Goal: Download file/media

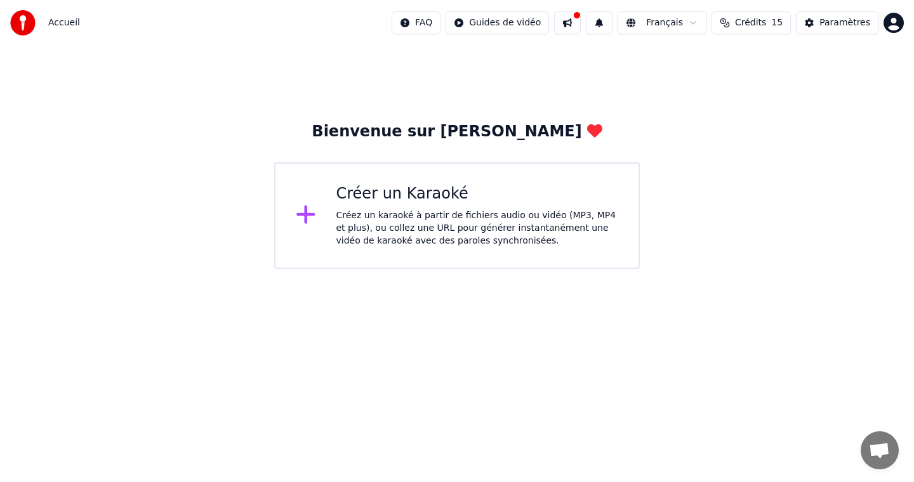
click at [414, 230] on div "Créez un karaoké à partir de fichiers audio ou vidéo (MP3, MP4 et plus), ou col…" at bounding box center [477, 228] width 282 height 38
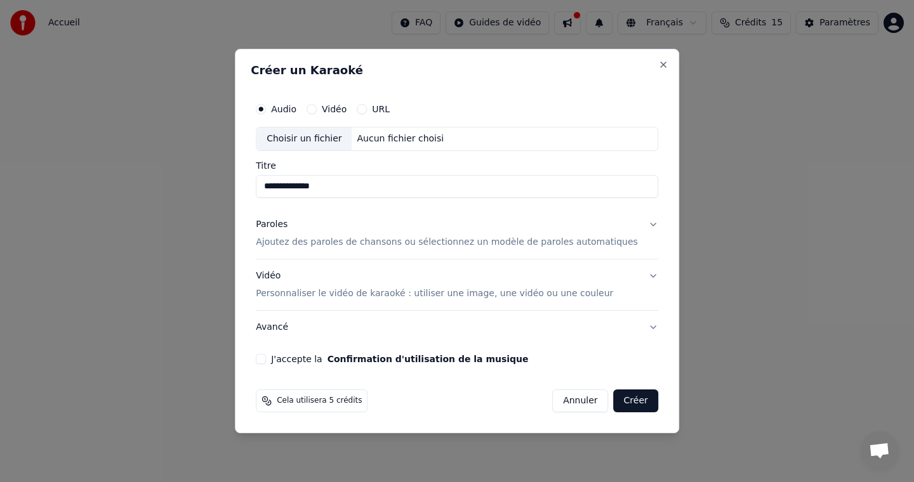
type input "**********"
click at [316, 135] on div "Choisir un fichier" at bounding box center [303, 139] width 95 height 23
click at [658, 65] on button "Close" at bounding box center [663, 65] width 10 height 10
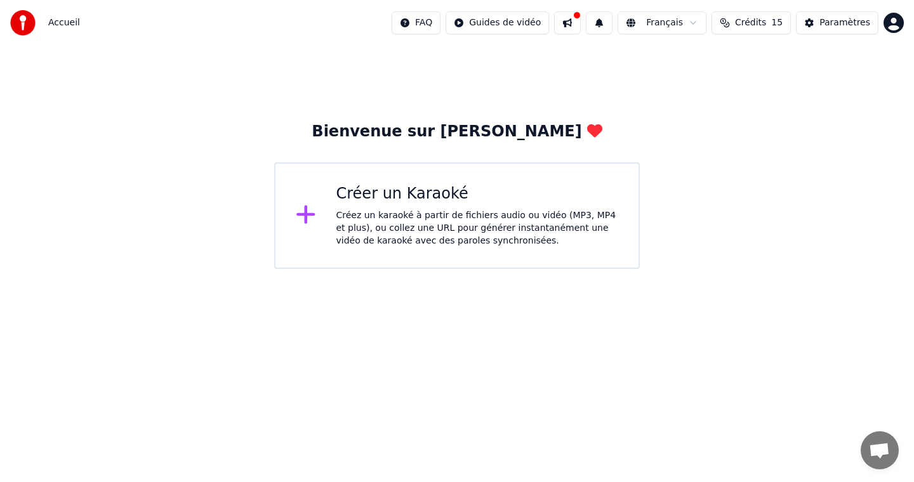
click at [61, 25] on span "Accueil" at bounding box center [64, 22] width 32 height 13
click at [61, 22] on span "Accueil" at bounding box center [64, 22] width 32 height 13
click at [27, 22] on img at bounding box center [22, 22] width 25 height 25
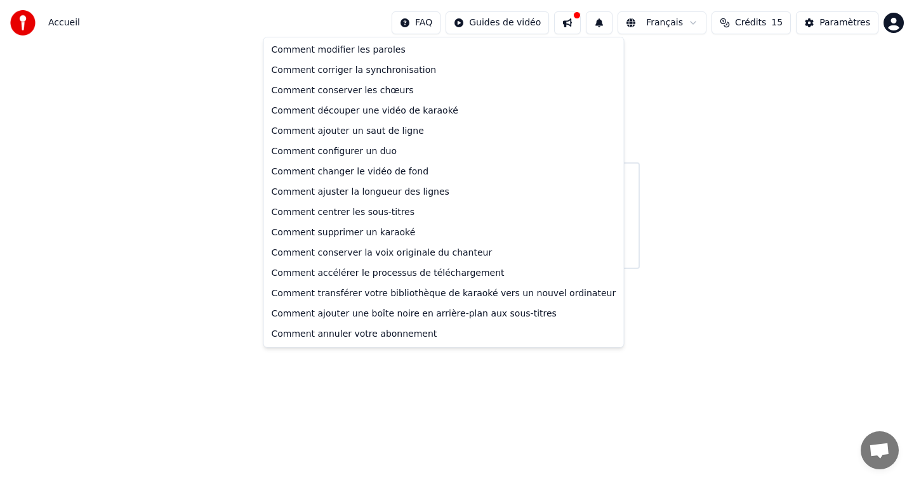
click at [424, 23] on html "Accueil FAQ Guides de vidéo Français Crédits 15 Paramètres Bienvenue sur Youka …" at bounding box center [457, 134] width 914 height 269
click at [98, 63] on html "Accueil FAQ Guides de vidéo Français Crédits 15 Paramètres Bienvenue sur Youka …" at bounding box center [457, 134] width 914 height 269
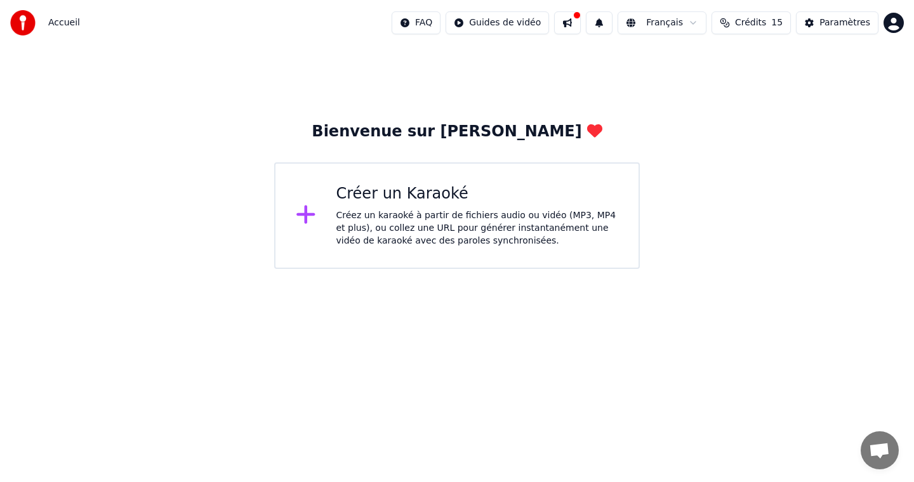
click at [383, 204] on div "Créer un Karaoké Créez un karaoké à partir de fichiers audio ou vidéo (MP3, MP4…" at bounding box center [477, 215] width 282 height 63
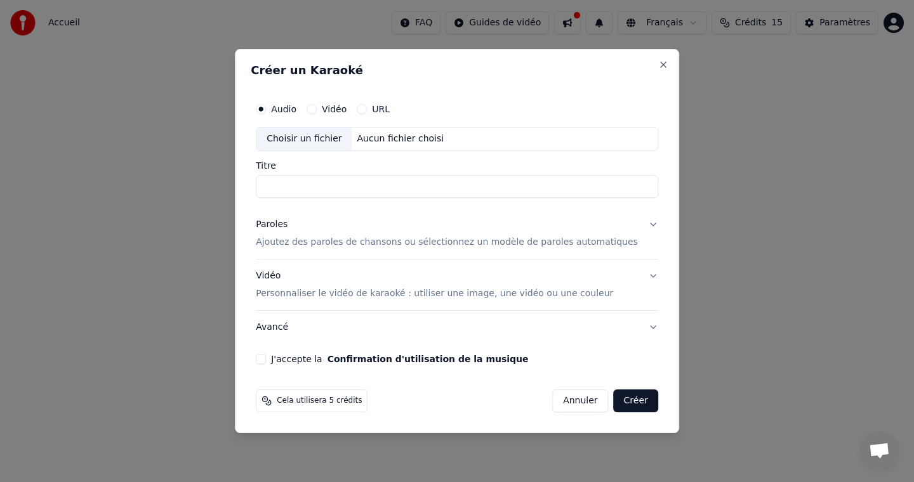
click at [306, 147] on div "Choisir un fichier" at bounding box center [303, 139] width 95 height 23
click at [383, 191] on input "Titre" at bounding box center [457, 186] width 402 height 23
type input "**********"
click at [455, 228] on div "Paroles Ajoutez des paroles de chansons ou sélectionnez un modèle de paroles au…" at bounding box center [447, 233] width 382 height 30
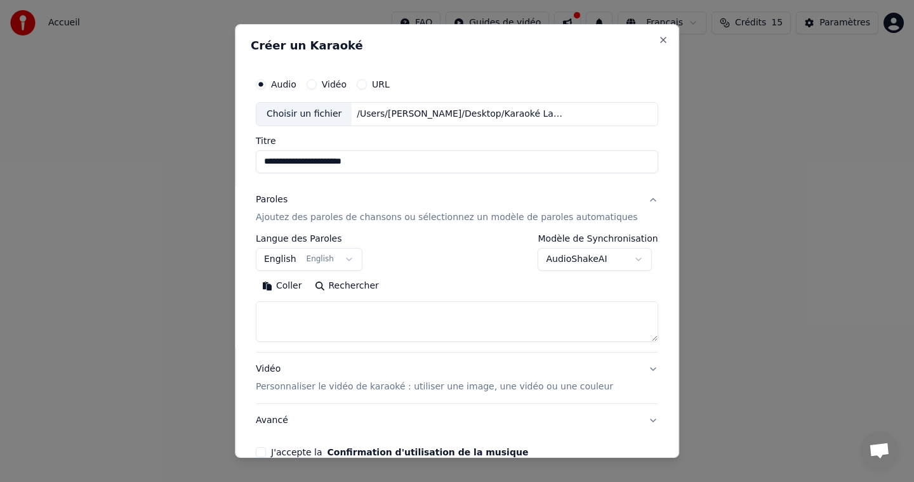
click at [315, 320] on textarea at bounding box center [457, 321] width 402 height 41
paste textarea "**********"
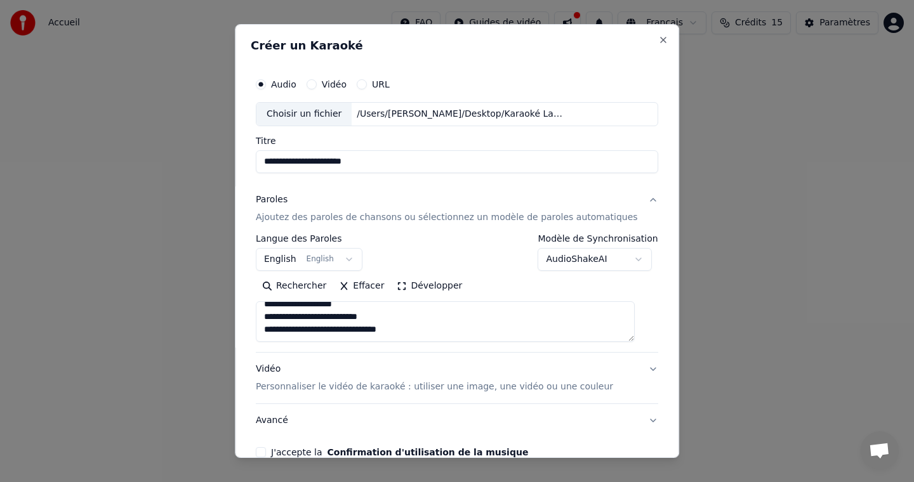
scroll to position [1074, 0]
click at [640, 342] on div "**********" at bounding box center [457, 293] width 402 height 118
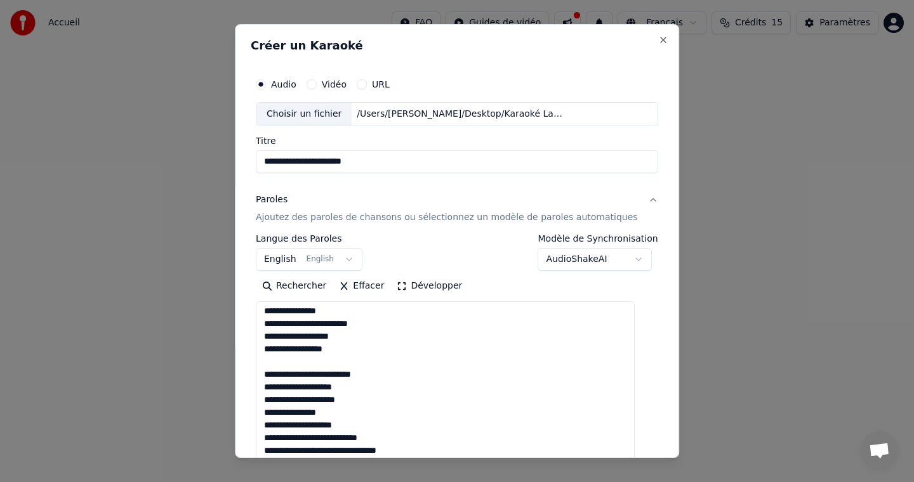
drag, startPoint x: 641, startPoint y: 339, endPoint x: 675, endPoint y: 471, distance: 136.2
click at [675, 269] on body "**********" at bounding box center [457, 134] width 914 height 269
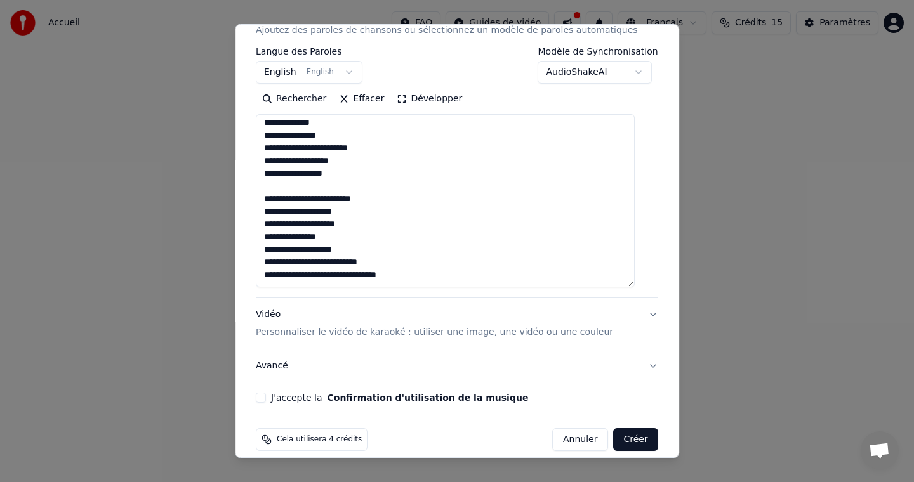
scroll to position [201, 0]
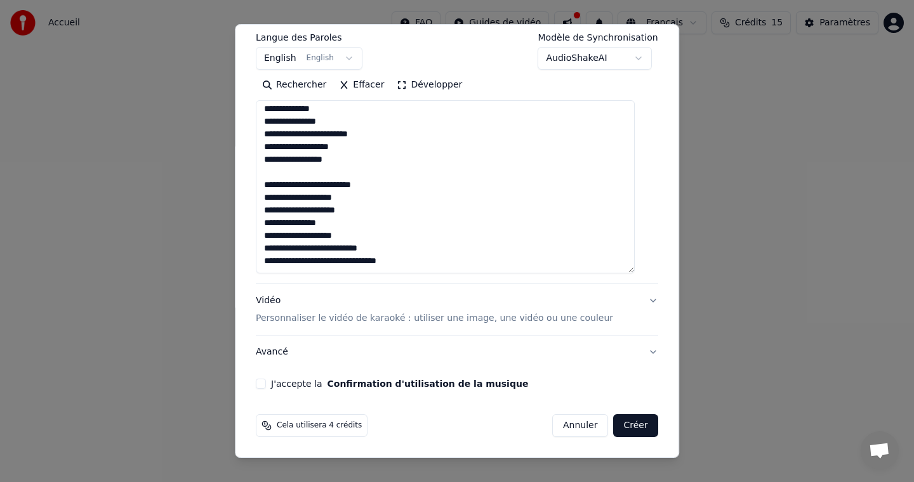
drag, startPoint x: 424, startPoint y: 385, endPoint x: 446, endPoint y: 497, distance: 114.4
click at [446, 269] on html "**********" at bounding box center [457, 134] width 914 height 269
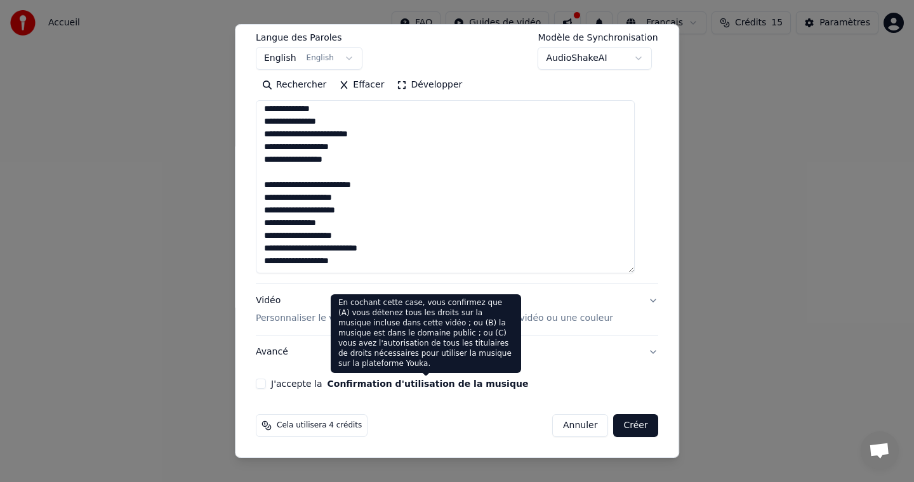
scroll to position [751, 0]
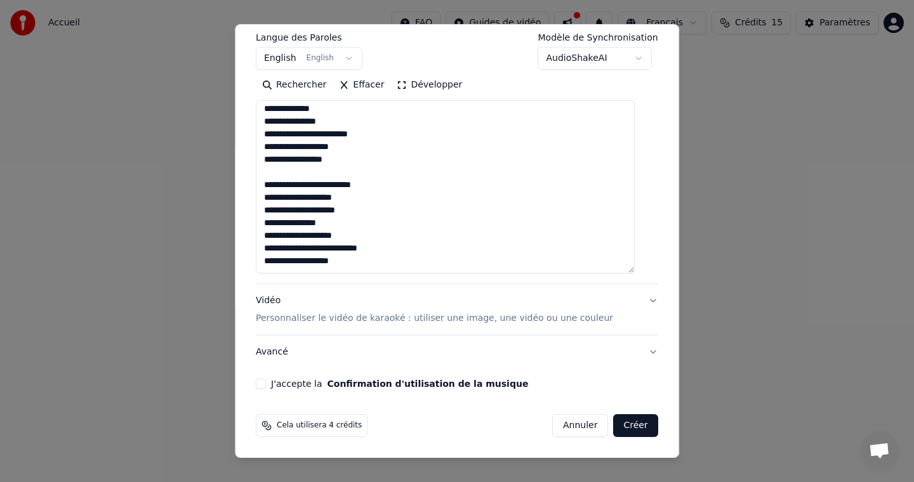
type textarea "**********"
click at [459, 301] on div "Vidéo Personnaliser le vidéo de karaoké : utiliser une image, une vidéo ou une …" at bounding box center [434, 309] width 357 height 30
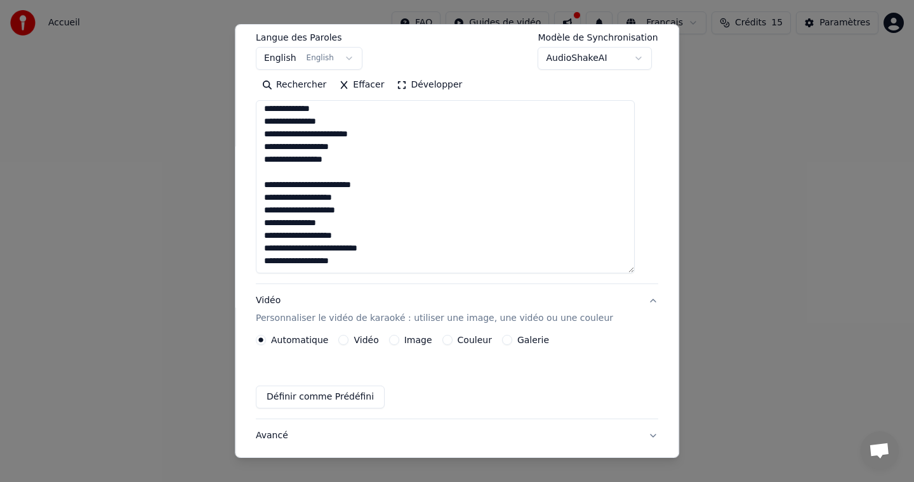
scroll to position [34, 0]
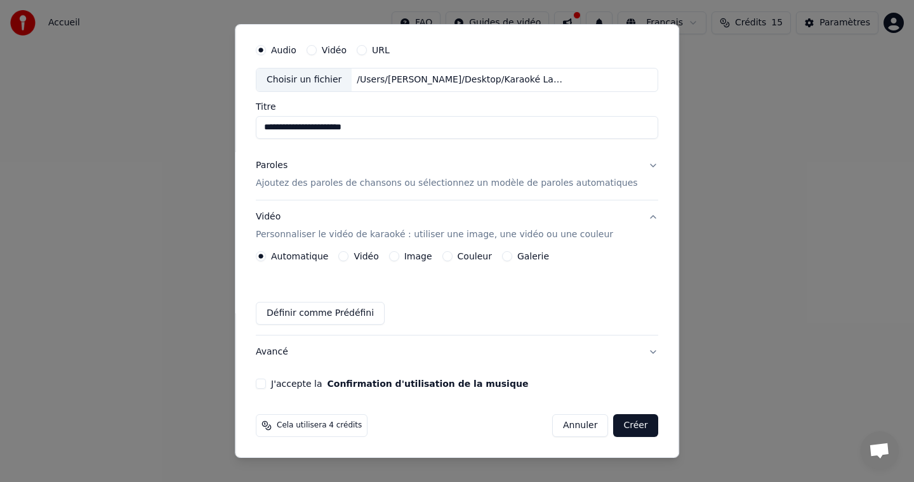
click at [298, 386] on label "J'accepte la Confirmation d'utilisation de la musique" at bounding box center [399, 383] width 257 height 9
click at [266, 386] on button "J'accepte la Confirmation d'utilisation de la musique" at bounding box center [261, 384] width 10 height 10
click at [632, 422] on button "Créer" at bounding box center [636, 425] width 44 height 23
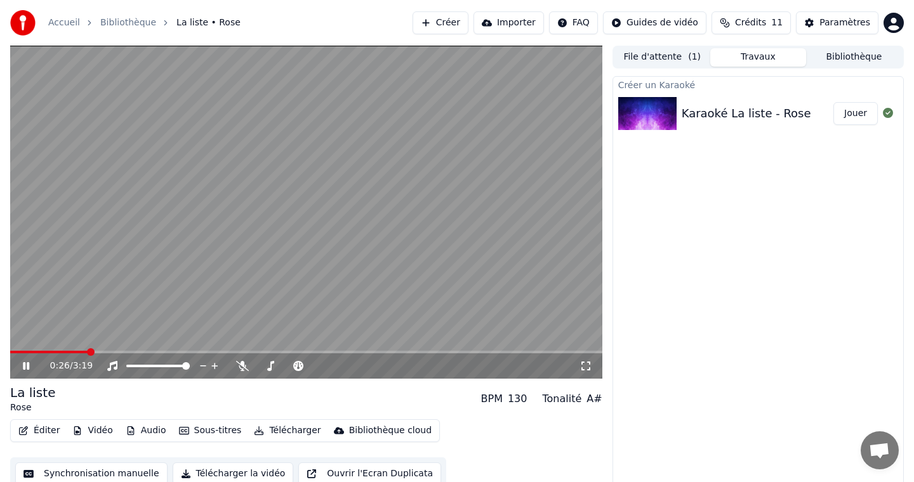
click at [120, 192] on video at bounding box center [306, 212] width 592 height 333
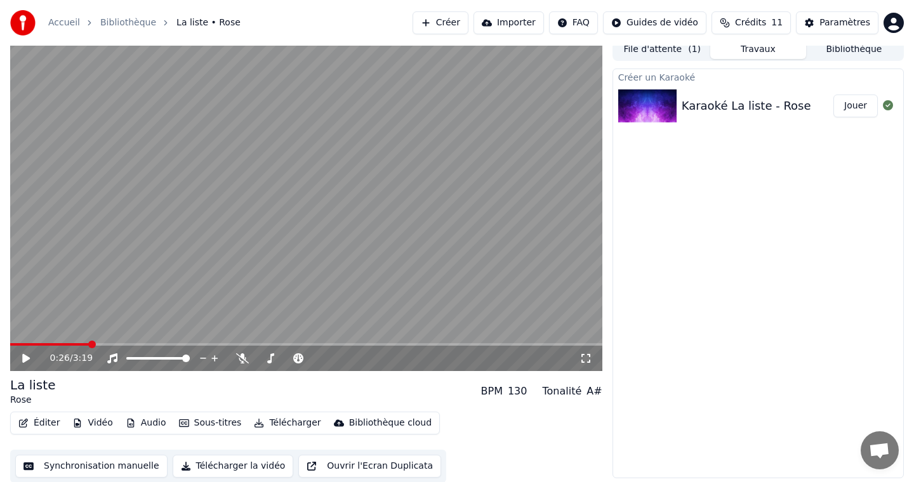
click at [102, 464] on button "Synchronisation manuelle" at bounding box center [91, 466] width 152 height 23
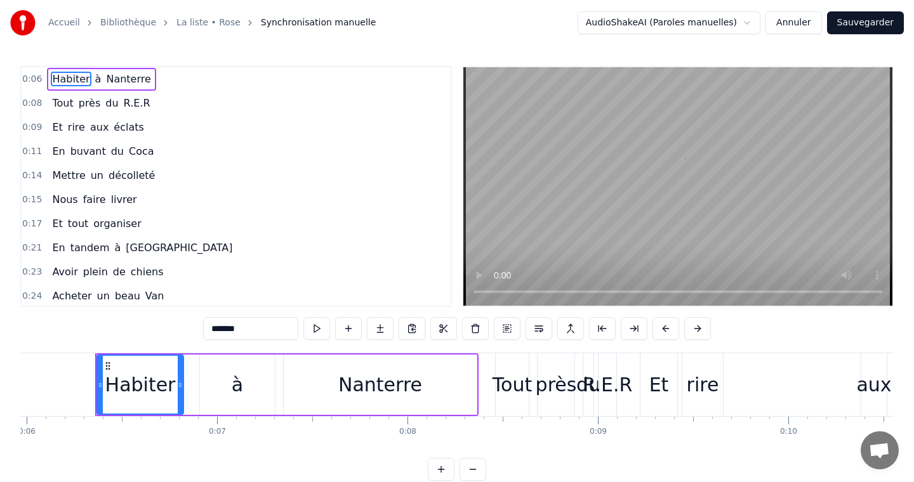
scroll to position [0, 1147]
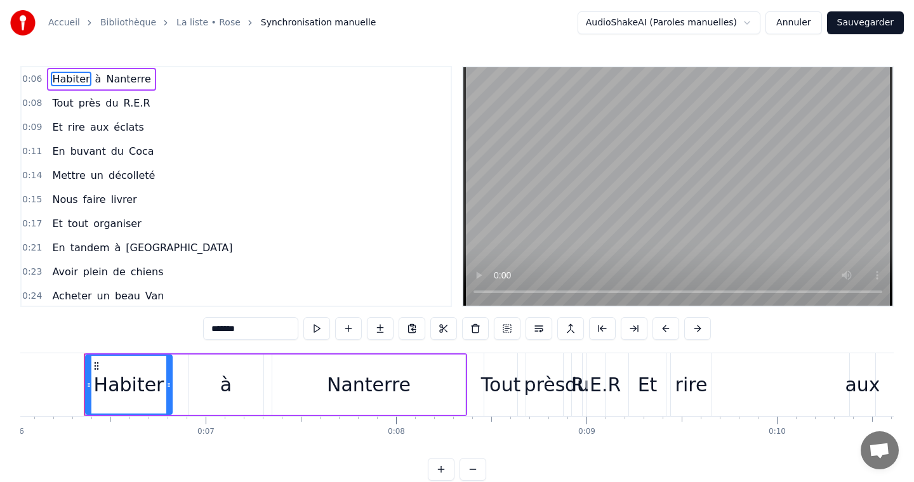
click at [314, 335] on button at bounding box center [316, 328] width 27 height 23
click at [314, 334] on button at bounding box center [316, 328] width 27 height 23
click at [88, 388] on icon at bounding box center [87, 385] width 5 height 10
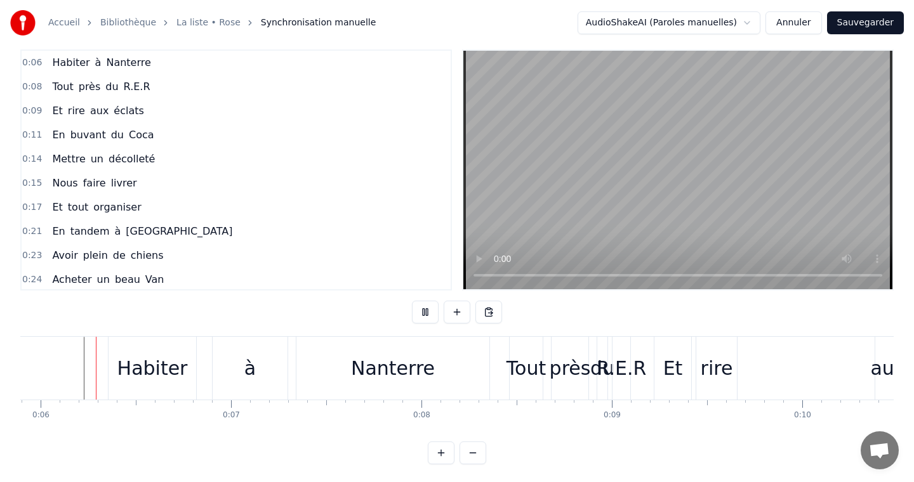
scroll to position [19, 0]
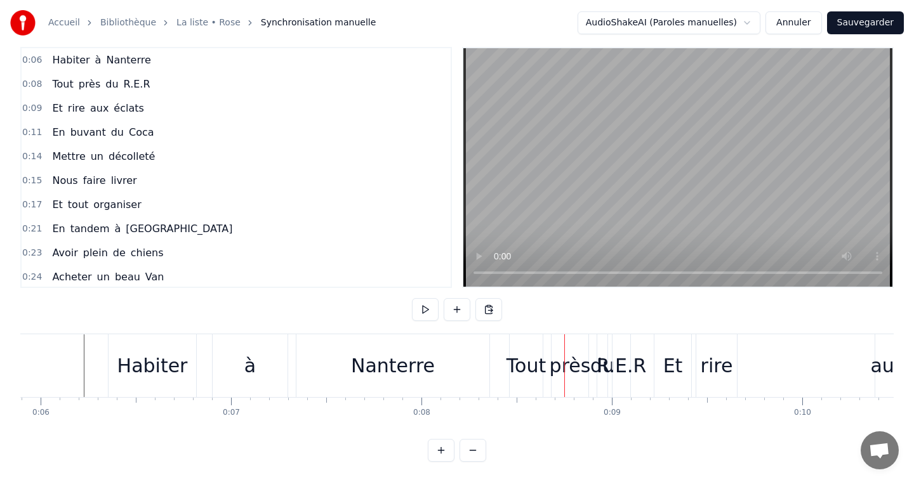
click at [530, 364] on div "Tout" at bounding box center [525, 366] width 39 height 29
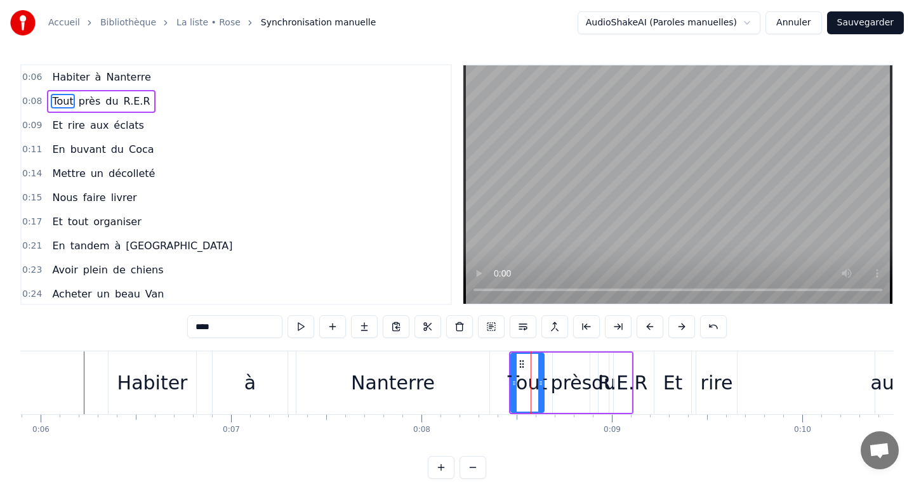
scroll to position [0, 0]
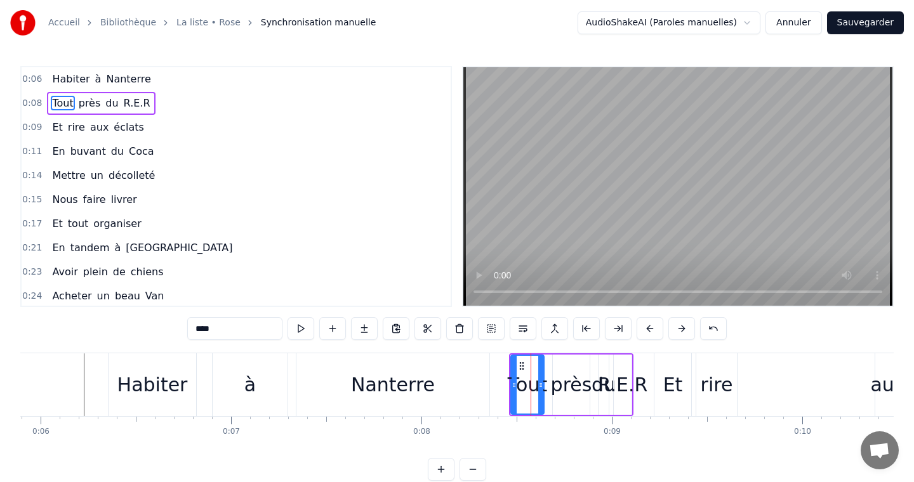
drag, startPoint x: 763, startPoint y: 375, endPoint x: 552, endPoint y: 371, distance: 210.7
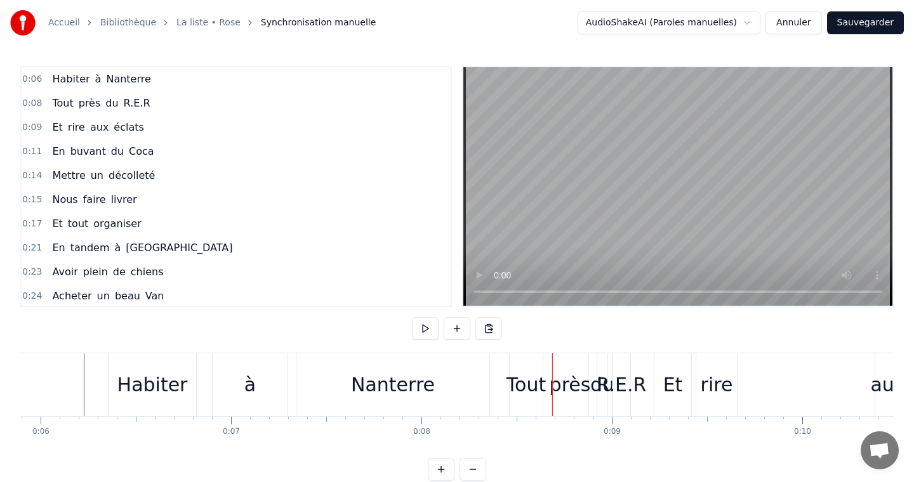
click at [525, 378] on div "Tout" at bounding box center [525, 385] width 39 height 29
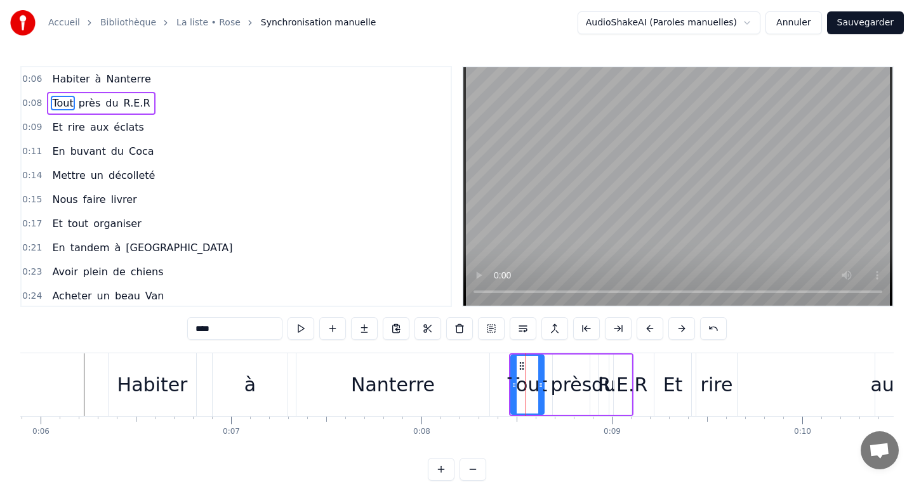
drag, startPoint x: 525, startPoint y: 378, endPoint x: 539, endPoint y: 378, distance: 14.0
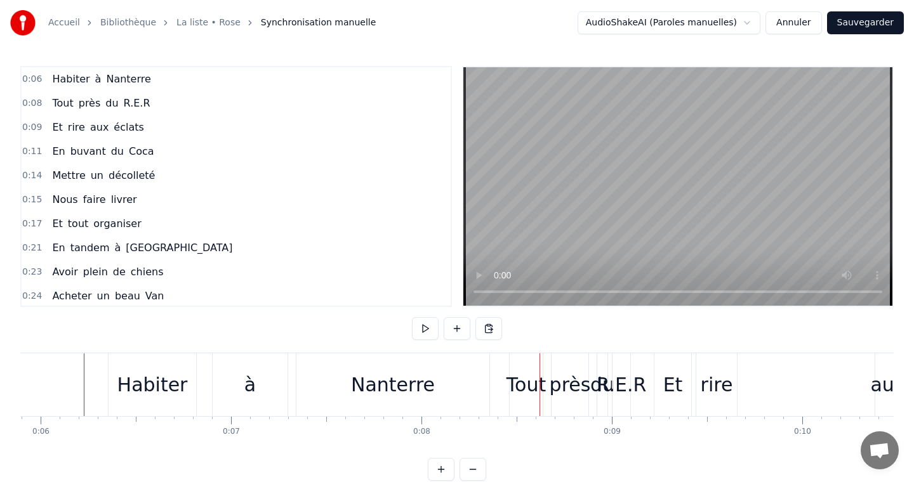
click at [517, 381] on div "Tout" at bounding box center [525, 385] width 39 height 29
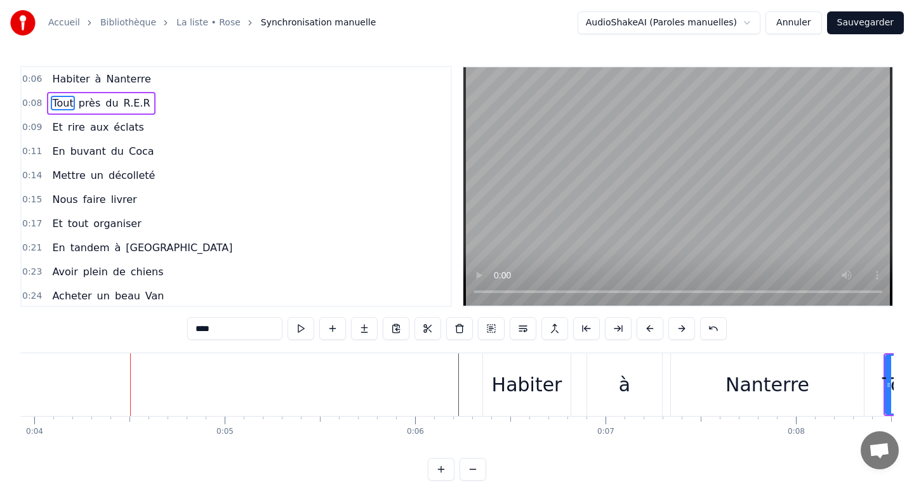
scroll to position [0, 747]
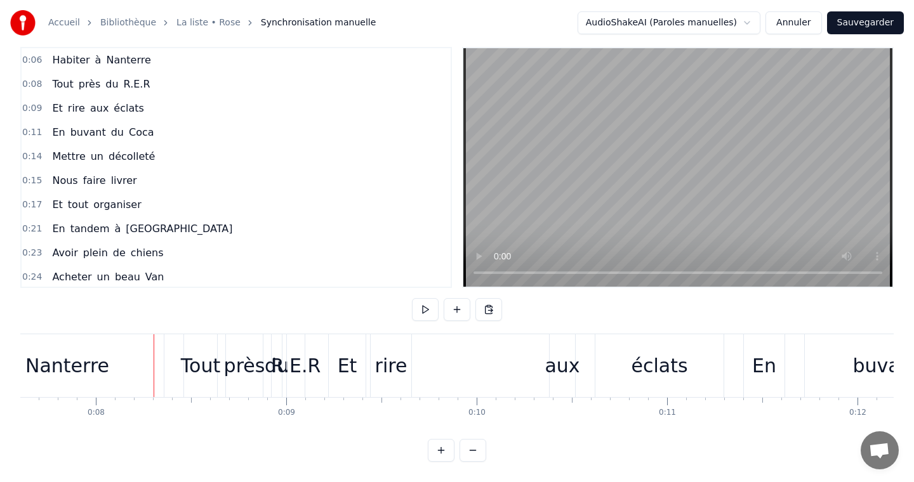
scroll to position [0, 1517]
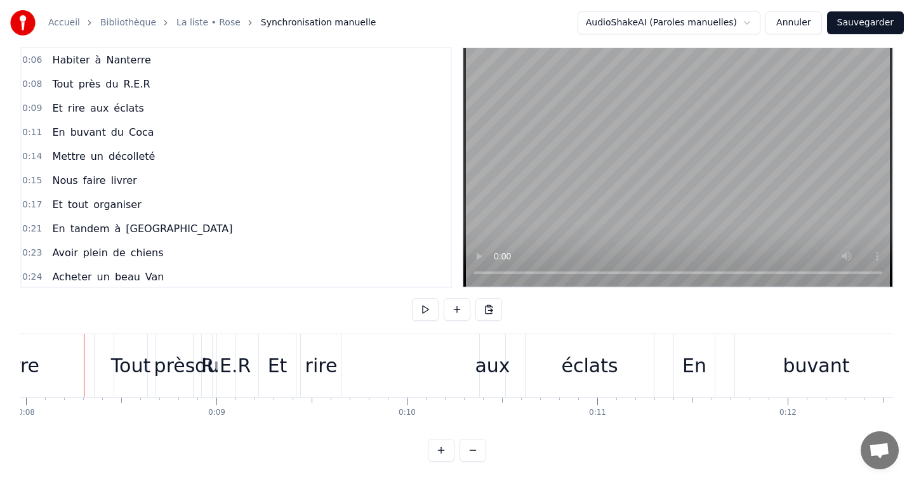
click at [121, 383] on div "Tout" at bounding box center [130, 365] width 33 height 63
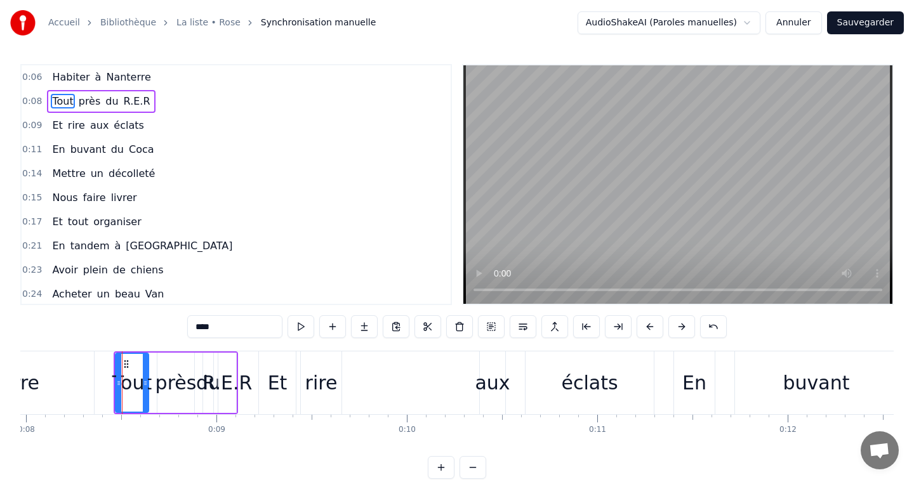
scroll to position [0, 0]
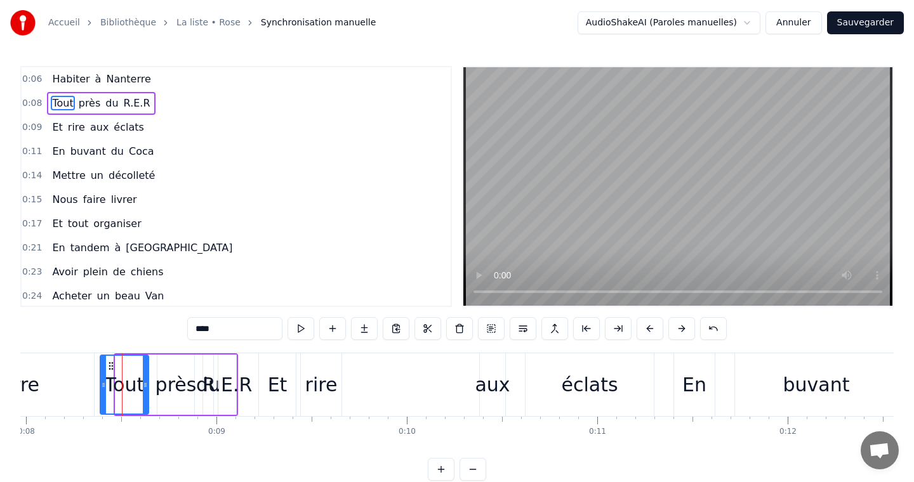
drag, startPoint x: 116, startPoint y: 383, endPoint x: 101, endPoint y: 386, distance: 15.6
click at [101, 386] on icon at bounding box center [103, 385] width 5 height 10
drag, startPoint x: 102, startPoint y: 386, endPoint x: 112, endPoint y: 386, distance: 10.8
click at [112, 386] on icon at bounding box center [114, 385] width 5 height 10
drag, startPoint x: 130, startPoint y: 389, endPoint x: 113, endPoint y: 389, distance: 17.1
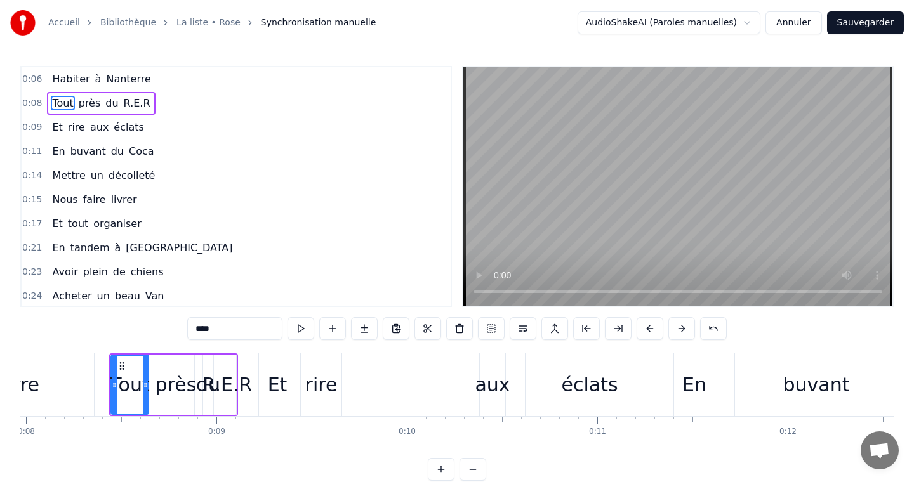
click at [113, 389] on div "Tout" at bounding box center [130, 385] width 36 height 58
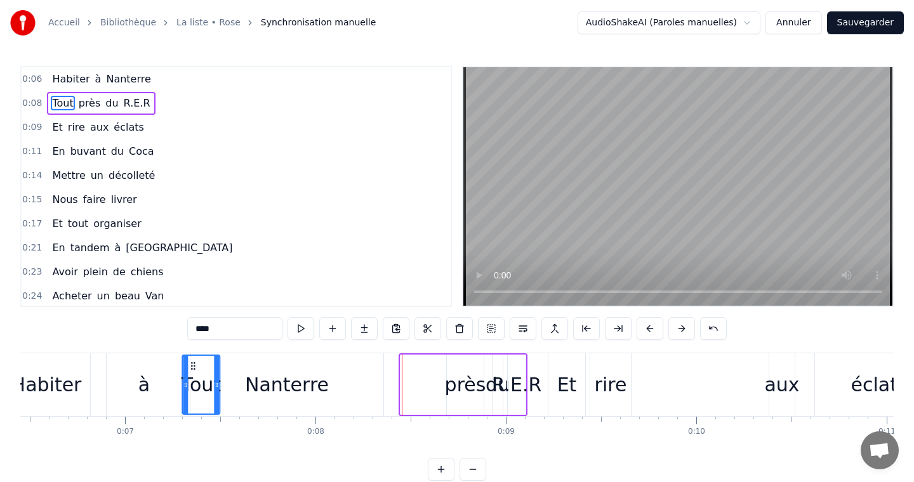
scroll to position [0, 1226]
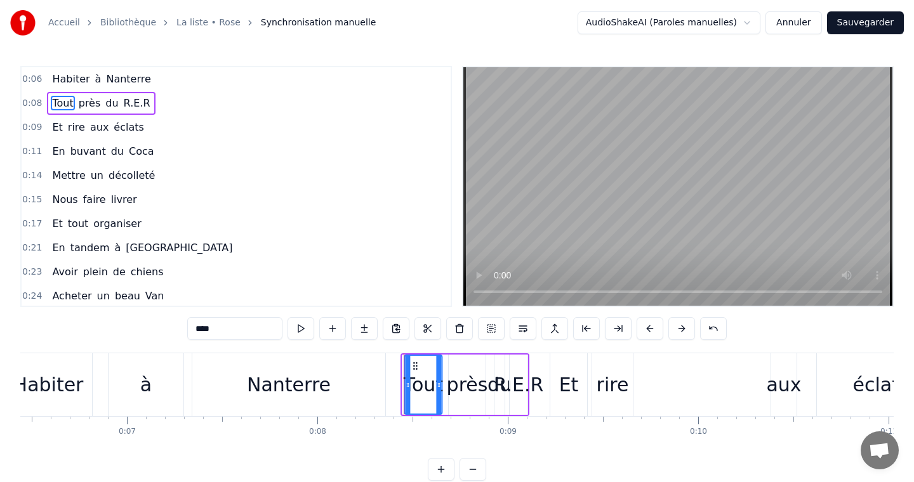
drag, startPoint x: 121, startPoint y: 364, endPoint x: 414, endPoint y: 359, distance: 293.8
click at [414, 359] on div "Tout" at bounding box center [423, 385] width 36 height 58
click at [289, 286] on div "0:24 Acheter un beau Van" at bounding box center [236, 296] width 429 height 24
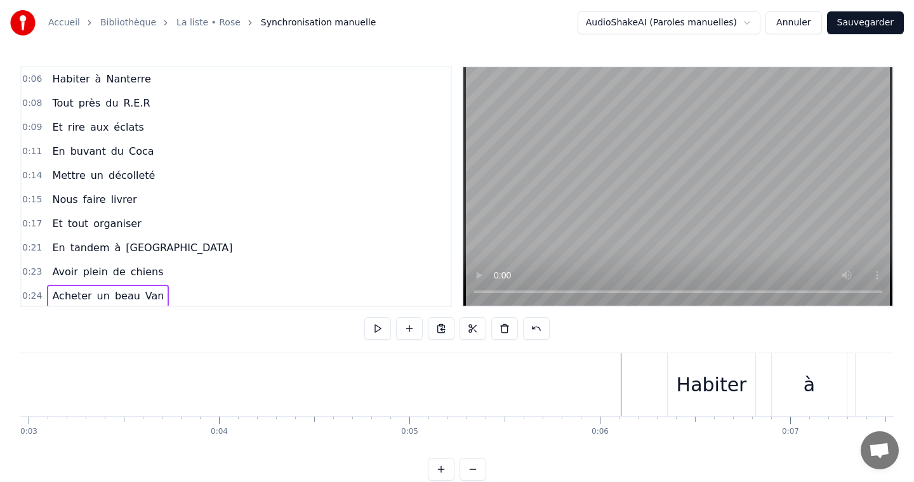
scroll to position [0, 522]
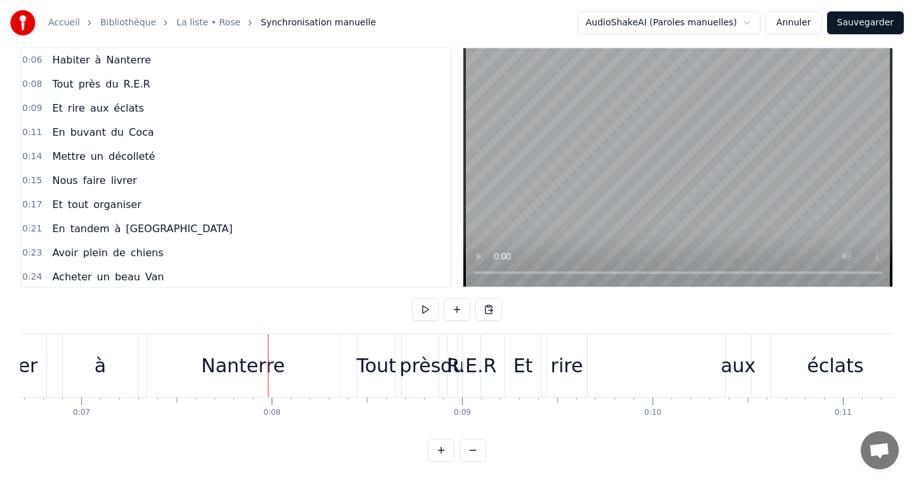
scroll to position [0, 1270]
click at [314, 368] on div "Nanterre" at bounding box center [244, 365] width 193 height 63
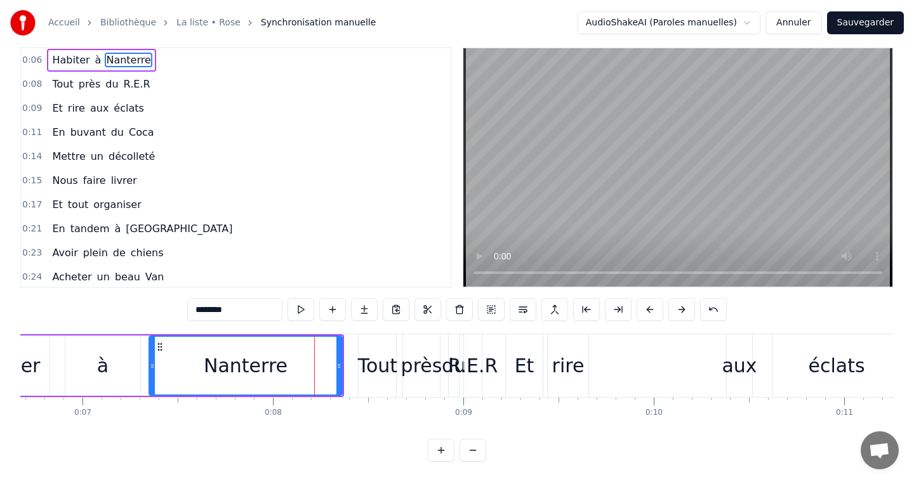
scroll to position [0, 0]
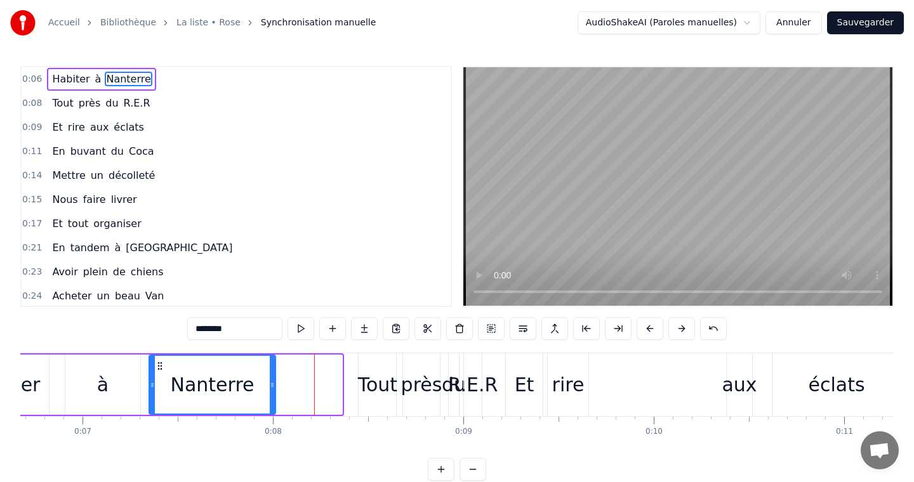
drag, startPoint x: 337, startPoint y: 379, endPoint x: 270, endPoint y: 378, distance: 66.6
click at [270, 378] on div at bounding box center [272, 385] width 5 height 58
click at [365, 384] on div "Tout" at bounding box center [377, 385] width 39 height 29
type input "****"
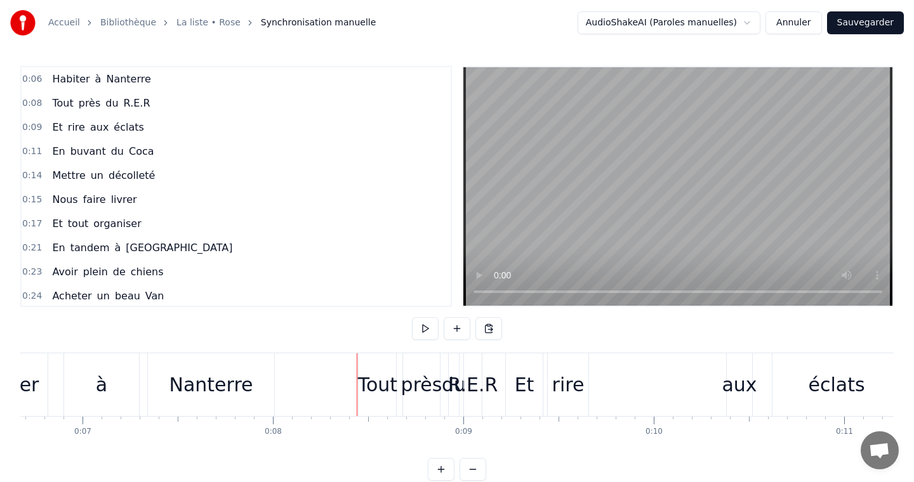
click at [358, 380] on div "Tout" at bounding box center [377, 384] width 39 height 63
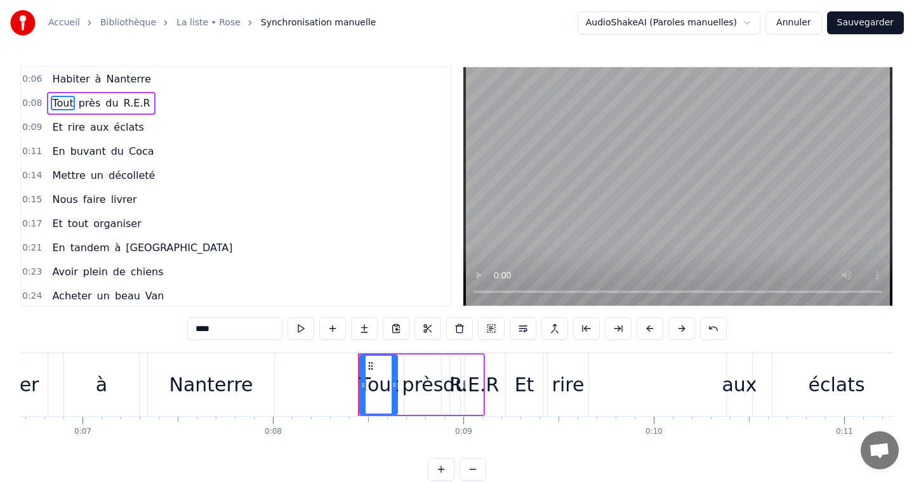
click at [358, 380] on div at bounding box center [358, 384] width 1 height 63
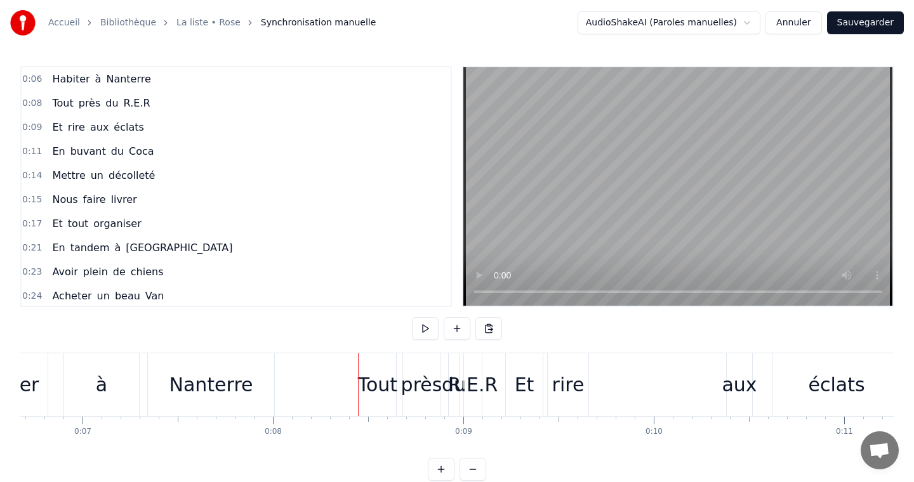
click at [360, 380] on div "Tout" at bounding box center [377, 385] width 39 height 29
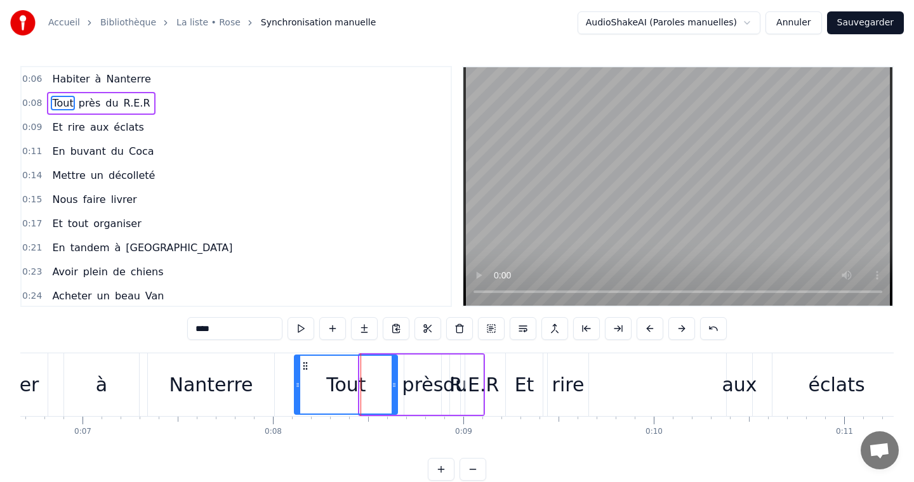
drag, startPoint x: 363, startPoint y: 382, endPoint x: 296, endPoint y: 380, distance: 66.7
click at [296, 380] on icon at bounding box center [297, 385] width 5 height 10
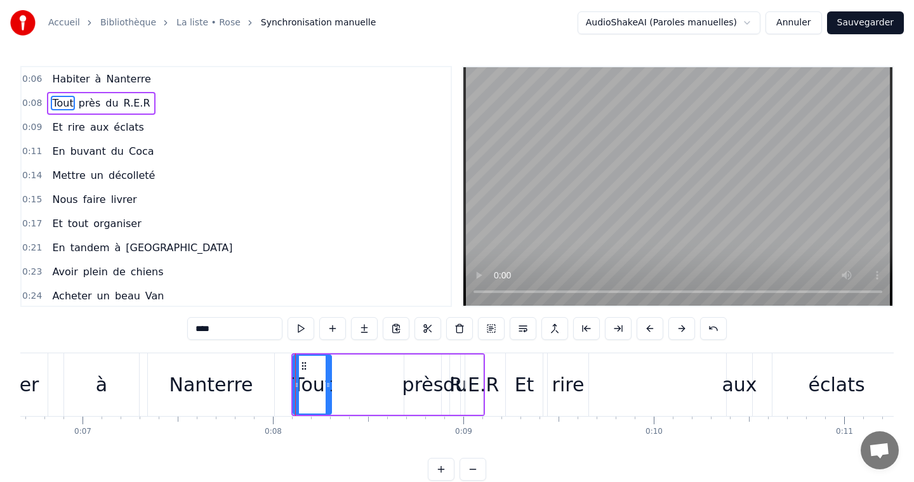
drag, startPoint x: 393, startPoint y: 381, endPoint x: 327, endPoint y: 381, distance: 66.0
click at [327, 381] on icon at bounding box center [328, 385] width 5 height 10
click at [484, 379] on div "R.E.R" at bounding box center [474, 385] width 50 height 29
type input "*****"
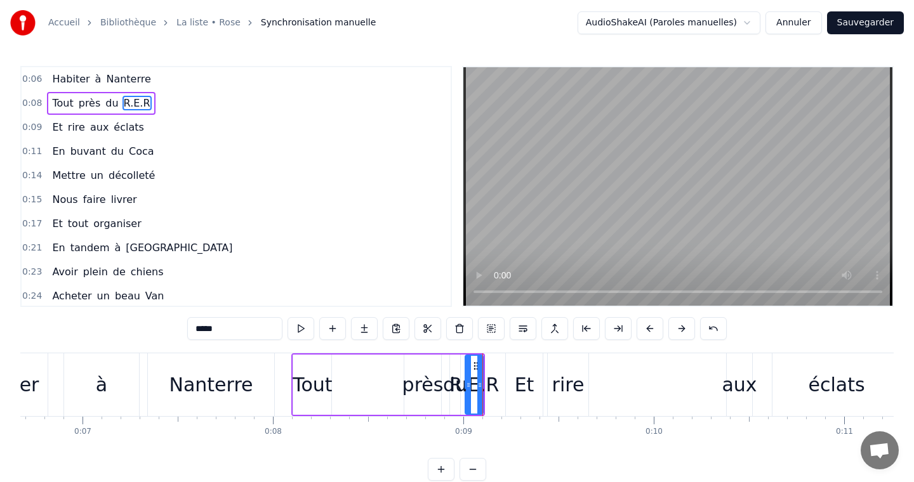
click at [381, 384] on div "Tout près du R.E.R" at bounding box center [388, 384] width 194 height 63
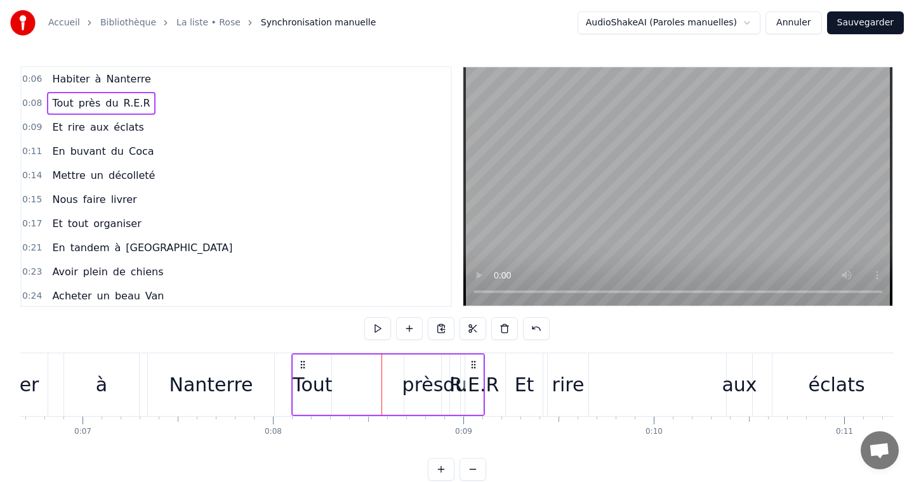
click at [348, 390] on div "Tout près du R.E.R" at bounding box center [388, 384] width 194 height 63
click at [52, 371] on div "Habiter à Nanterre" at bounding box center [118, 384] width 318 height 63
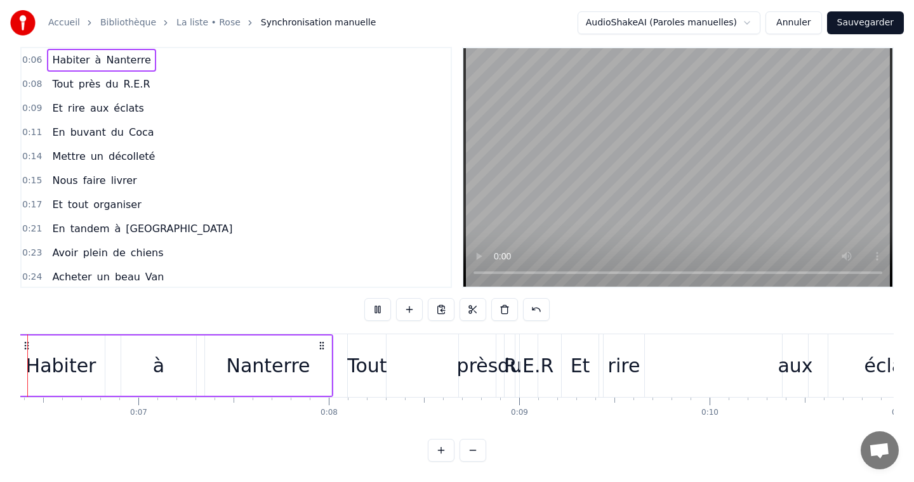
scroll to position [0, 1174]
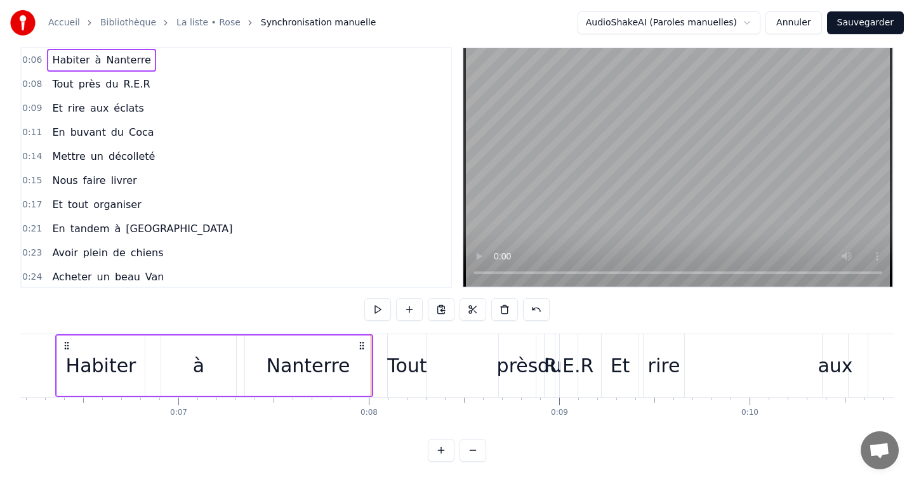
click at [220, 430] on div "0:06 Habiter à Nanterre 0:08 Tout près du R.E.R 0:09 Et rire aux éclats 0:11 En…" at bounding box center [456, 254] width 873 height 415
click at [61, 373] on div "Habiter" at bounding box center [101, 366] width 88 height 60
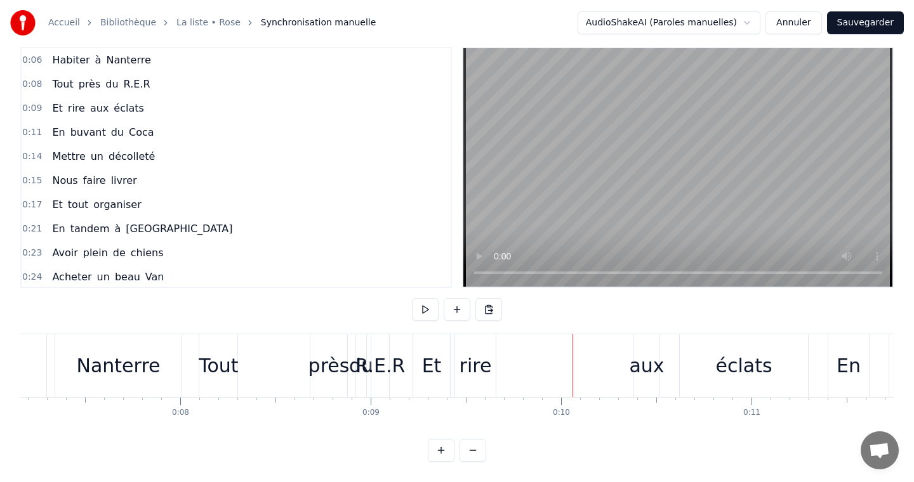
scroll to position [0, 1358]
click at [313, 380] on div "Tout près du R.E.R" at bounding box center [301, 365] width 194 height 63
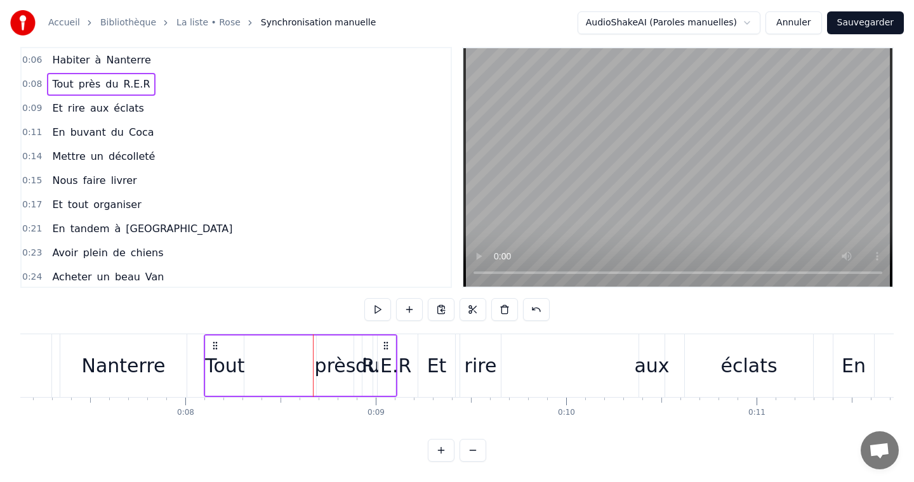
click at [318, 374] on div "près" at bounding box center [335, 366] width 41 height 29
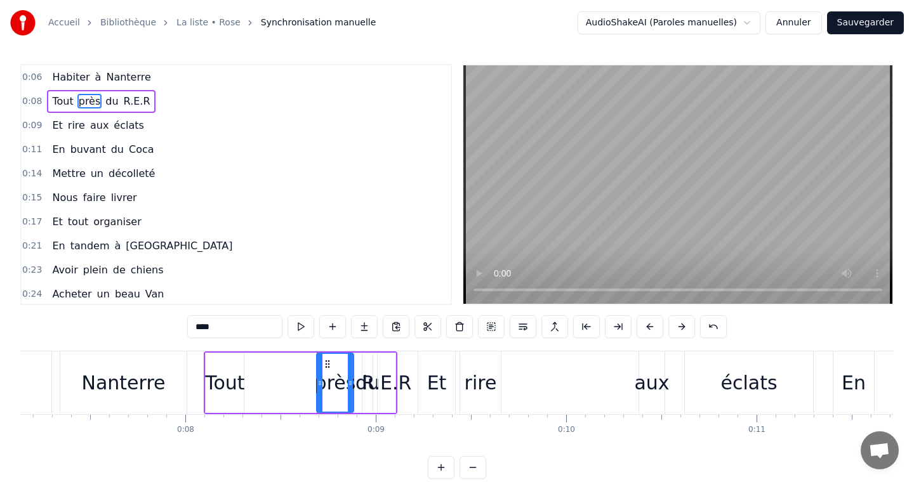
scroll to position [0, 0]
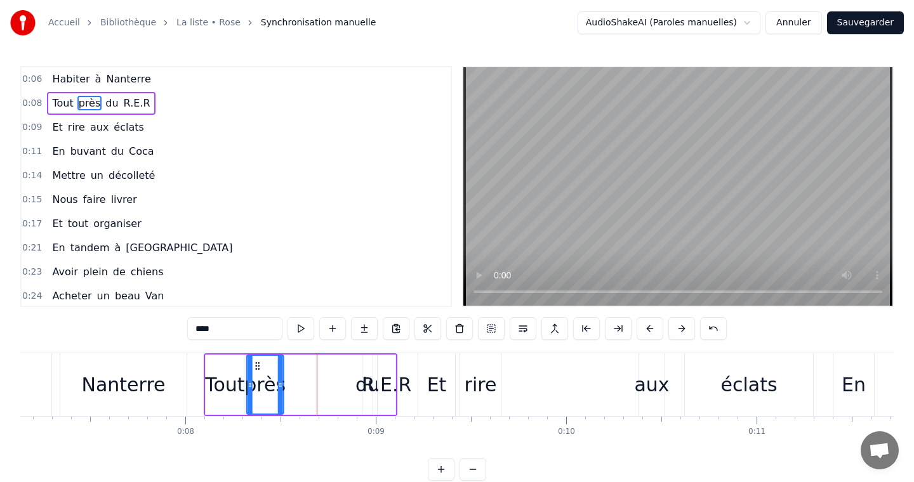
drag, startPoint x: 328, startPoint y: 367, endPoint x: 260, endPoint y: 367, distance: 68.5
click at [259, 367] on icon at bounding box center [258, 366] width 10 height 10
click at [360, 374] on div "du" at bounding box center [367, 385] width 24 height 29
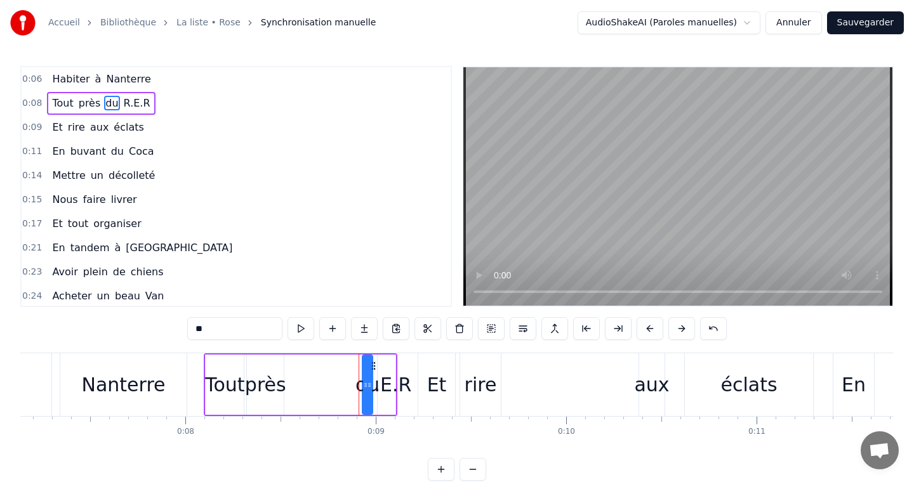
type input "**"
drag, startPoint x: 369, startPoint y: 365, endPoint x: 352, endPoint y: 364, distance: 17.1
click at [352, 364] on div "Tout près du R.E.R" at bounding box center [301, 384] width 194 height 63
click at [372, 367] on div "du" at bounding box center [367, 385] width 11 height 60
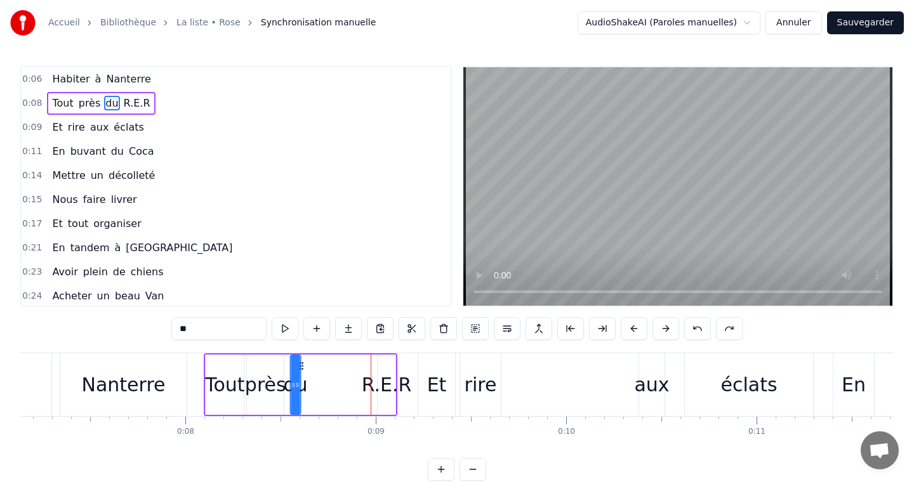
drag, startPoint x: 374, startPoint y: 364, endPoint x: 302, endPoint y: 364, distance: 72.3
click at [302, 364] on icon at bounding box center [301, 366] width 10 height 10
click at [379, 362] on div "R.E.R" at bounding box center [387, 385] width 18 height 60
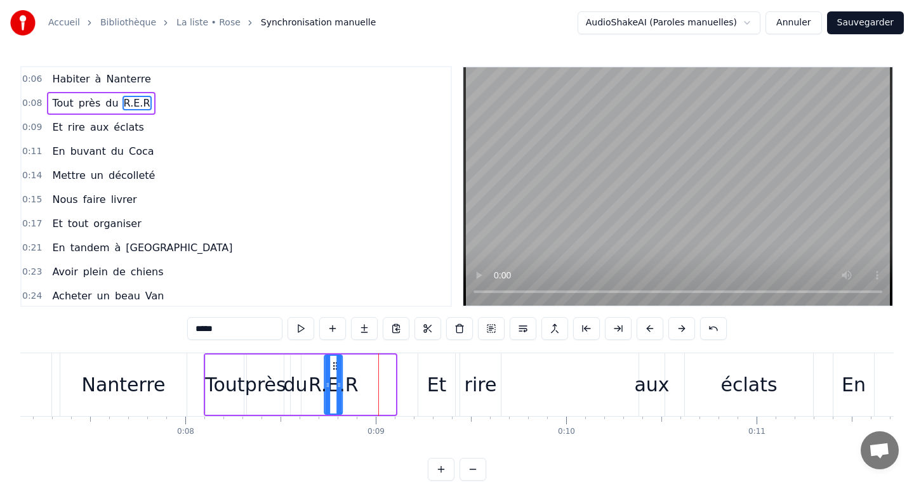
drag, startPoint x: 387, startPoint y: 364, endPoint x: 337, endPoint y: 362, distance: 50.1
click at [334, 363] on circle at bounding box center [334, 363] width 1 height 1
click at [438, 375] on div "Et" at bounding box center [437, 385] width 20 height 29
type input "**"
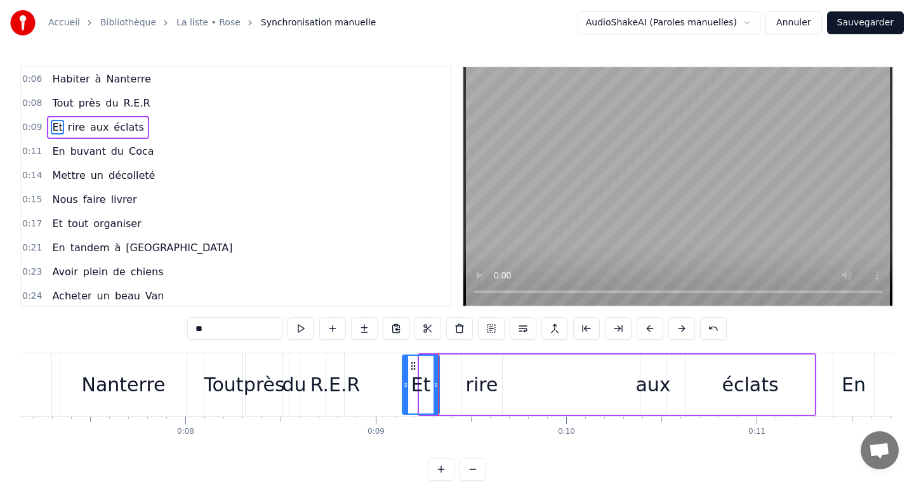
drag, startPoint x: 429, startPoint y: 366, endPoint x: 412, endPoint y: 367, distance: 17.1
click at [412, 367] on icon at bounding box center [413, 366] width 10 height 10
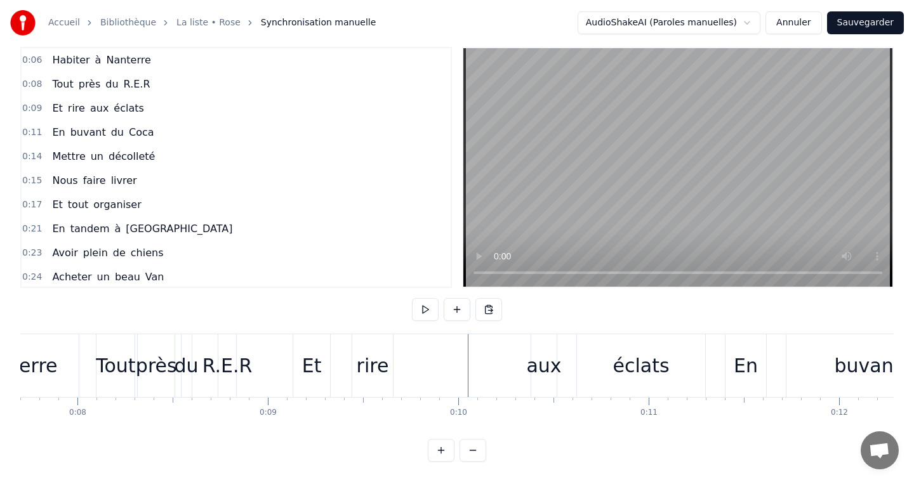
scroll to position [0, 1468]
click at [367, 368] on div "rire" at bounding box center [370, 366] width 32 height 29
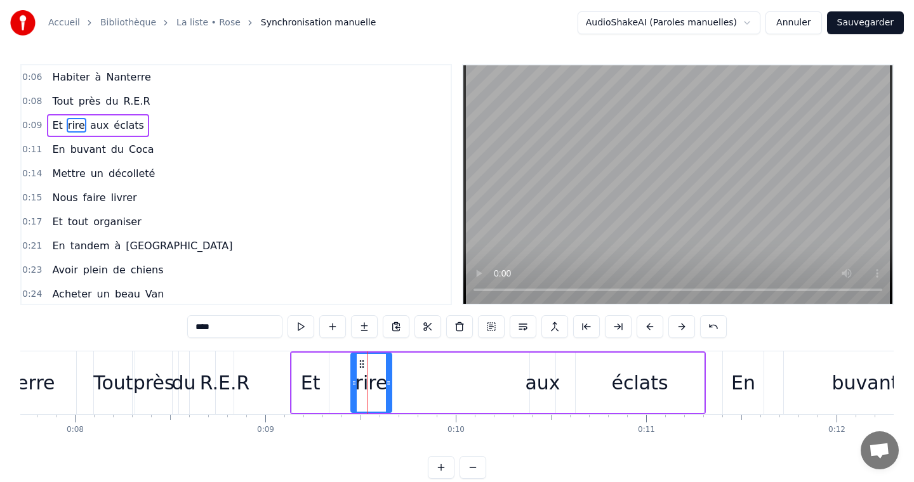
scroll to position [0, 0]
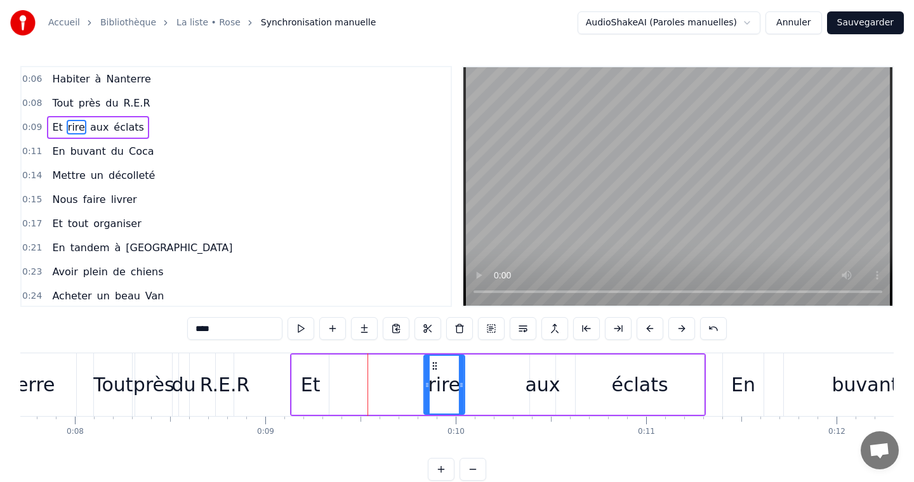
drag, startPoint x: 361, startPoint y: 367, endPoint x: 435, endPoint y: 366, distance: 73.6
click at [435, 366] on icon at bounding box center [435, 366] width 10 height 10
click at [306, 372] on div "Et" at bounding box center [311, 385] width 20 height 29
type input "**"
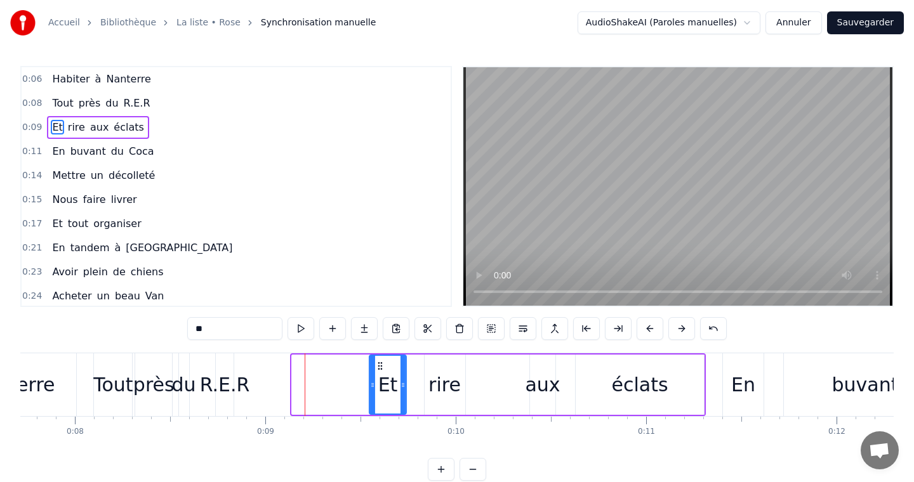
drag, startPoint x: 301, startPoint y: 364, endPoint x: 372, endPoint y: 363, distance: 70.4
click at [375, 363] on icon at bounding box center [380, 366] width 10 height 10
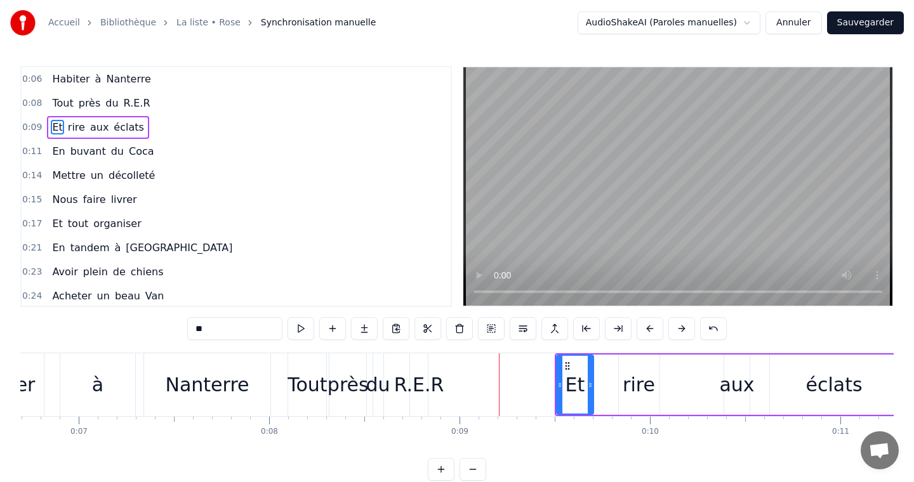
scroll to position [0, 1256]
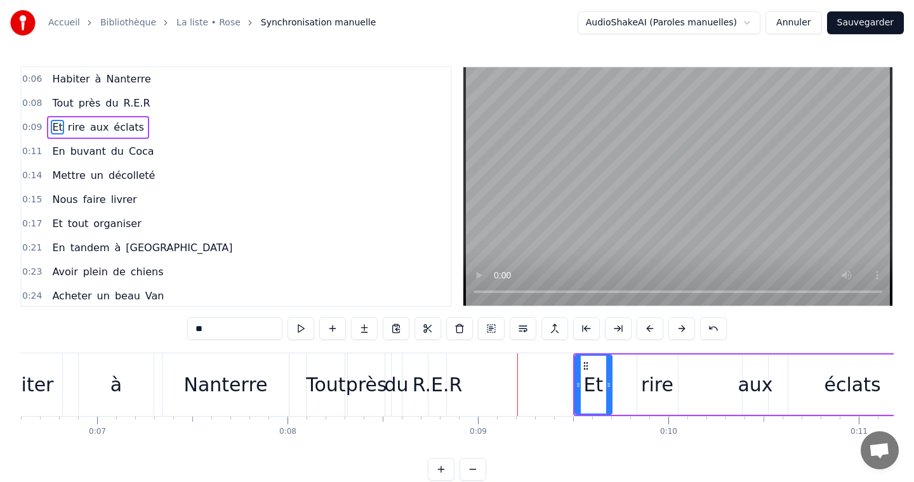
click at [159, 385] on div "Habiter à Nanterre" at bounding box center [133, 384] width 318 height 63
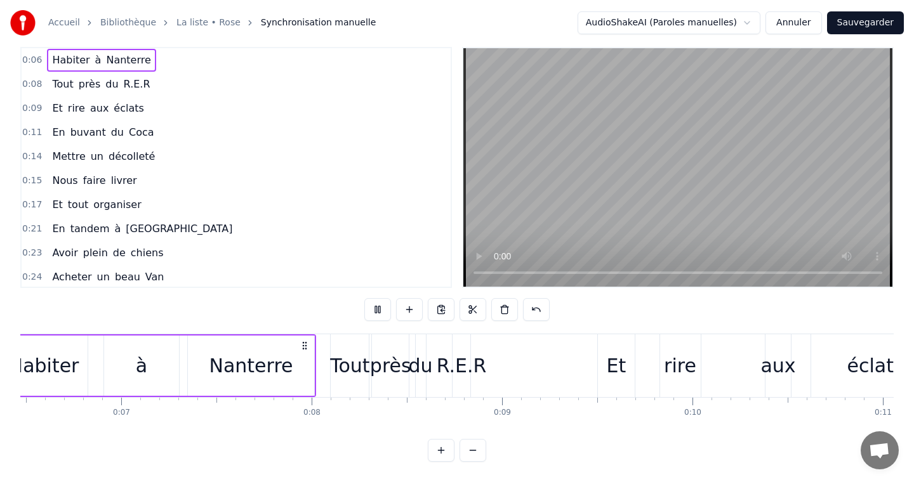
scroll to position [0, 1146]
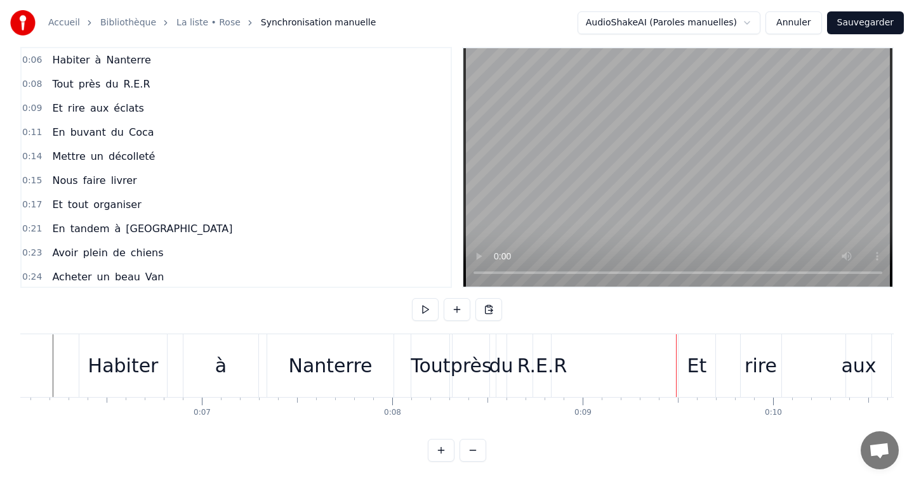
scroll to position [0, 1153]
click at [423, 371] on div "Tout" at bounding box center [428, 366] width 39 height 29
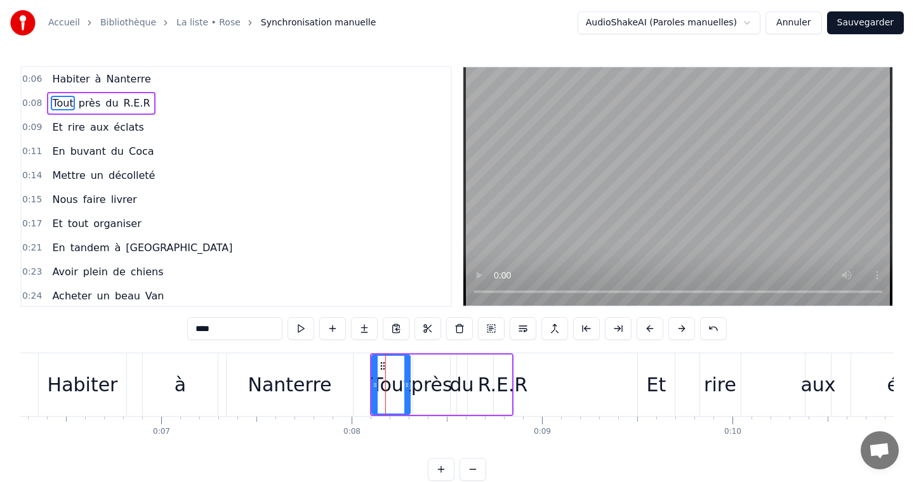
scroll to position [0, 1197]
click at [385, 366] on circle at bounding box center [385, 365] width 1 height 1
click at [508, 384] on div "R.E.R" at bounding box center [497, 385] width 50 height 29
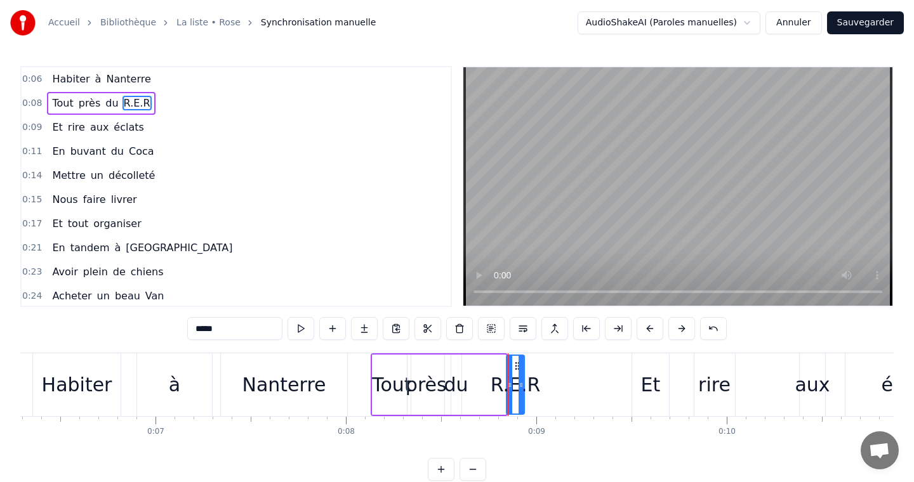
drag, startPoint x: 497, startPoint y: 364, endPoint x: 516, endPoint y: 364, distance: 18.4
click at [516, 364] on icon at bounding box center [517, 366] width 10 height 10
click at [458, 369] on div "du" at bounding box center [456, 385] width 10 height 60
click at [459, 364] on div at bounding box center [458, 385] width 5 height 58
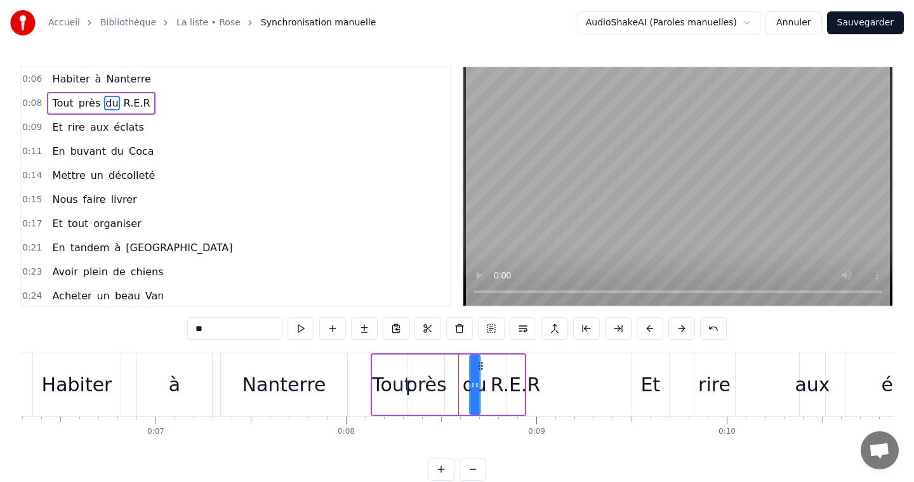
drag, startPoint x: 463, startPoint y: 365, endPoint x: 482, endPoint y: 365, distance: 19.7
click at [482, 365] on circle at bounding box center [481, 365] width 1 height 1
click at [438, 371] on div "près" at bounding box center [425, 385] width 41 height 29
drag, startPoint x: 417, startPoint y: 365, endPoint x: 431, endPoint y: 366, distance: 14.6
click at [431, 366] on circle at bounding box center [431, 365] width 1 height 1
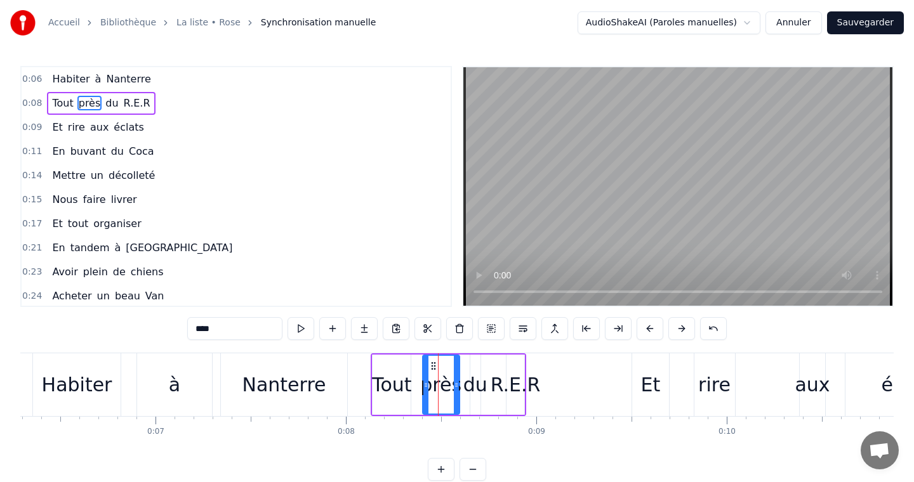
click at [398, 368] on div "Tout" at bounding box center [391, 385] width 38 height 60
type input "****"
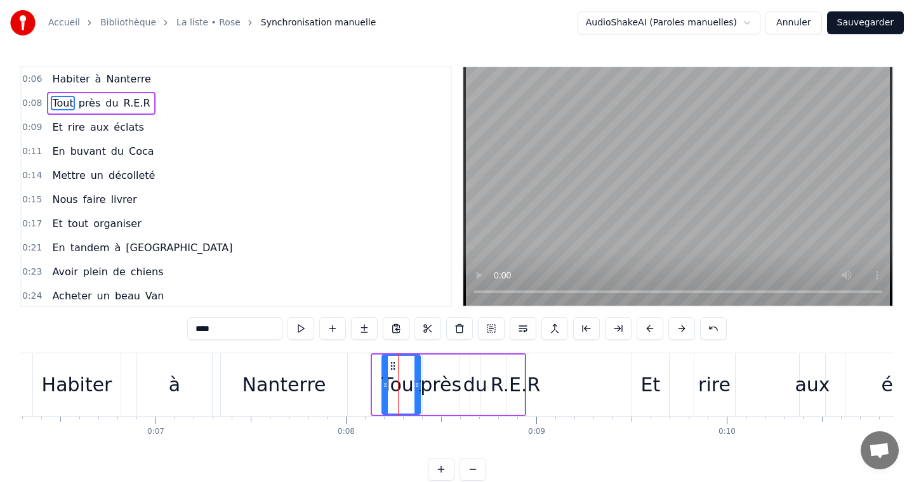
drag, startPoint x: 380, startPoint y: 366, endPoint x: 390, endPoint y: 366, distance: 10.2
click at [390, 366] on icon at bounding box center [393, 366] width 10 height 10
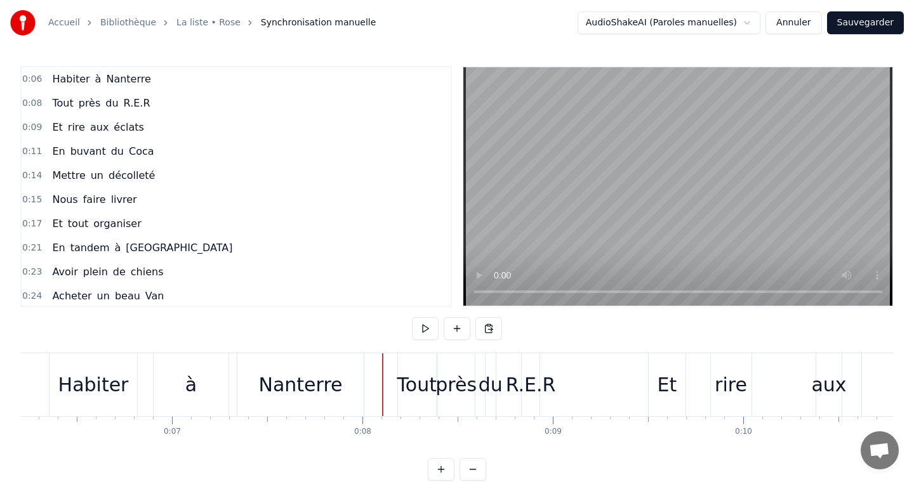
scroll to position [0, 1170]
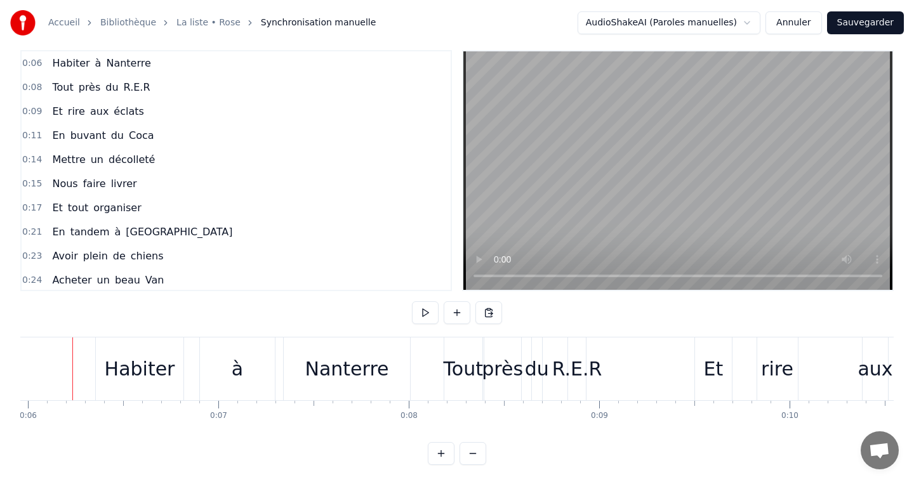
scroll to position [0, 1122]
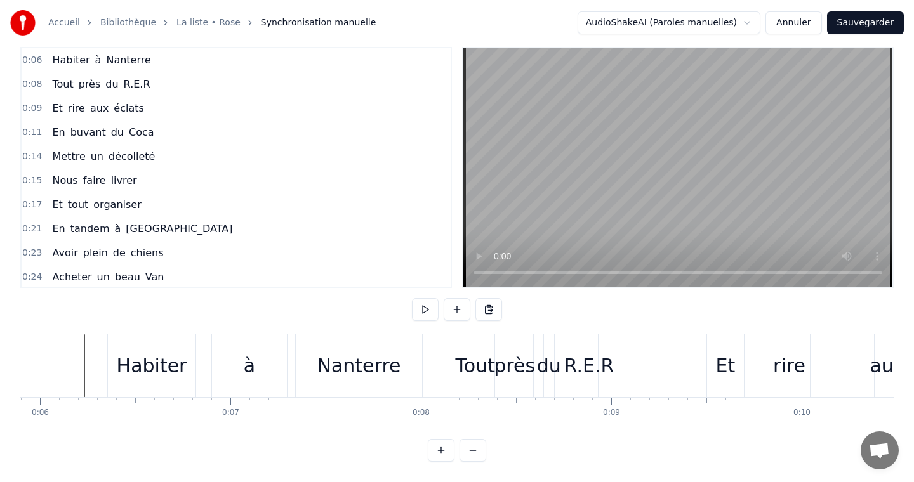
click at [377, 377] on div "Nanterre" at bounding box center [359, 366] width 84 height 29
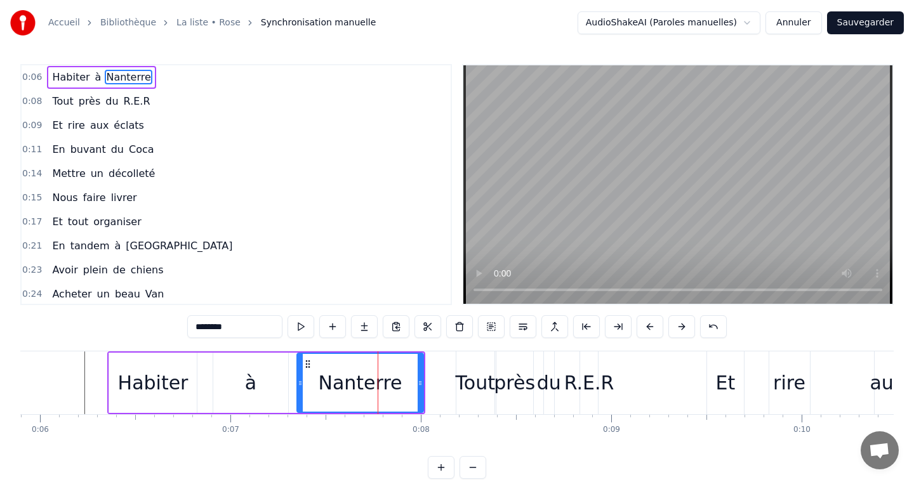
scroll to position [0, 0]
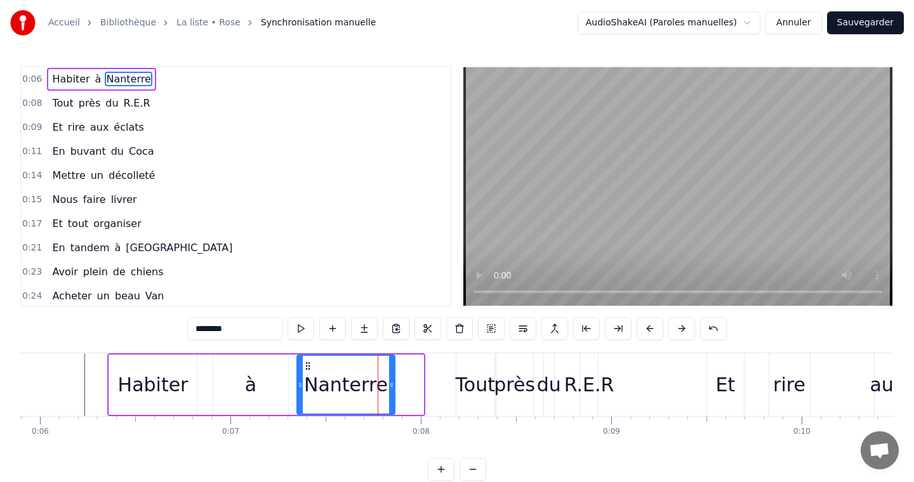
drag, startPoint x: 420, startPoint y: 378, endPoint x: 391, endPoint y: 379, distance: 28.6
click at [391, 379] on div at bounding box center [391, 385] width 5 height 58
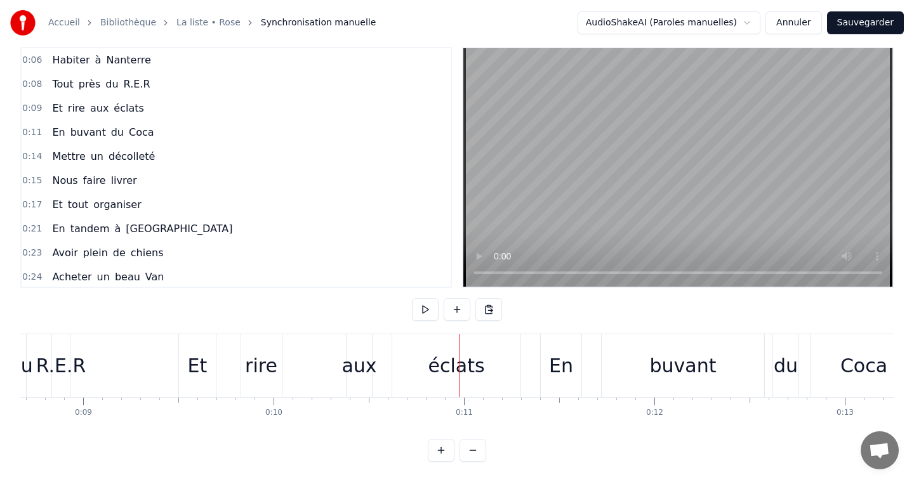
scroll to position [0, 1633]
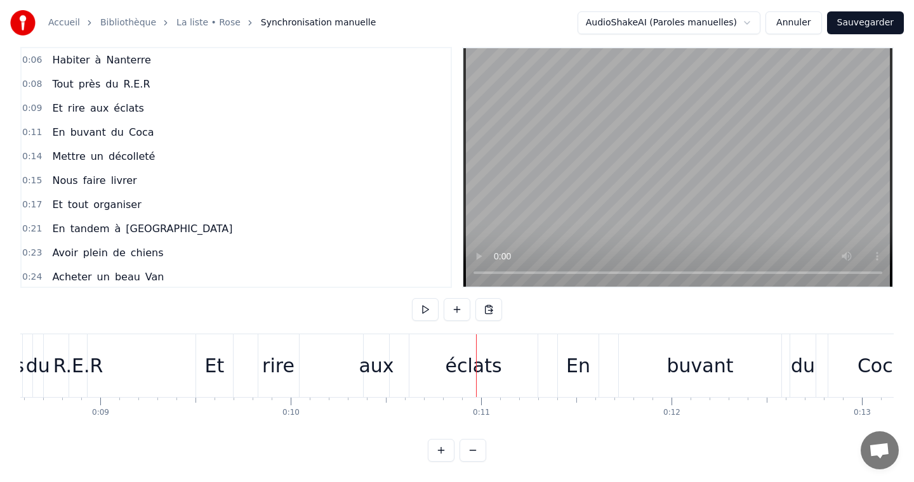
click at [202, 370] on div "Et" at bounding box center [214, 365] width 37 height 63
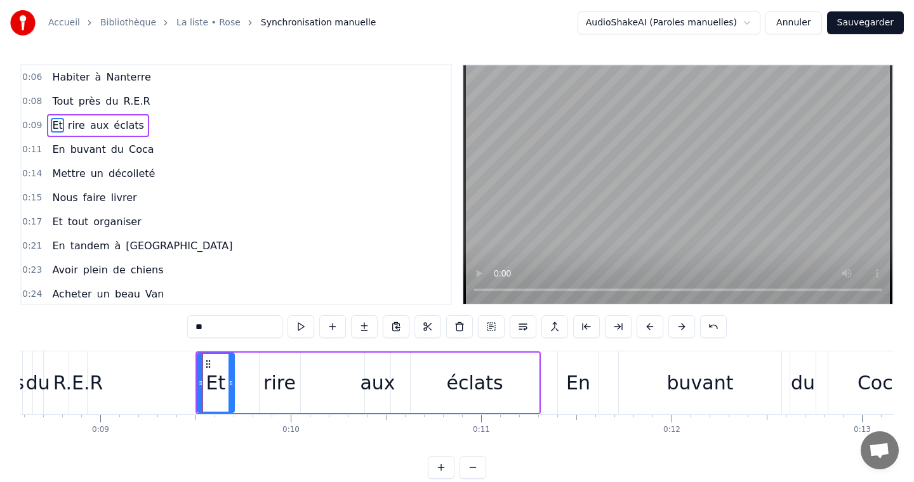
scroll to position [0, 0]
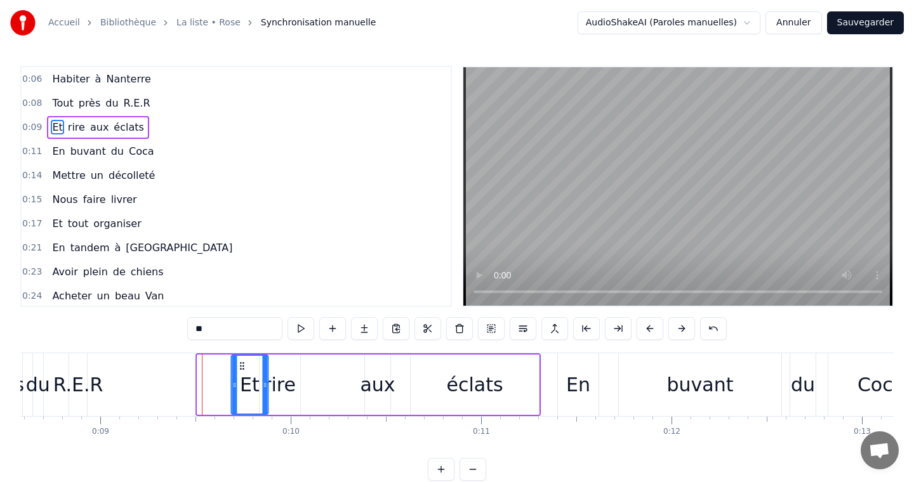
drag, startPoint x: 208, startPoint y: 367, endPoint x: 242, endPoint y: 367, distance: 34.3
click at [242, 367] on icon at bounding box center [242, 366] width 10 height 10
click at [295, 374] on div "rire" at bounding box center [280, 385] width 41 height 60
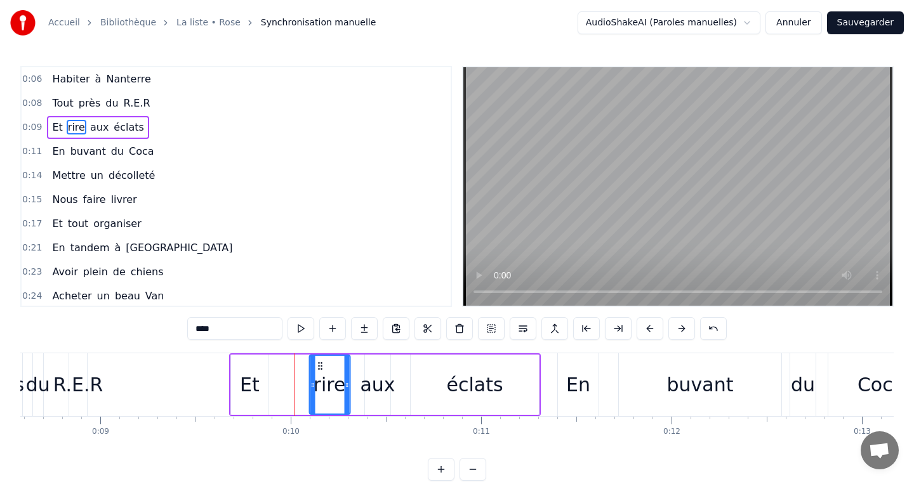
drag, startPoint x: 270, startPoint y: 364, endPoint x: 328, endPoint y: 365, distance: 58.4
click at [325, 365] on icon at bounding box center [320, 366] width 10 height 10
click at [249, 372] on div "Et" at bounding box center [250, 385] width 20 height 29
type input "**"
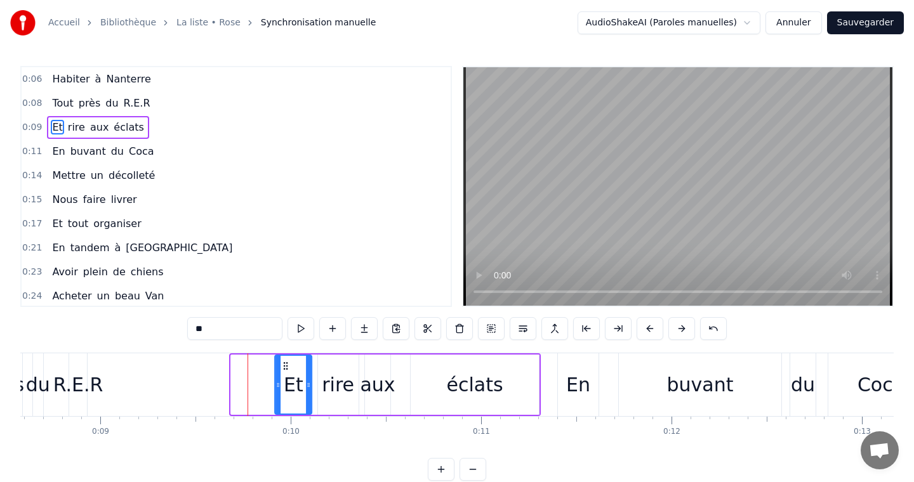
drag, startPoint x: 242, startPoint y: 364, endPoint x: 293, endPoint y: 364, distance: 50.1
click at [291, 364] on icon at bounding box center [285, 366] width 10 height 10
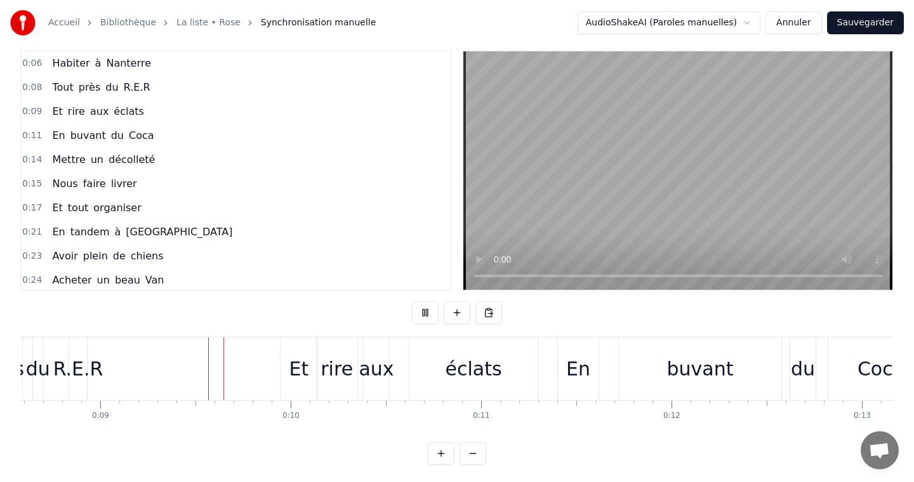
scroll to position [19, 0]
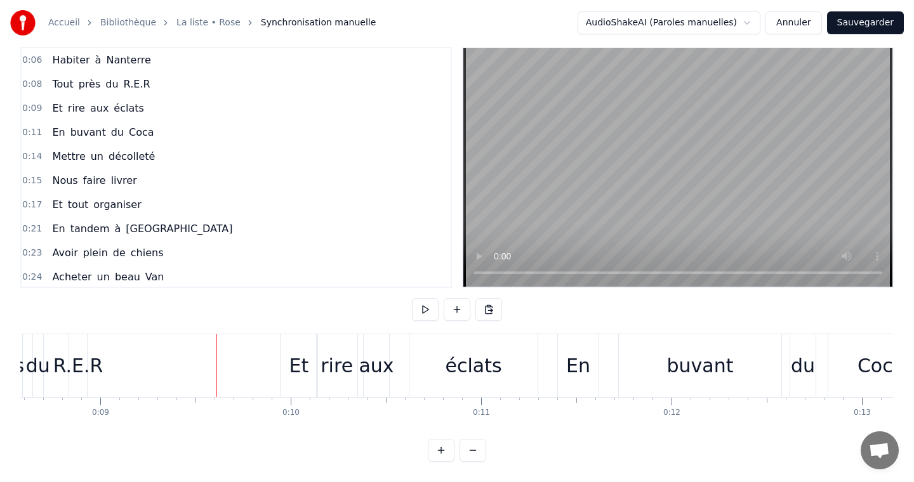
click at [280, 367] on div "Et" at bounding box center [299, 365] width 38 height 63
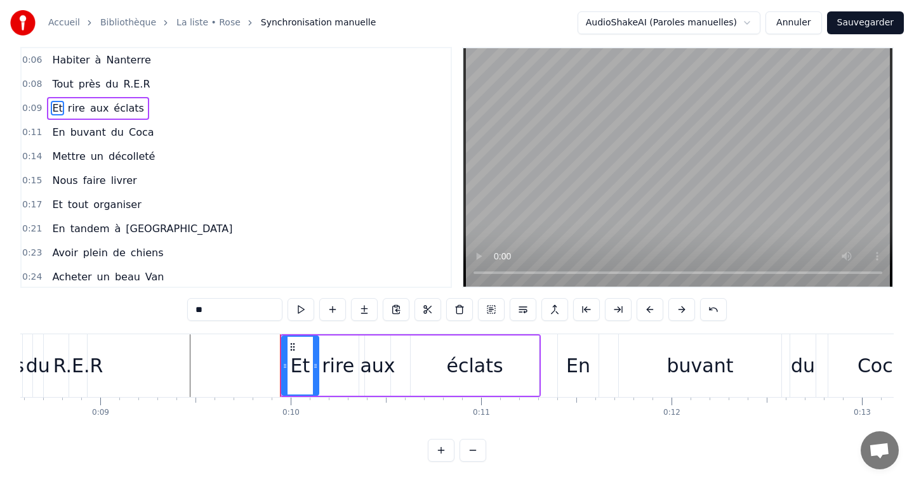
scroll to position [0, 0]
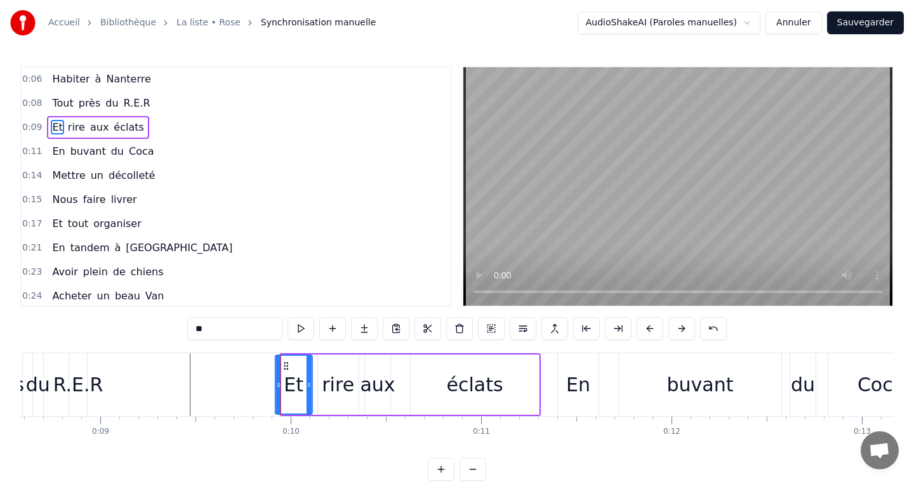
drag, startPoint x: 291, startPoint y: 364, endPoint x: 280, endPoint y: 364, distance: 10.8
click at [281, 364] on icon at bounding box center [286, 366] width 10 height 10
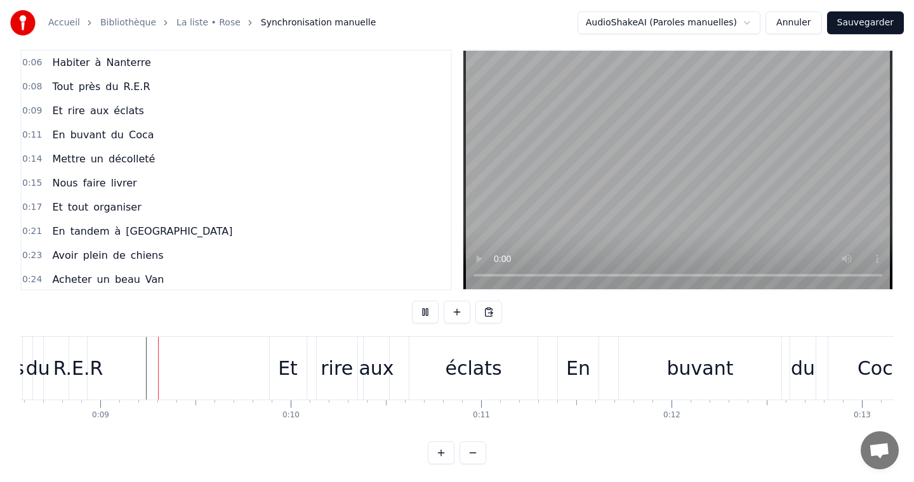
scroll to position [19, 0]
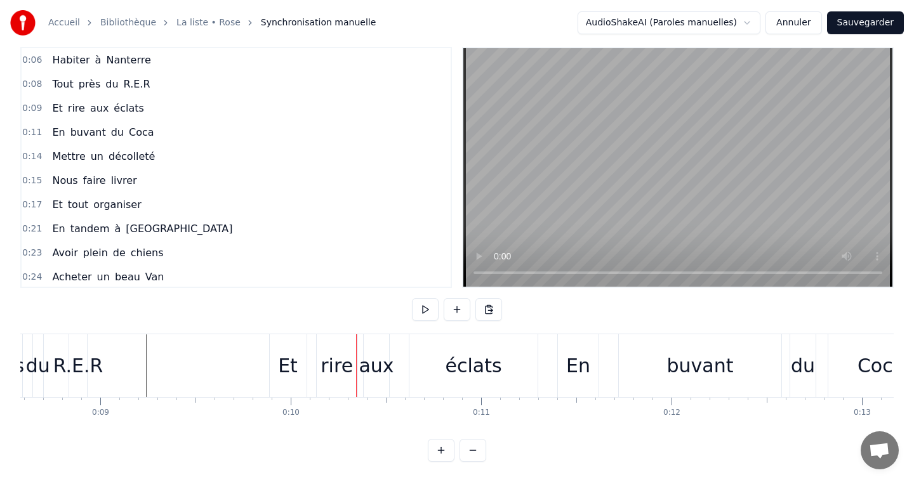
click at [279, 369] on div "Et" at bounding box center [288, 366] width 20 height 29
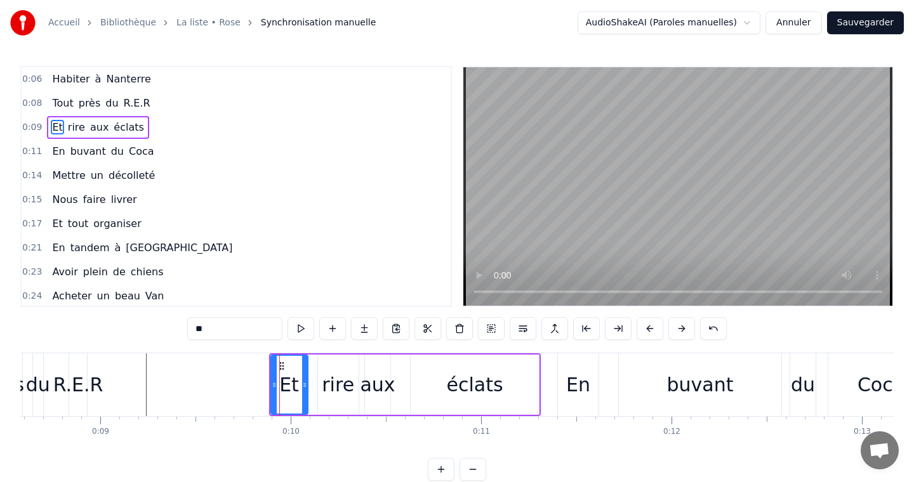
scroll to position [0, 0]
drag, startPoint x: 280, startPoint y: 364, endPoint x: 290, endPoint y: 364, distance: 10.2
click at [290, 364] on icon at bounding box center [291, 366] width 10 height 10
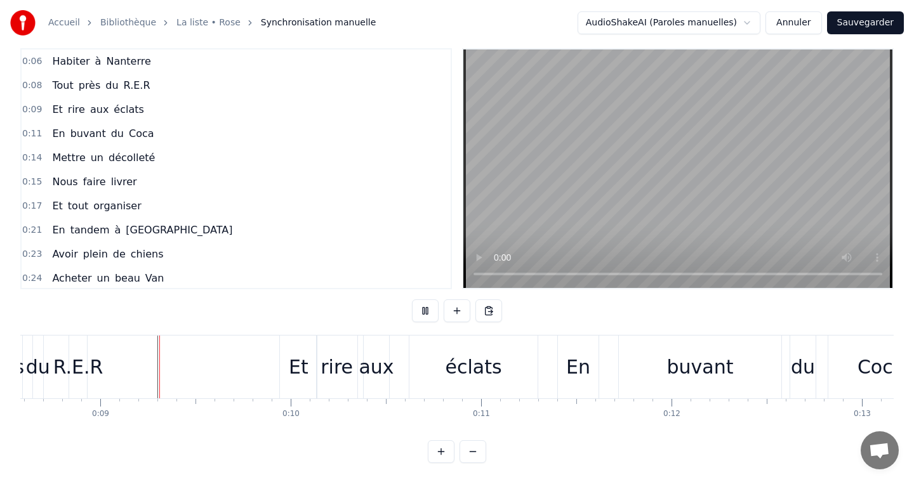
scroll to position [19, 0]
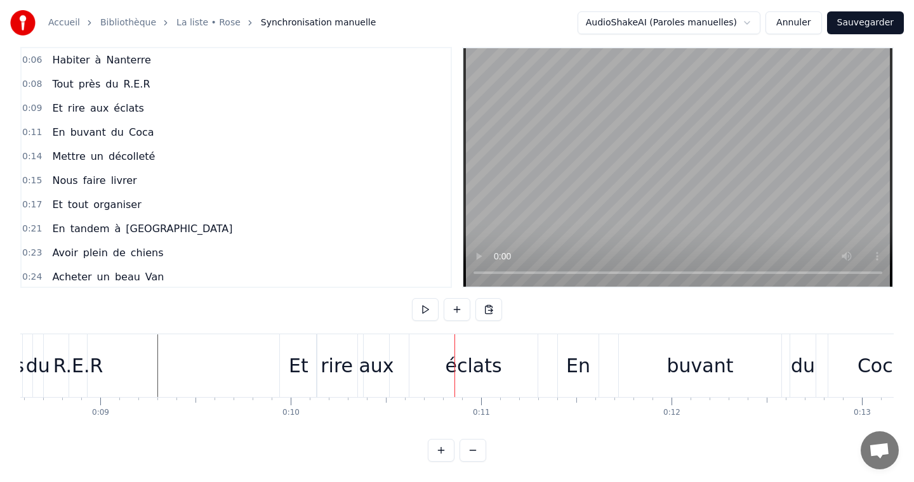
click at [305, 364] on div "Et" at bounding box center [299, 366] width 20 height 29
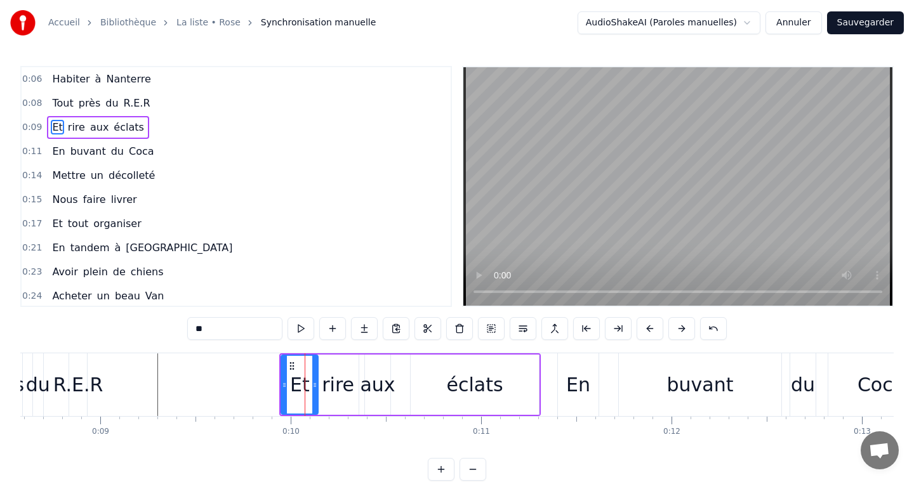
scroll to position [0, 0]
drag, startPoint x: 291, startPoint y: 364, endPoint x: 320, endPoint y: 367, distance: 28.7
click at [320, 367] on icon at bounding box center [320, 366] width 10 height 10
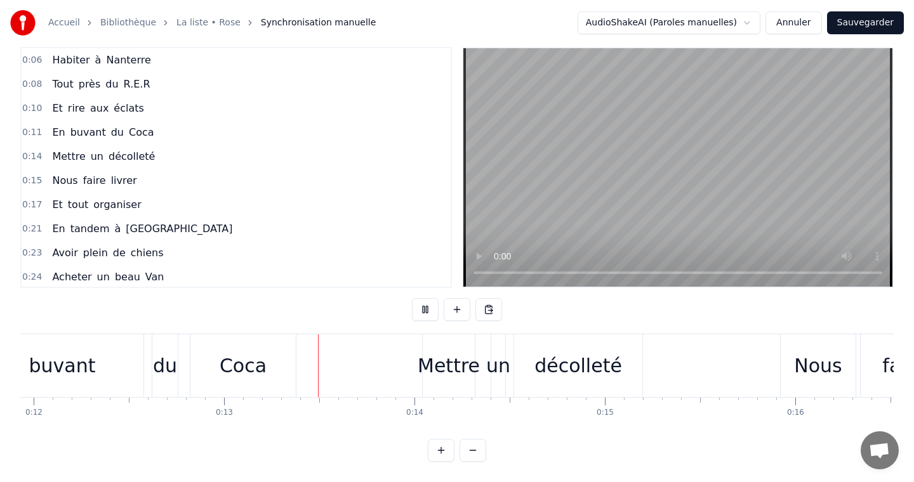
scroll to position [0, 2402]
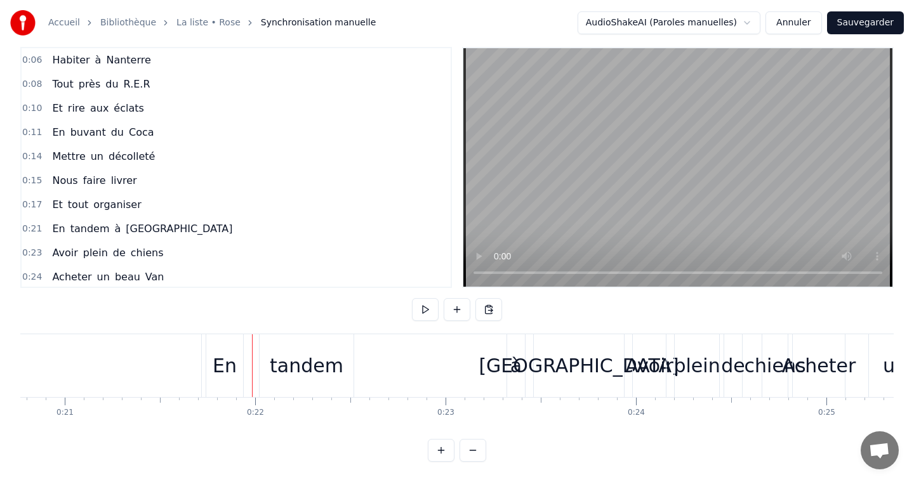
scroll to position [0, 3940]
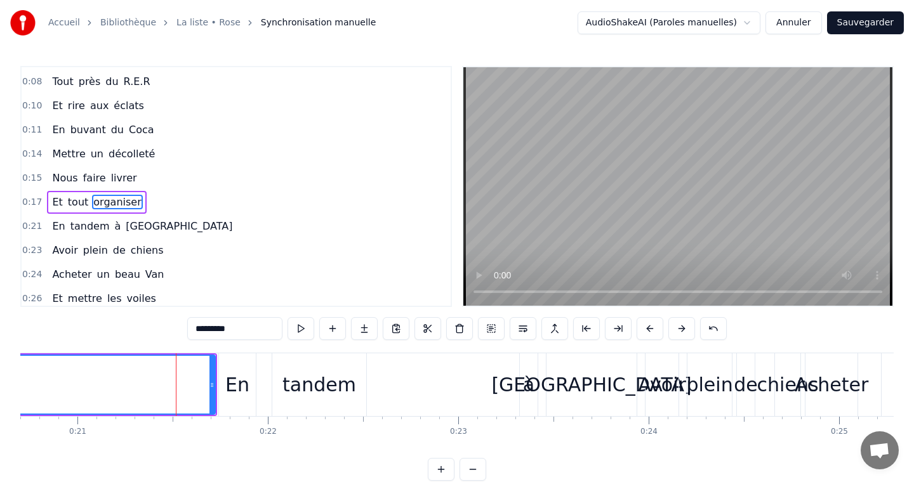
scroll to position [37, 0]
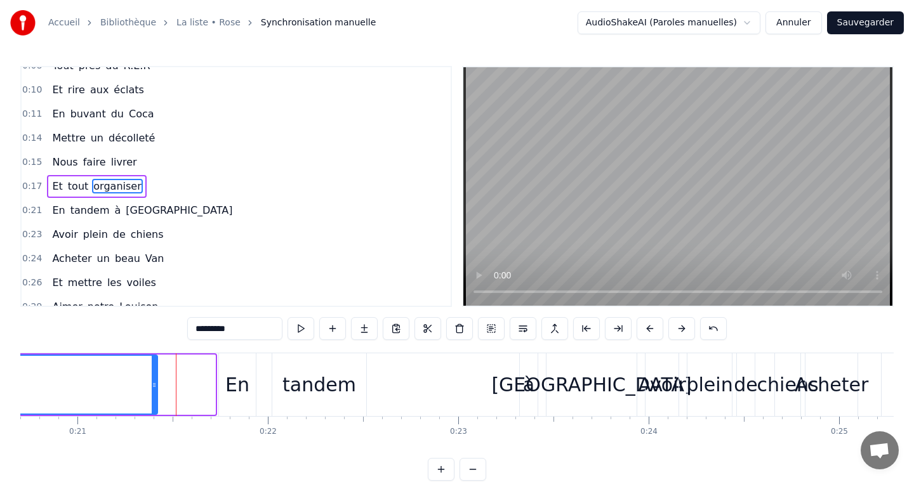
drag, startPoint x: 213, startPoint y: 384, endPoint x: 152, endPoint y: 394, distance: 61.8
click at [152, 394] on div at bounding box center [154, 385] width 5 height 58
click at [235, 396] on div "En" at bounding box center [237, 385] width 24 height 29
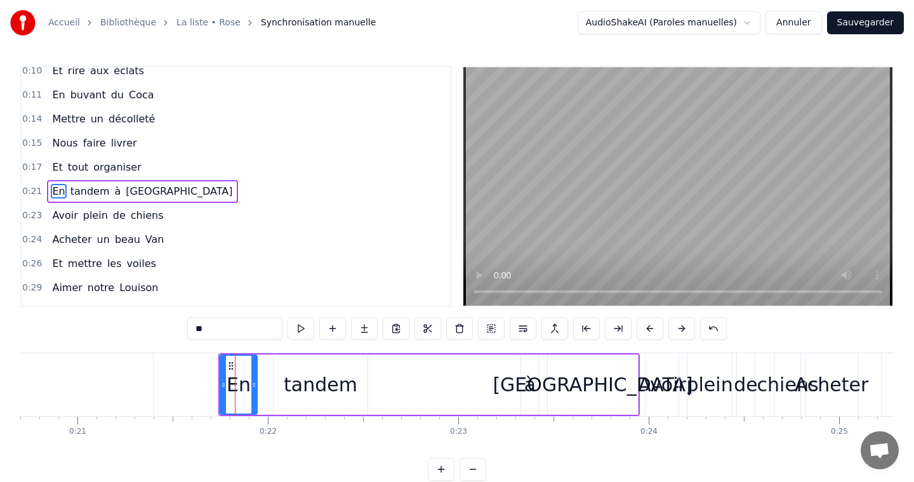
scroll to position [62, 0]
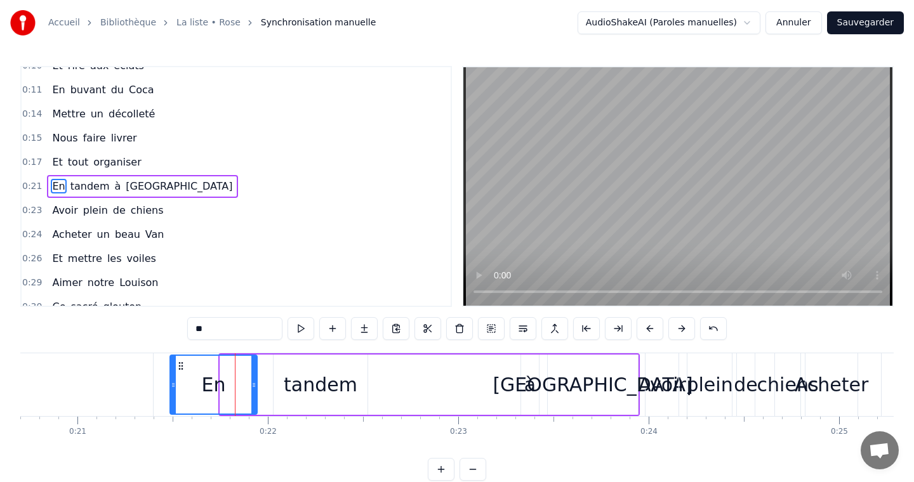
drag, startPoint x: 221, startPoint y: 387, endPoint x: 172, endPoint y: 390, distance: 49.6
click at [171, 390] on div at bounding box center [173, 385] width 5 height 58
type input "*********"
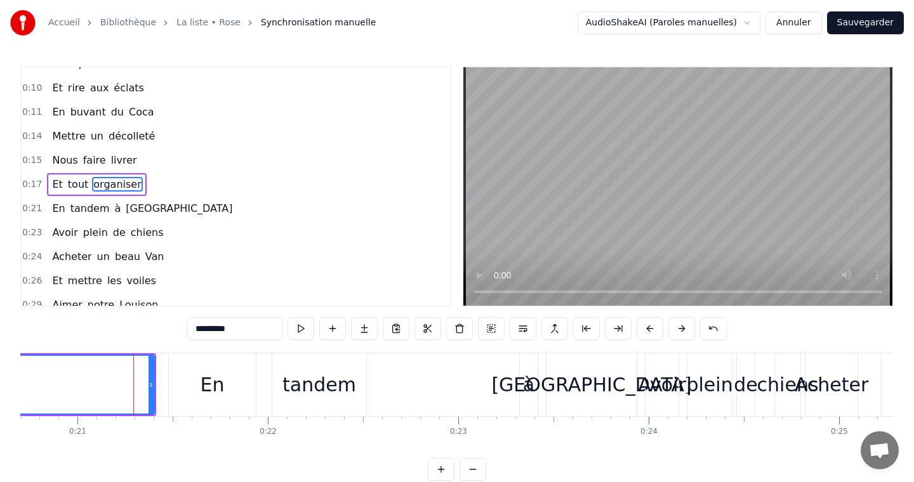
scroll to position [37, 0]
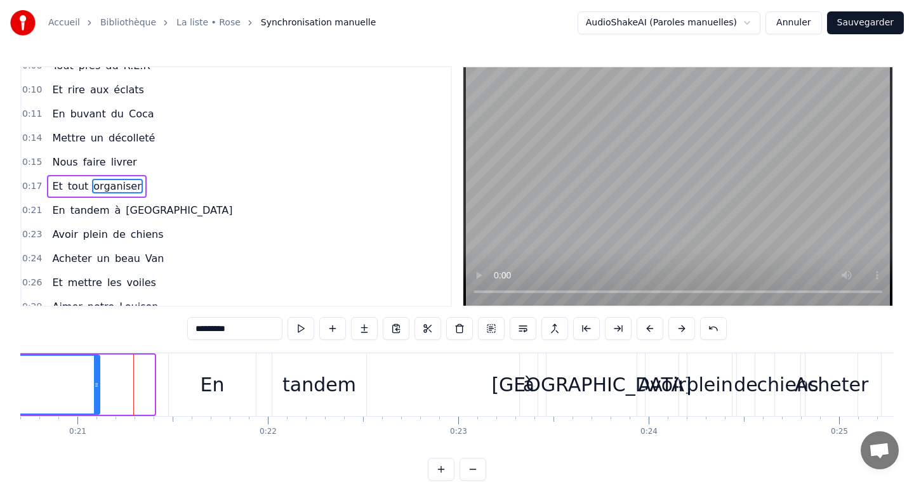
drag, startPoint x: 150, startPoint y: 384, endPoint x: 95, endPoint y: 386, distance: 54.6
click at [95, 386] on icon at bounding box center [96, 385] width 5 height 10
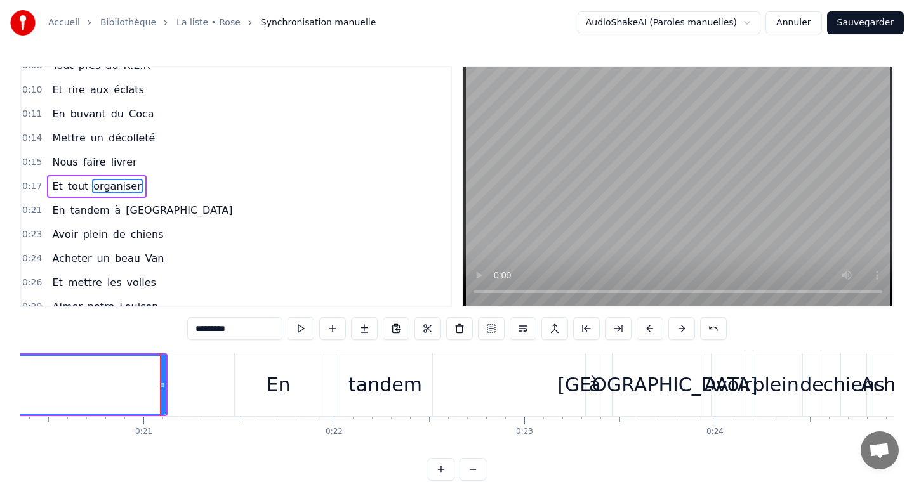
scroll to position [0, 3873]
click at [541, 393] on div "En tandem à Berlin" at bounding box center [470, 384] width 471 height 63
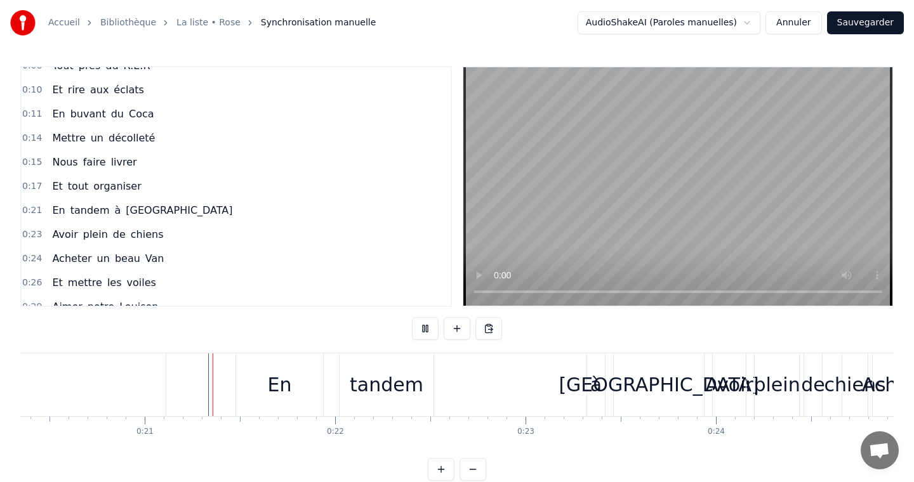
scroll to position [19, 0]
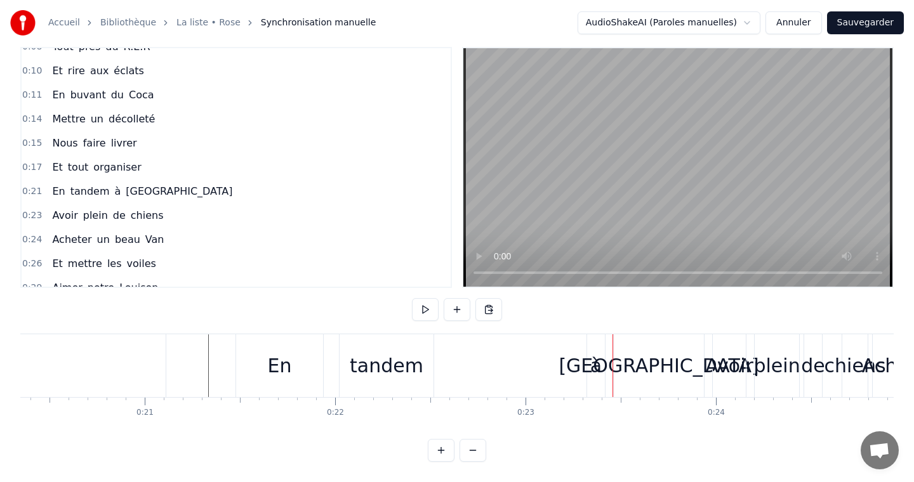
click at [586, 369] on div "En tandem à Berlin" at bounding box center [470, 365] width 471 height 63
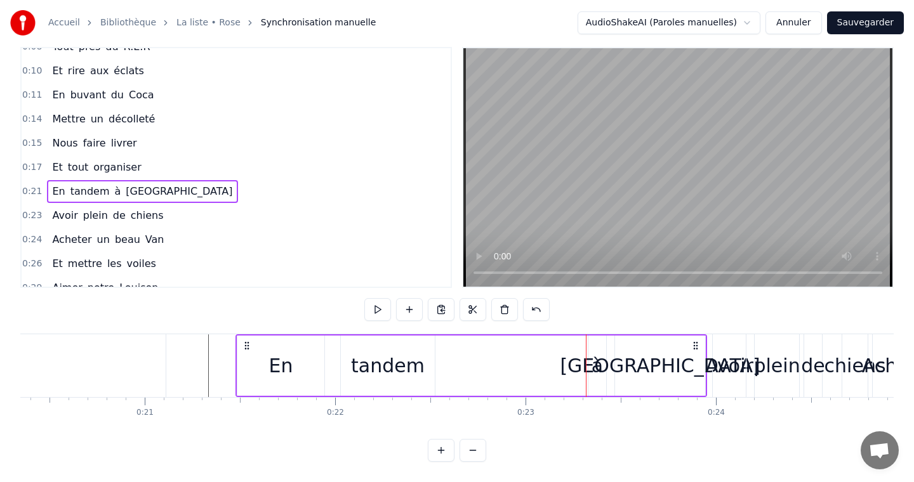
click at [591, 362] on div "à" at bounding box center [597, 366] width 18 height 60
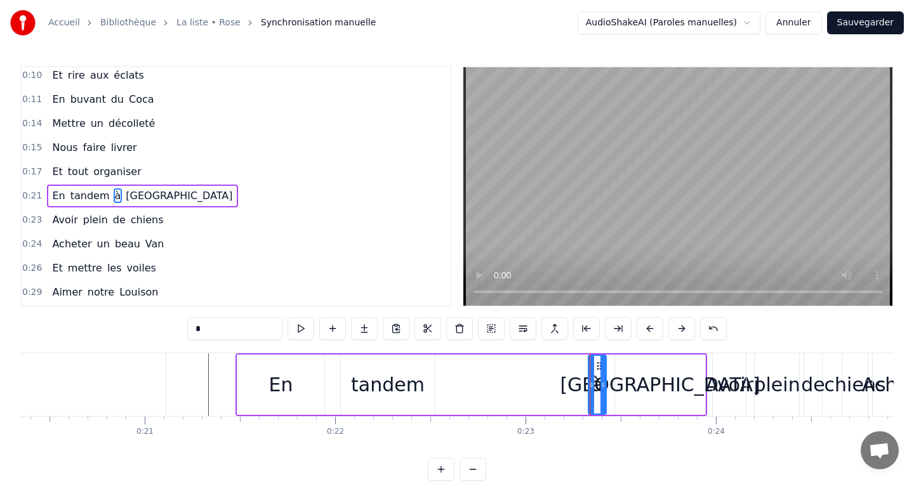
scroll to position [62, 0]
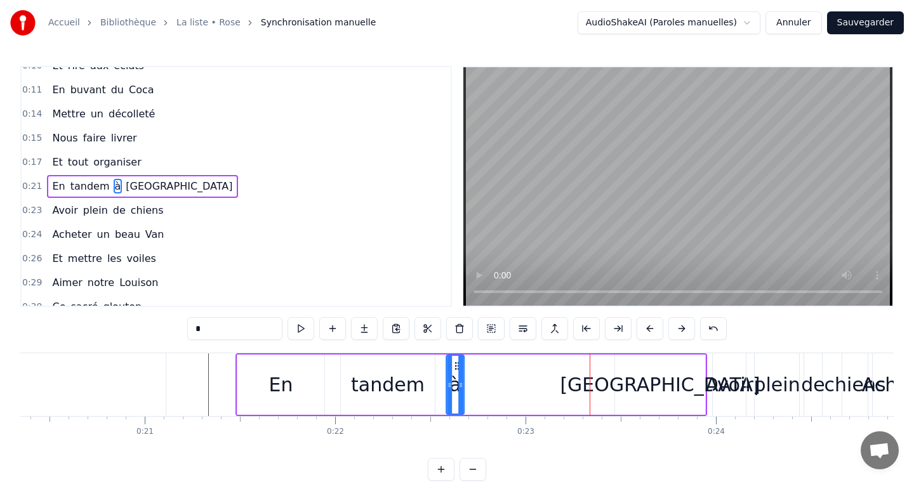
drag, startPoint x: 598, startPoint y: 367, endPoint x: 452, endPoint y: 365, distance: 145.9
click at [452, 365] on icon at bounding box center [457, 366] width 10 height 10
click at [620, 370] on div "Berlin" at bounding box center [660, 385] width 90 height 60
type input "******"
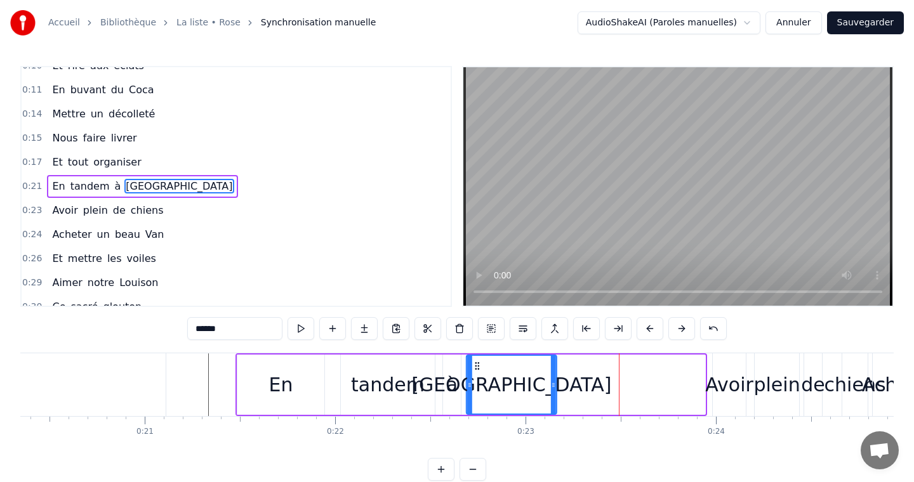
drag, startPoint x: 623, startPoint y: 367, endPoint x: 475, endPoint y: 379, distance: 148.9
click at [475, 379] on div "Berlin" at bounding box center [511, 385] width 89 height 58
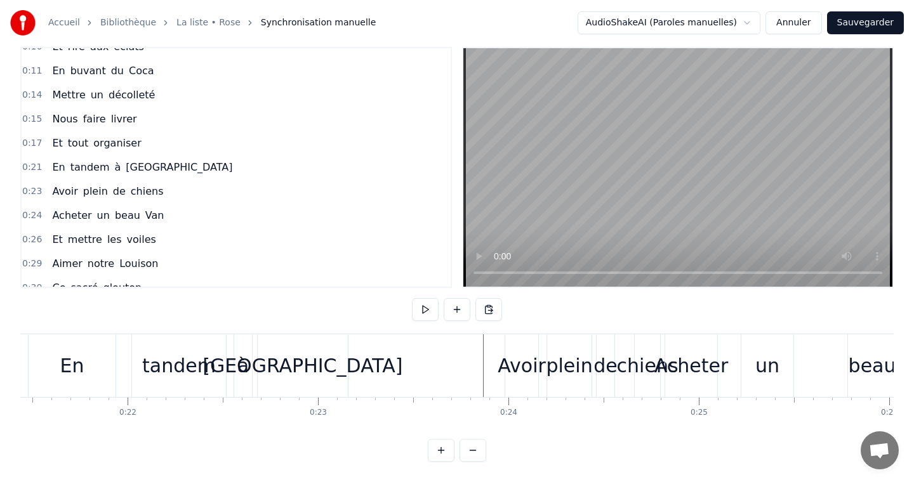
scroll to position [0, 4082]
click at [506, 374] on div "Avoir" at bounding box center [520, 366] width 48 height 29
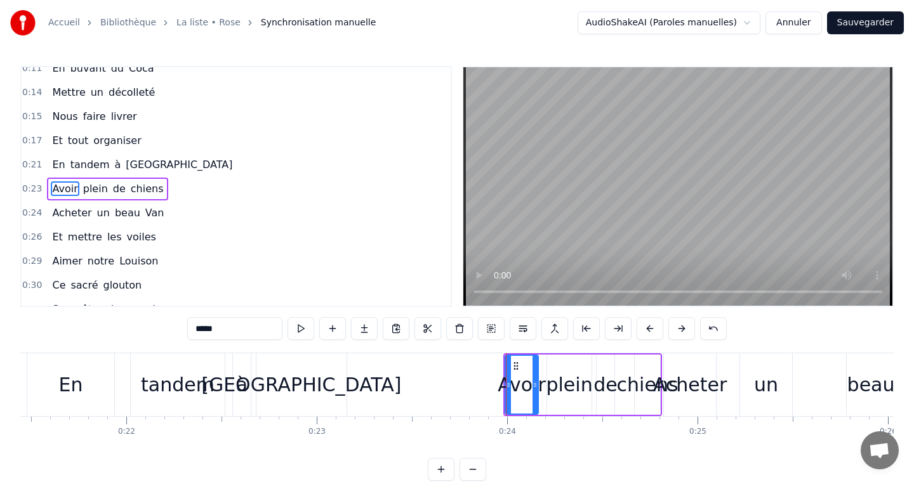
scroll to position [86, 0]
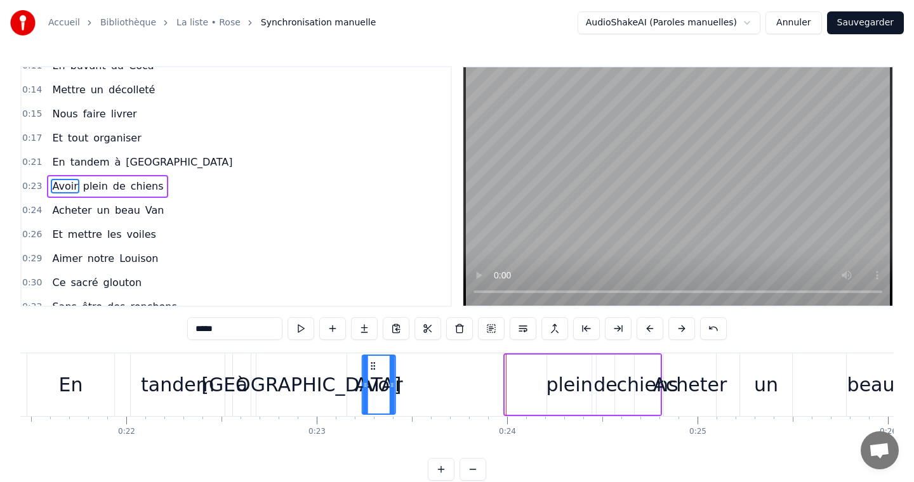
drag, startPoint x: 516, startPoint y: 364, endPoint x: 373, endPoint y: 369, distance: 142.9
click at [373, 369] on icon at bounding box center [373, 366] width 10 height 10
click at [563, 386] on div "plein" at bounding box center [569, 385] width 46 height 29
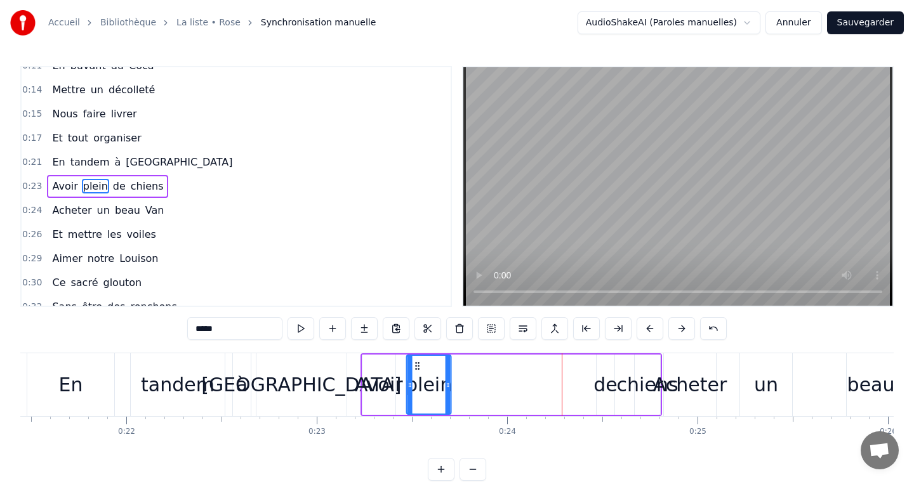
drag, startPoint x: 557, startPoint y: 363, endPoint x: 417, endPoint y: 370, distance: 140.4
click at [417, 370] on icon at bounding box center [417, 366] width 10 height 10
click at [595, 375] on div "de" at bounding box center [605, 385] width 24 height 29
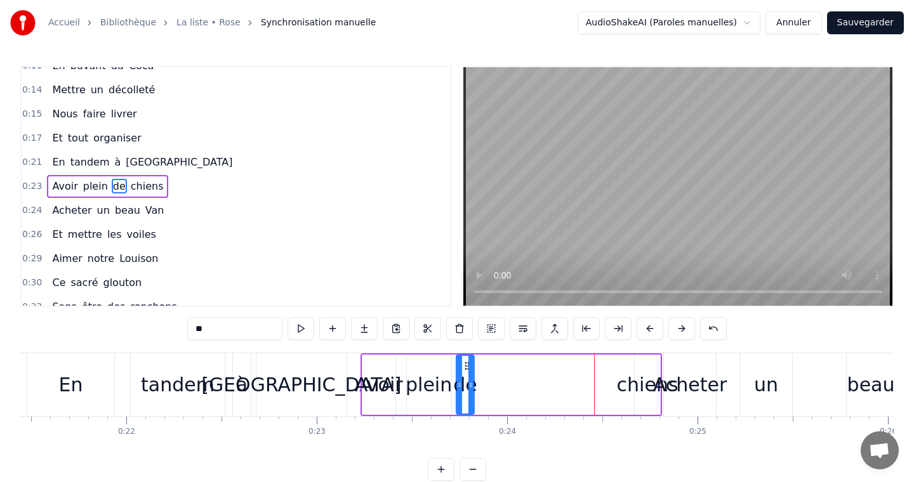
drag, startPoint x: 605, startPoint y: 361, endPoint x: 465, endPoint y: 365, distance: 140.3
click at [465, 365] on icon at bounding box center [467, 366] width 10 height 10
click at [631, 382] on div "chiens" at bounding box center [648, 385] width 62 height 29
type input "******"
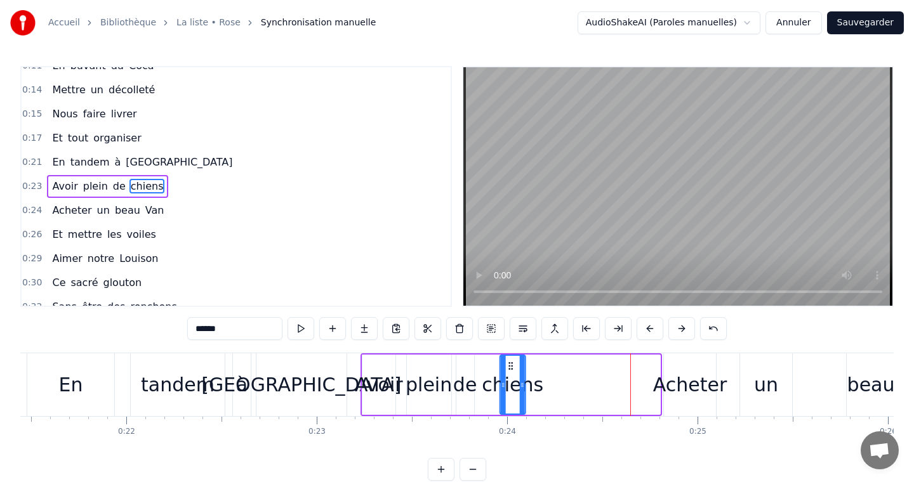
drag, startPoint x: 643, startPoint y: 366, endPoint x: 508, endPoint y: 364, distance: 135.2
click at [508, 364] on icon at bounding box center [511, 366] width 10 height 10
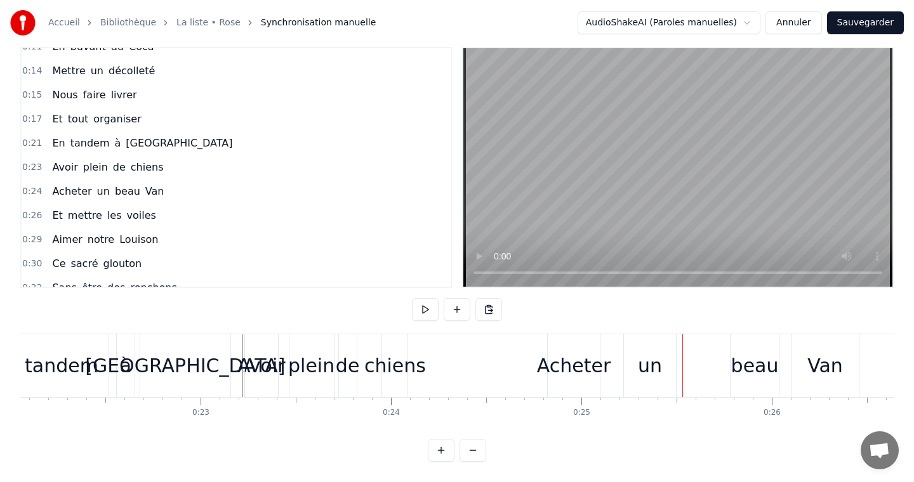
scroll to position [0, 4229]
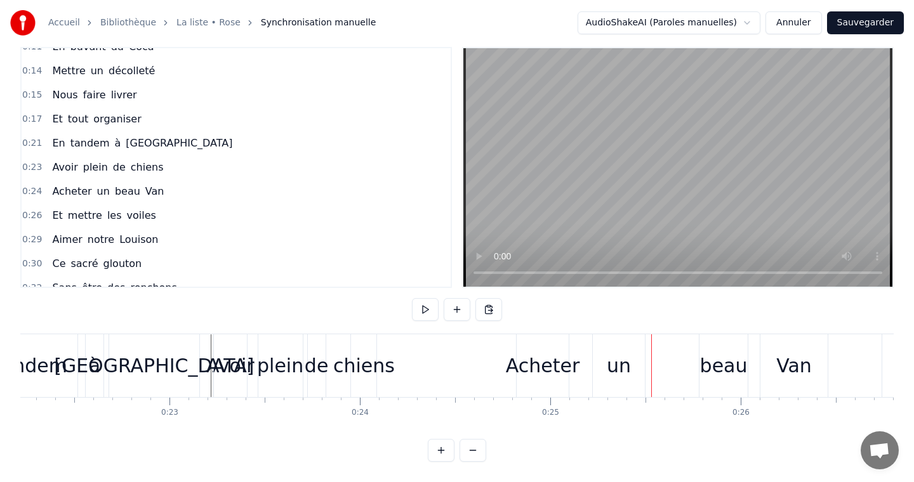
click at [558, 367] on div "Acheter" at bounding box center [543, 366] width 74 height 29
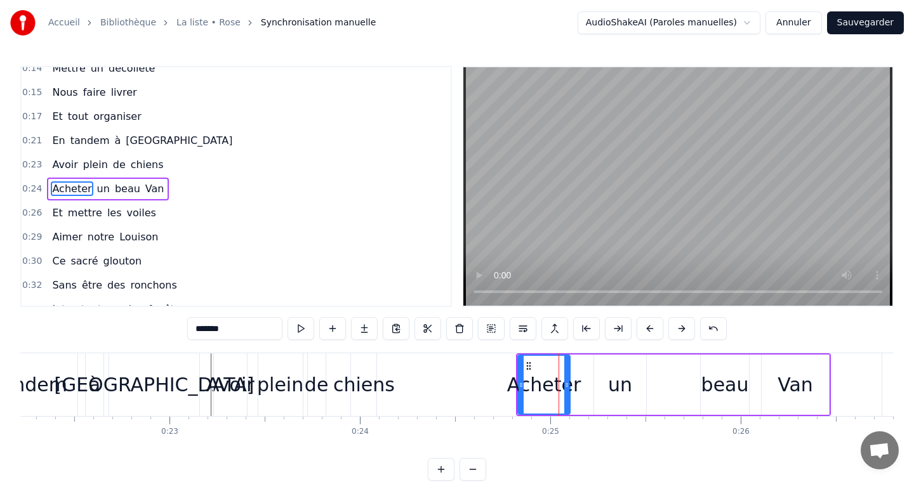
scroll to position [110, 0]
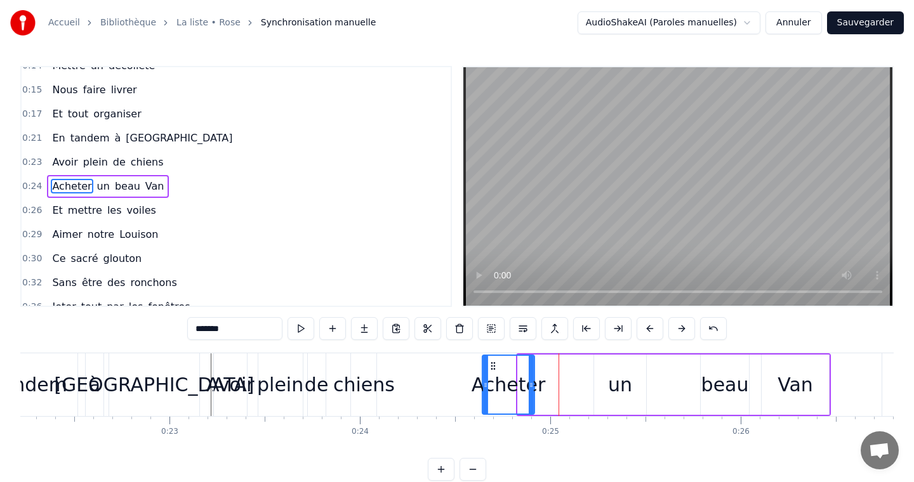
drag, startPoint x: 529, startPoint y: 370, endPoint x: 494, endPoint y: 372, distance: 35.6
click at [494, 372] on div "Acheter" at bounding box center [508, 385] width 51 height 58
click at [609, 383] on div "un" at bounding box center [620, 385] width 24 height 29
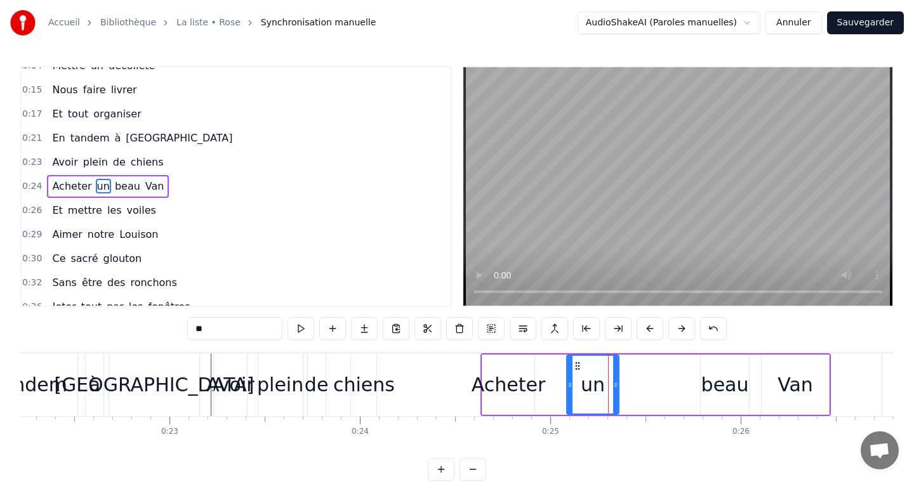
drag, startPoint x: 604, startPoint y: 364, endPoint x: 577, endPoint y: 364, distance: 26.6
click at [577, 364] on icon at bounding box center [577, 366] width 10 height 10
click at [720, 383] on div "beau" at bounding box center [725, 385] width 48 height 29
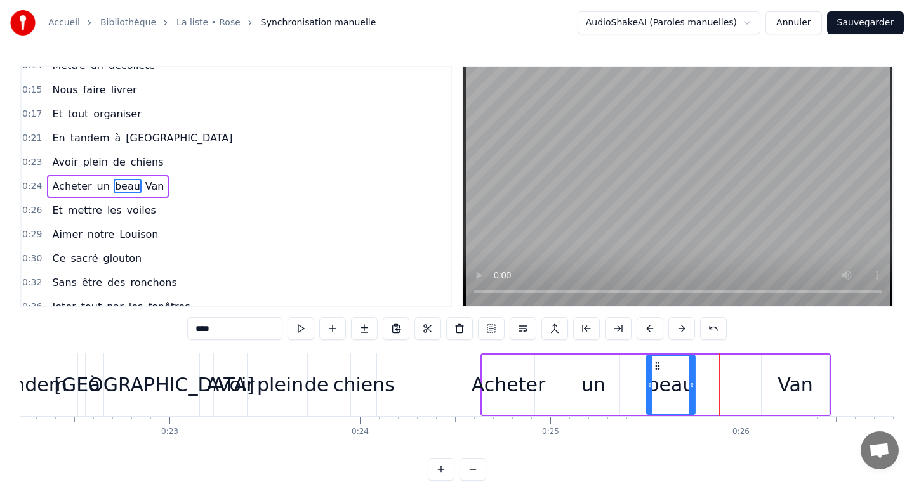
drag, startPoint x: 711, startPoint y: 367, endPoint x: 658, endPoint y: 367, distance: 53.3
click at [657, 368] on icon at bounding box center [657, 366] width 10 height 10
click at [798, 375] on div "Van" at bounding box center [795, 385] width 36 height 29
type input "***"
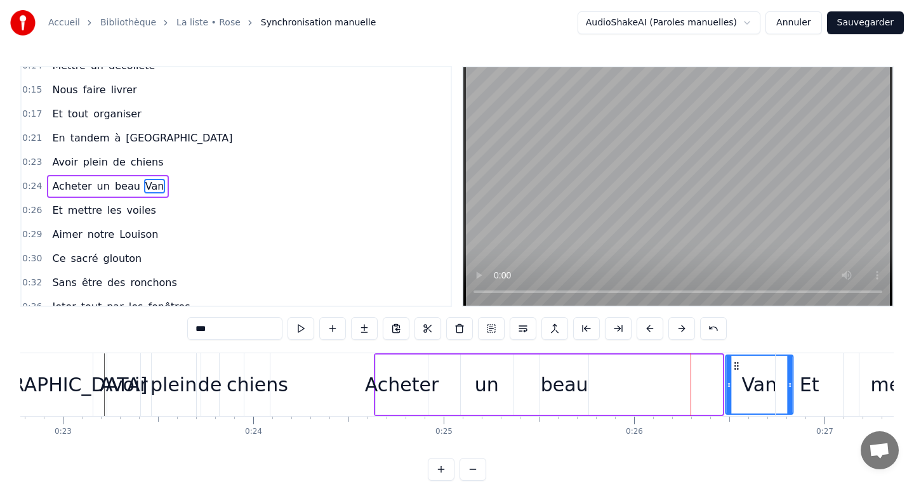
scroll to position [0, 4338]
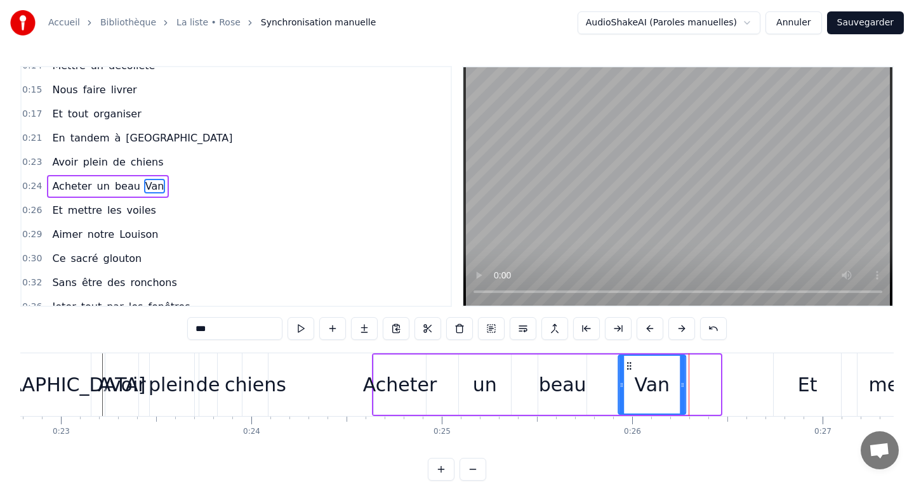
drag, startPoint x: 770, startPoint y: 366, endPoint x: 626, endPoint y: 385, distance: 145.8
click at [626, 385] on div "Van" at bounding box center [652, 385] width 66 height 58
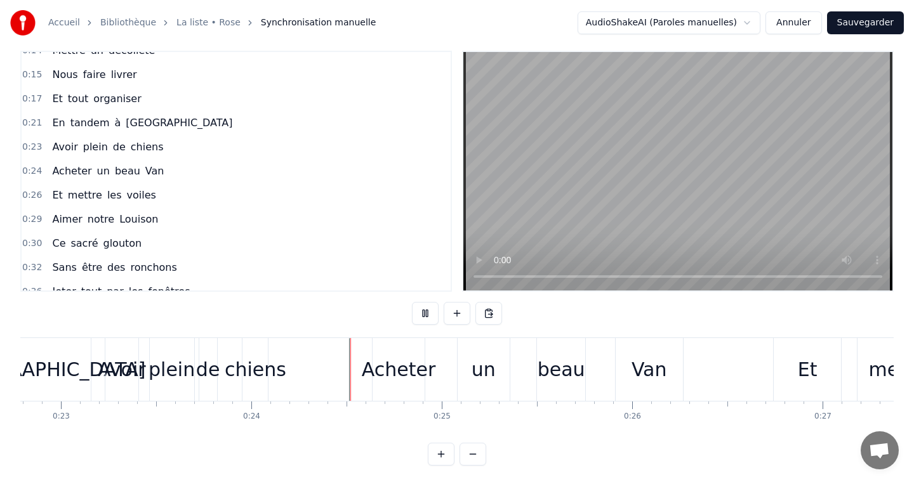
scroll to position [19, 0]
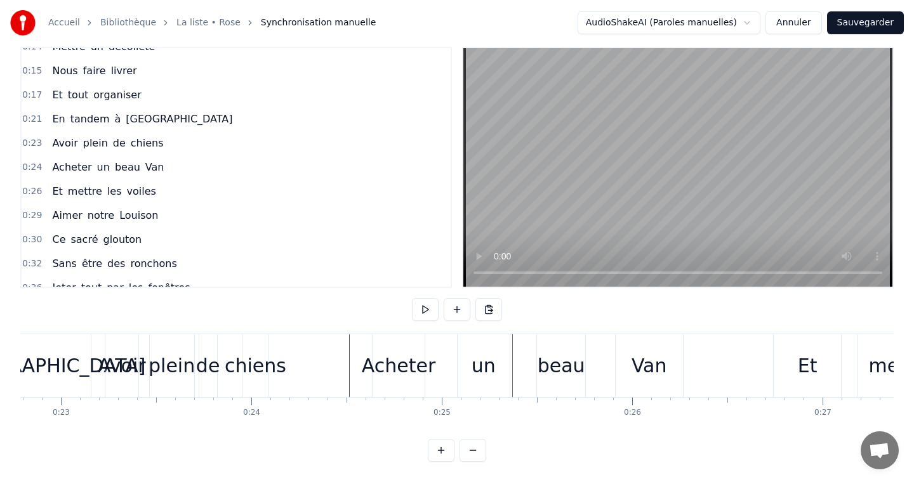
click at [379, 374] on div "Acheter" at bounding box center [399, 366] width 74 height 29
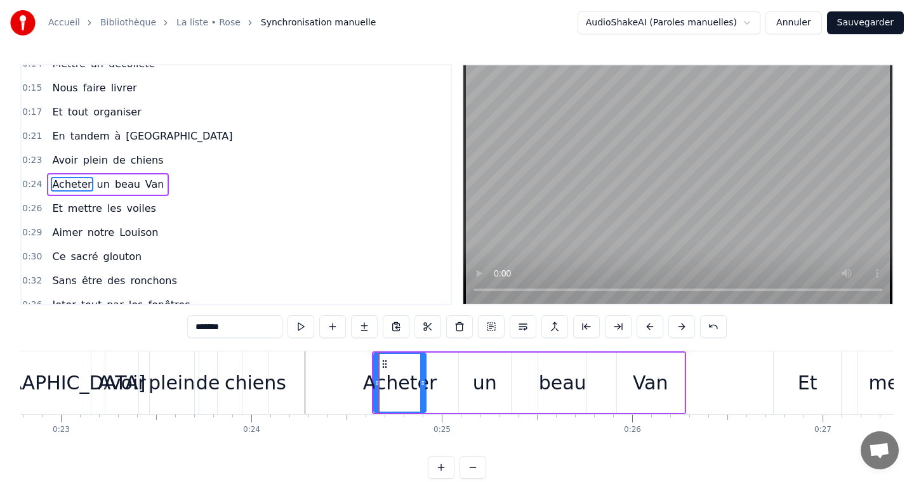
scroll to position [0, 0]
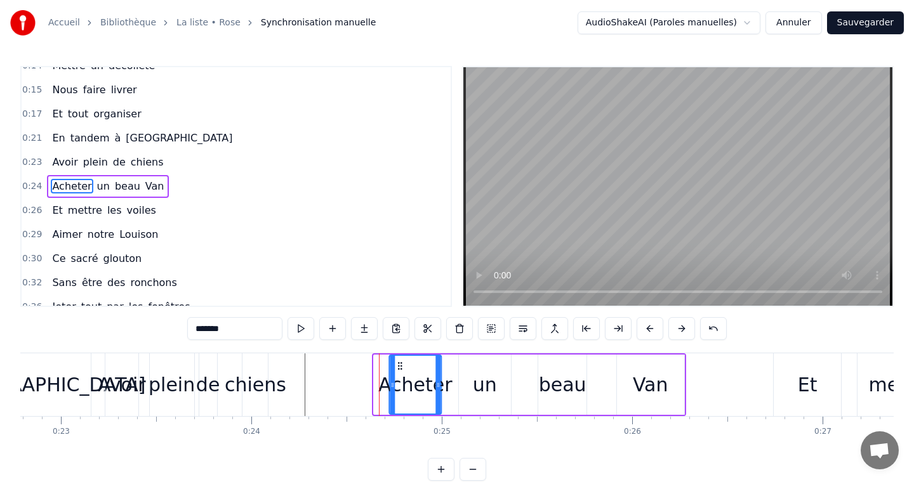
drag, startPoint x: 381, startPoint y: 366, endPoint x: 397, endPoint y: 366, distance: 15.9
click at [397, 366] on icon at bounding box center [400, 366] width 10 height 10
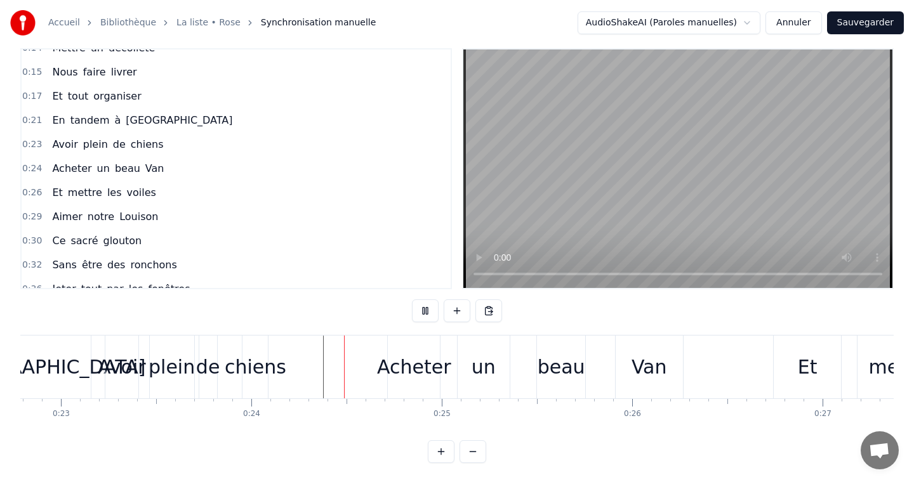
scroll to position [19, 0]
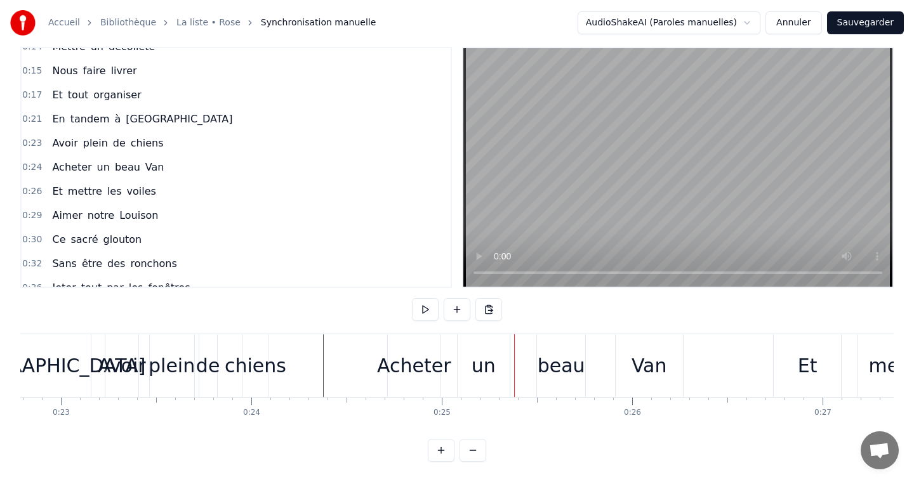
click at [107, 354] on div "Avoir" at bounding box center [122, 366] width 48 height 29
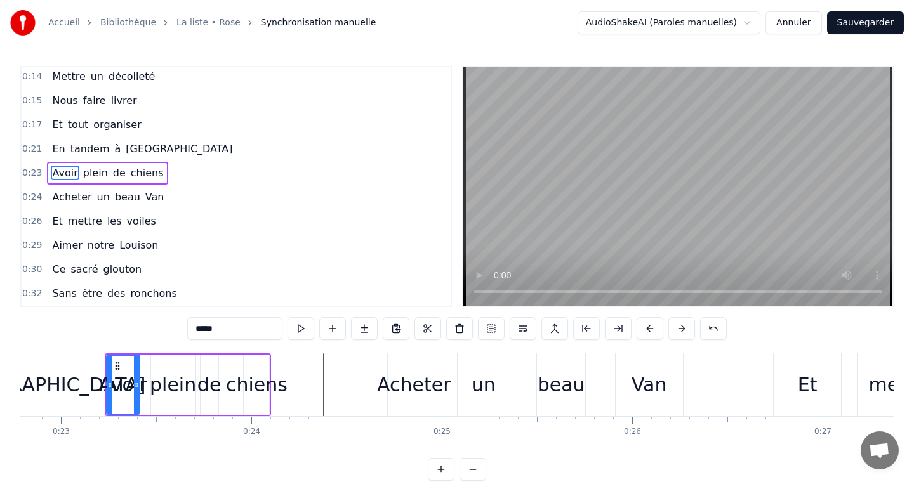
scroll to position [86, 0]
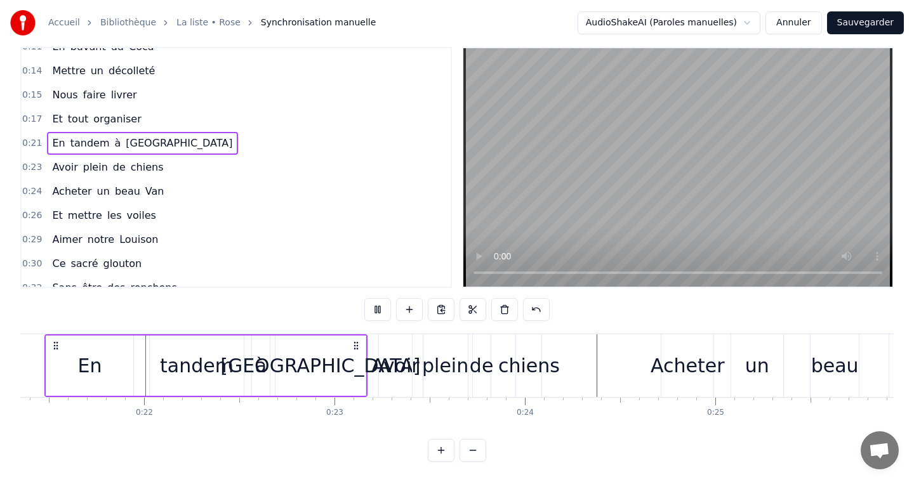
scroll to position [0, 4063]
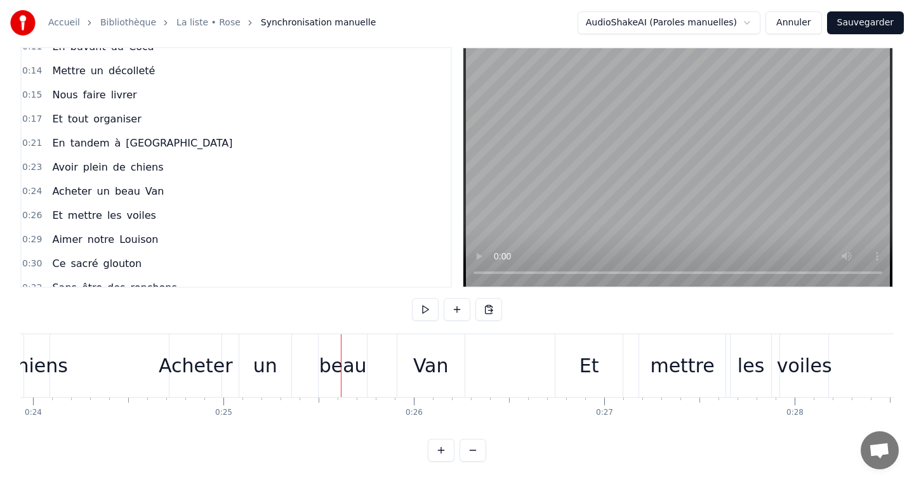
scroll to position [0, 4555]
click at [193, 371] on div "Acheter" at bounding box center [197, 366] width 74 height 29
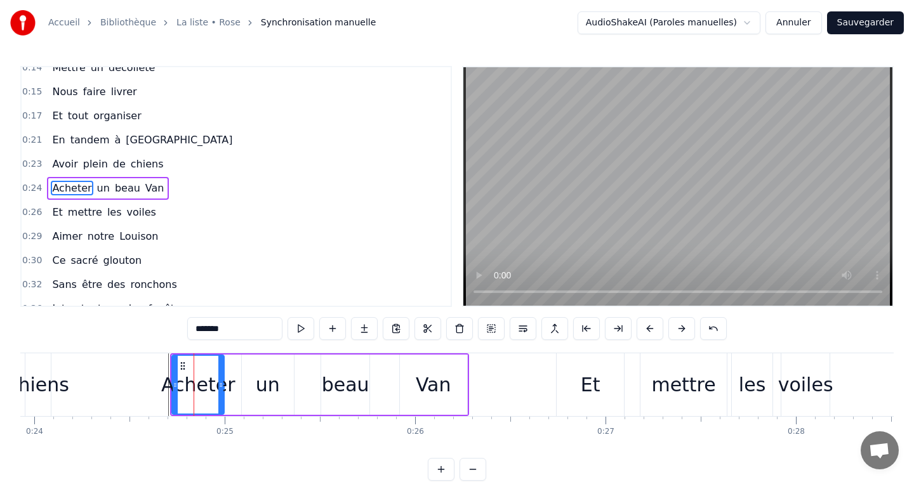
scroll to position [110, 0]
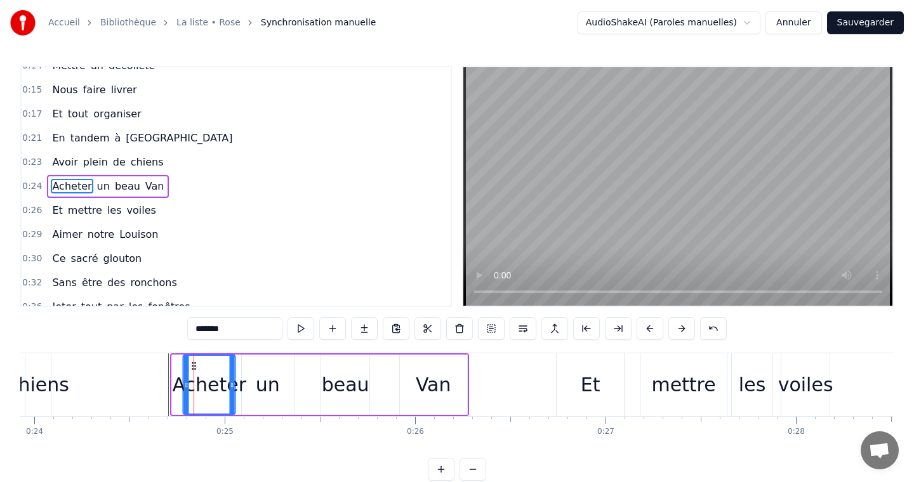
drag, startPoint x: 182, startPoint y: 368, endPoint x: 194, endPoint y: 368, distance: 11.4
click at [194, 368] on icon at bounding box center [194, 366] width 10 height 10
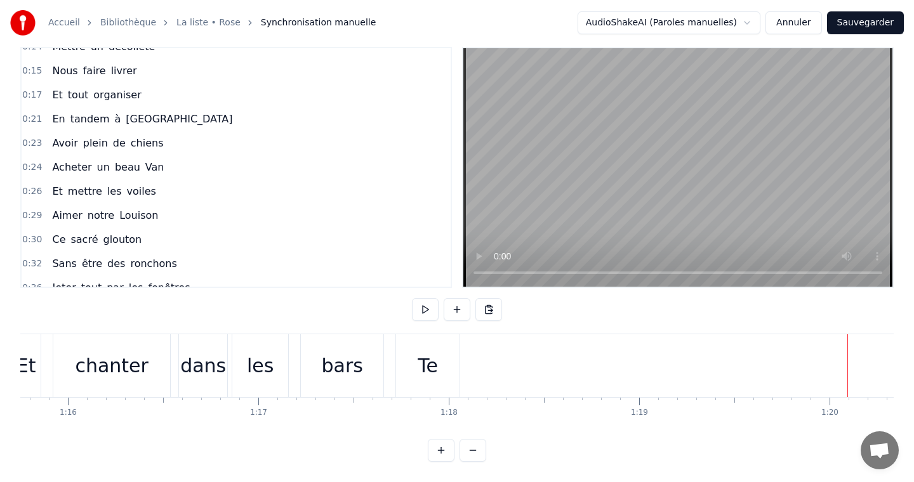
scroll to position [0, 14450]
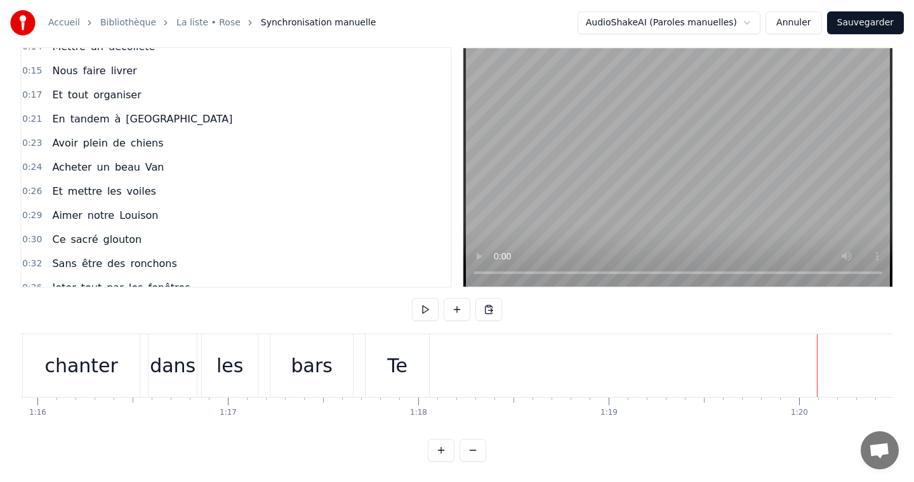
click at [396, 361] on div "Te" at bounding box center [397, 366] width 20 height 29
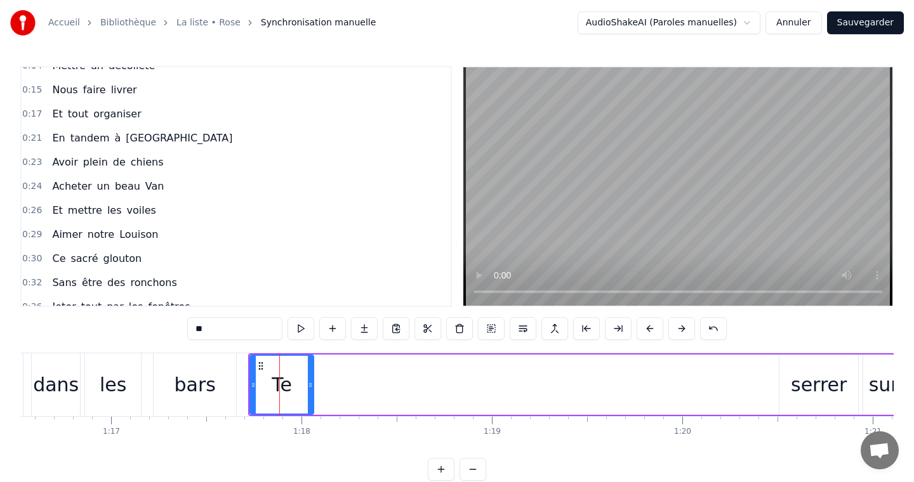
scroll to position [0, 14594]
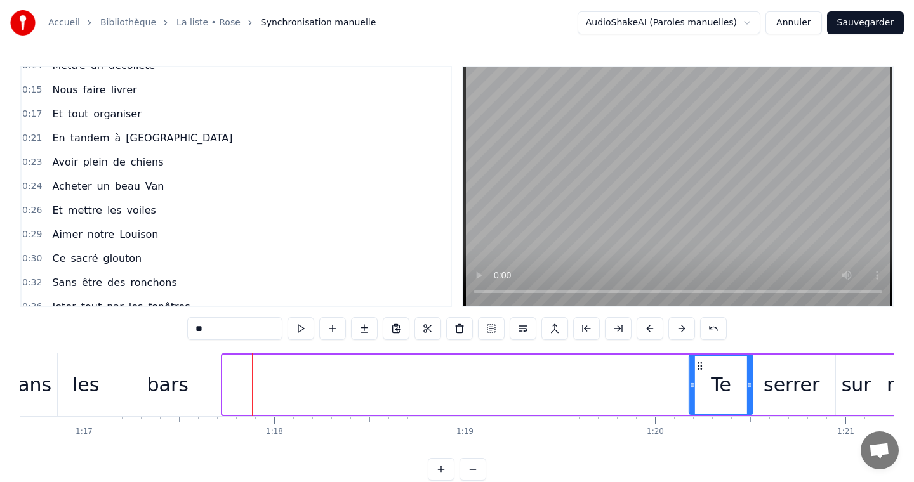
drag, startPoint x: 229, startPoint y: 367, endPoint x: 716, endPoint y: 376, distance: 487.4
click at [716, 376] on div "Te" at bounding box center [721, 385] width 62 height 58
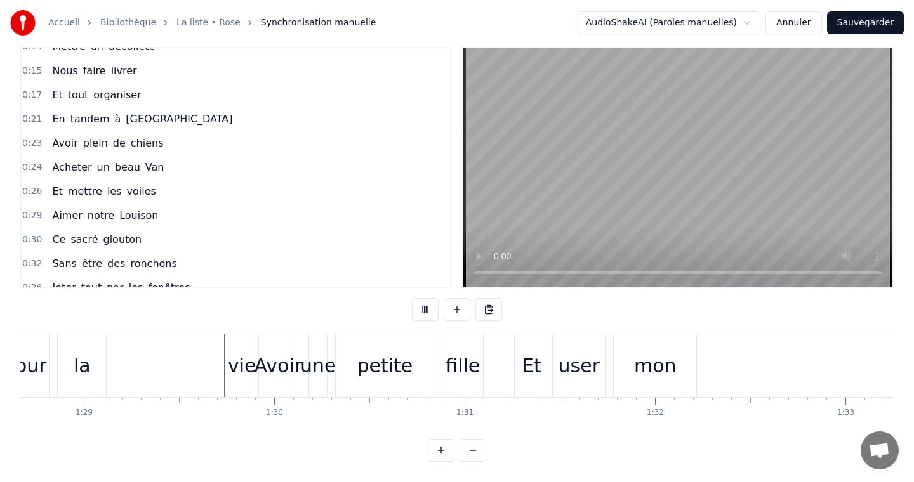
scroll to position [0, 16886]
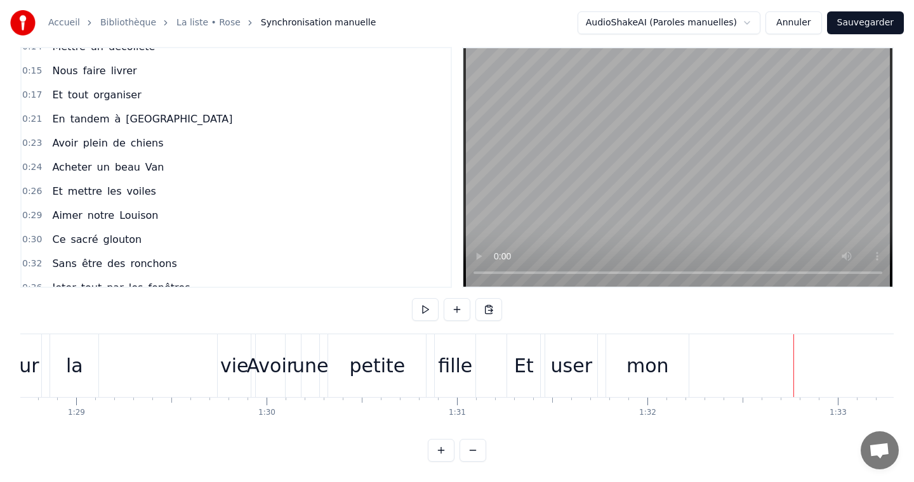
click at [240, 356] on div "vie" at bounding box center [234, 366] width 29 height 29
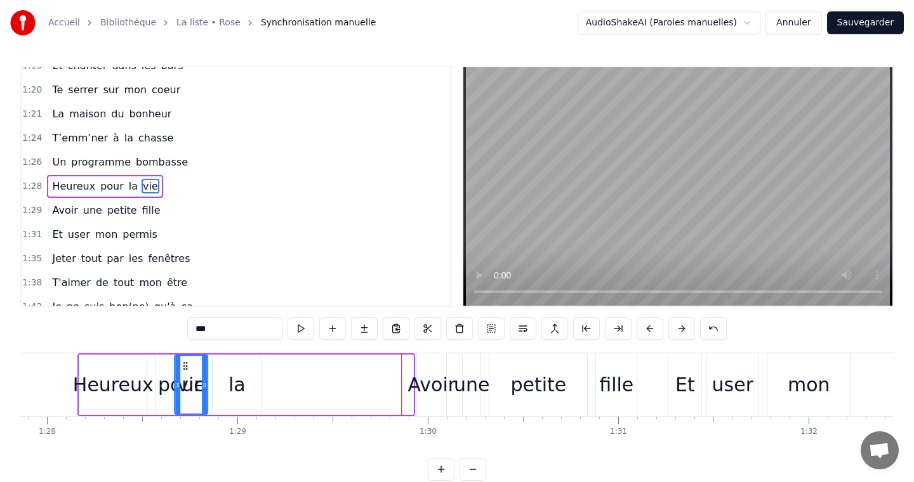
scroll to position [0, 16724]
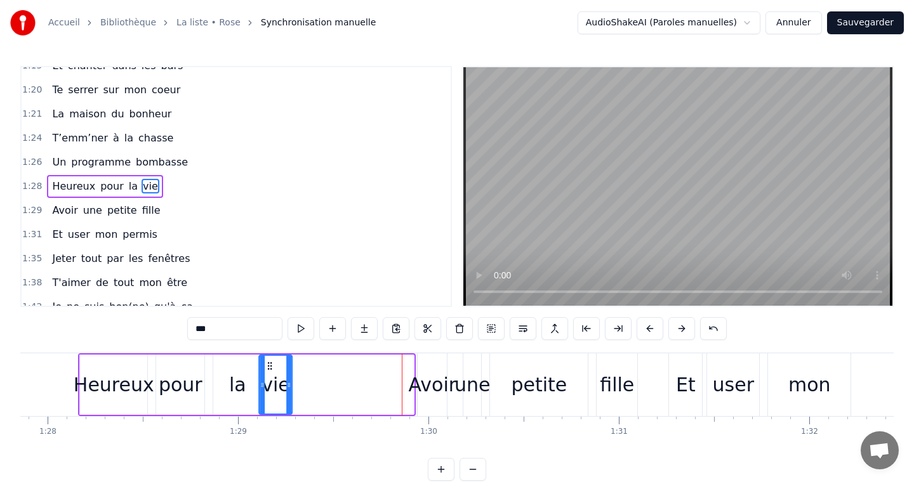
drag, startPoint x: 228, startPoint y: 364, endPoint x: 268, endPoint y: 379, distance: 43.4
click at [268, 379] on div "vie" at bounding box center [276, 385] width 32 height 58
click at [100, 387] on div "Heureux" at bounding box center [114, 385] width 81 height 29
type input "*******"
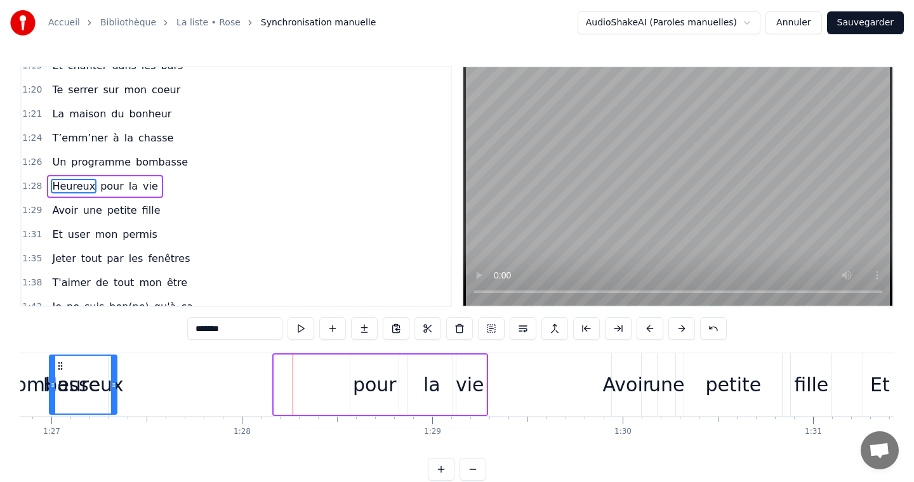
drag, startPoint x: 88, startPoint y: 367, endPoint x: 80, endPoint y: 367, distance: 8.2
click at [65, 367] on icon at bounding box center [60, 366] width 10 height 10
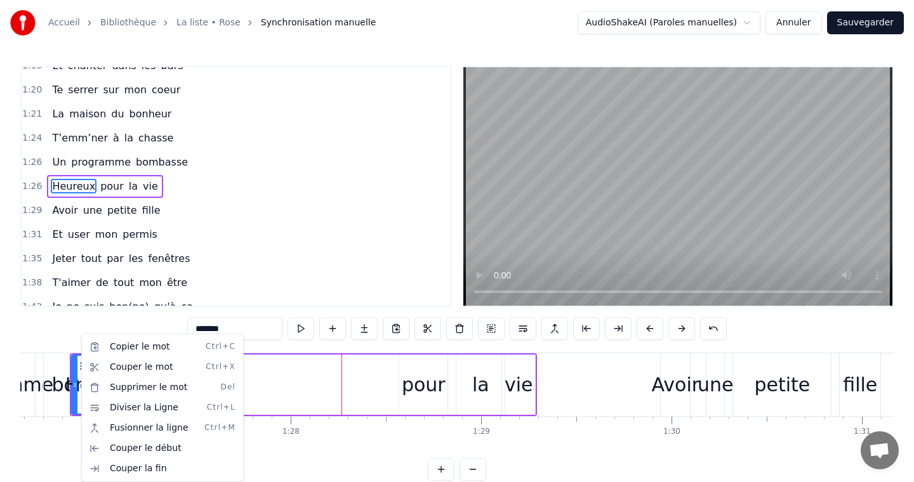
drag, startPoint x: 88, startPoint y: 367, endPoint x: 100, endPoint y: 367, distance: 12.1
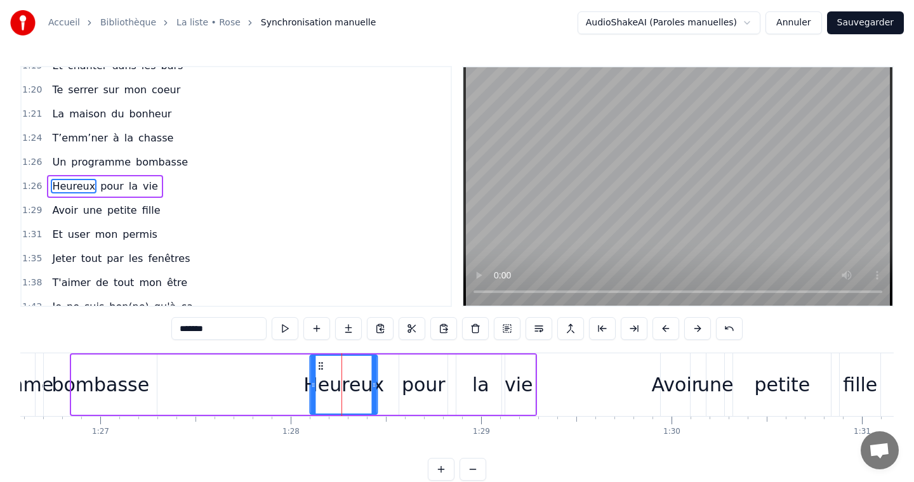
drag, startPoint x: 81, startPoint y: 363, endPoint x: 320, endPoint y: 360, distance: 238.6
click at [320, 360] on div "Heureux" at bounding box center [344, 385] width 66 height 58
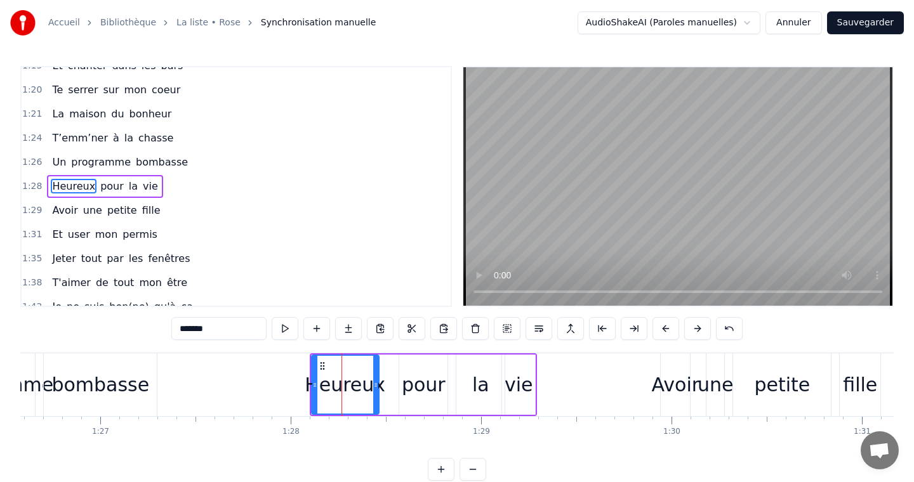
drag, startPoint x: 319, startPoint y: 360, endPoint x: 339, endPoint y: 362, distance: 19.7
click at [339, 362] on div "Heureux" at bounding box center [345, 385] width 66 height 58
drag, startPoint x: 323, startPoint y: 364, endPoint x: 337, endPoint y: 364, distance: 14.0
click at [337, 364] on icon at bounding box center [336, 366] width 10 height 10
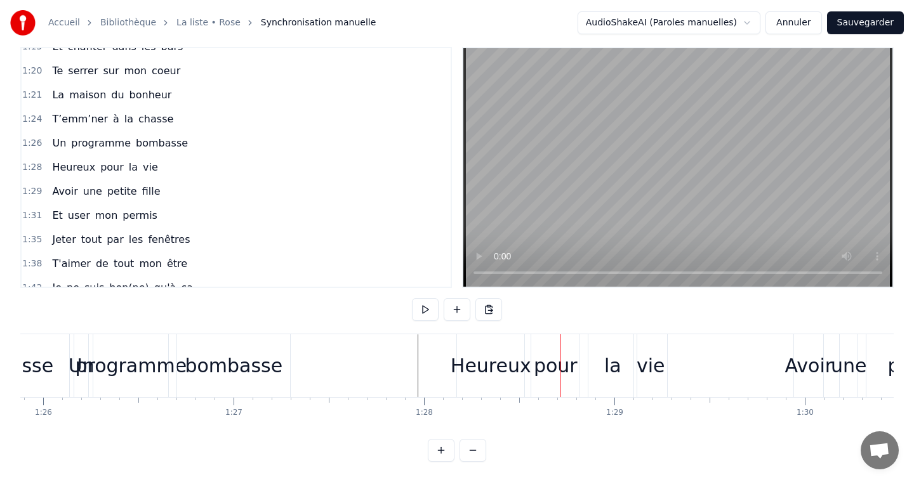
scroll to position [0, 16182]
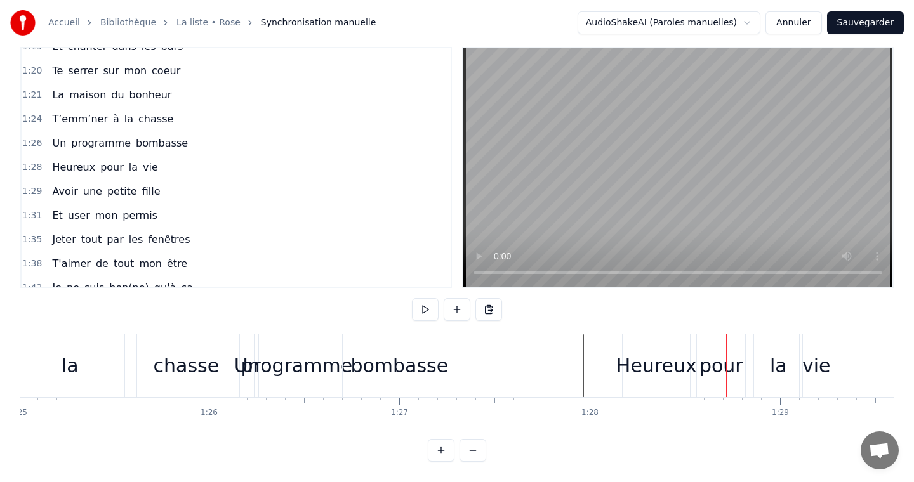
click at [128, 368] on div "T’emm’ner à la chasse" at bounding box center [71, 365] width 334 height 63
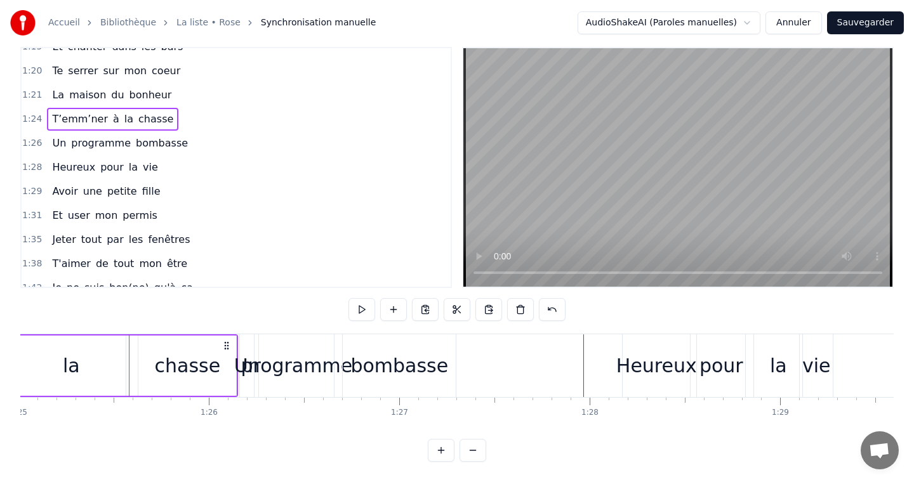
click at [245, 324] on div "0:06 Habiter à Nanterre 0:08 Tout près du R.E.R 0:10 Et rire aux éclats 0:11 En…" at bounding box center [456, 254] width 873 height 415
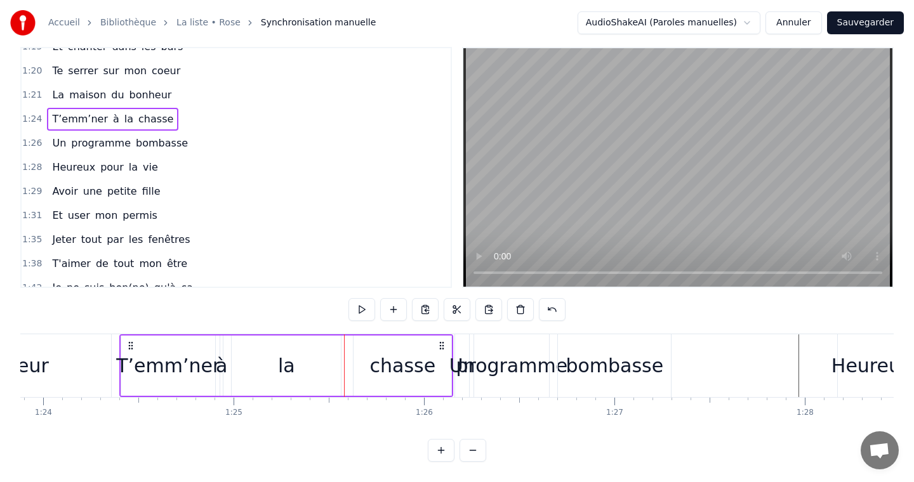
scroll to position [0, 15942]
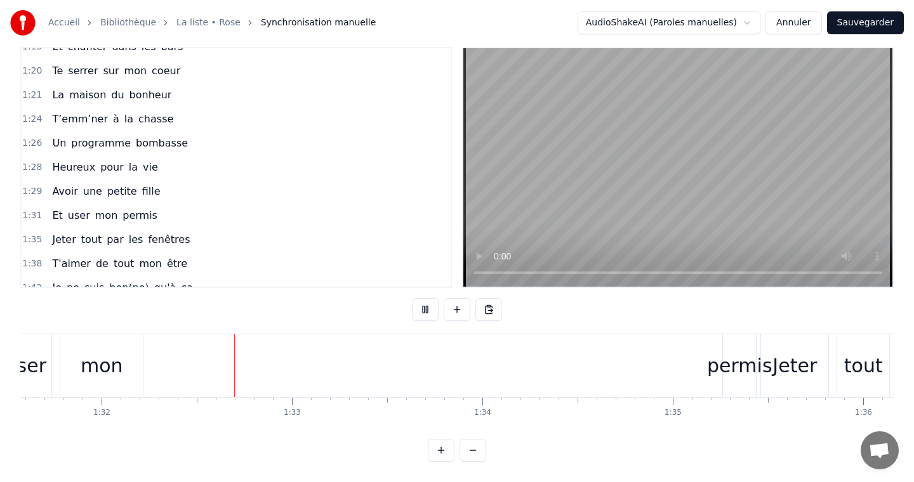
scroll to position [0, 17453]
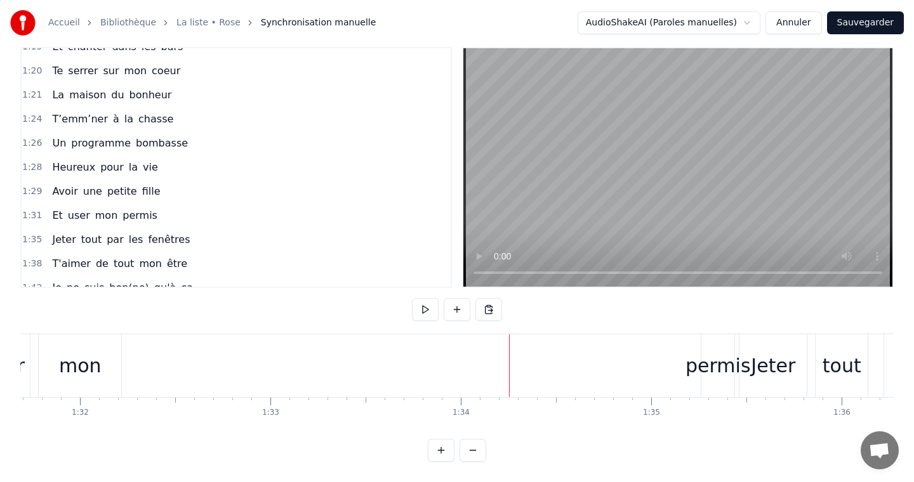
click at [699, 352] on div "permis" at bounding box center [717, 366] width 65 height 29
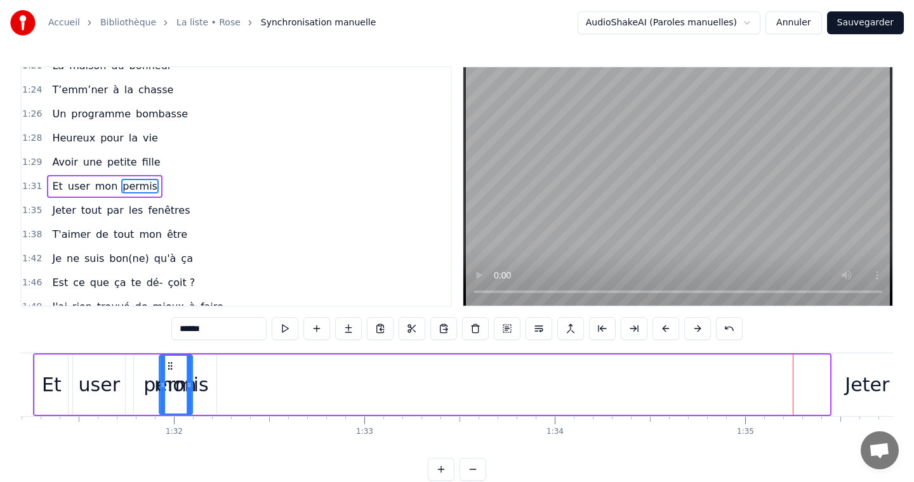
scroll to position [0, 17341]
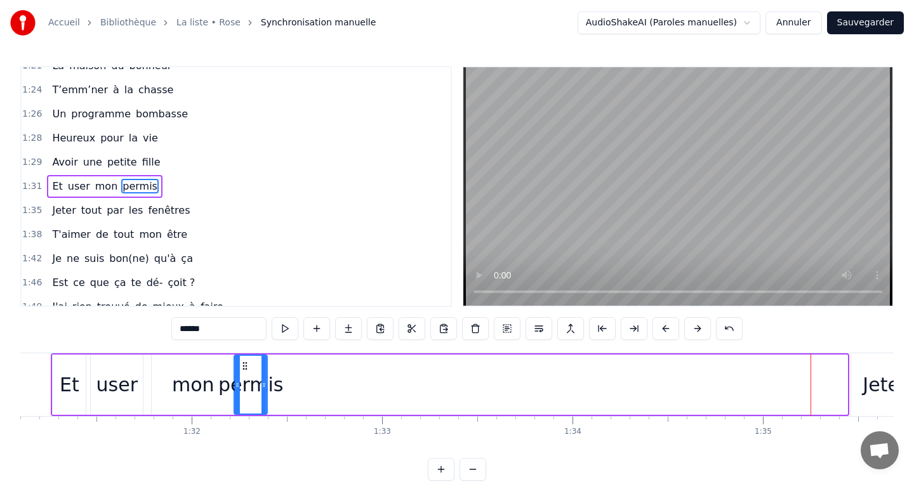
drag, startPoint x: 711, startPoint y: 364, endPoint x: 241, endPoint y: 379, distance: 469.8
click at [241, 379] on div "permis" at bounding box center [251, 385] width 32 height 58
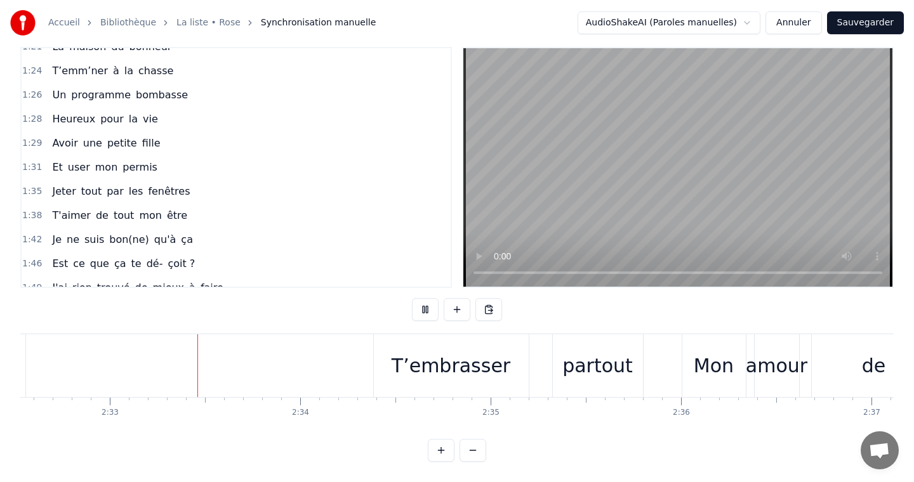
scroll to position [0, 29043]
click at [393, 387] on div "T’embrasser" at bounding box center [443, 365] width 155 height 63
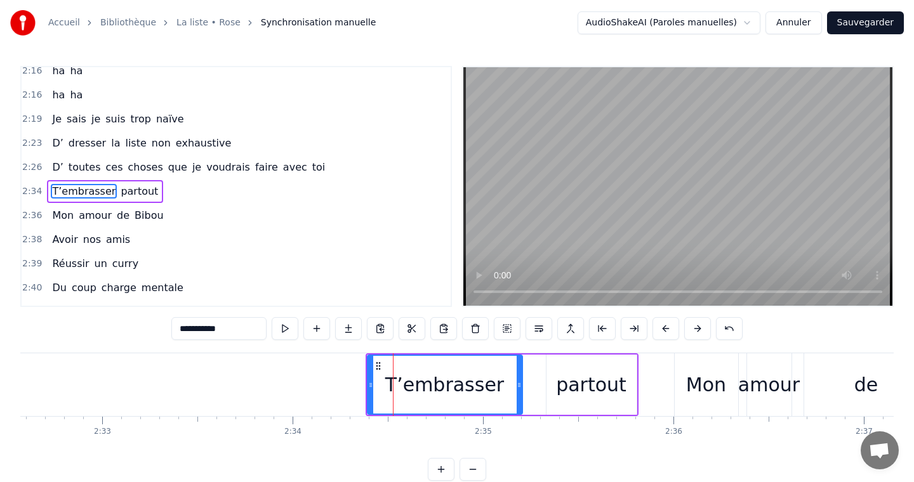
scroll to position [1074, 0]
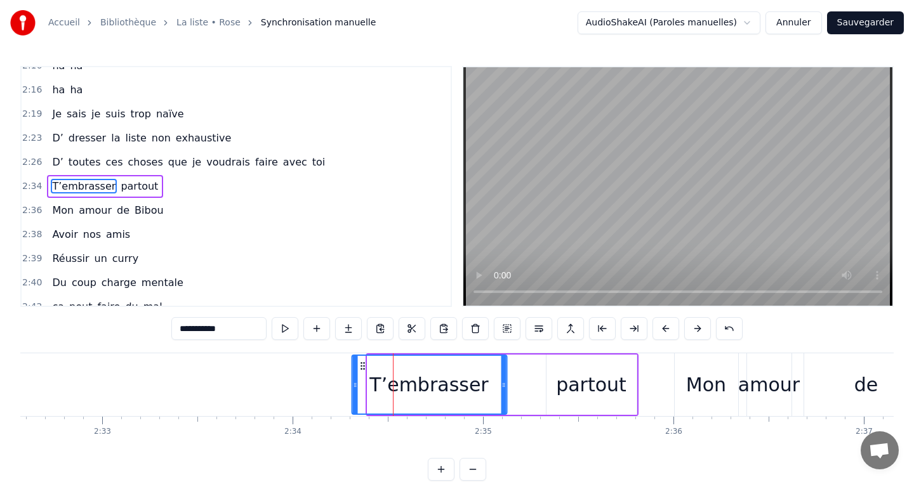
drag, startPoint x: 376, startPoint y: 365, endPoint x: 361, endPoint y: 365, distance: 15.2
click at [361, 365] on circle at bounding box center [360, 365] width 1 height 1
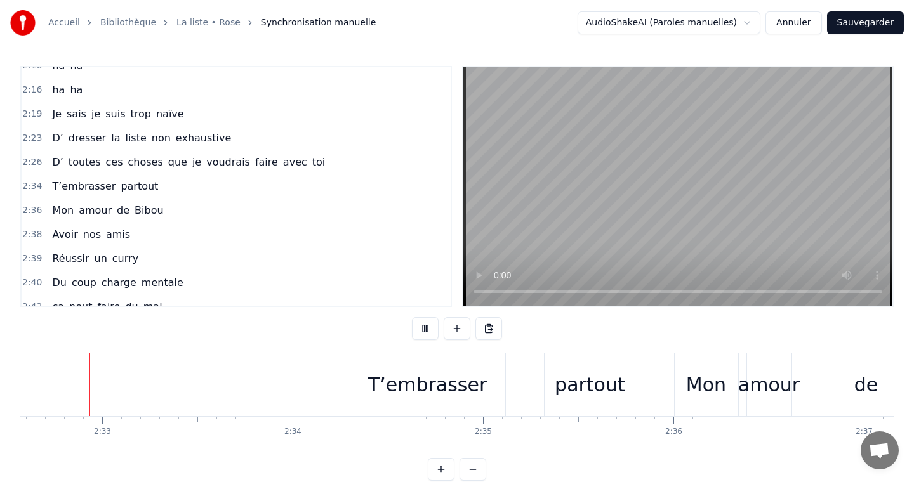
scroll to position [19, 0]
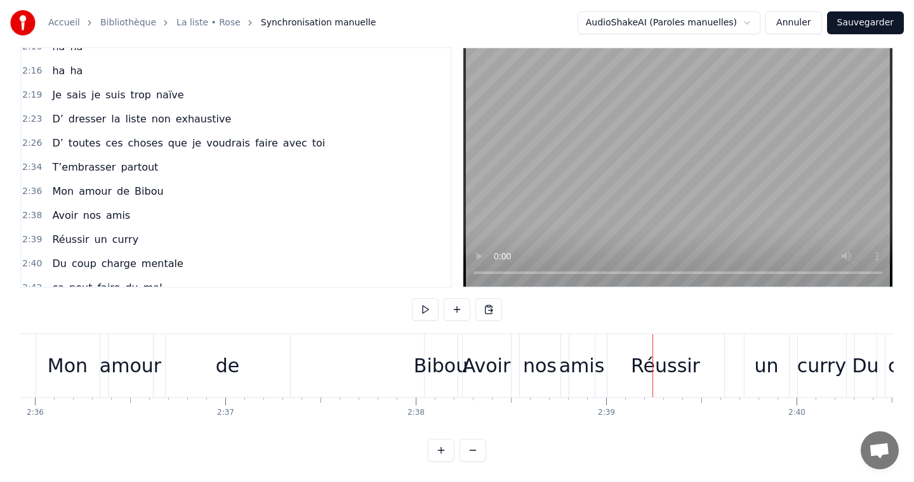
scroll to position [0, 29649]
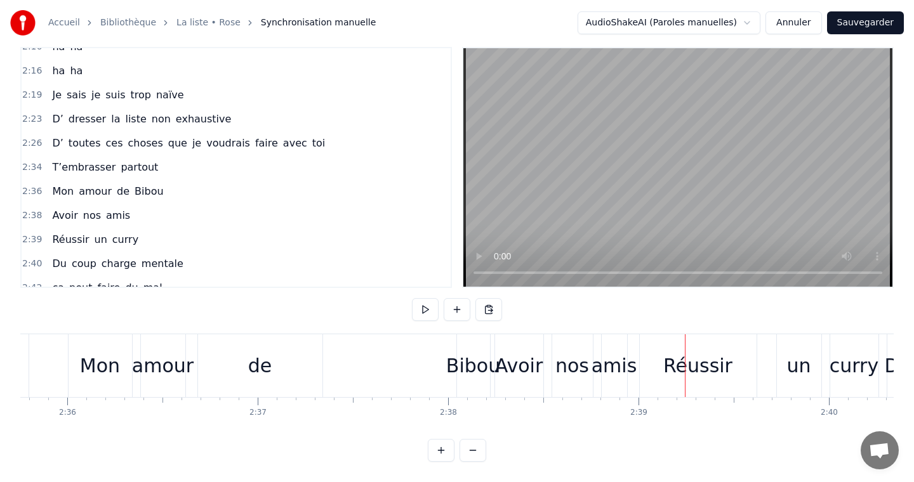
click at [282, 367] on div "de" at bounding box center [260, 365] width 124 height 63
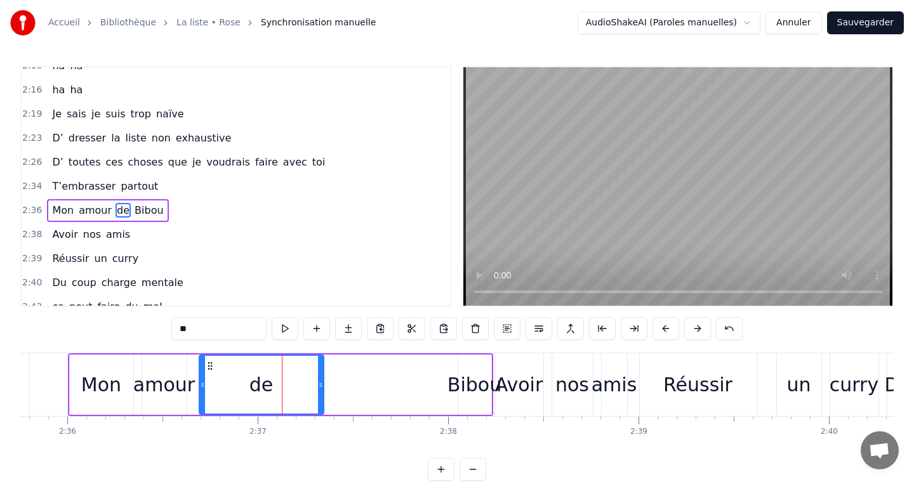
scroll to position [1098, 0]
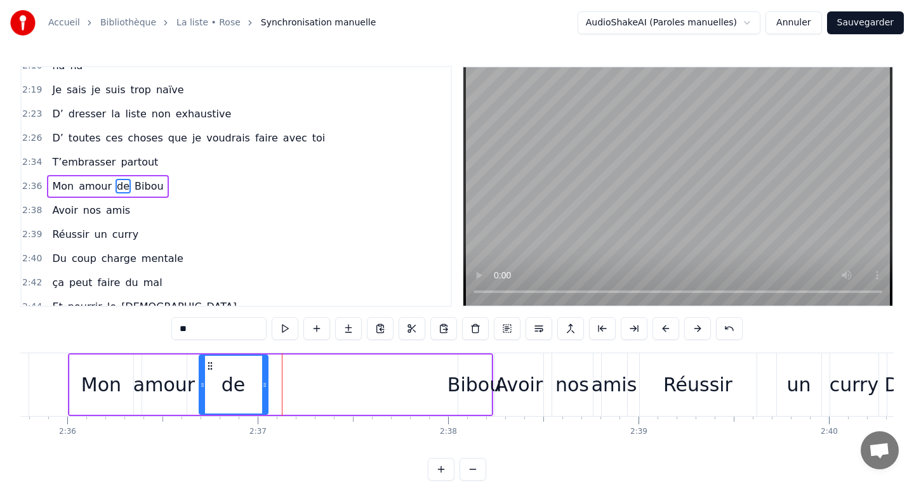
drag, startPoint x: 319, startPoint y: 388, endPoint x: 261, endPoint y: 384, distance: 58.5
click at [262, 384] on icon at bounding box center [264, 385] width 5 height 10
click at [461, 379] on div "Bibou" at bounding box center [474, 385] width 54 height 29
type input "*****"
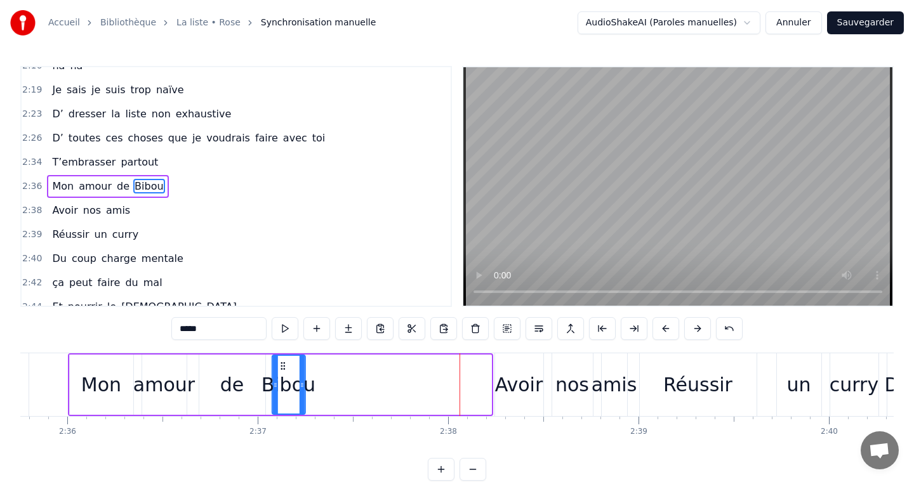
drag, startPoint x: 470, startPoint y: 367, endPoint x: 283, endPoint y: 367, distance: 186.5
click at [283, 367] on icon at bounding box center [282, 366] width 10 height 10
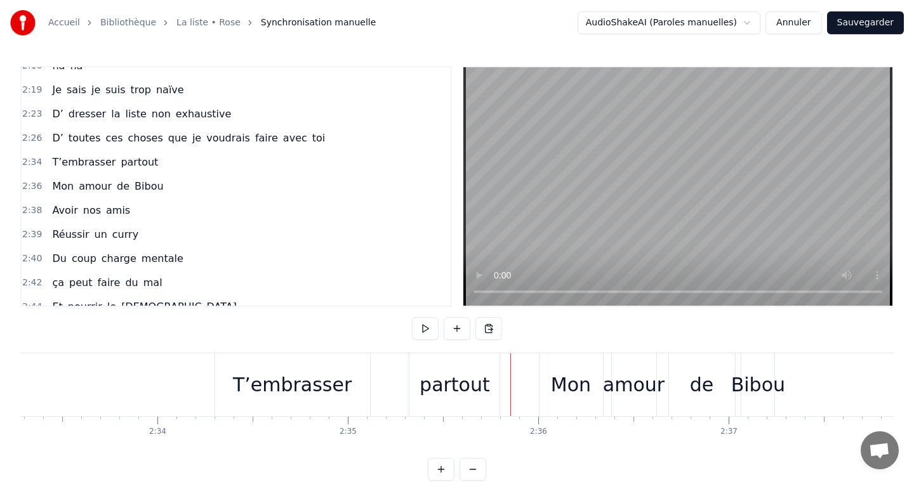
scroll to position [0, 29176]
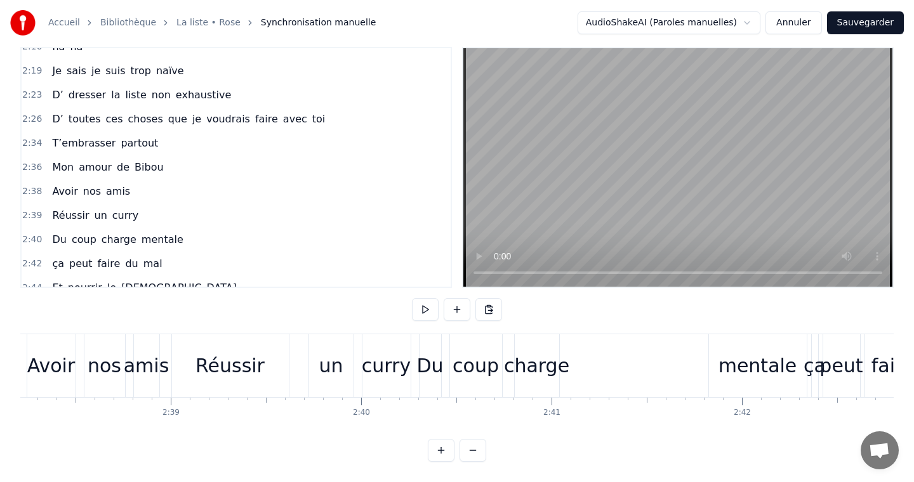
scroll to position [0, 30115]
click at [306, 360] on div "Réussir un curry" at bounding box center [294, 365] width 242 height 63
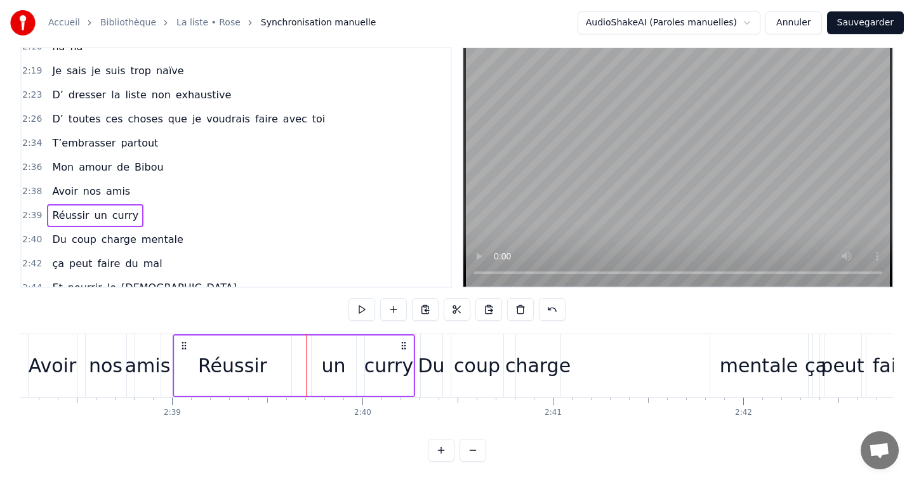
click at [555, 360] on div "charge" at bounding box center [537, 366] width 65 height 29
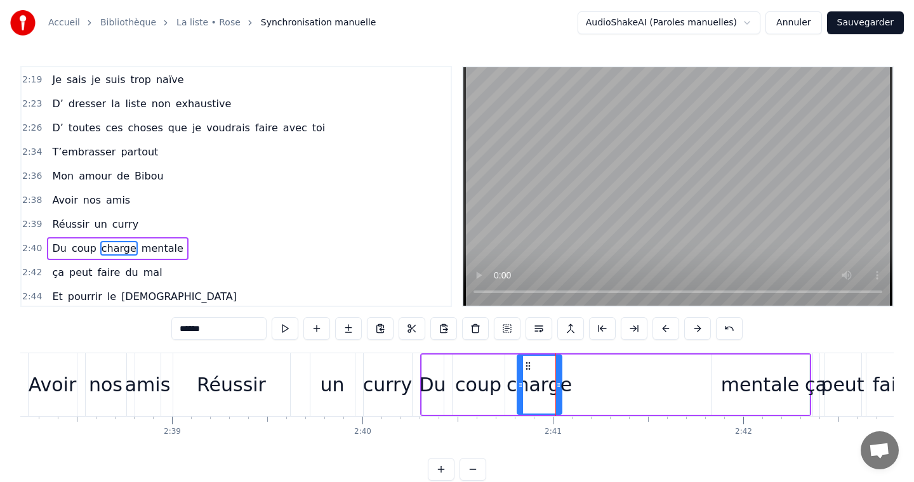
scroll to position [1171, 0]
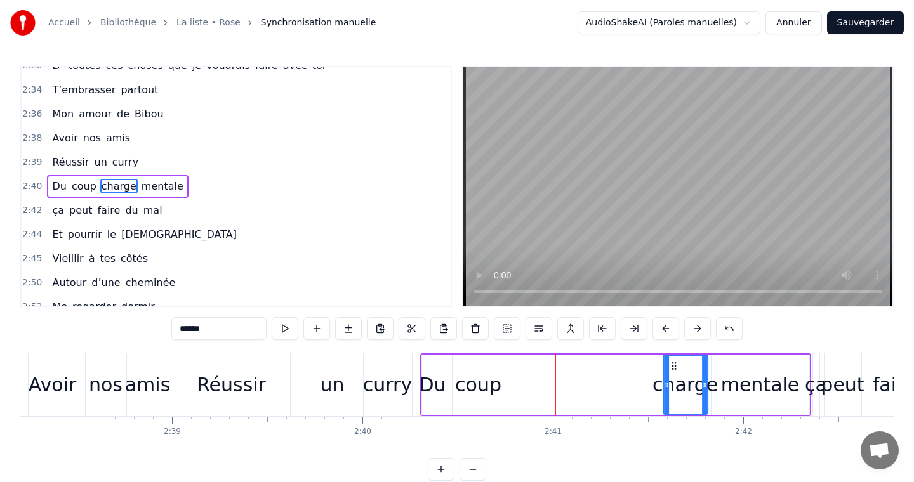
drag, startPoint x: 528, startPoint y: 364, endPoint x: 673, endPoint y: 358, distance: 145.4
click at [673, 358] on div "charge" at bounding box center [685, 385] width 43 height 58
click at [463, 385] on div "coup" at bounding box center [478, 385] width 46 height 29
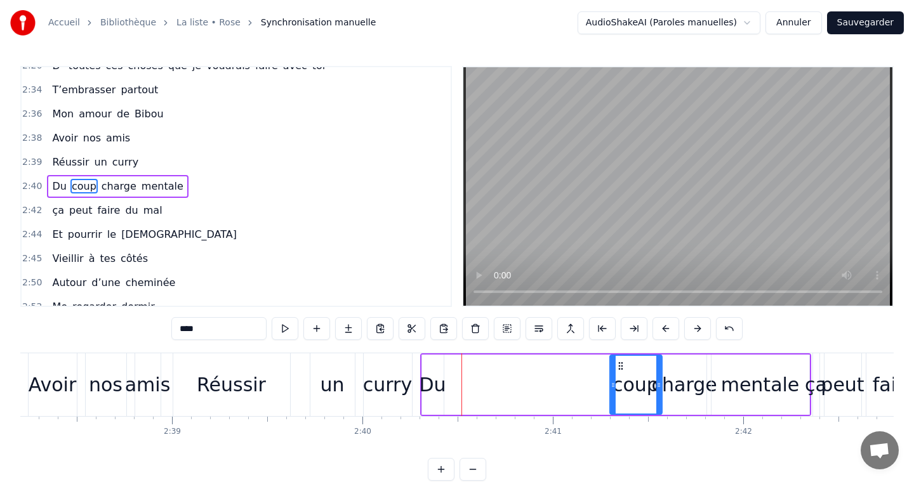
drag, startPoint x: 462, startPoint y: 363, endPoint x: 619, endPoint y: 364, distance: 157.4
click at [619, 364] on icon at bounding box center [620, 366] width 10 height 10
click at [441, 376] on div "Du" at bounding box center [432, 385] width 27 height 29
type input "**"
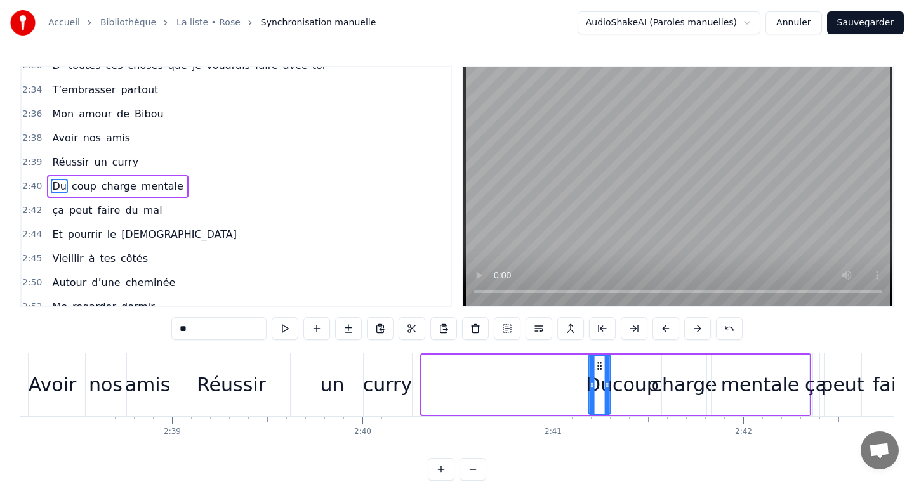
drag, startPoint x: 429, startPoint y: 362, endPoint x: 595, endPoint y: 367, distance: 166.3
click at [595, 367] on icon at bounding box center [599, 366] width 10 height 10
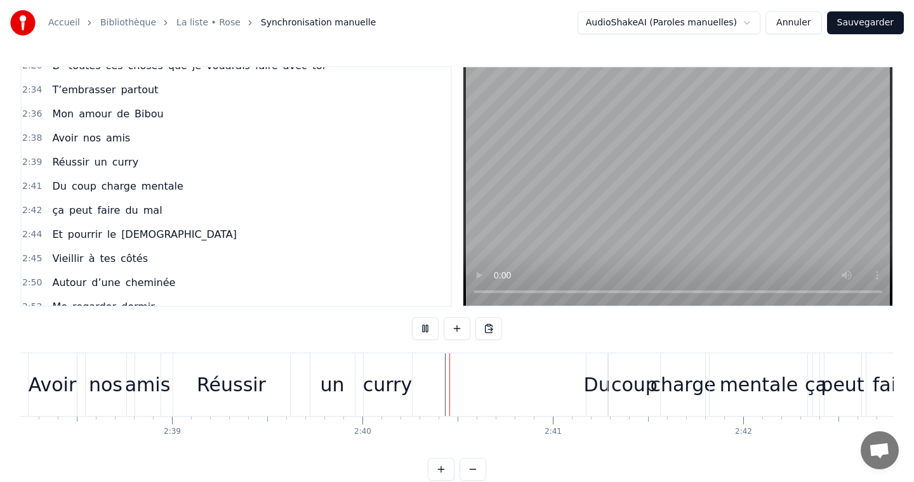
scroll to position [19, 0]
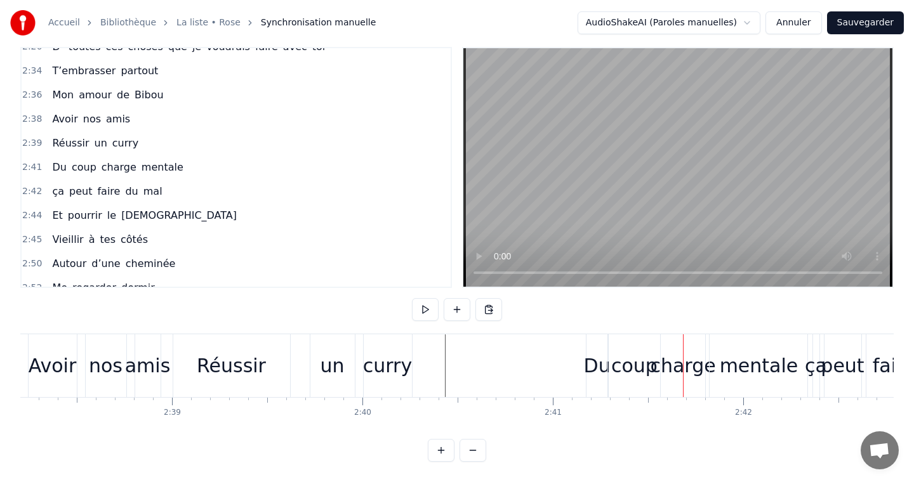
click at [305, 348] on div "Réussir un curry" at bounding box center [294, 365] width 242 height 63
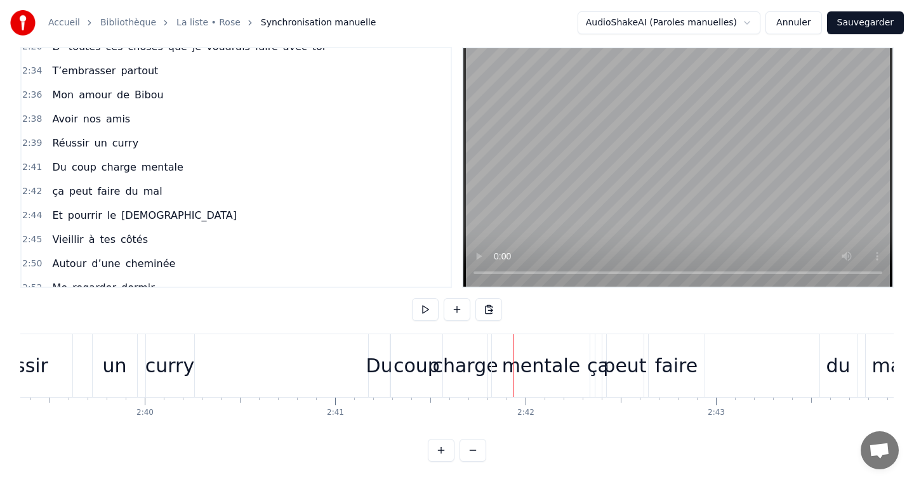
scroll to position [0, 30343]
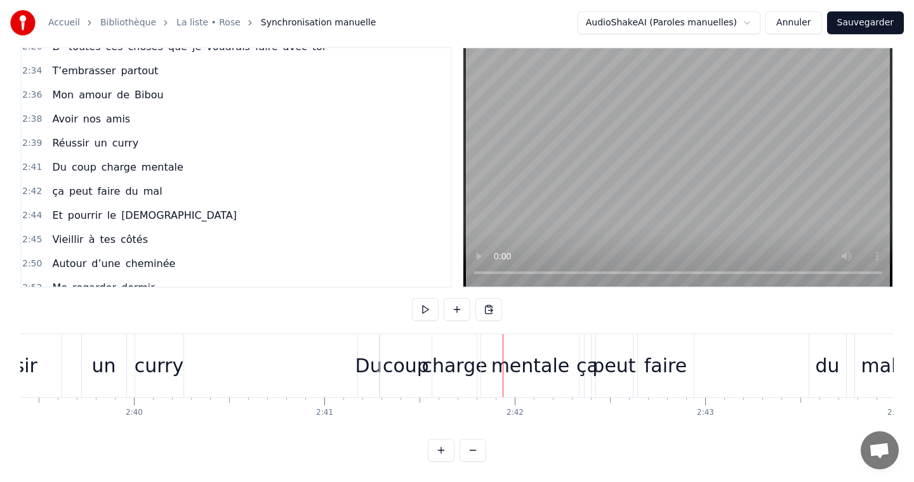
click at [453, 374] on div "charge" at bounding box center [453, 366] width 65 height 29
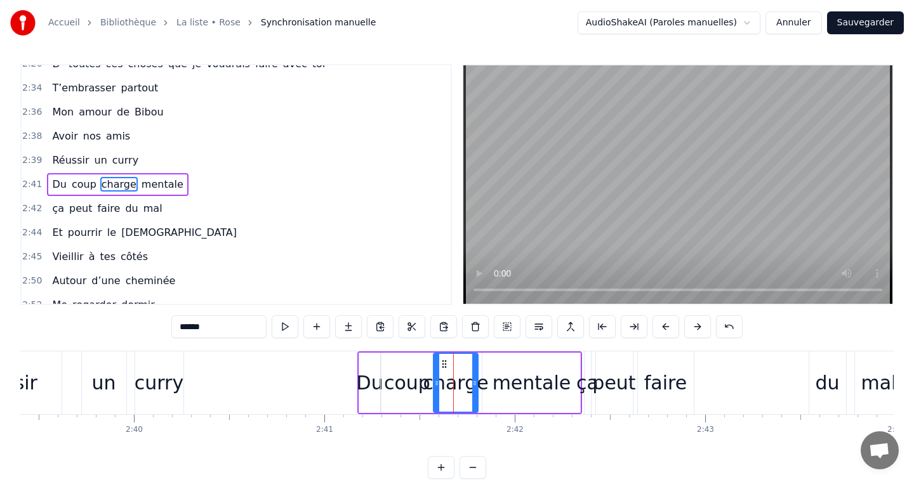
scroll to position [0, 0]
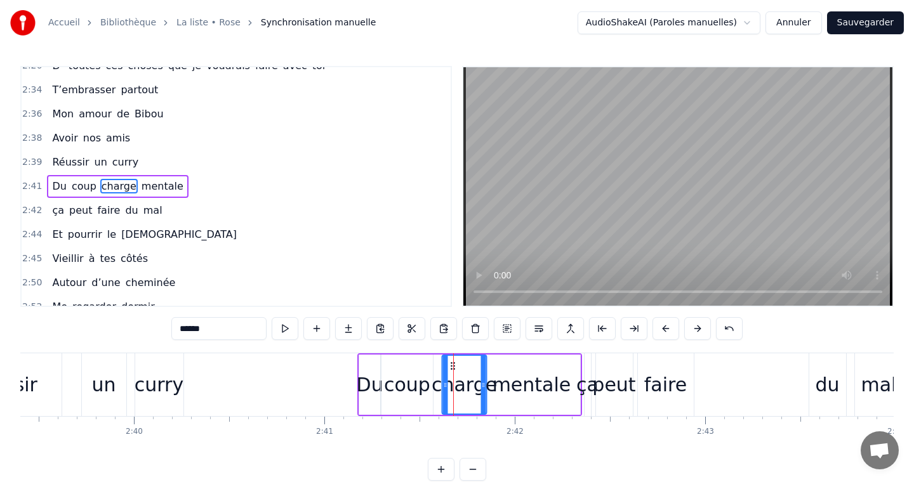
drag, startPoint x: 445, startPoint y: 367, endPoint x: 457, endPoint y: 368, distance: 11.5
click at [456, 368] on icon at bounding box center [453, 366] width 10 height 10
click at [419, 379] on div "coup" at bounding box center [407, 385] width 46 height 29
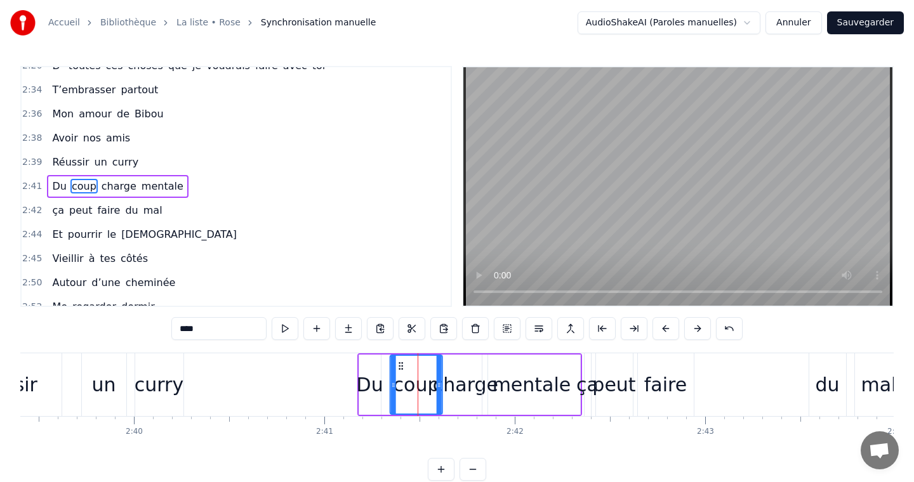
drag, startPoint x: 393, startPoint y: 367, endPoint x: 402, endPoint y: 367, distance: 8.9
click at [402, 367] on icon at bounding box center [401, 366] width 10 height 10
click at [371, 371] on div "Du" at bounding box center [370, 385] width 27 height 29
type input "**"
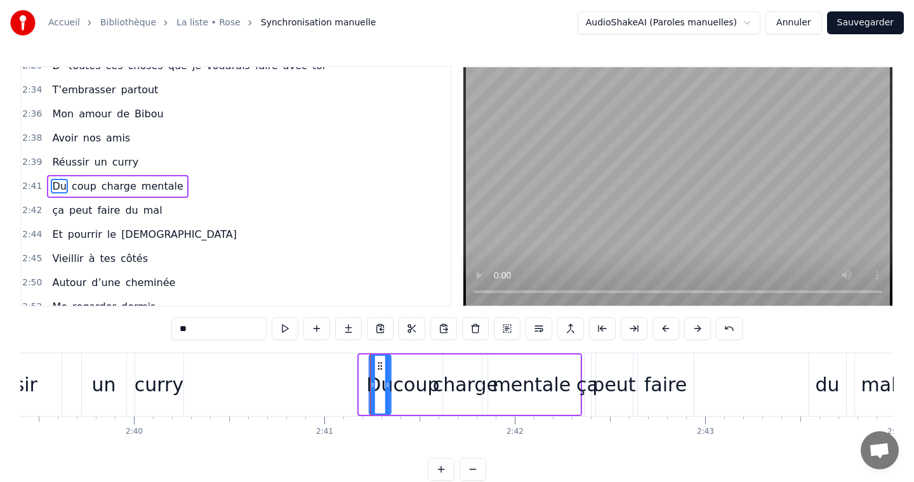
drag, startPoint x: 367, startPoint y: 365, endPoint x: 379, endPoint y: 365, distance: 12.1
click at [379, 365] on icon at bounding box center [379, 366] width 10 height 10
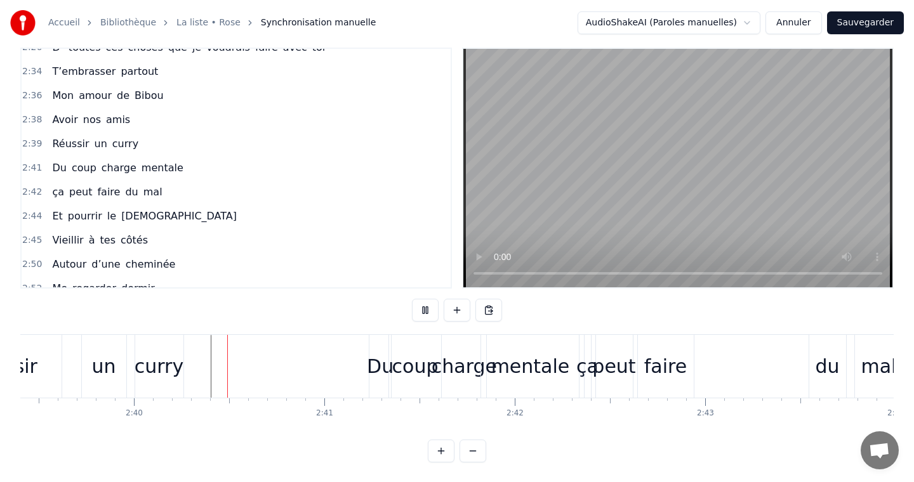
scroll to position [19, 0]
click at [674, 371] on div "faire" at bounding box center [665, 366] width 43 height 29
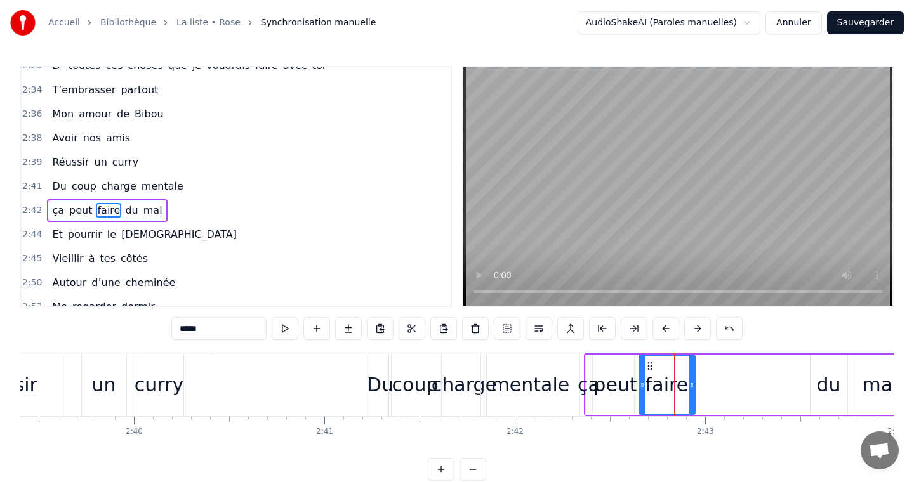
scroll to position [1195, 0]
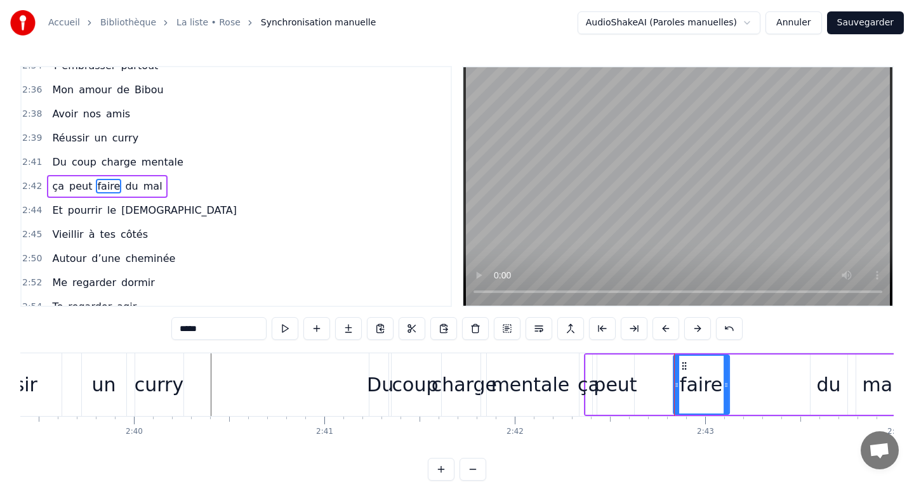
drag, startPoint x: 648, startPoint y: 367, endPoint x: 682, endPoint y: 376, distance: 35.4
click at [682, 376] on div "faire" at bounding box center [701, 385] width 55 height 58
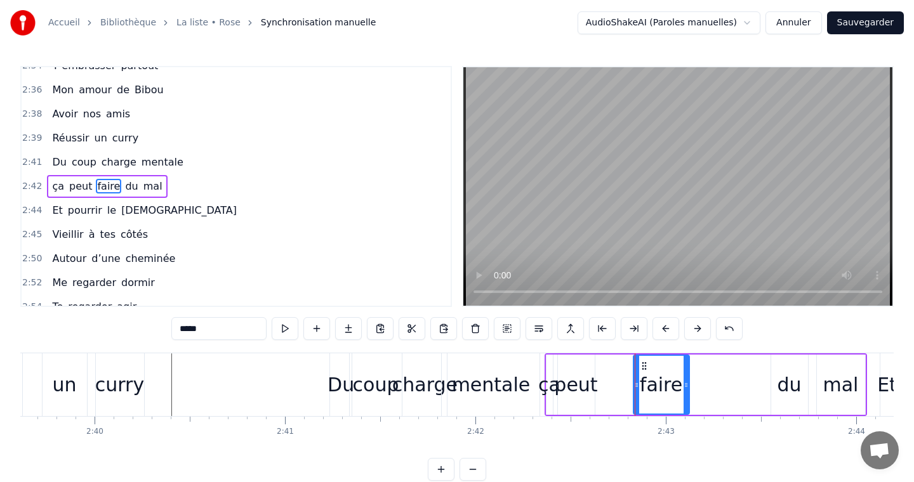
scroll to position [0, 30383]
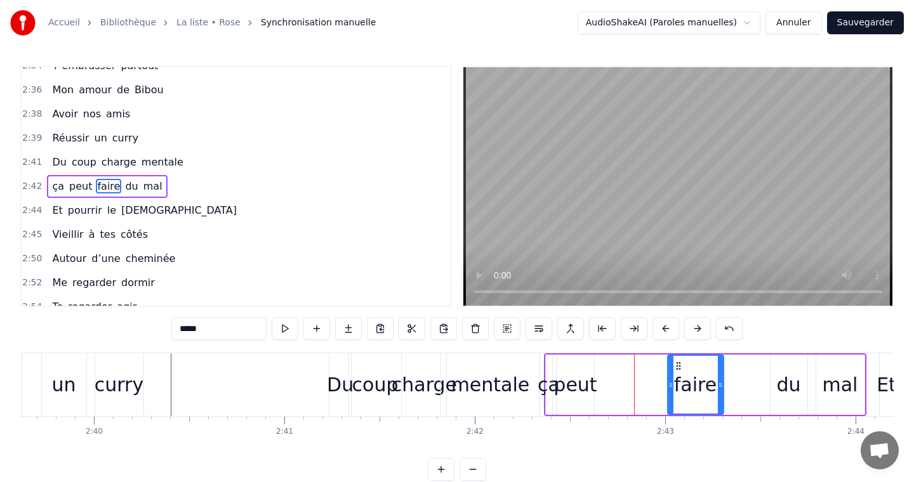
drag, startPoint x: 641, startPoint y: 367, endPoint x: 671, endPoint y: 371, distance: 30.8
click at [671, 371] on div "faire" at bounding box center [695, 385] width 55 height 58
click at [596, 385] on div "ça peut faire du mal" at bounding box center [705, 384] width 322 height 63
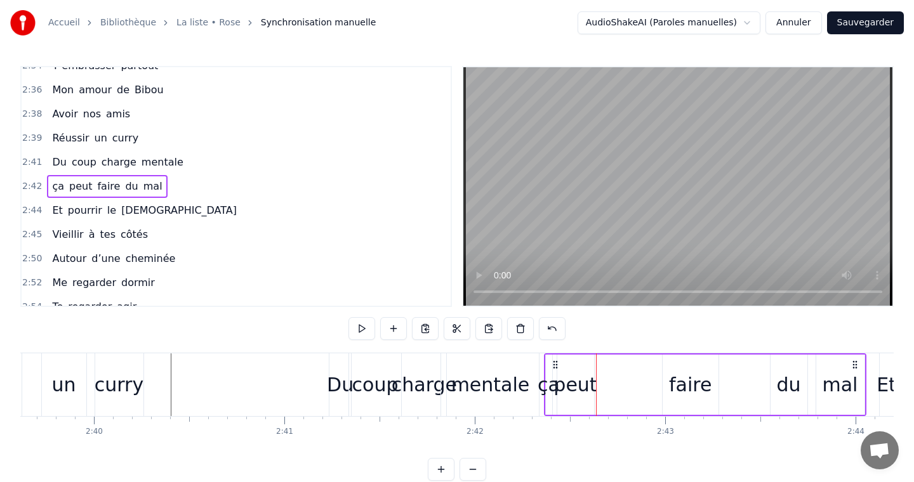
click at [586, 384] on div "peut" at bounding box center [574, 385] width 43 height 29
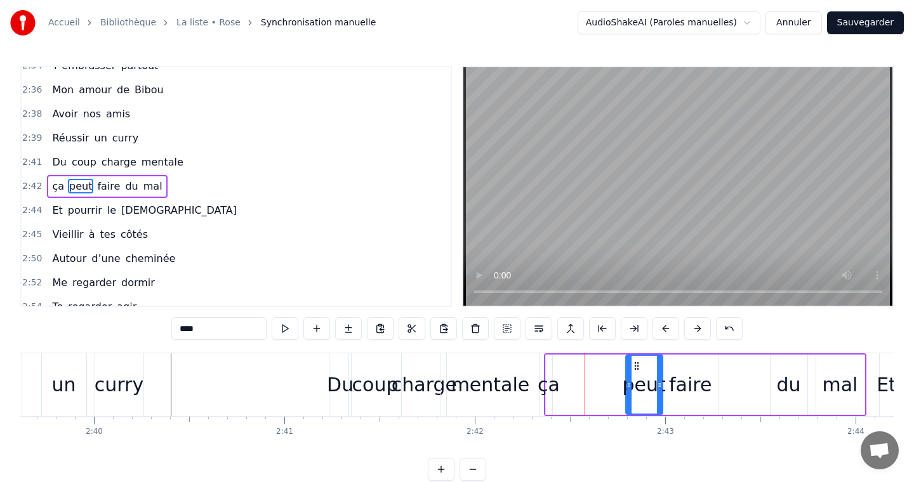
drag, startPoint x: 566, startPoint y: 366, endPoint x: 635, endPoint y: 369, distance: 69.2
click at [635, 369] on icon at bounding box center [636, 366] width 10 height 10
click at [548, 382] on div "ça" at bounding box center [548, 385] width 22 height 29
type input "**"
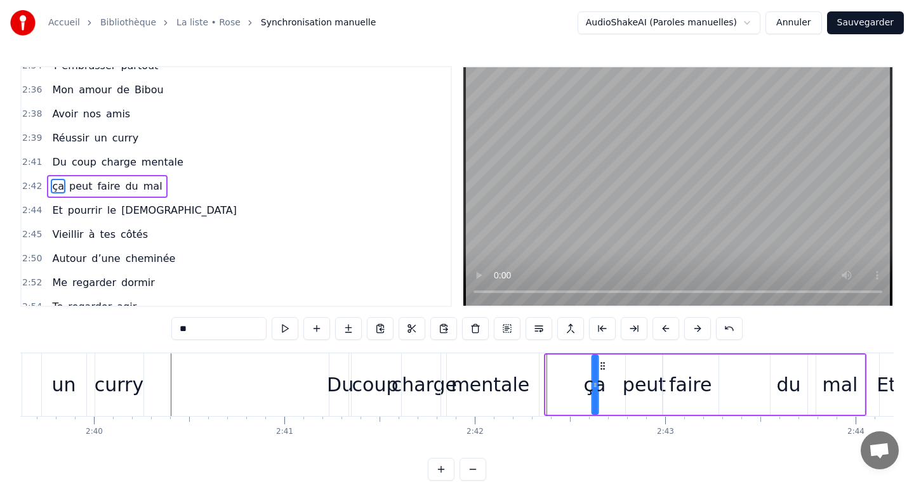
drag, startPoint x: 557, startPoint y: 364, endPoint x: 603, endPoint y: 365, distance: 46.3
click at [603, 365] on icon at bounding box center [602, 366] width 10 height 10
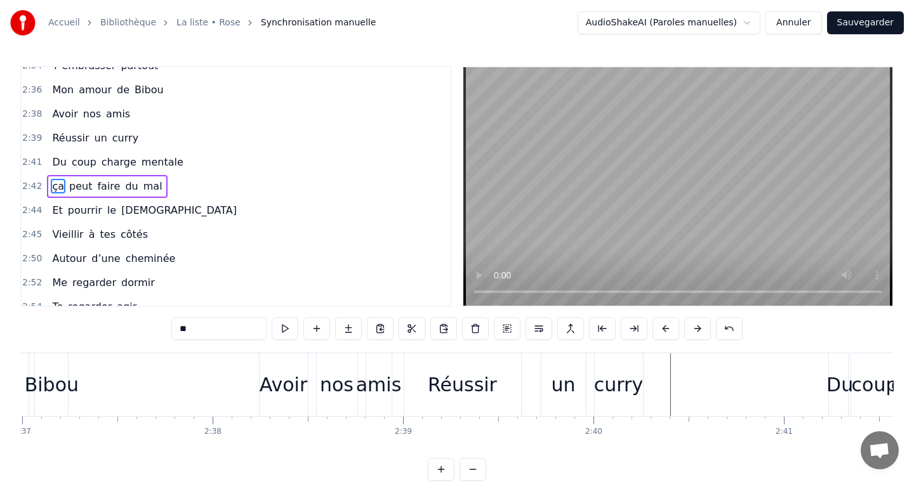
scroll to position [0, 29883]
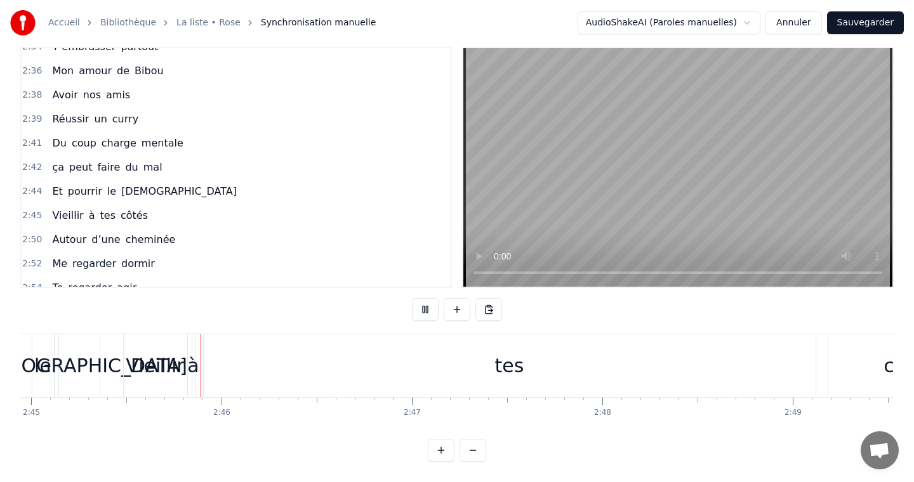
scroll to position [0, 31399]
click at [165, 376] on div "Vieillir" at bounding box center [154, 366] width 58 height 29
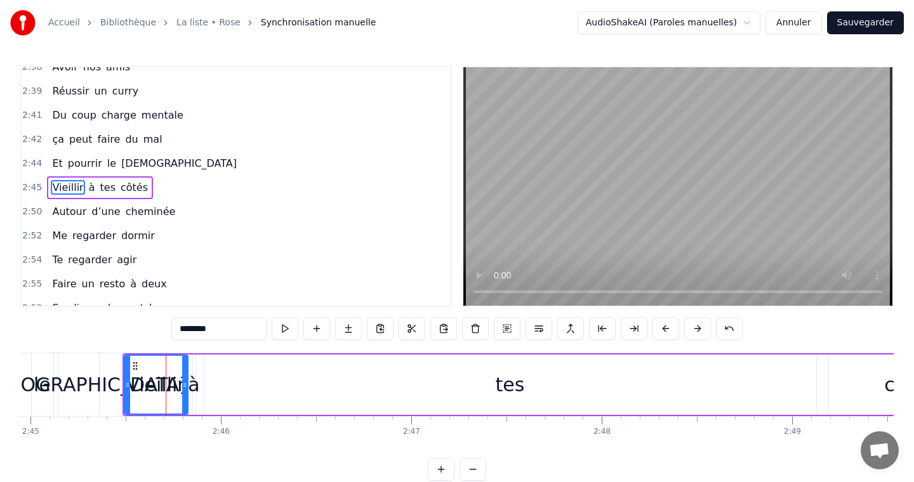
scroll to position [1243, 0]
click at [200, 372] on div "Vieillir à tes côtés" at bounding box center [557, 384] width 871 height 63
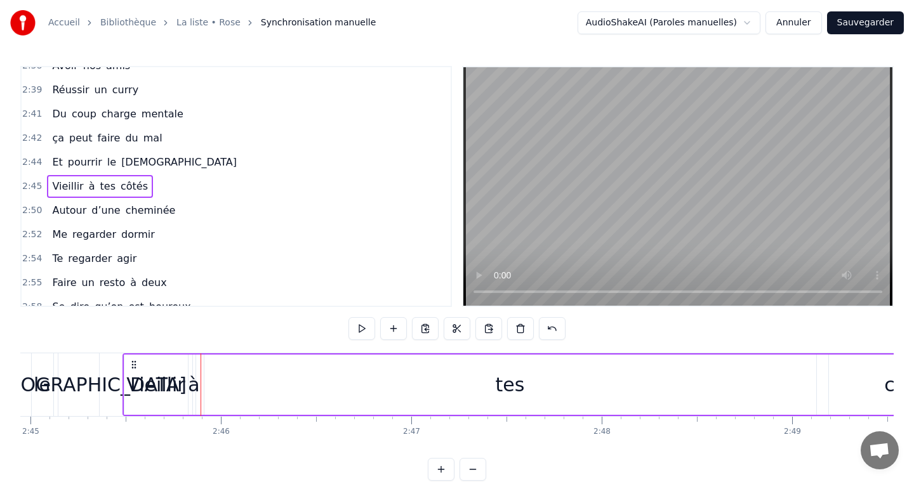
click at [192, 378] on div "à" at bounding box center [193, 385] width 11 height 29
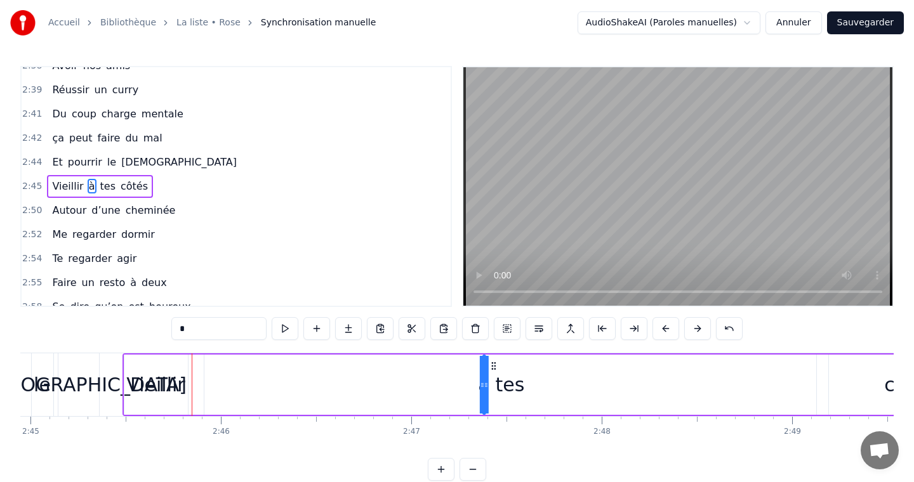
drag, startPoint x: 204, startPoint y: 367, endPoint x: 494, endPoint y: 376, distance: 290.1
click at [140, 374] on div "Vieillir" at bounding box center [155, 385] width 58 height 29
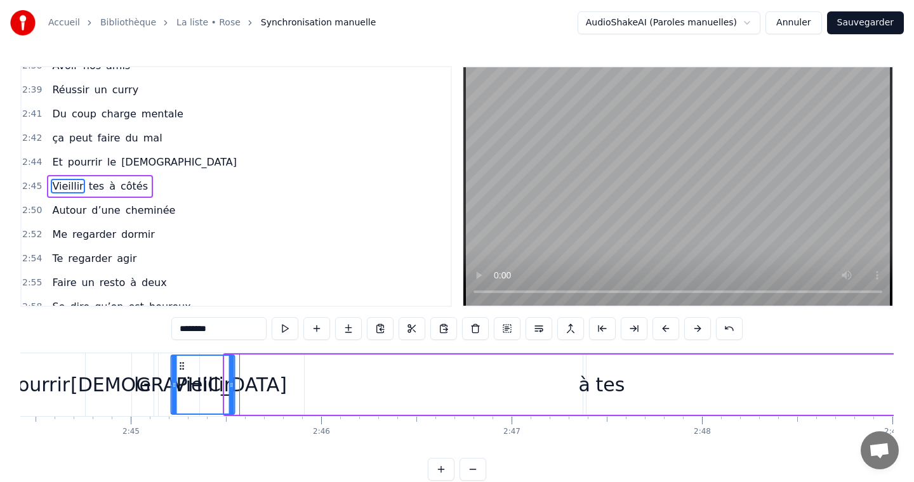
scroll to position [0, 31291]
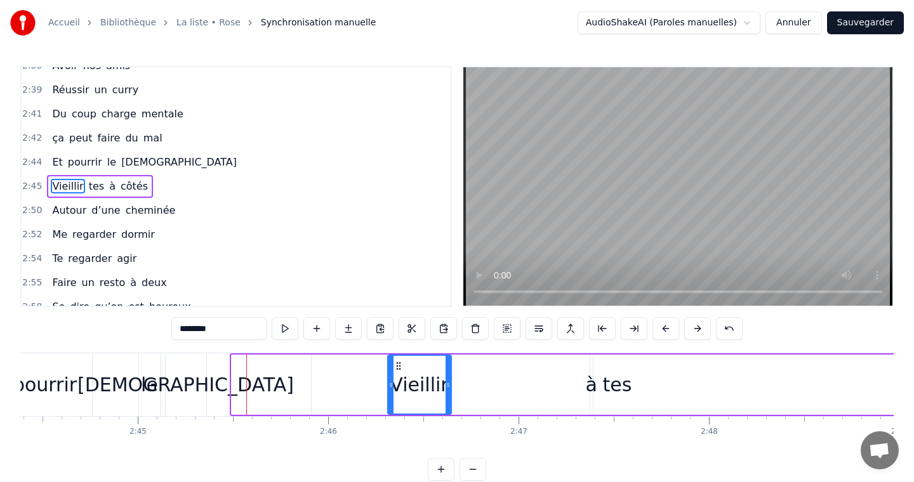
drag, startPoint x: 131, startPoint y: 365, endPoint x: 590, endPoint y: 378, distance: 459.6
click at [590, 378] on div "Vieillir tes à côtés" at bounding box center [665, 384] width 871 height 63
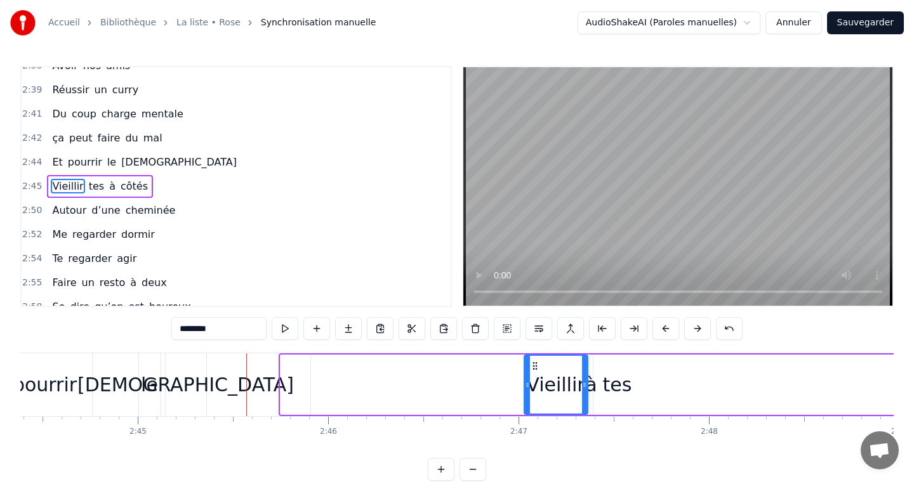
drag, startPoint x: 290, startPoint y: 365, endPoint x: 534, endPoint y: 378, distance: 244.0
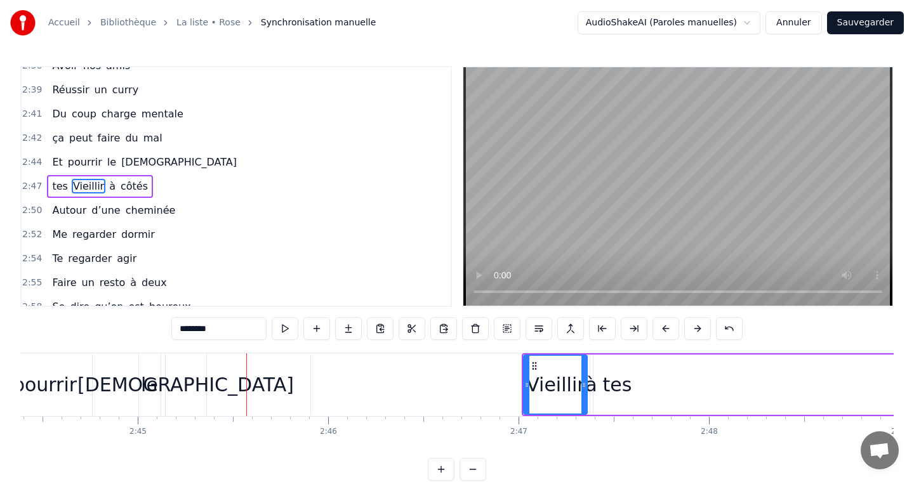
click at [322, 379] on div "tes" at bounding box center [617, 385] width 612 height 60
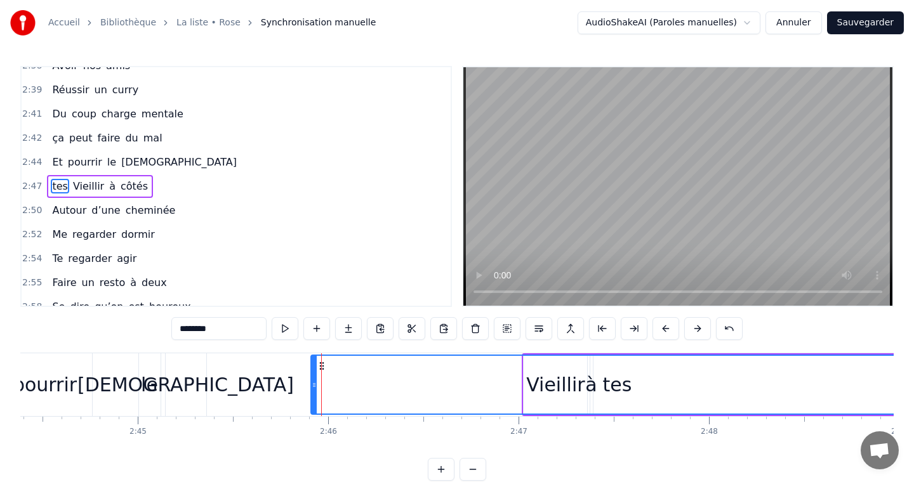
type input "***"
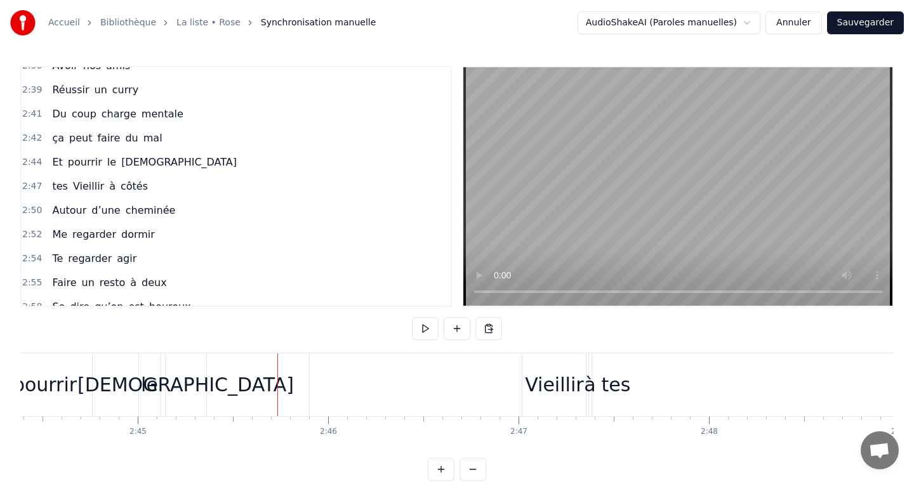
scroll to position [19, 0]
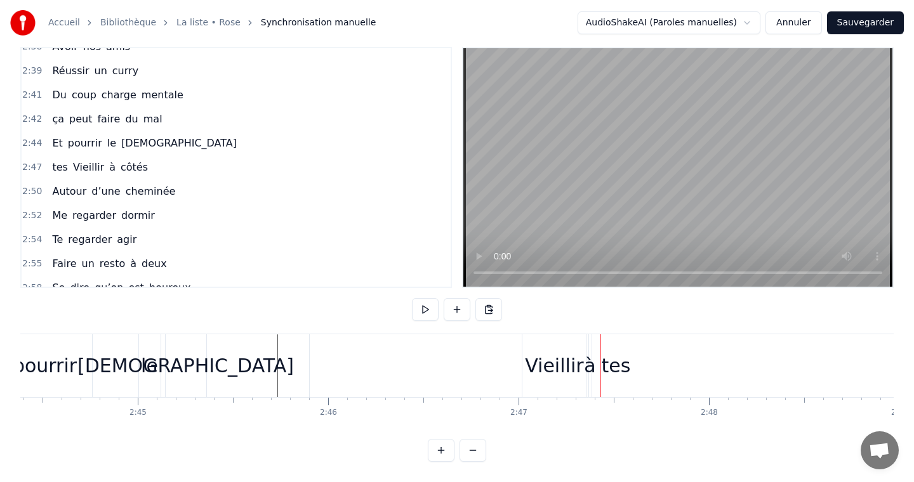
click at [588, 361] on div "à" at bounding box center [589, 366] width 11 height 29
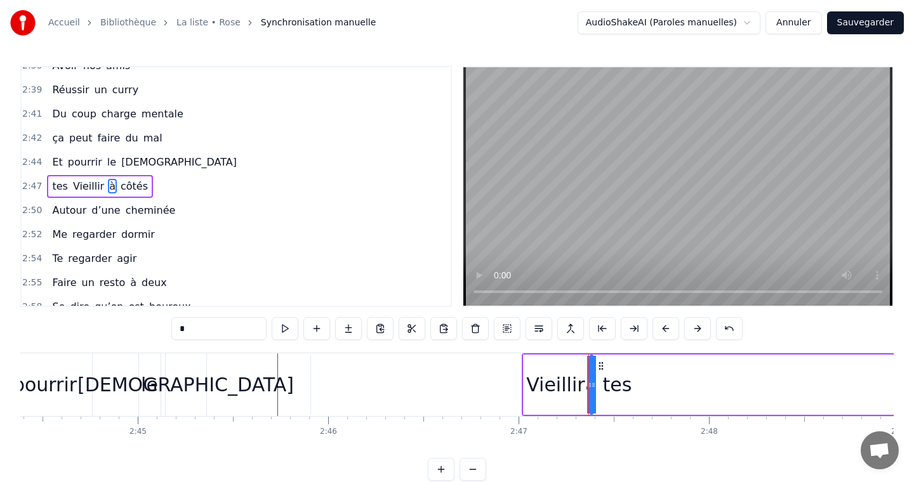
scroll to position [0, 0]
drag, startPoint x: 598, startPoint y: 364, endPoint x: 494, endPoint y: 378, distance: 105.5
click at [522, 378] on div "tes Vieillir à côtés" at bounding box center [811, 384] width 578 height 63
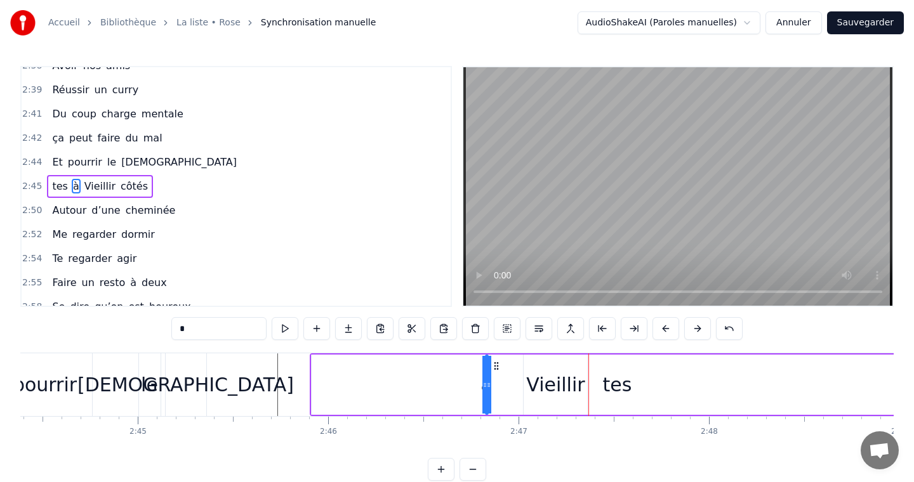
click at [60, 186] on span "tes" at bounding box center [60, 186] width 18 height 15
type input "***"
click at [60, 186] on span "tes" at bounding box center [60, 186] width 18 height 15
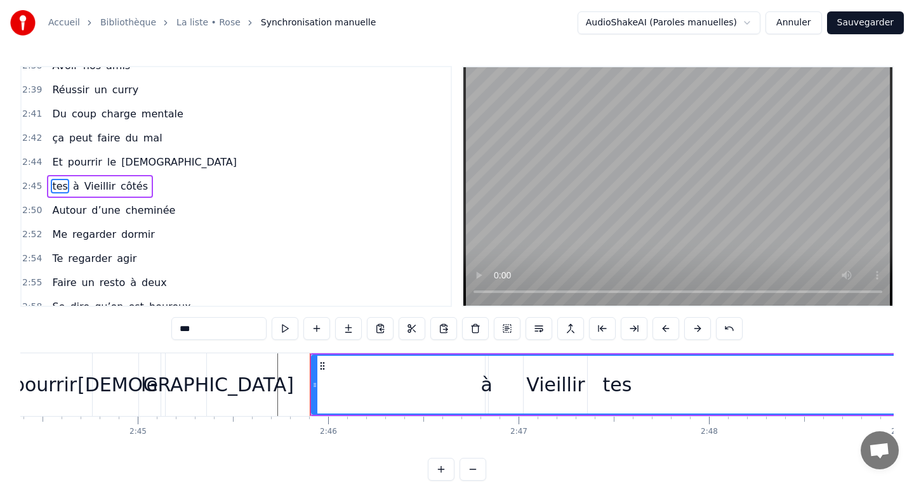
click at [325, 367] on icon at bounding box center [322, 366] width 10 height 10
click at [322, 367] on icon at bounding box center [322, 366] width 10 height 10
click at [311, 376] on div "tes" at bounding box center [617, 385] width 613 height 60
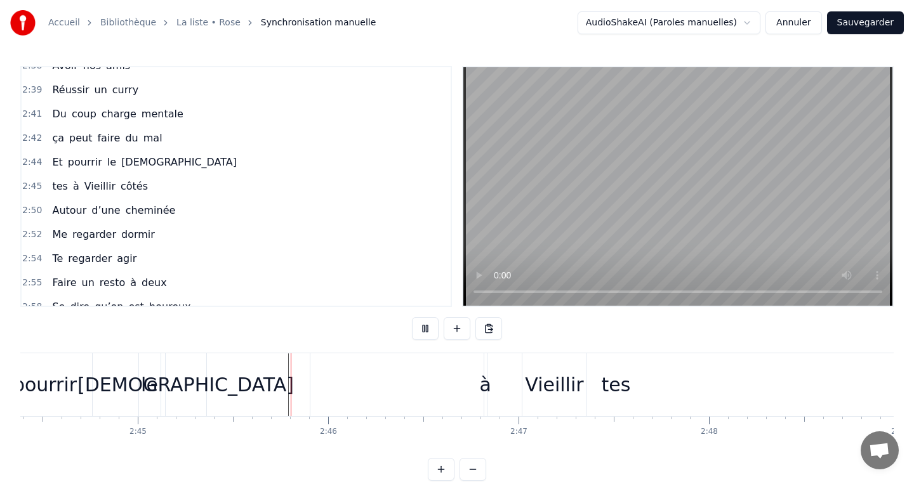
scroll to position [19, 0]
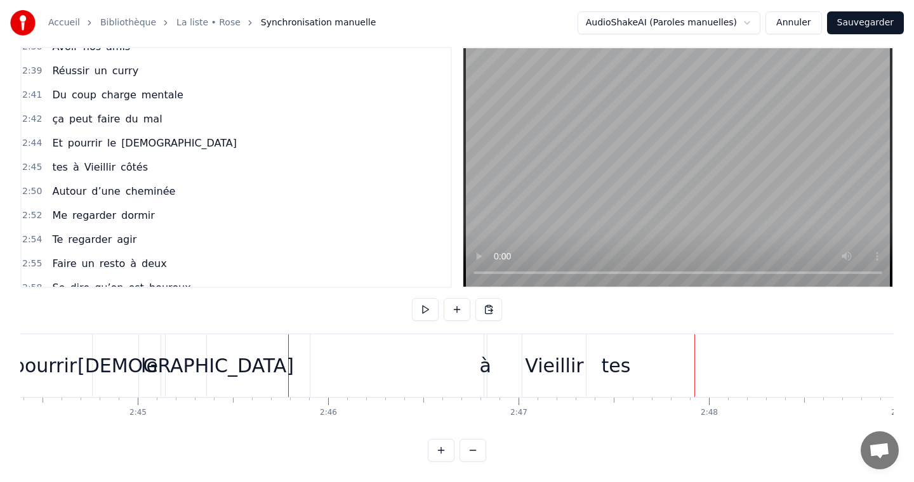
click at [315, 361] on div "tes" at bounding box center [616, 365] width 612 height 63
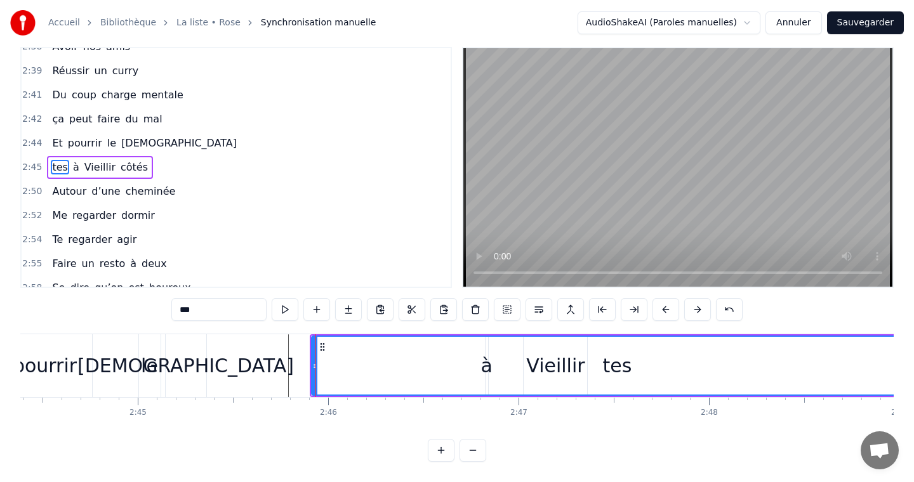
scroll to position [0, 0]
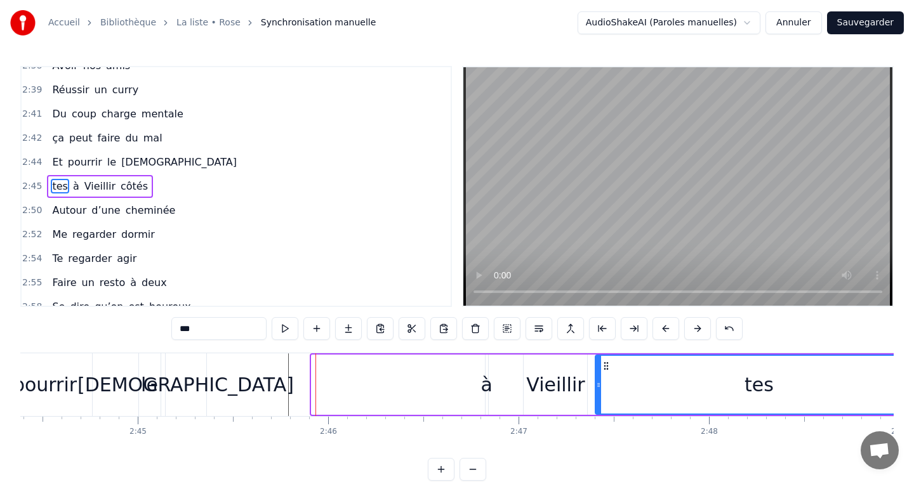
drag, startPoint x: 314, startPoint y: 384, endPoint x: 597, endPoint y: 381, distance: 283.0
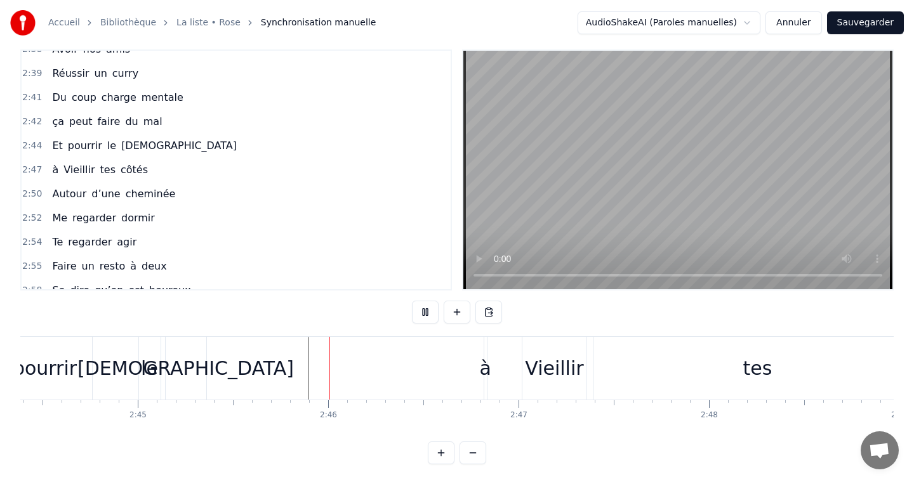
scroll to position [19, 0]
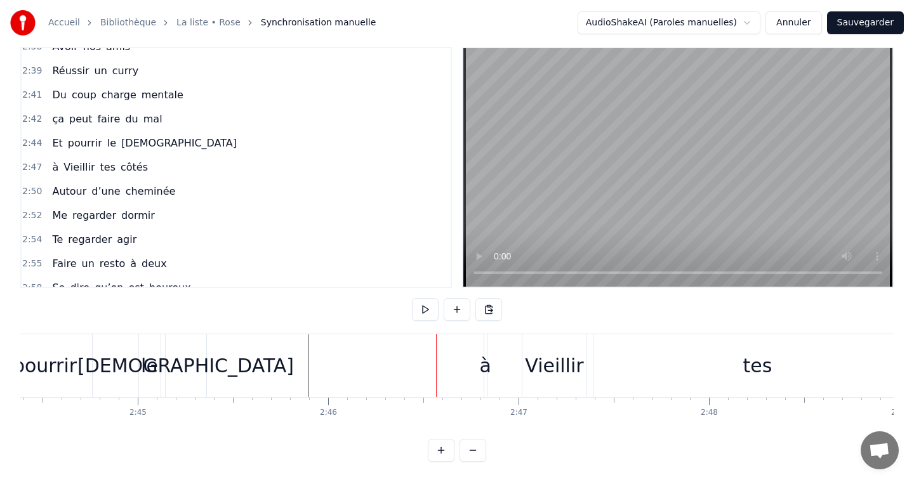
click at [487, 374] on div "à" at bounding box center [484, 366] width 11 height 29
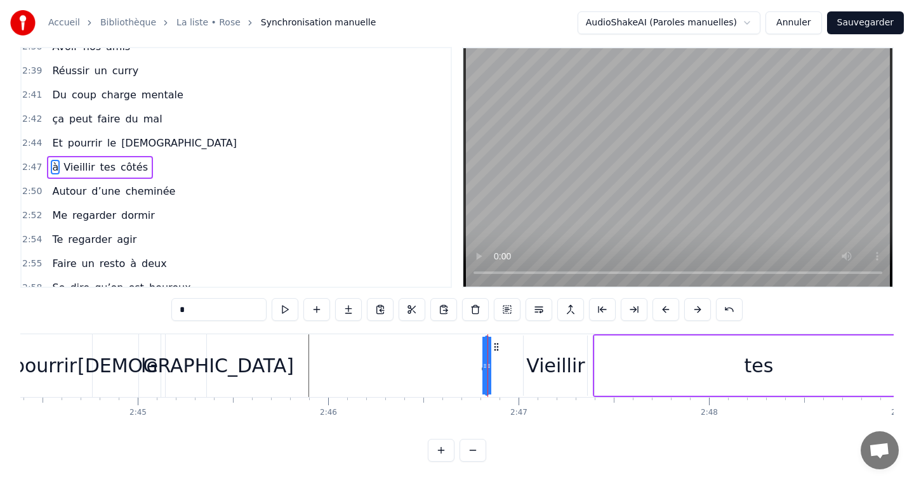
scroll to position [0, 0]
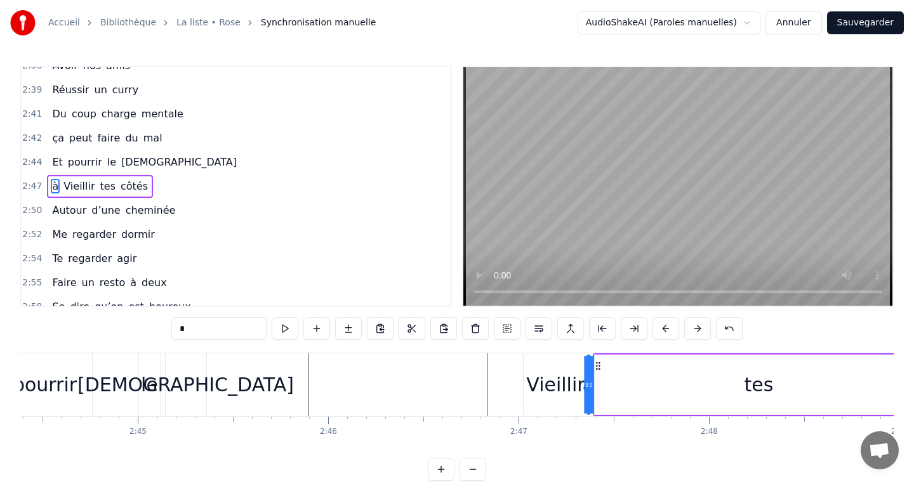
drag, startPoint x: 494, startPoint y: 367, endPoint x: 596, endPoint y: 369, distance: 101.5
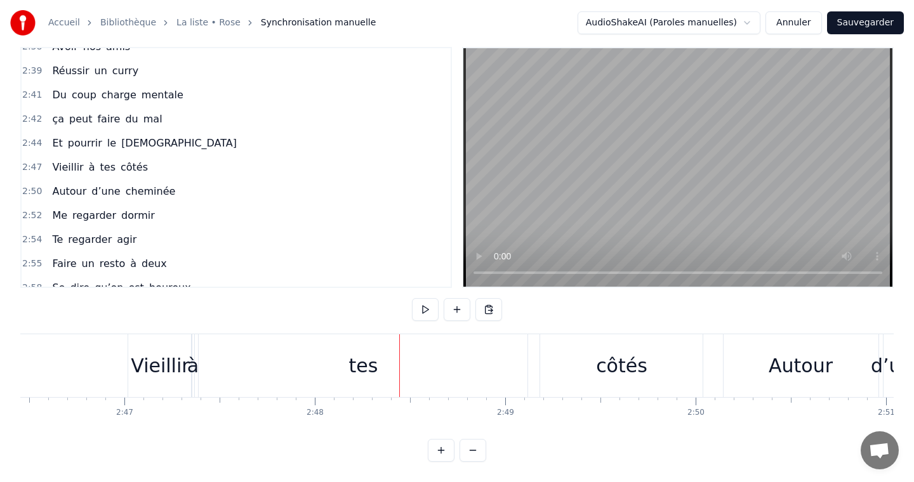
scroll to position [0, 31694]
click at [379, 381] on div "tes" at bounding box center [354, 365] width 329 height 63
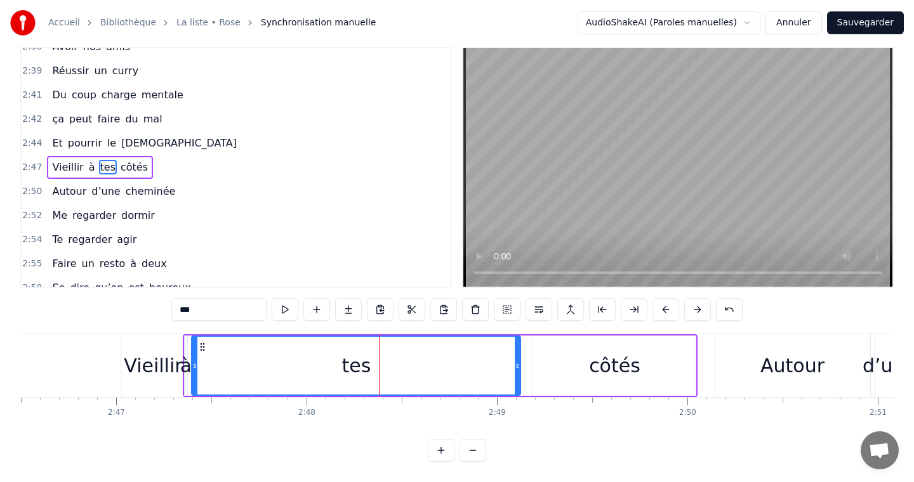
scroll to position [0, 0]
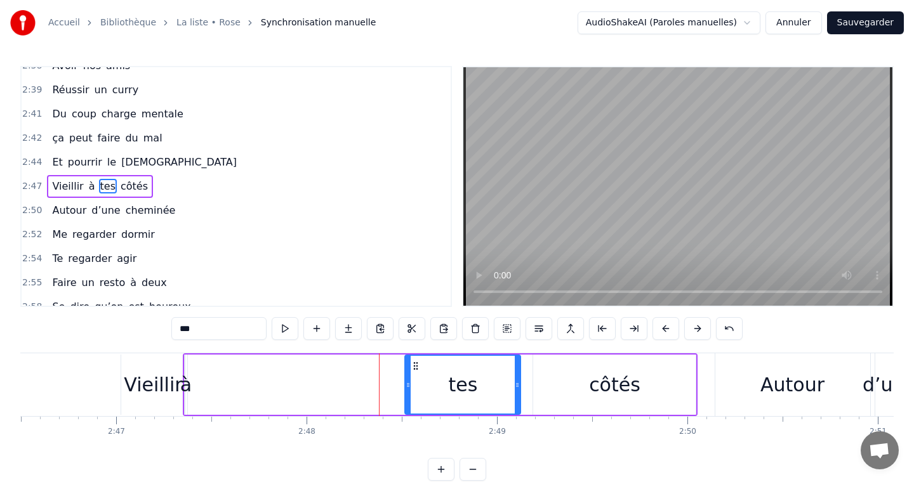
drag, startPoint x: 195, startPoint y: 381, endPoint x: 434, endPoint y: 393, distance: 238.9
click at [411, 393] on div at bounding box center [407, 385] width 5 height 58
click at [626, 394] on div "côtés" at bounding box center [614, 385] width 51 height 29
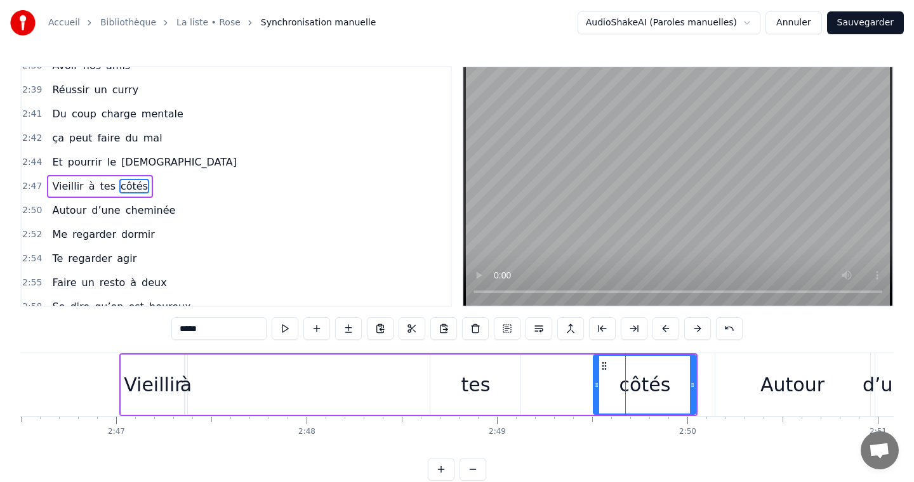
drag, startPoint x: 536, startPoint y: 383, endPoint x: 596, endPoint y: 385, distance: 60.3
click at [596, 385] on icon at bounding box center [596, 385] width 5 height 10
click at [485, 384] on div "tes" at bounding box center [475, 385] width 29 height 29
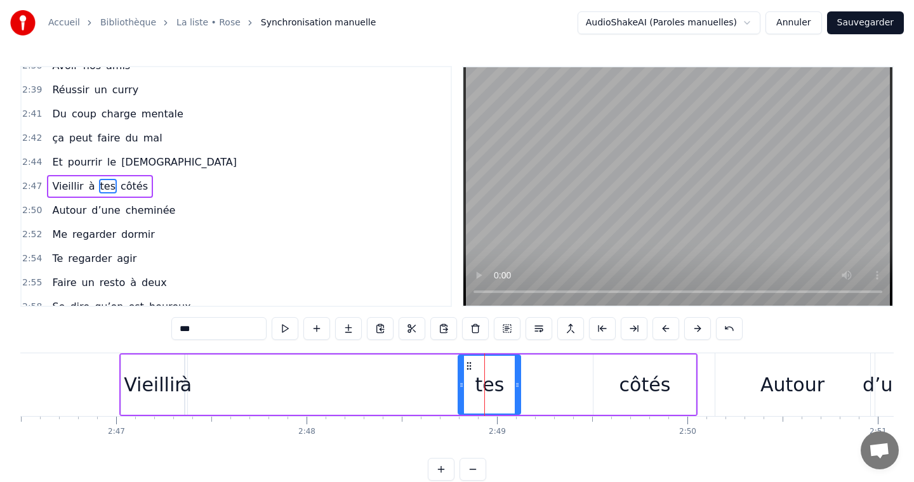
drag, startPoint x: 431, startPoint y: 384, endPoint x: 462, endPoint y: 386, distance: 31.1
click at [460, 386] on icon at bounding box center [461, 385] width 5 height 10
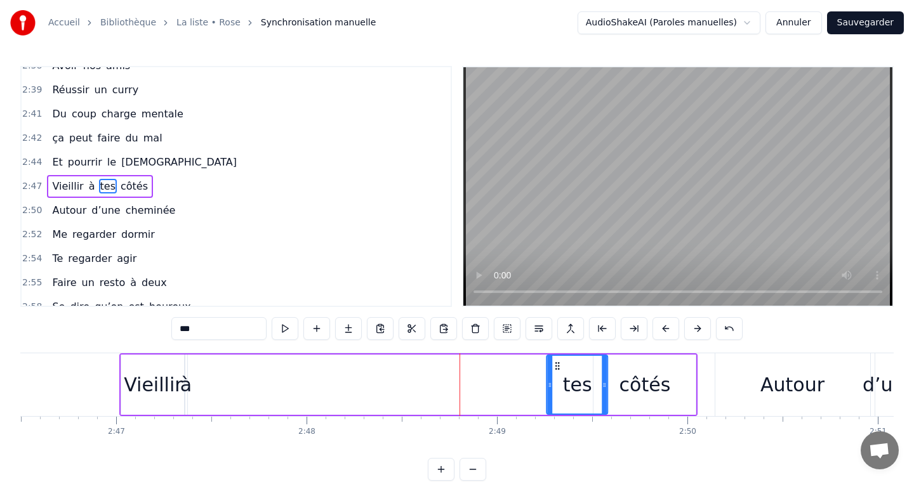
drag, startPoint x: 470, startPoint y: 366, endPoint x: 557, endPoint y: 365, distance: 86.9
click at [557, 365] on icon at bounding box center [558, 366] width 10 height 10
click at [188, 389] on div "à" at bounding box center [185, 385] width 11 height 29
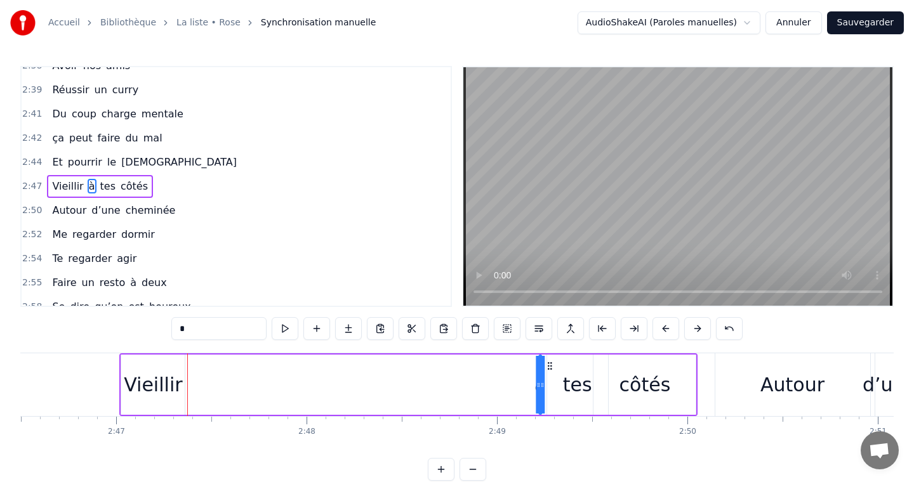
drag, startPoint x: 195, startPoint y: 368, endPoint x: 549, endPoint y: 368, distance: 354.1
click at [549, 368] on icon at bounding box center [549, 366] width 10 height 10
click at [160, 376] on div "Vieillir" at bounding box center [153, 385] width 58 height 29
type input "********"
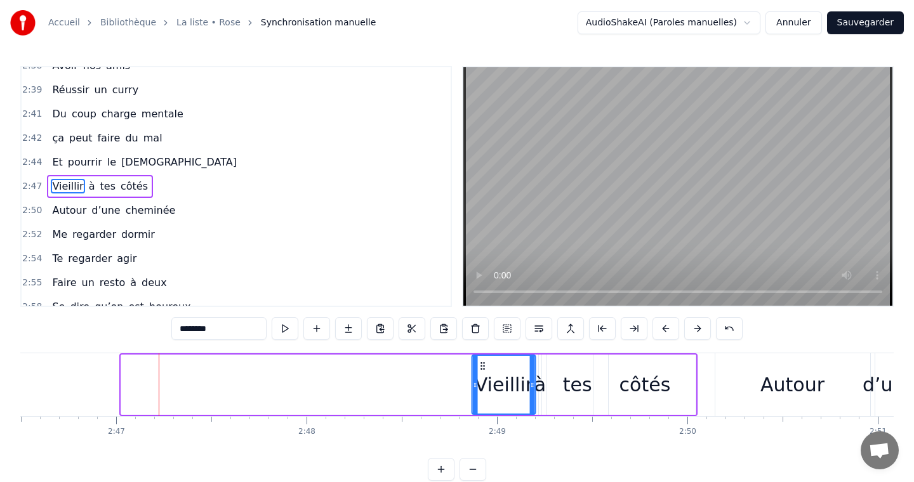
drag, startPoint x: 134, startPoint y: 367, endPoint x: 485, endPoint y: 371, distance: 350.9
click at [485, 371] on div "Vieillir" at bounding box center [504, 385] width 62 height 58
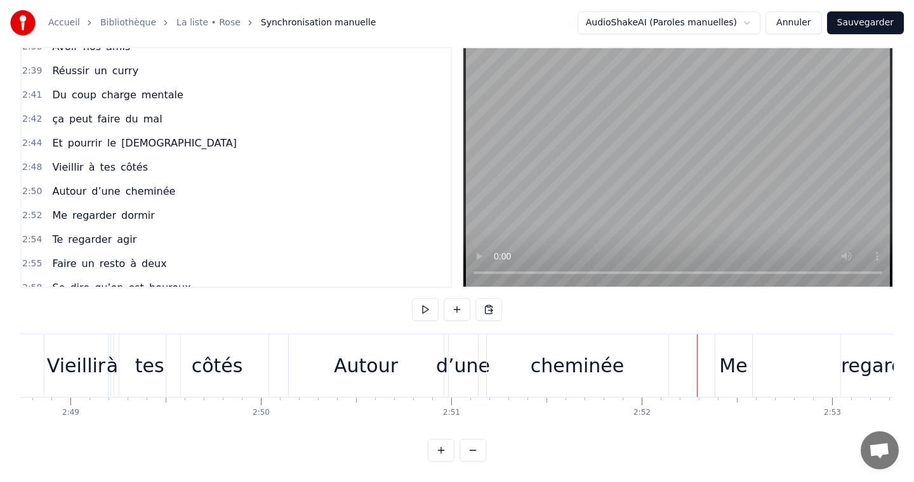
scroll to position [0, 32097]
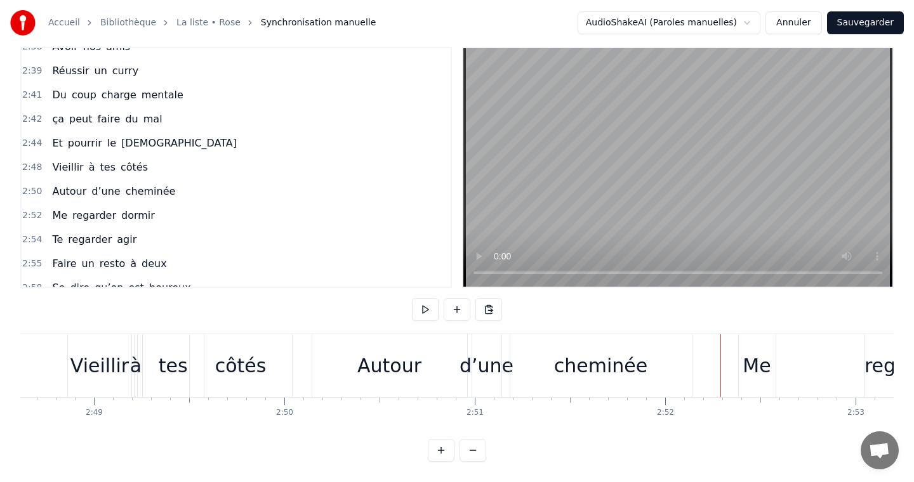
click at [388, 376] on div "Autour" at bounding box center [389, 366] width 64 height 29
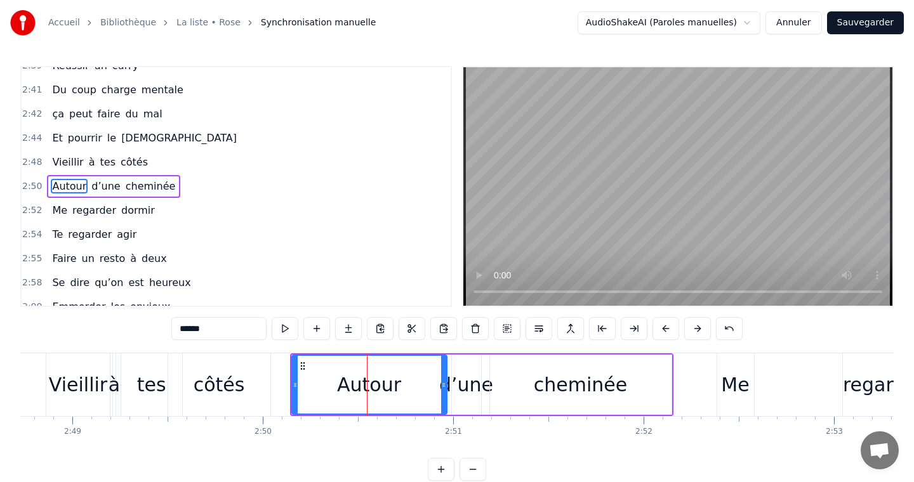
scroll to position [0, 32152]
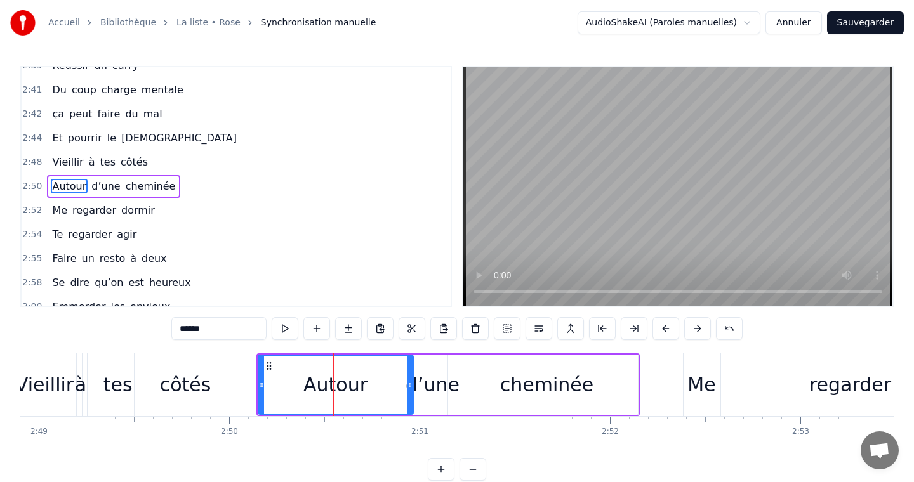
click at [499, 393] on div "cheminée" at bounding box center [546, 385] width 181 height 60
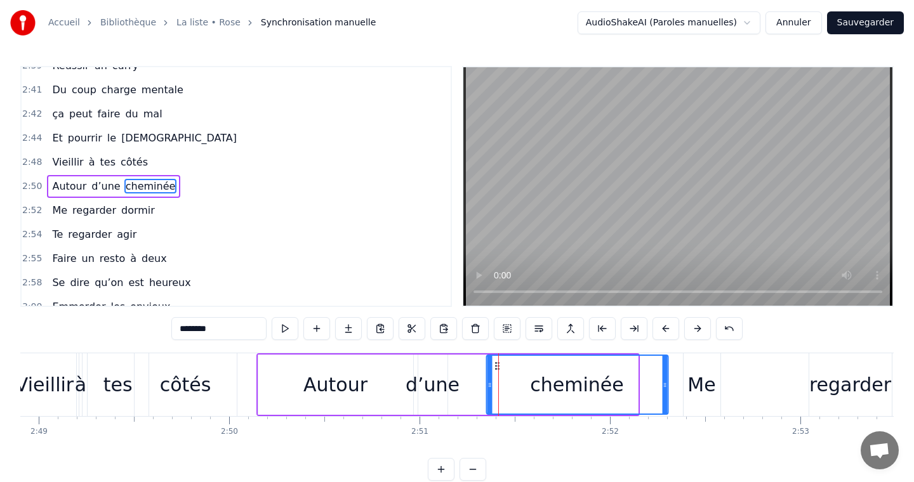
drag, startPoint x: 466, startPoint y: 367, endPoint x: 494, endPoint y: 370, distance: 28.7
click at [494, 370] on icon at bounding box center [497, 366] width 10 height 10
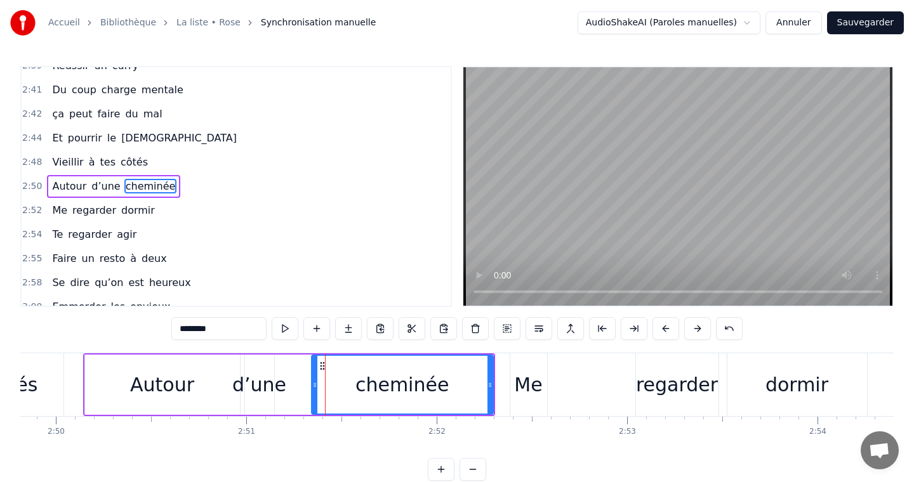
scroll to position [0, 32362]
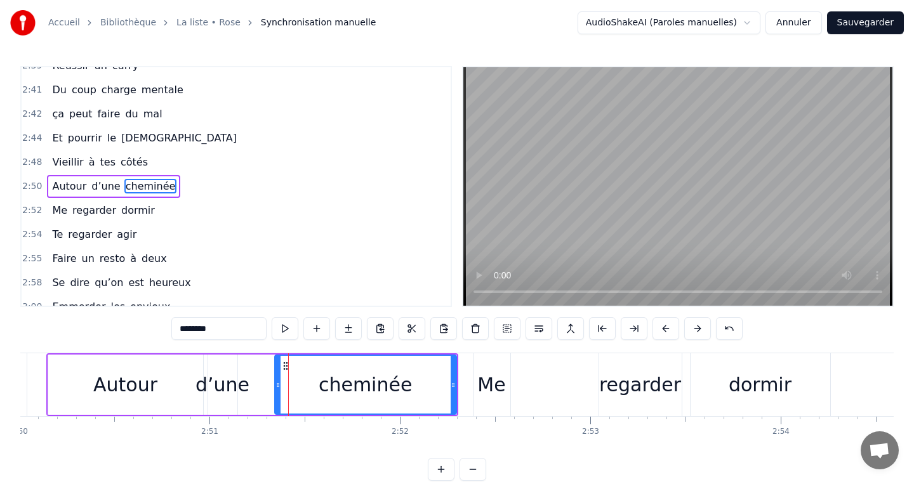
click at [501, 380] on div "Me" at bounding box center [491, 385] width 28 height 29
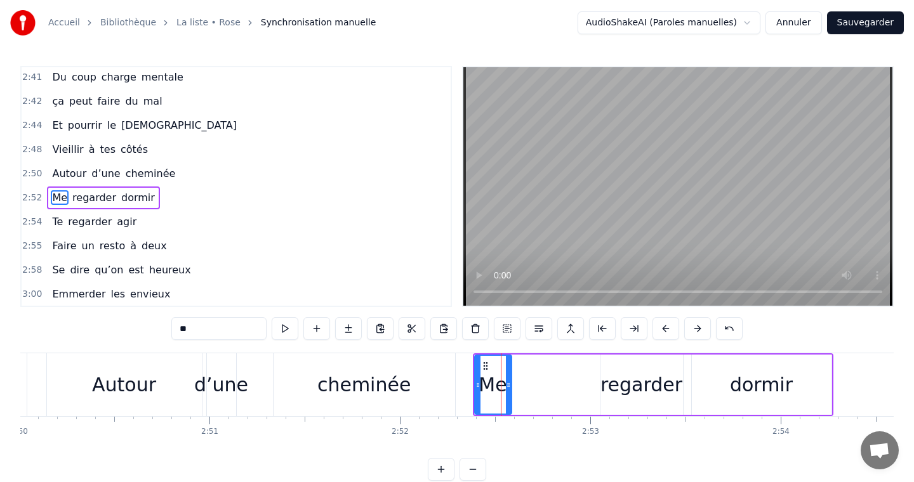
scroll to position [1280, 0]
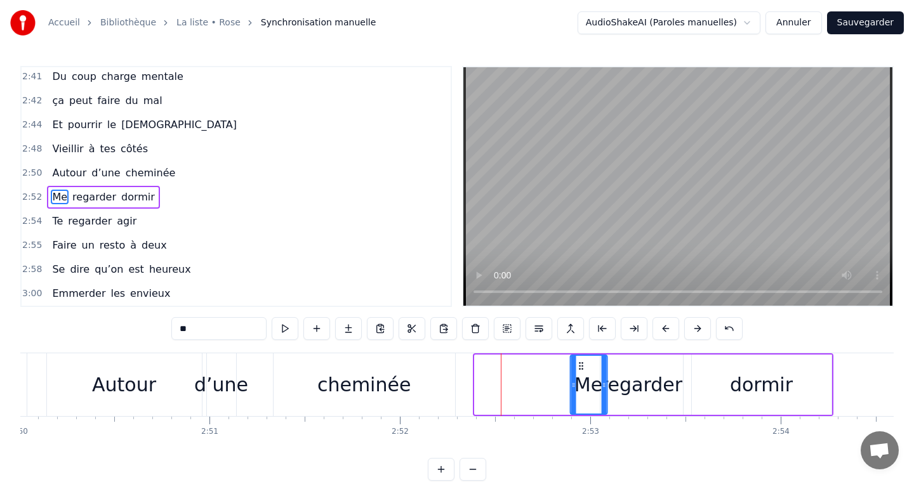
drag, startPoint x: 484, startPoint y: 362, endPoint x: 579, endPoint y: 369, distance: 95.4
click at [579, 369] on icon at bounding box center [581, 366] width 10 height 10
click at [362, 381] on div "cheminée" at bounding box center [363, 385] width 93 height 29
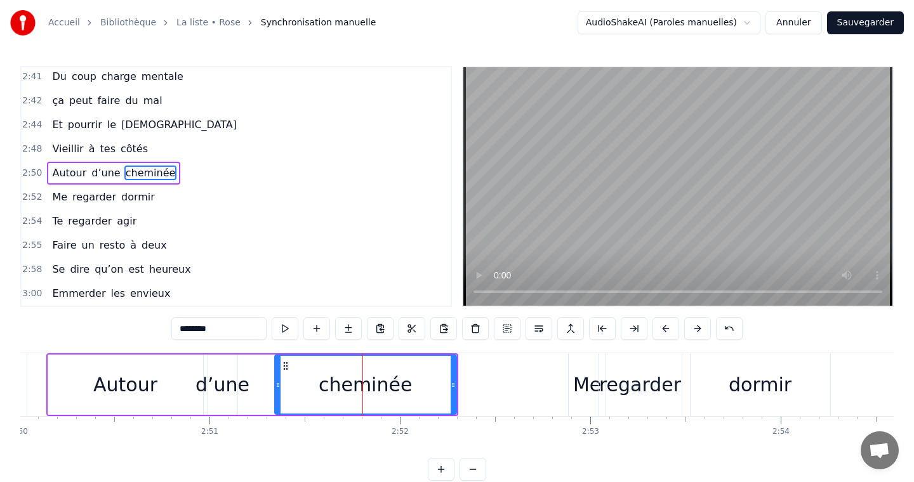
scroll to position [1267, 0]
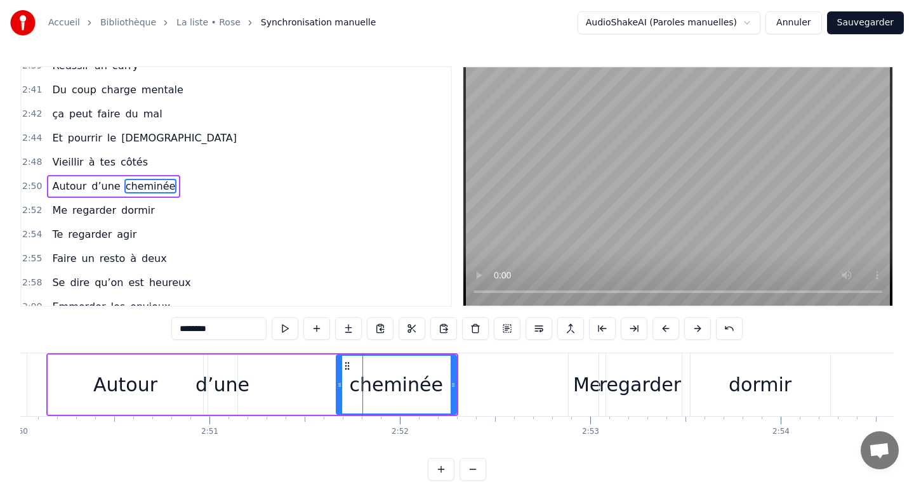
drag, startPoint x: 278, startPoint y: 383, endPoint x: 339, endPoint y: 386, distance: 61.6
click at [339, 386] on icon at bounding box center [339, 385] width 5 height 10
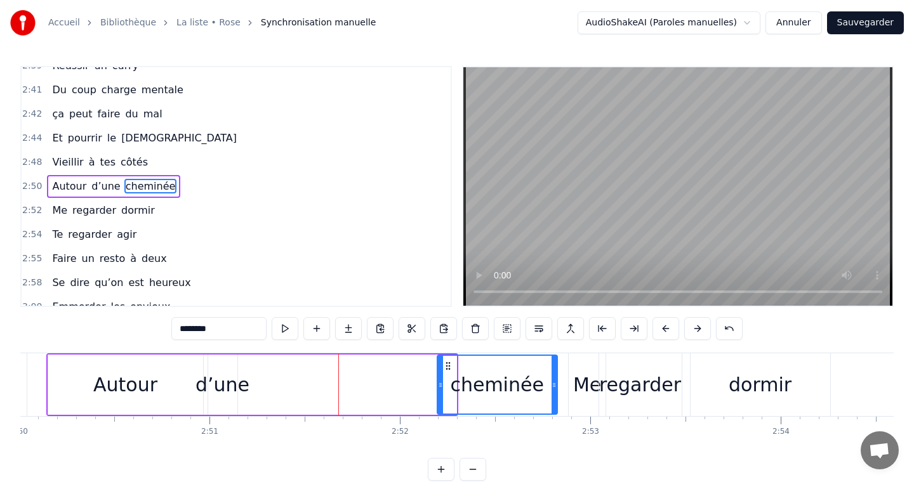
drag, startPoint x: 349, startPoint y: 366, endPoint x: 450, endPoint y: 367, distance: 100.9
click at [450, 367] on icon at bounding box center [448, 366] width 10 height 10
click at [234, 381] on div "d’une" at bounding box center [222, 385] width 54 height 29
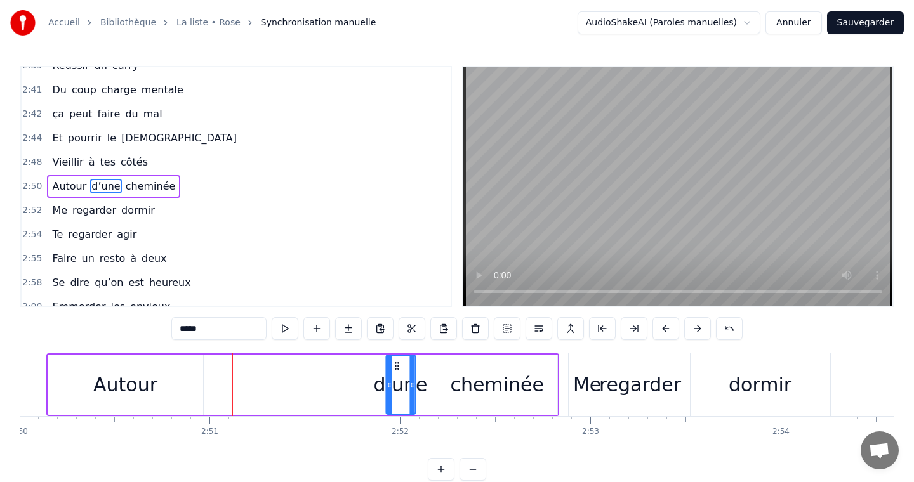
drag, startPoint x: 220, startPoint y: 362, endPoint x: 398, endPoint y: 364, distance: 178.3
click at [398, 364] on icon at bounding box center [396, 366] width 10 height 10
click at [148, 381] on div "Autour" at bounding box center [125, 385] width 64 height 29
type input "******"
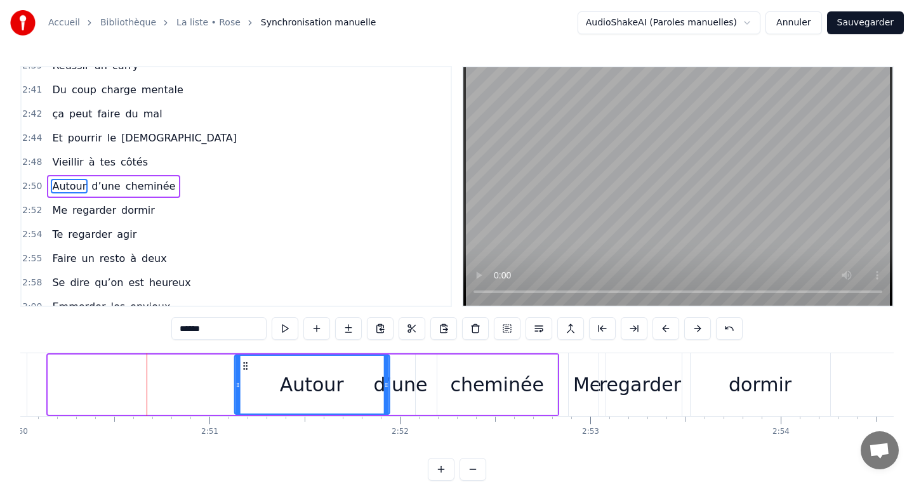
drag, startPoint x: 56, startPoint y: 368, endPoint x: 244, endPoint y: 381, distance: 188.3
click at [244, 381] on div "Autour" at bounding box center [312, 385] width 154 height 58
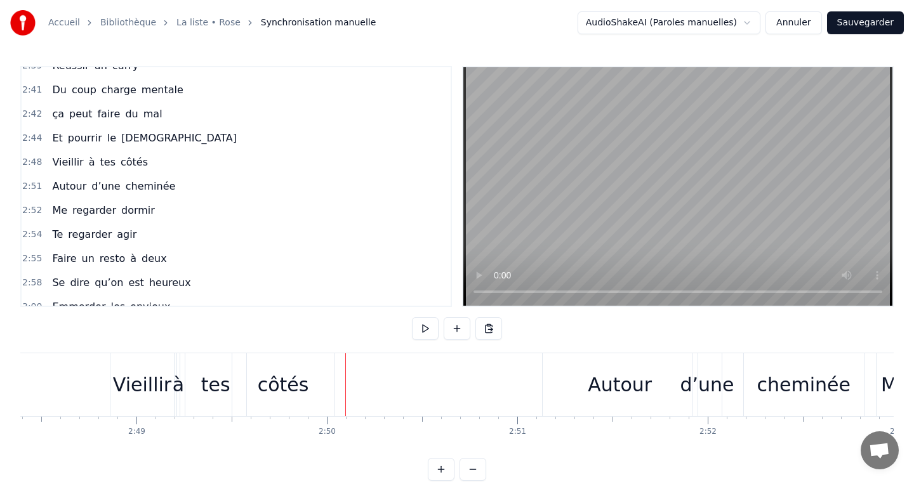
scroll to position [19, 0]
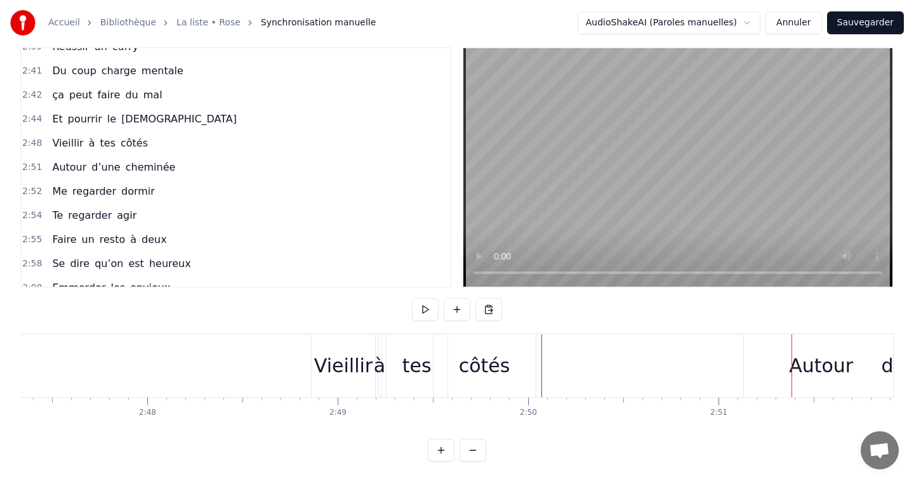
scroll to position [0, 31746]
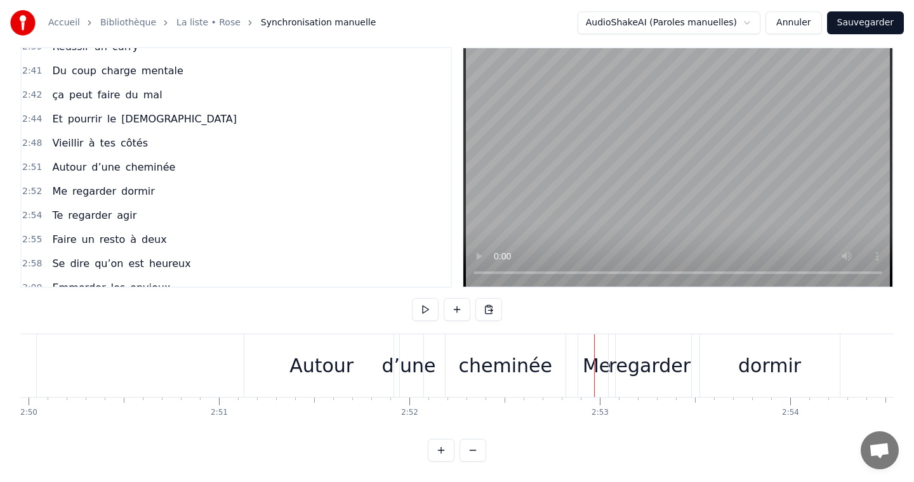
scroll to position [0, 32359]
click at [282, 376] on div "Autour" at bounding box center [315, 365] width 155 height 63
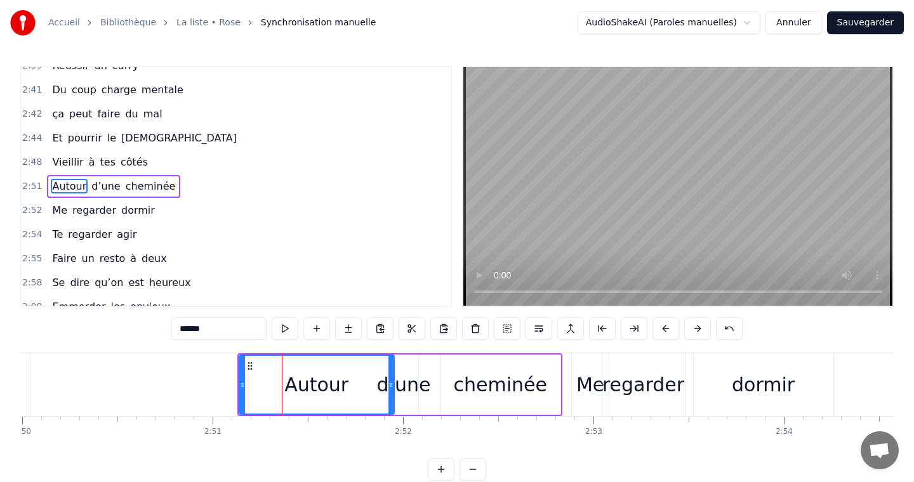
scroll to position [0, 0]
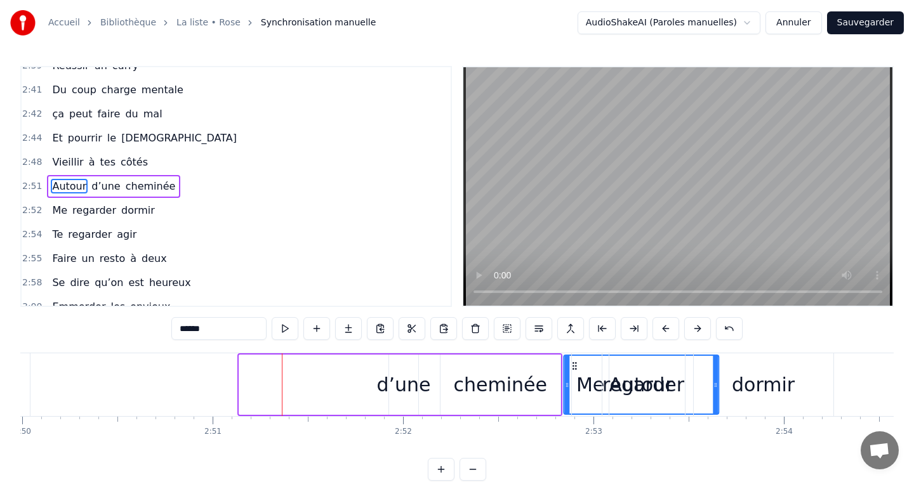
drag, startPoint x: 249, startPoint y: 368, endPoint x: 573, endPoint y: 384, distance: 324.6
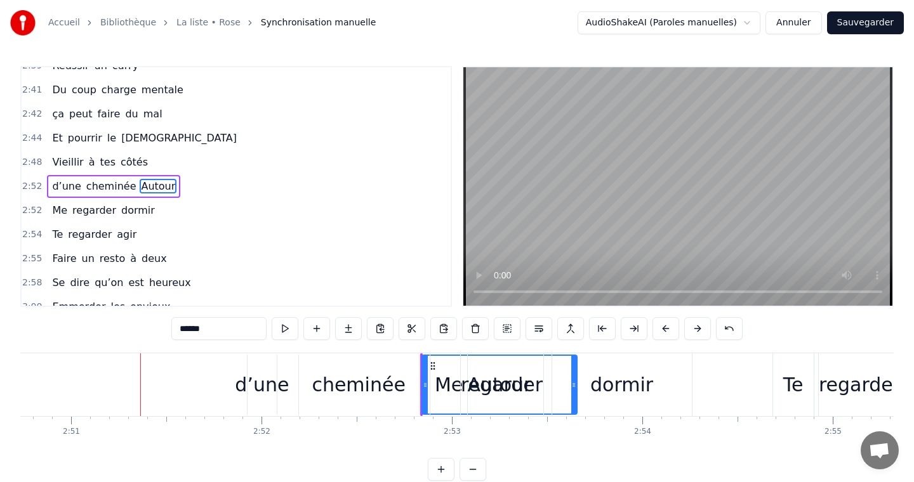
scroll to position [0, 32516]
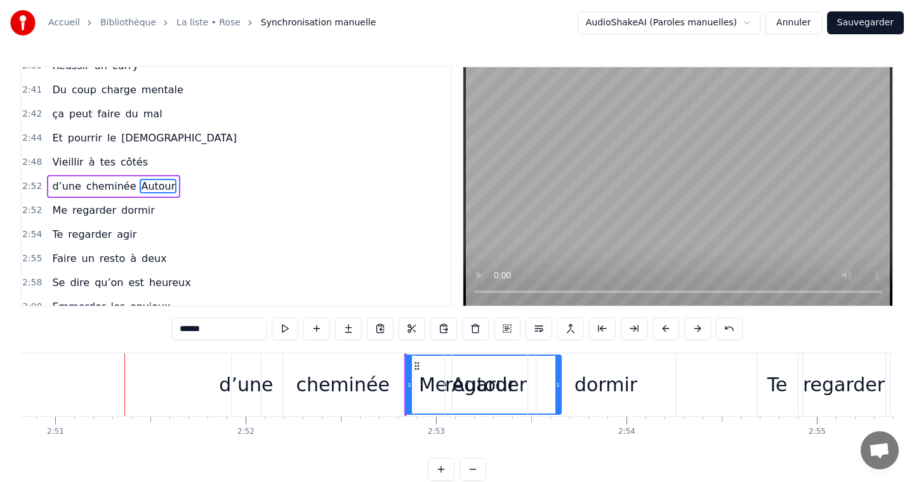
drag, startPoint x: 483, startPoint y: 382, endPoint x: 655, endPoint y: 388, distance: 172.0
click at [655, 388] on div "Me regarder dormir" at bounding box center [546, 384] width 265 height 63
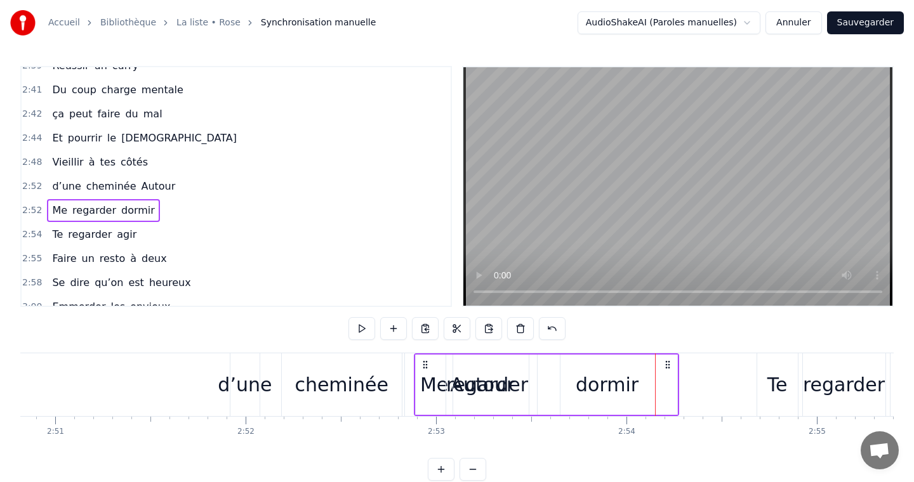
click at [456, 366] on div "regarder" at bounding box center [487, 385] width 82 height 60
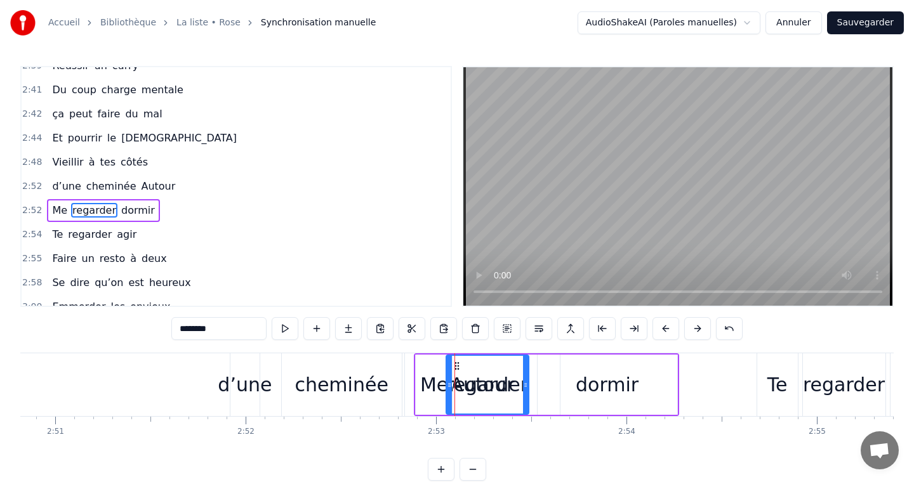
scroll to position [1280, 0]
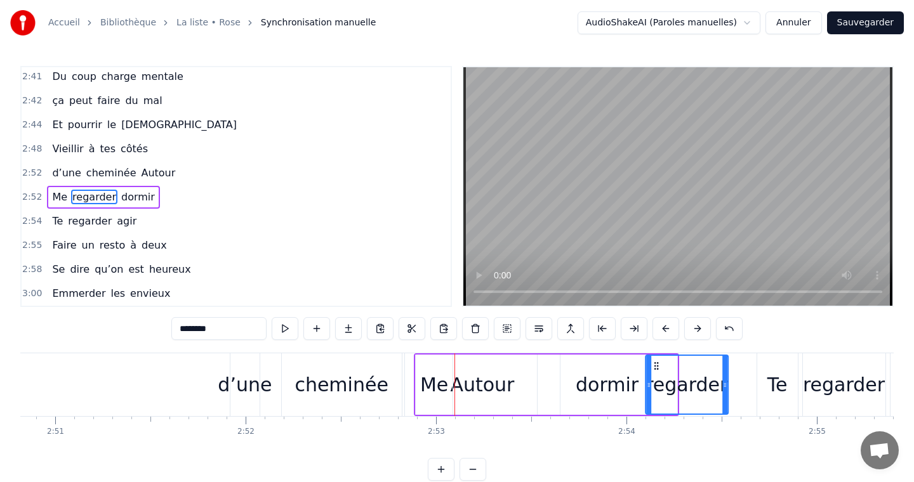
drag, startPoint x: 455, startPoint y: 365, endPoint x: 660, endPoint y: 375, distance: 205.2
click at [435, 376] on div "Me" at bounding box center [434, 385] width 28 height 29
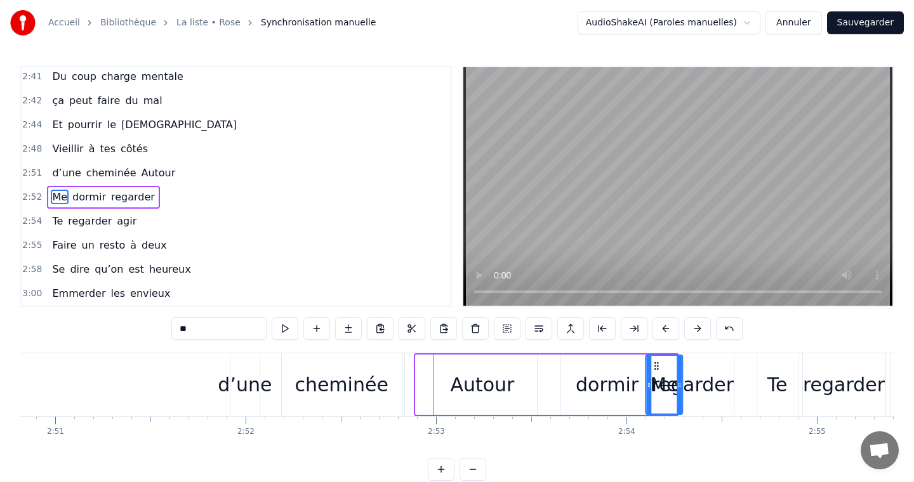
drag, startPoint x: 424, startPoint y: 363, endPoint x: 657, endPoint y: 377, distance: 233.3
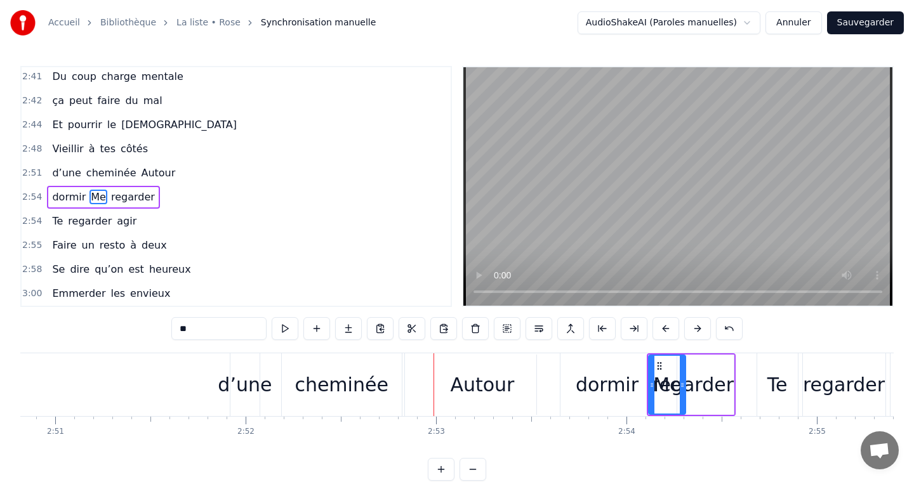
click at [246, 379] on div "d’une" at bounding box center [245, 385] width 54 height 29
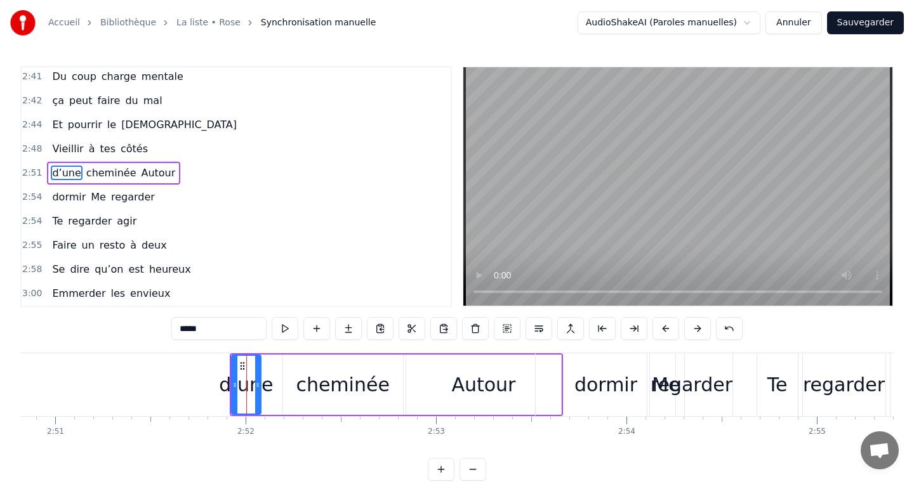
scroll to position [1267, 0]
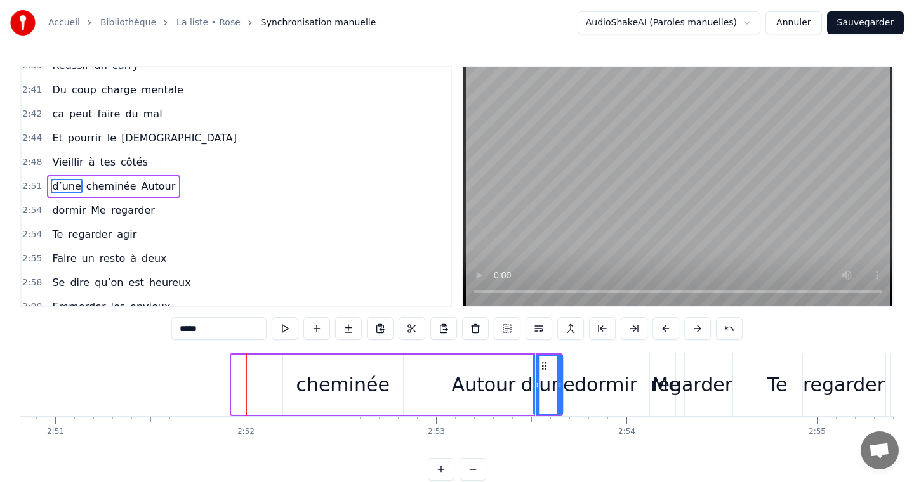
drag, startPoint x: 240, startPoint y: 364, endPoint x: 542, endPoint y: 368, distance: 301.4
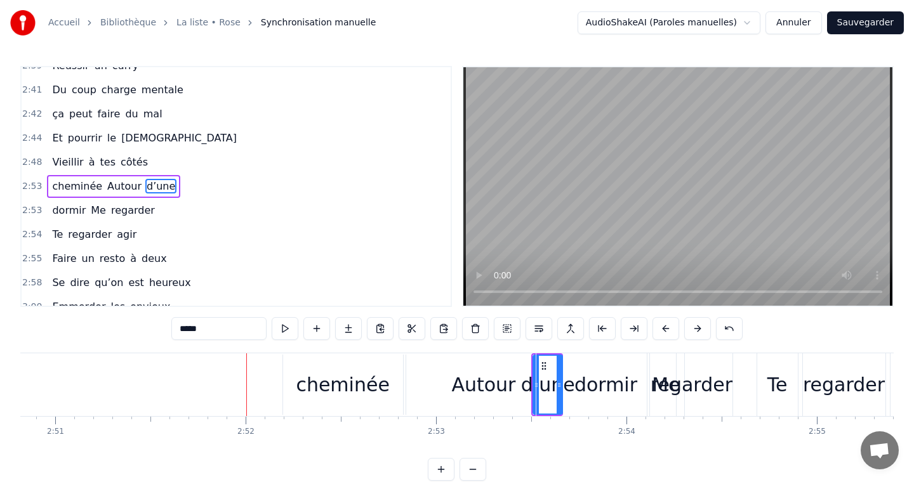
click at [576, 378] on div "dormir" at bounding box center [606, 384] width 140 height 63
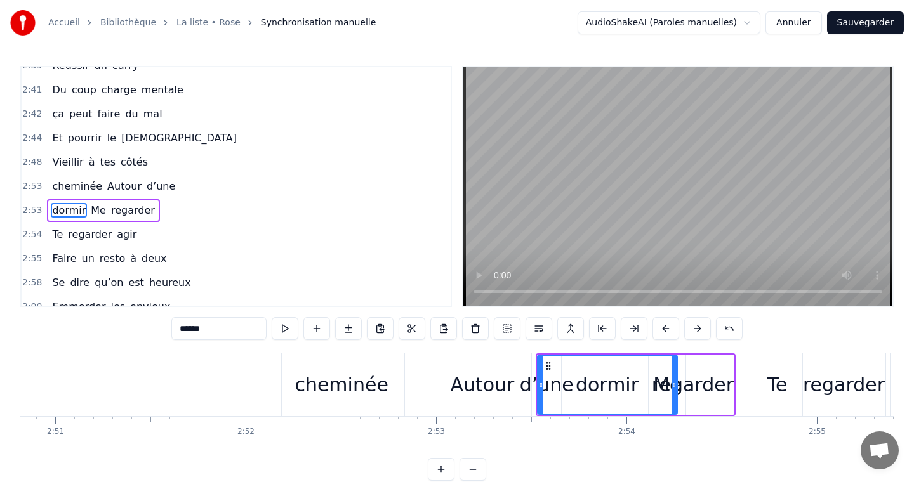
scroll to position [1280, 0]
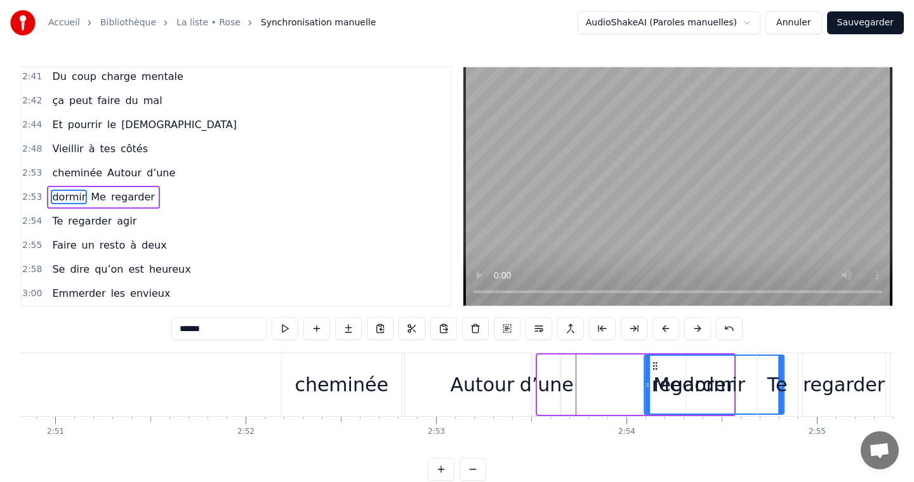
drag, startPoint x: 546, startPoint y: 364, endPoint x: 659, endPoint y: 370, distance: 113.1
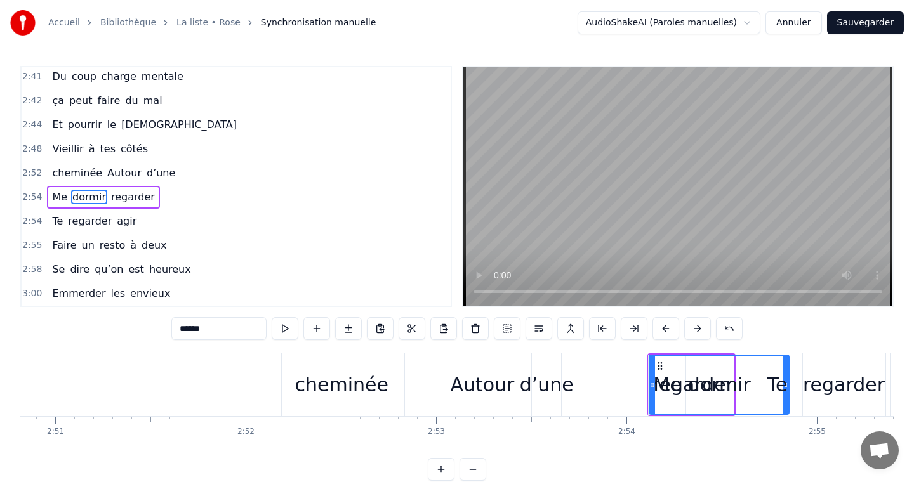
click at [352, 395] on div "cheminée" at bounding box center [340, 385] width 93 height 29
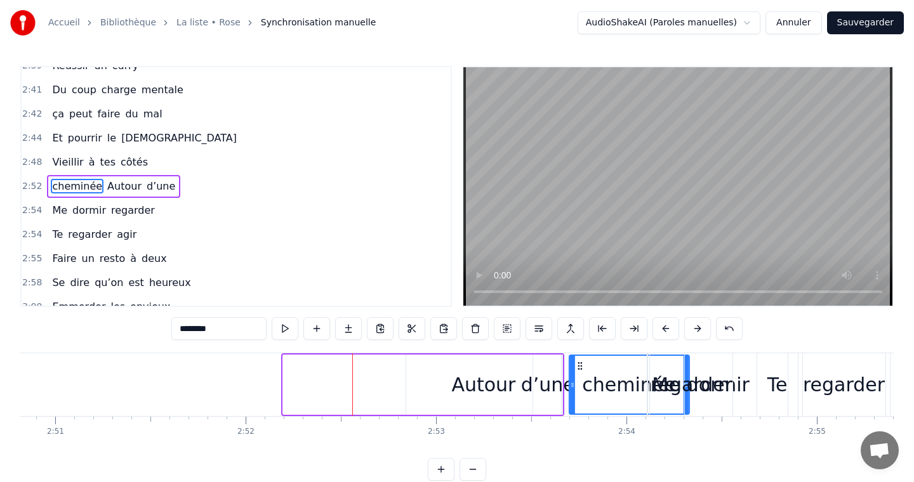
drag, startPoint x: 289, startPoint y: 365, endPoint x: 576, endPoint y: 381, distance: 286.6
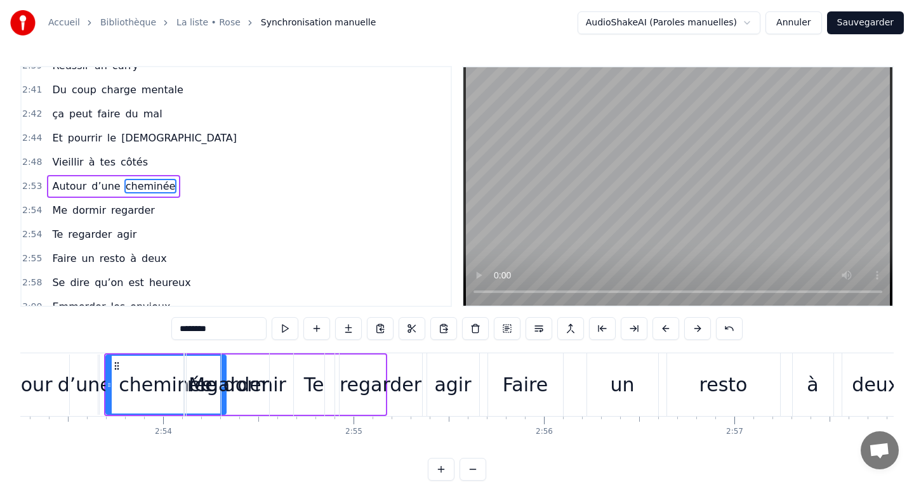
scroll to position [0, 32979]
click at [275, 385] on div "dormir" at bounding box center [255, 385] width 63 height 29
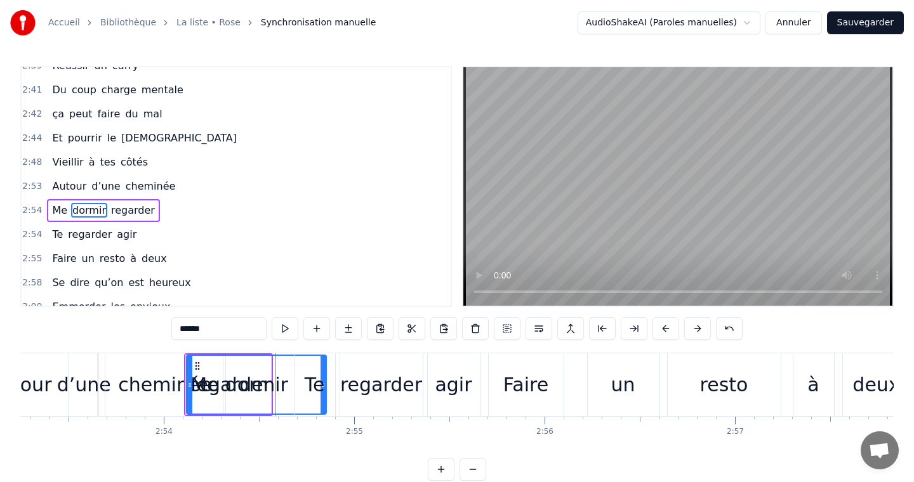
scroll to position [1280, 0]
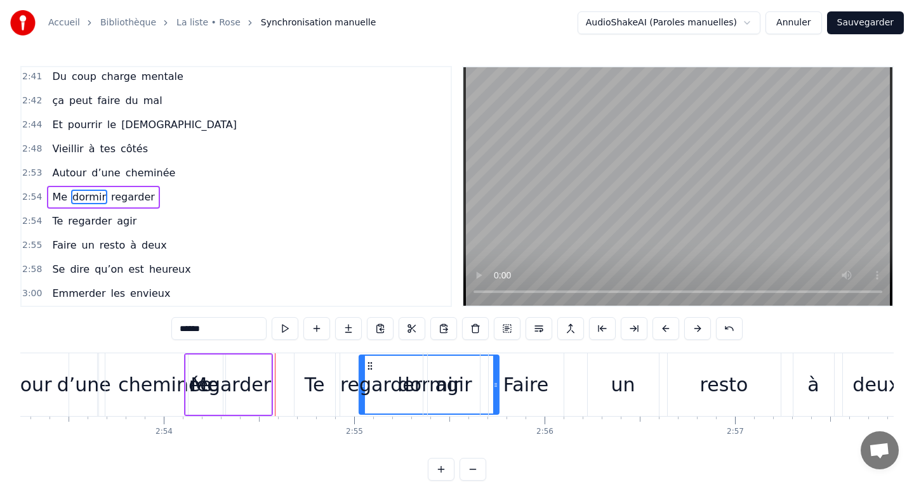
drag, startPoint x: 198, startPoint y: 366, endPoint x: 379, endPoint y: 377, distance: 181.8
click at [226, 385] on div "regarder" at bounding box center [230, 385] width 82 height 29
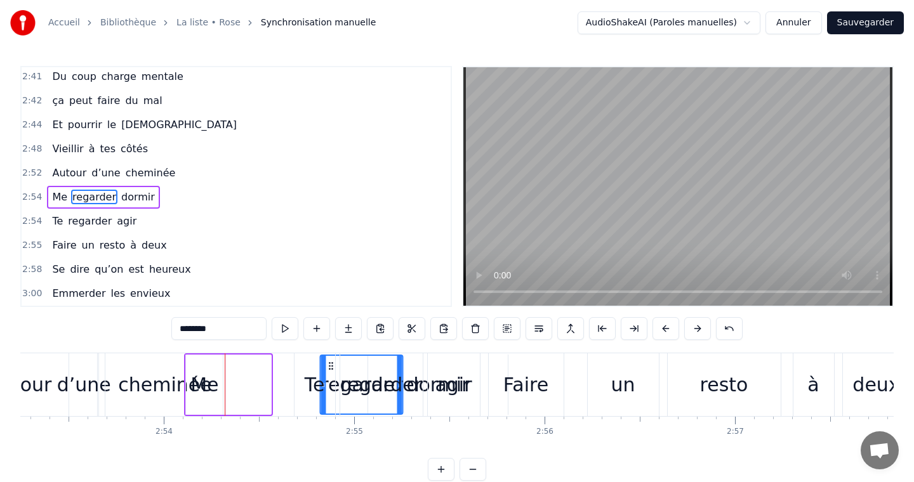
drag, startPoint x: 202, startPoint y: 364, endPoint x: 334, endPoint y: 370, distance: 132.7
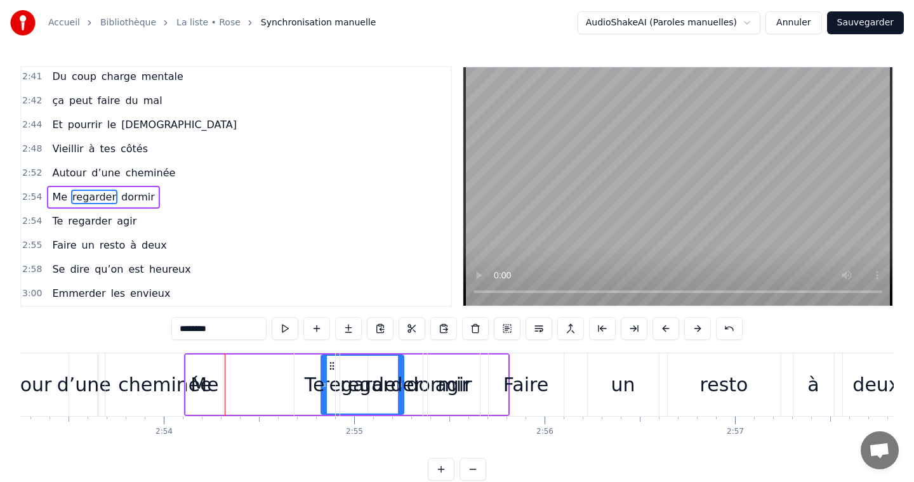
click at [205, 386] on div "Me" at bounding box center [204, 385] width 28 height 29
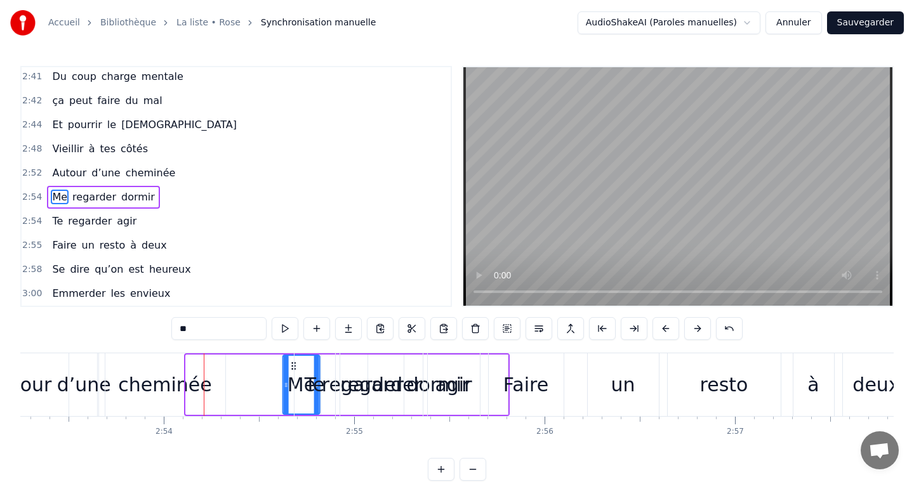
drag, startPoint x: 197, startPoint y: 367, endPoint x: 294, endPoint y: 377, distance: 97.6
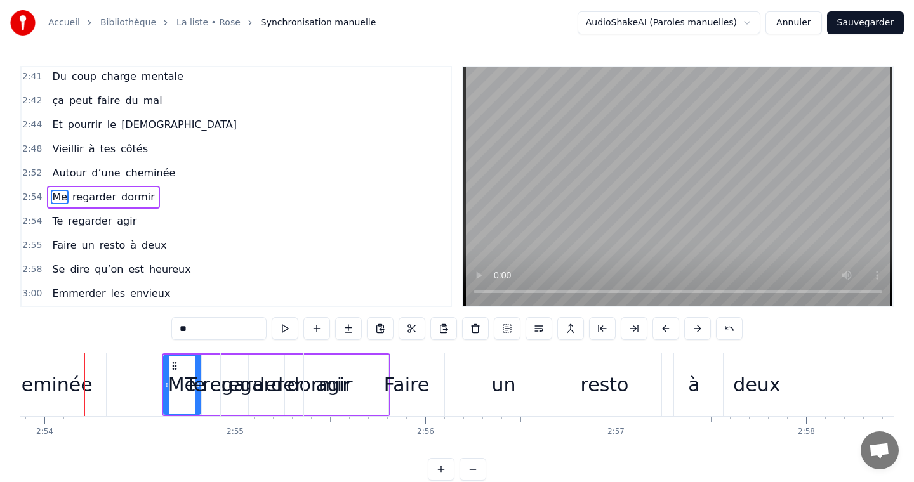
scroll to position [0, 33118]
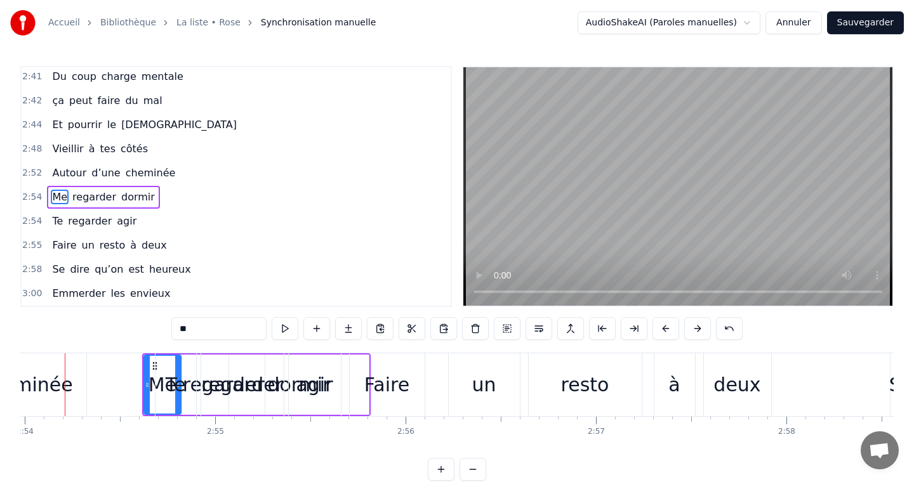
click at [258, 383] on div "regarder" at bounding box center [242, 385] width 82 height 29
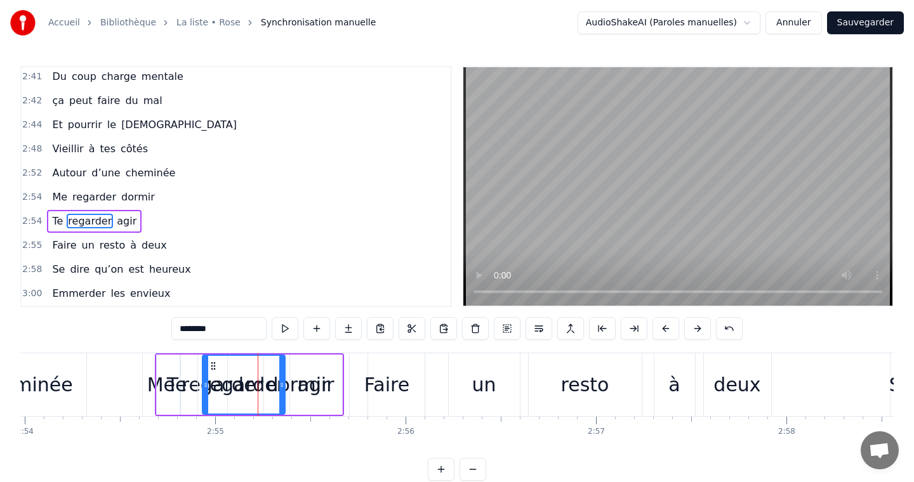
click at [322, 386] on div "agir" at bounding box center [315, 385] width 37 height 29
type input "****"
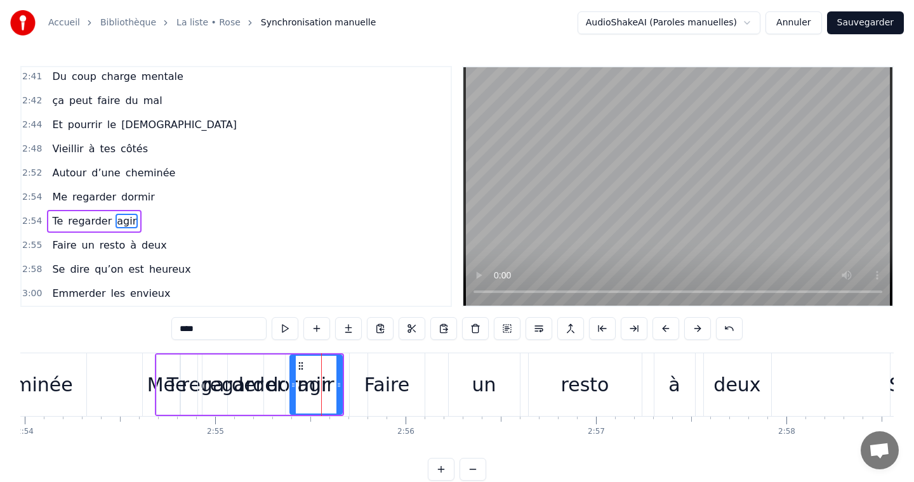
click at [287, 372] on div "Te regarder agir" at bounding box center [249, 384] width 189 height 63
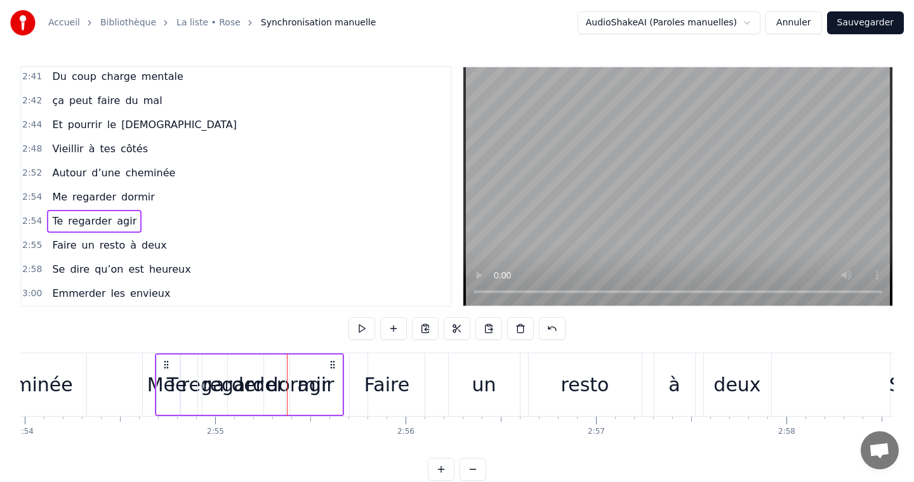
click at [387, 385] on div "Faire" at bounding box center [386, 385] width 45 height 29
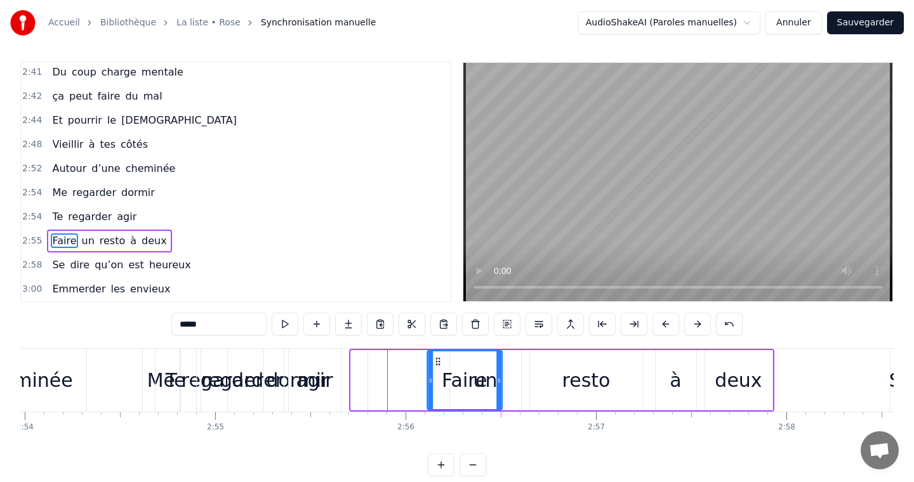
drag, startPoint x: 360, startPoint y: 360, endPoint x: 444, endPoint y: 364, distance: 83.8
click at [443, 364] on icon at bounding box center [438, 362] width 10 height 10
click at [180, 381] on div "Te" at bounding box center [176, 380] width 20 height 29
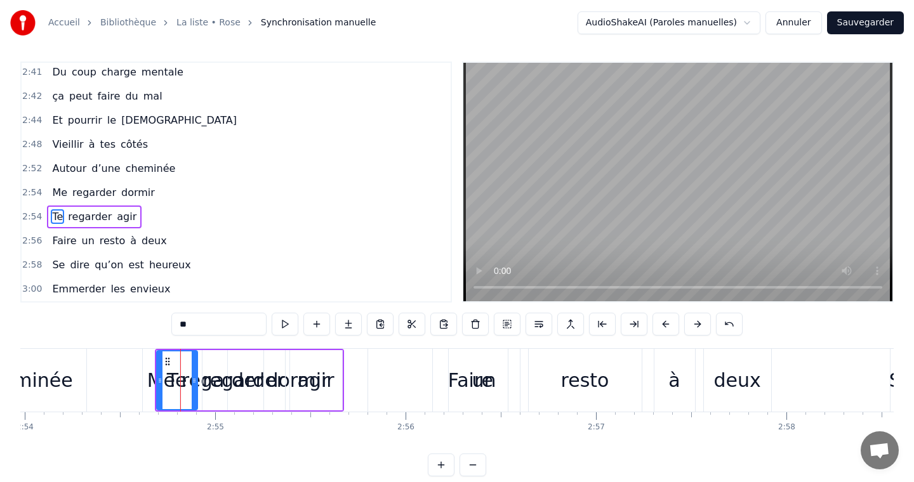
scroll to position [0, 0]
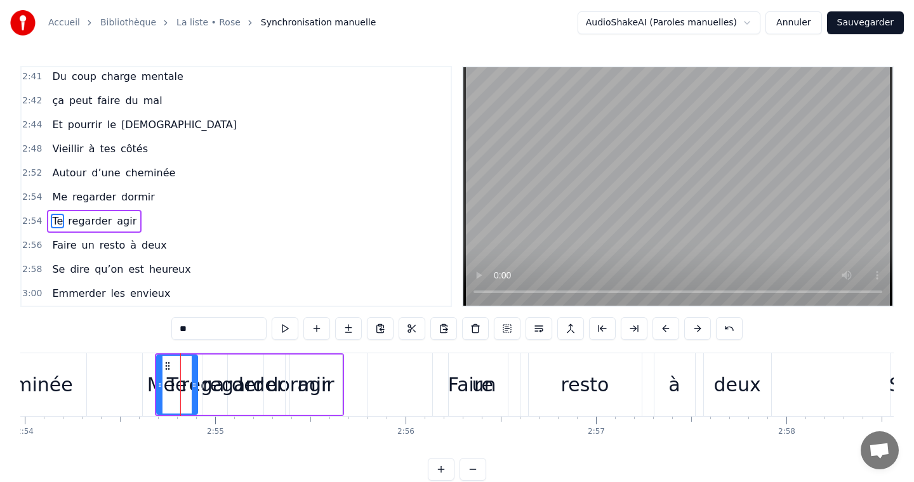
click at [156, 378] on div "Te" at bounding box center [177, 385] width 42 height 60
click at [145, 379] on div "Me" at bounding box center [161, 384] width 37 height 63
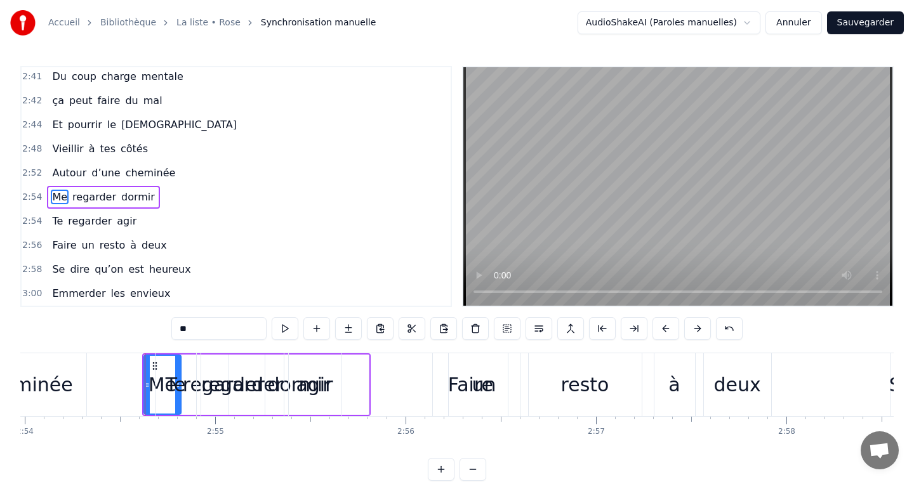
click at [169, 374] on div "Te" at bounding box center [176, 385] width 20 height 29
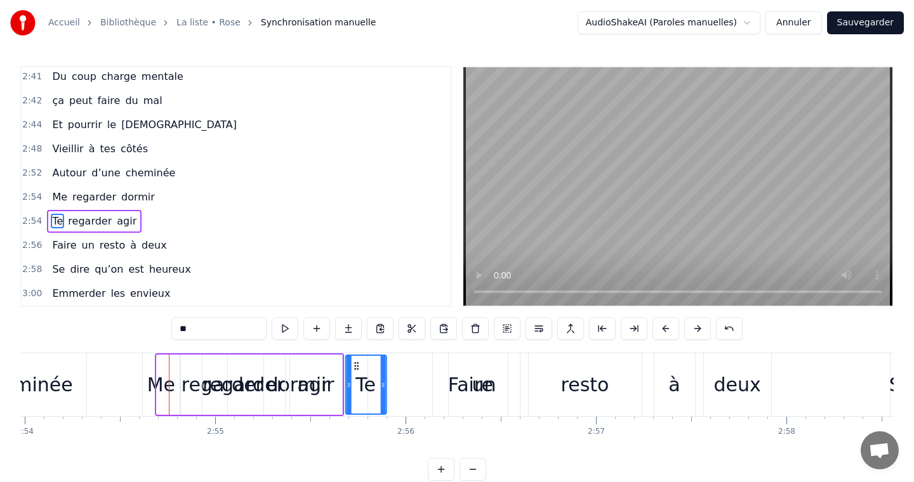
drag, startPoint x: 167, startPoint y: 364, endPoint x: 356, endPoint y: 357, distance: 189.2
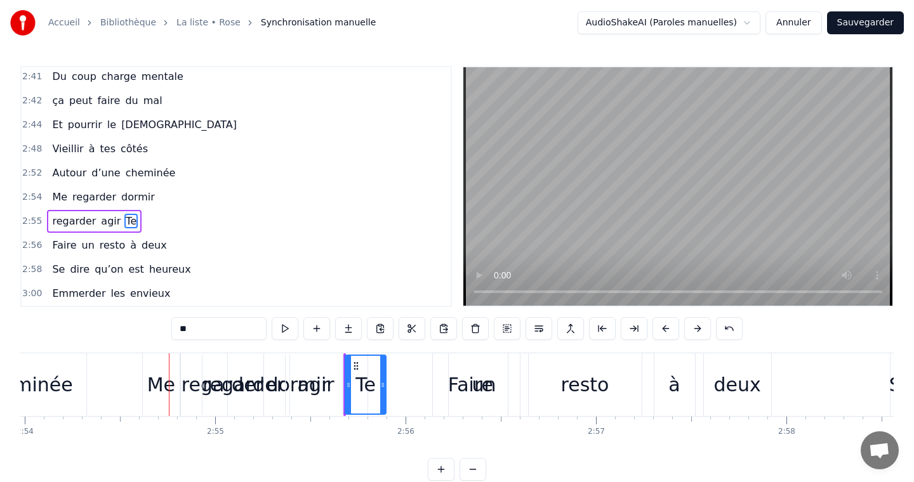
click at [228, 374] on div "regarder" at bounding box center [243, 385] width 82 height 29
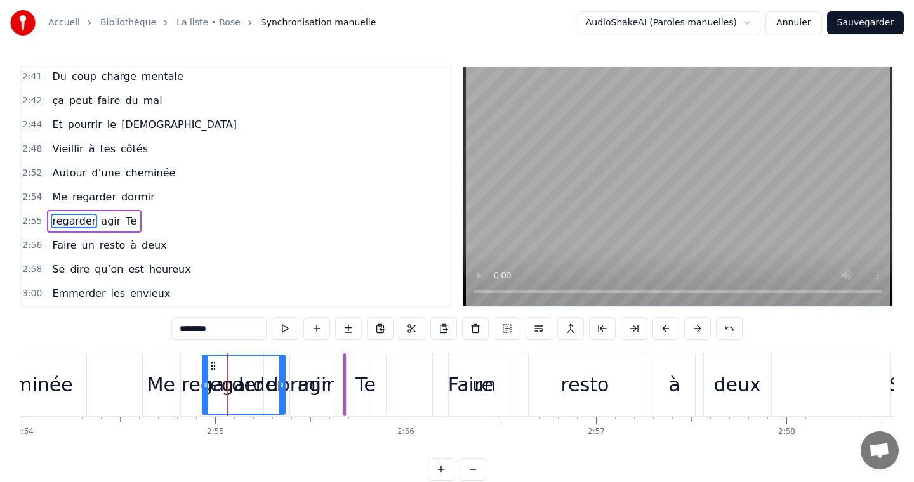
click at [299, 383] on div "agir" at bounding box center [316, 385] width 52 height 60
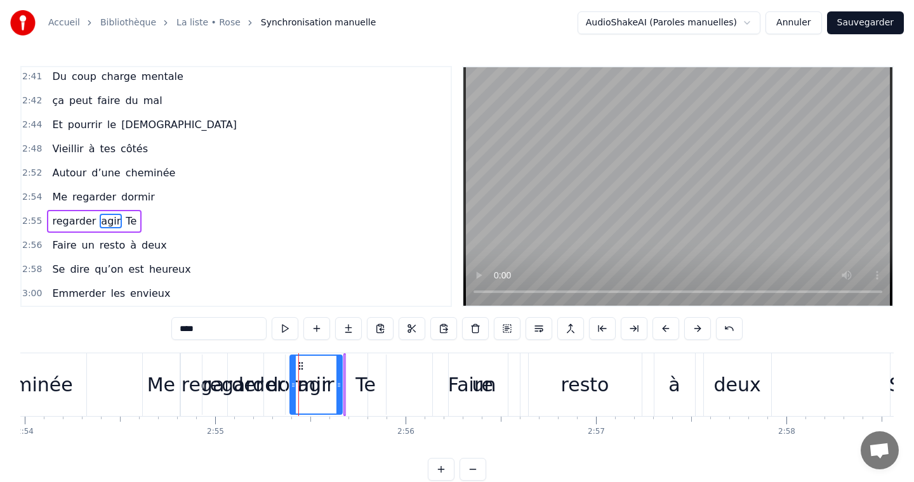
click at [359, 381] on div "Te" at bounding box center [365, 385] width 20 height 29
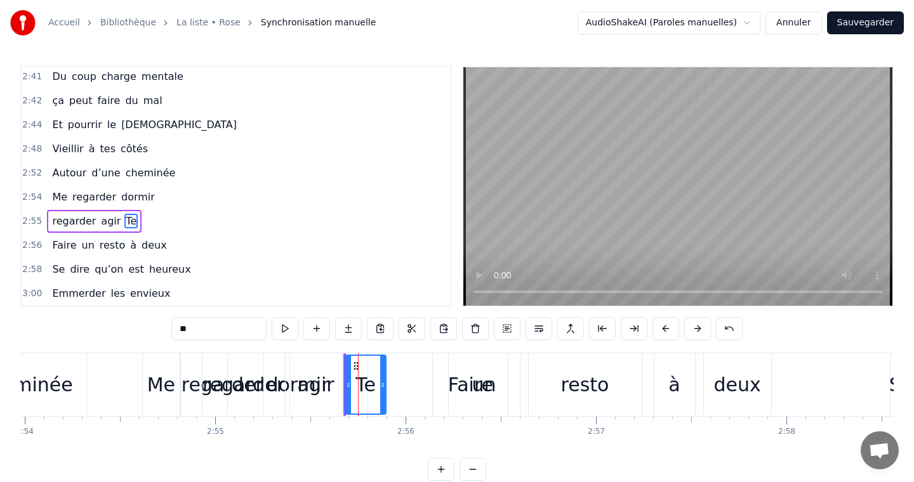
drag, startPoint x: 354, startPoint y: 360, endPoint x: 386, endPoint y: 361, distance: 31.7
click at [385, 361] on div "Te" at bounding box center [366, 385] width 42 height 60
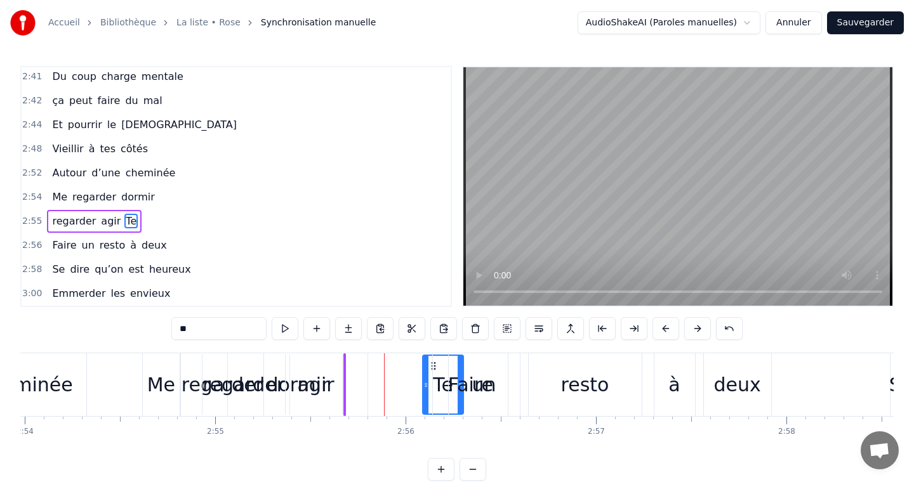
drag, startPoint x: 351, startPoint y: 362, endPoint x: 428, endPoint y: 364, distance: 77.4
click at [428, 364] on icon at bounding box center [433, 366] width 10 height 10
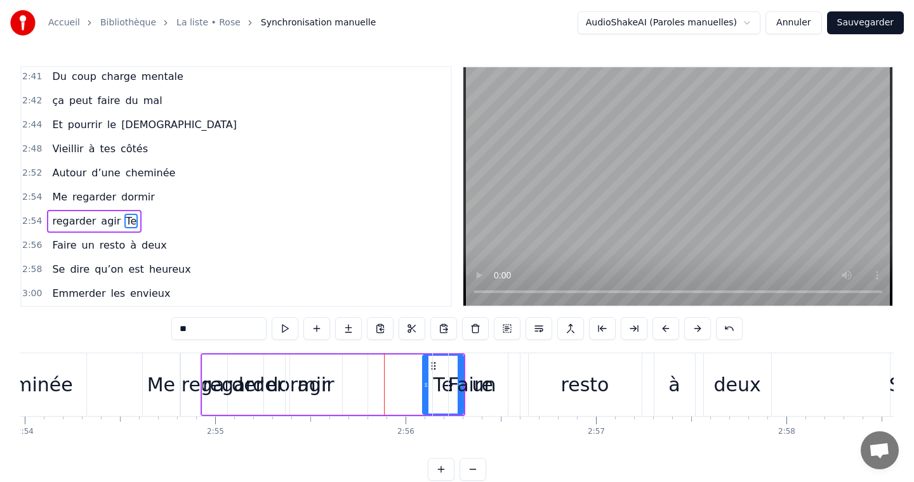
click at [222, 383] on div "regarder" at bounding box center [243, 385] width 82 height 29
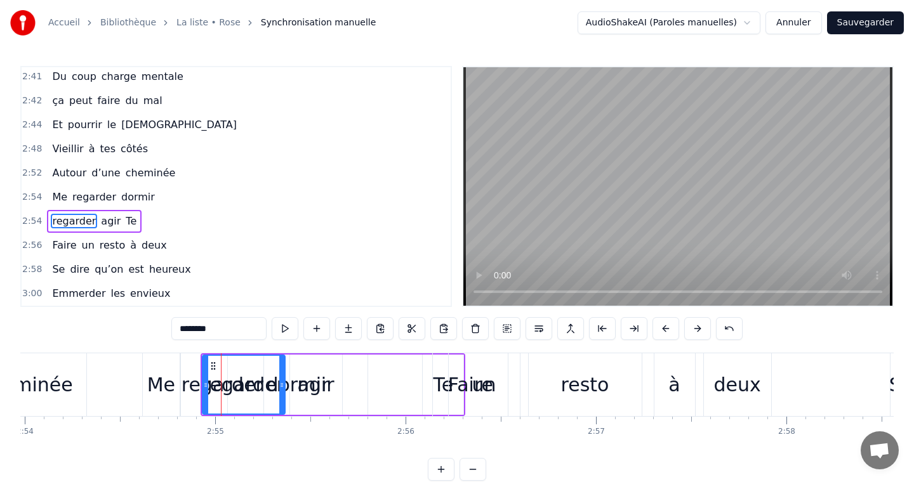
click at [259, 383] on div "regarder" at bounding box center [243, 385] width 82 height 29
click at [315, 386] on div "agir" at bounding box center [315, 385] width 37 height 29
type input "****"
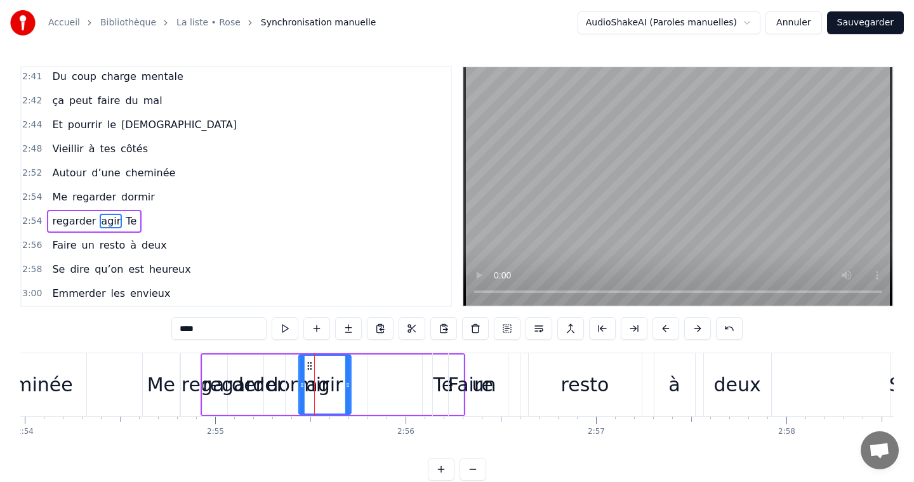
drag, startPoint x: 310, startPoint y: 367, endPoint x: 352, endPoint y: 367, distance: 41.2
click at [314, 367] on icon at bounding box center [309, 366] width 10 height 10
click at [307, 381] on div "regarder agir Te" at bounding box center [333, 384] width 265 height 63
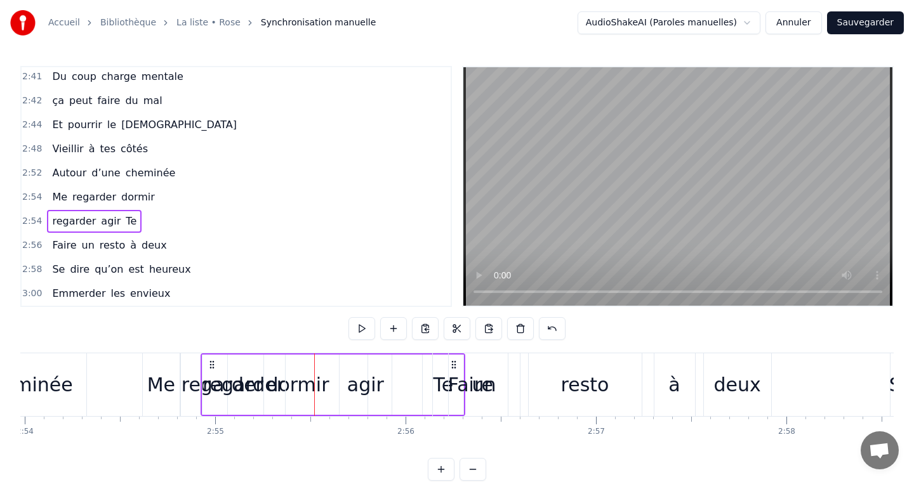
click at [302, 392] on div "regarder agir Te" at bounding box center [333, 384] width 265 height 63
click at [296, 381] on div "regarder agir Te" at bounding box center [333, 384] width 265 height 63
click at [254, 383] on div "regarder" at bounding box center [243, 385] width 82 height 29
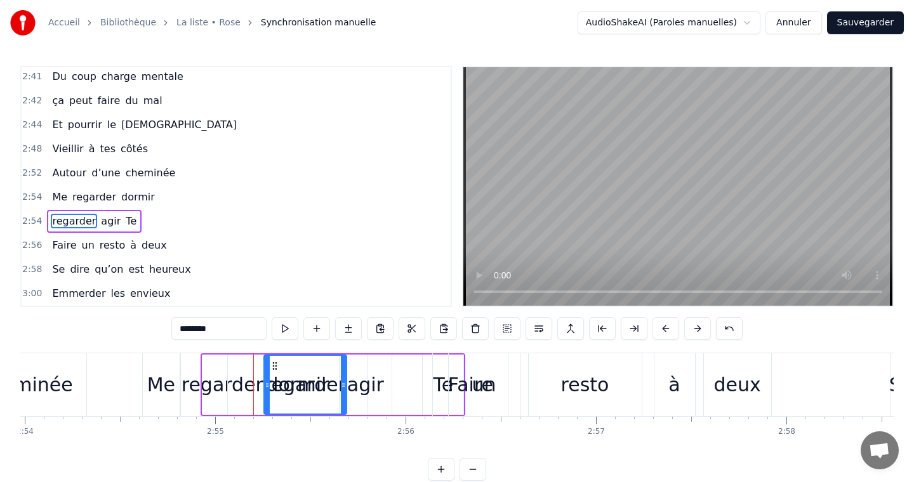
drag, startPoint x: 215, startPoint y: 365, endPoint x: 278, endPoint y: 368, distance: 62.9
click at [278, 368] on icon at bounding box center [274, 366] width 10 height 10
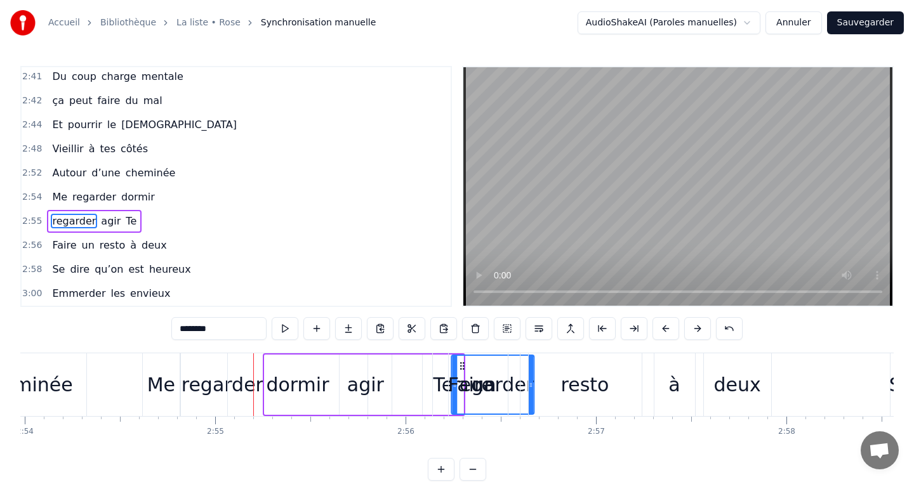
drag, startPoint x: 278, startPoint y: 368, endPoint x: 464, endPoint y: 377, distance: 186.8
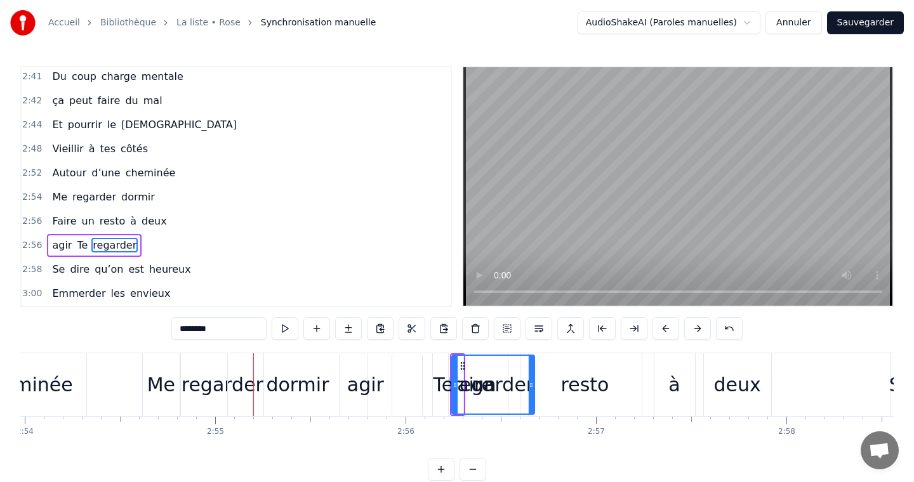
click at [435, 385] on div "Te" at bounding box center [443, 385] width 20 height 29
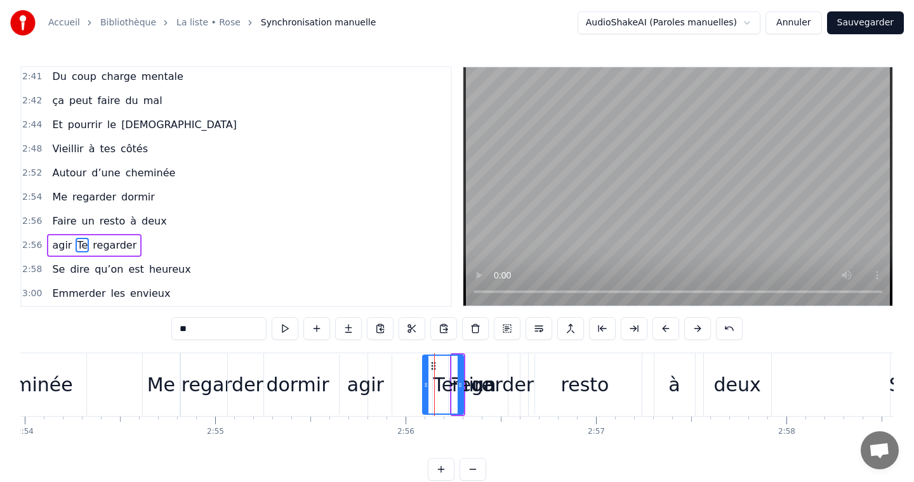
scroll to position [4, 0]
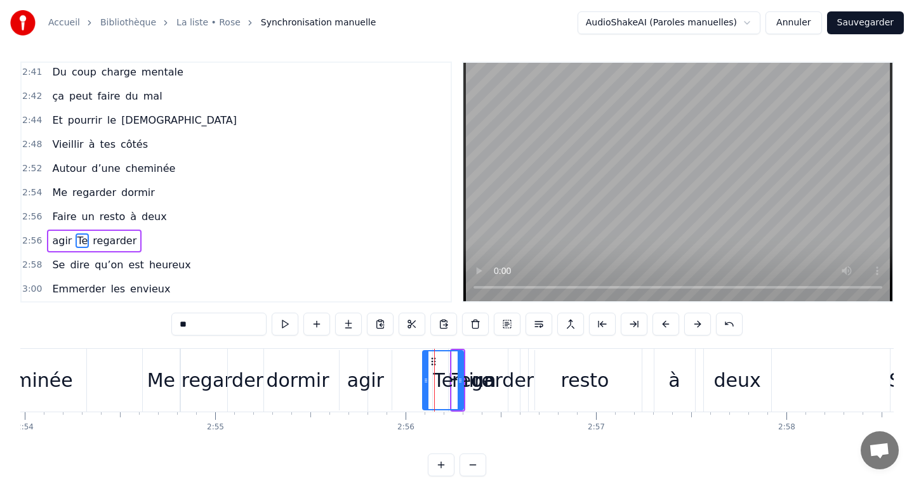
click at [366, 380] on div "agir" at bounding box center [365, 380] width 37 height 29
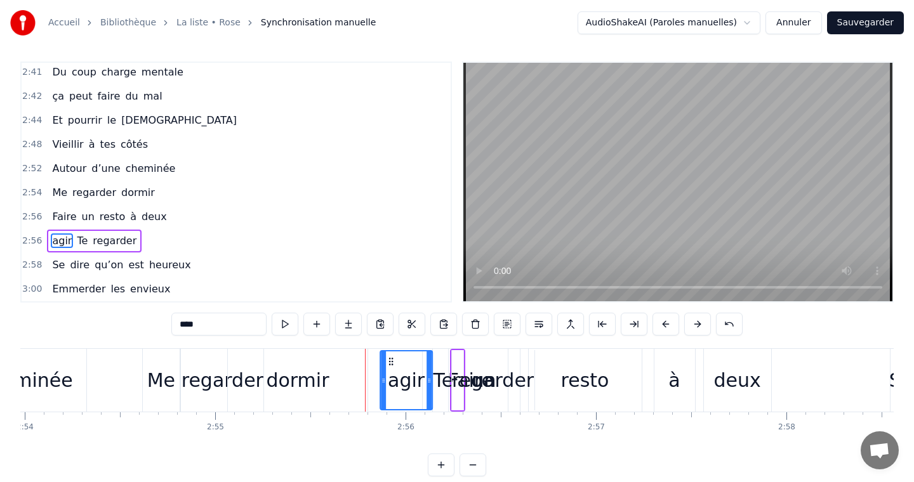
drag, startPoint x: 351, startPoint y: 360, endPoint x: 391, endPoint y: 360, distance: 40.6
click at [391, 361] on icon at bounding box center [391, 362] width 10 height 10
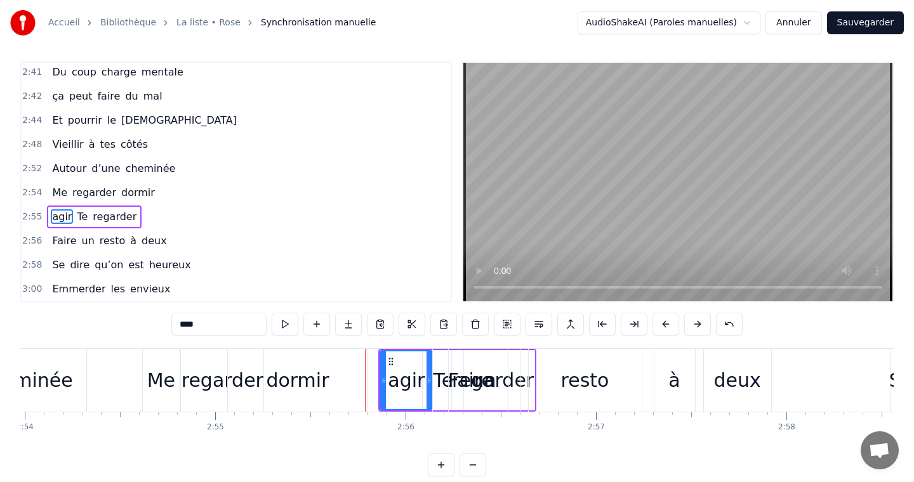
click at [441, 369] on div "Faire" at bounding box center [470, 380] width 75 height 63
type input "*****"
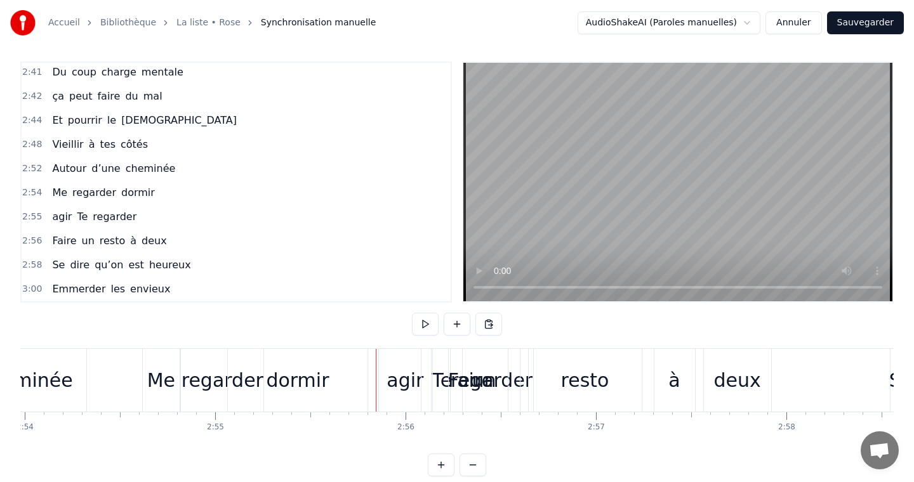
click at [442, 375] on div "Faire" at bounding box center [470, 380] width 75 height 63
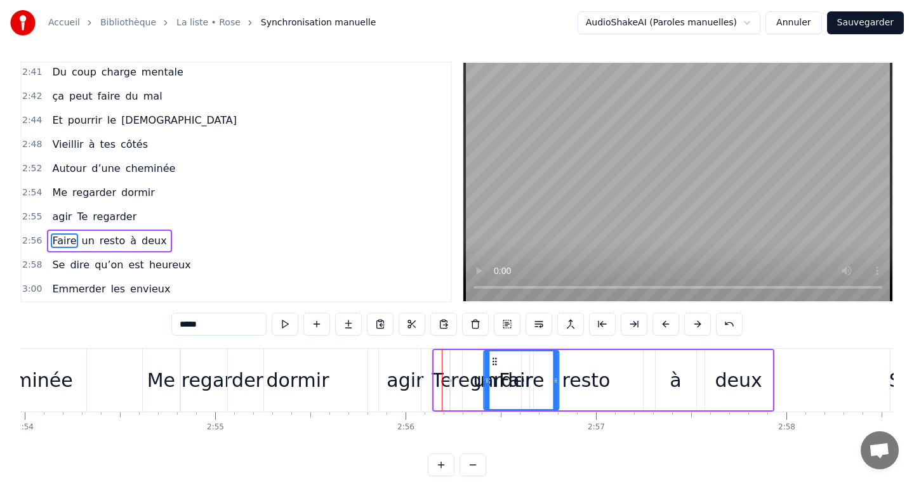
drag, startPoint x: 446, startPoint y: 356, endPoint x: 511, endPoint y: 364, distance: 65.9
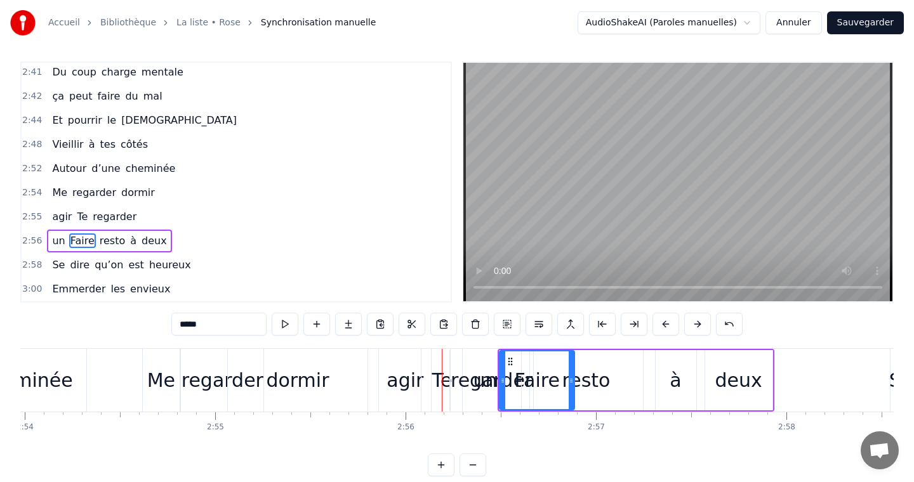
click at [438, 368] on div "Te" at bounding box center [442, 380] width 20 height 29
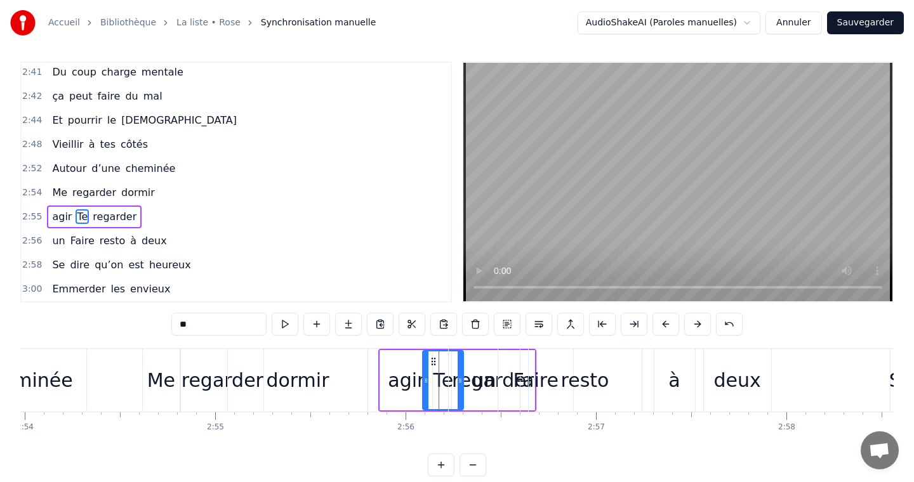
scroll to position [0, 0]
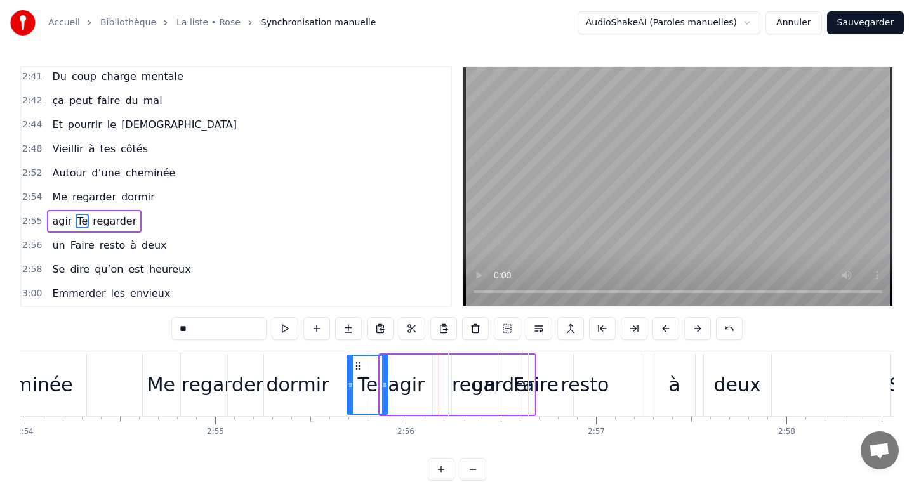
drag, startPoint x: 435, startPoint y: 364, endPoint x: 359, endPoint y: 363, distance: 75.5
click at [359, 363] on icon at bounding box center [358, 366] width 10 height 10
click at [421, 386] on div "agir" at bounding box center [406, 385] width 52 height 60
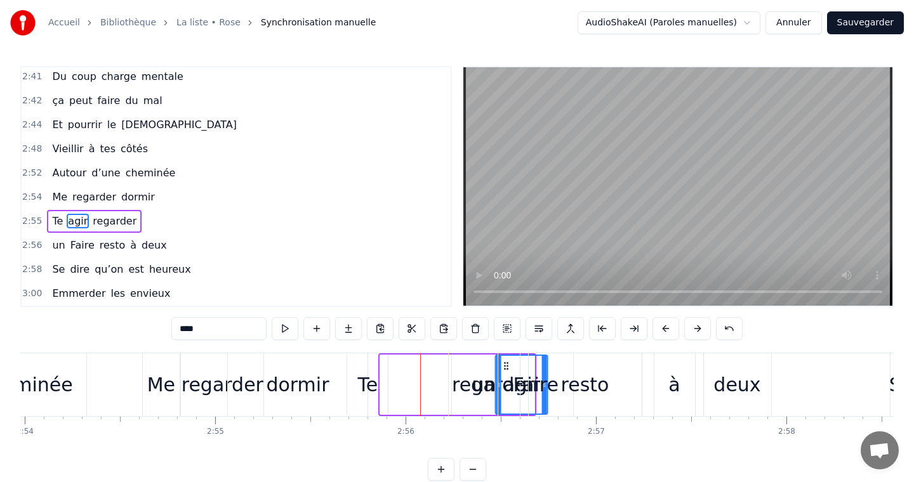
drag, startPoint x: 391, startPoint y: 366, endPoint x: 506, endPoint y: 372, distance: 115.0
click at [477, 394] on div "un" at bounding box center [483, 385] width 24 height 29
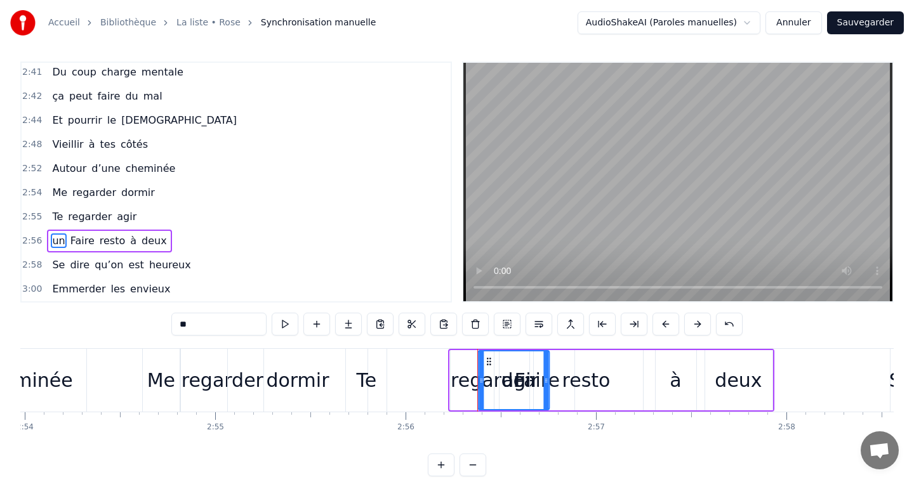
drag, startPoint x: 457, startPoint y: 362, endPoint x: 489, endPoint y: 372, distance: 33.3
click at [485, 372] on div "un" at bounding box center [513, 381] width 70 height 58
click at [463, 388] on div "regarder" at bounding box center [492, 380] width 82 height 29
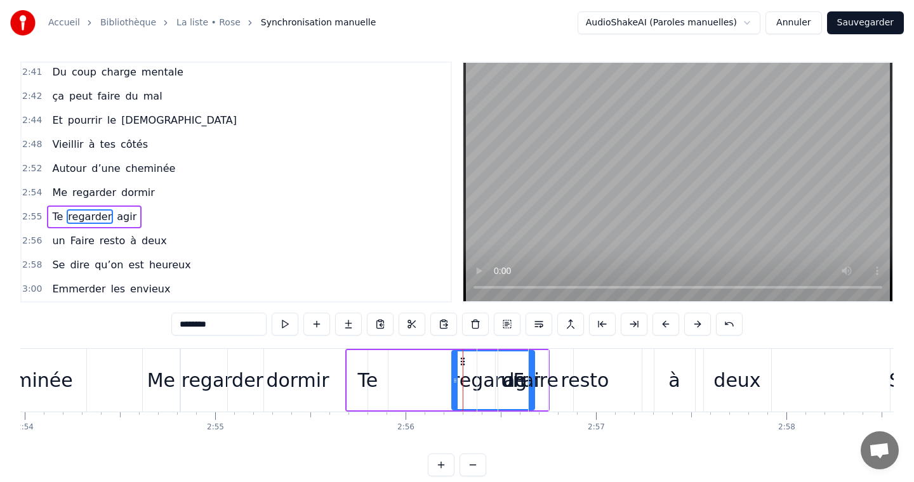
scroll to position [0, 0]
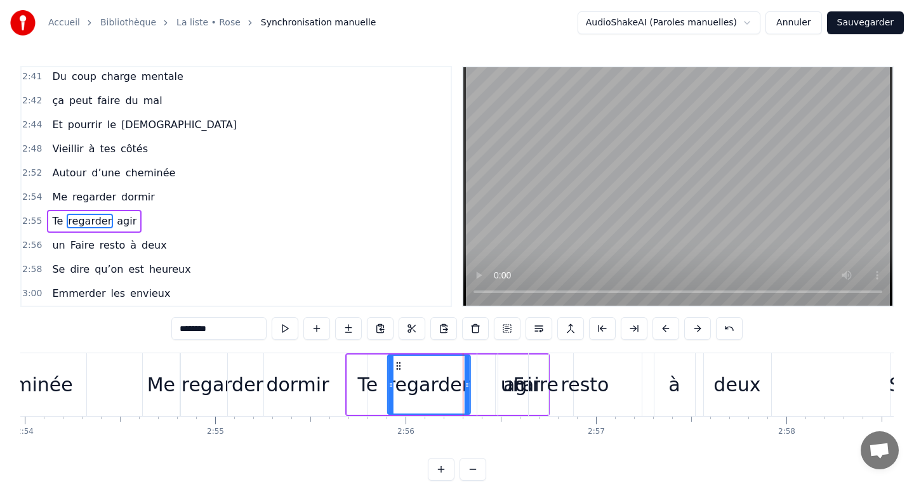
drag, startPoint x: 464, startPoint y: 364, endPoint x: 398, endPoint y: 371, distance: 65.8
click at [398, 371] on div "regarder" at bounding box center [428, 385] width 81 height 58
click at [515, 385] on div "Faire" at bounding box center [535, 385] width 45 height 29
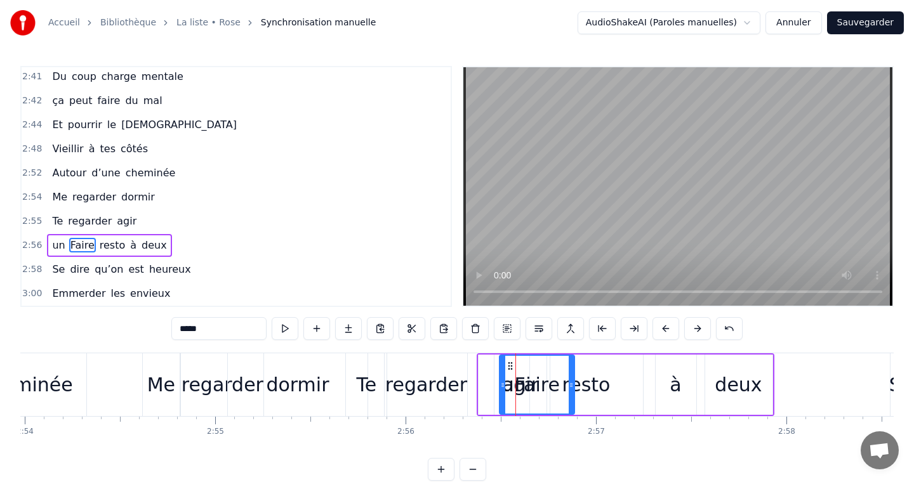
scroll to position [4, 0]
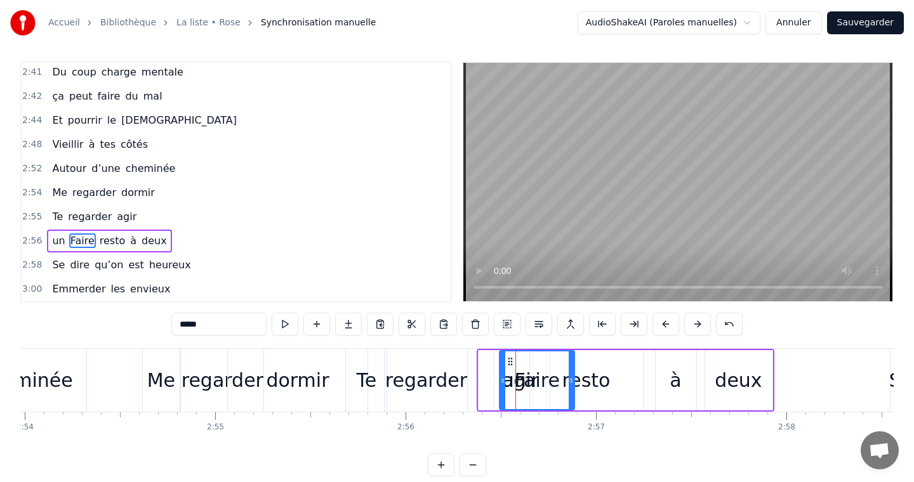
click at [557, 382] on div "Faire" at bounding box center [537, 381] width 74 height 58
click at [579, 381] on div "resto" at bounding box center [586, 380] width 48 height 29
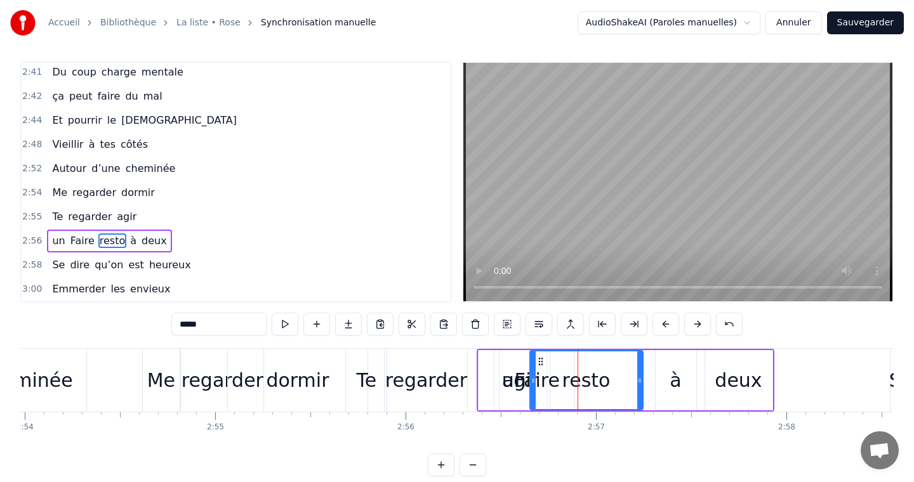
click at [122, 221] on span "agir" at bounding box center [126, 216] width 22 height 15
type input "****"
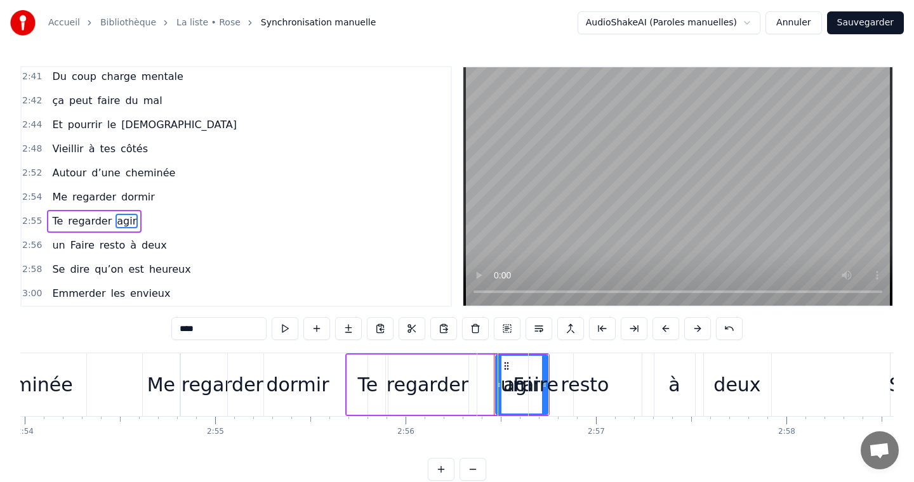
drag, startPoint x: 505, startPoint y: 365, endPoint x: 482, endPoint y: 365, distance: 22.8
click at [482, 365] on div "un Faire resto à deux" at bounding box center [626, 384] width 298 height 63
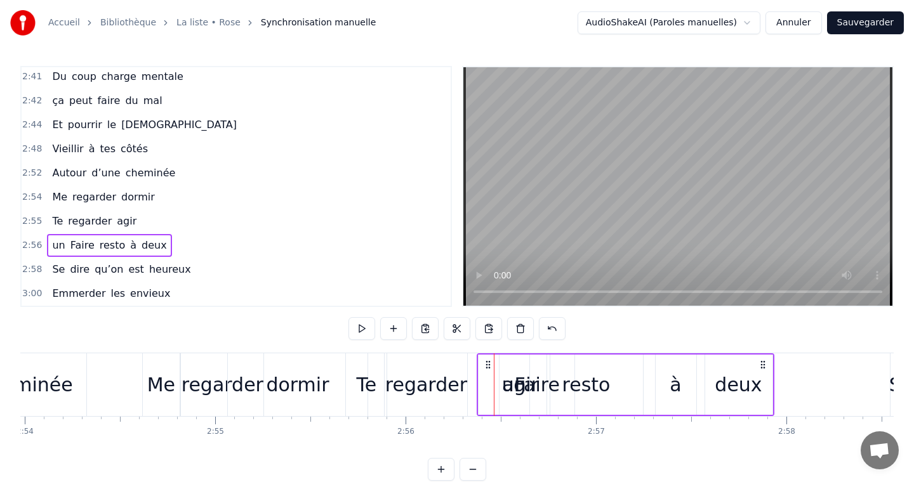
click at [511, 366] on div "Faire" at bounding box center [536, 385] width 75 height 60
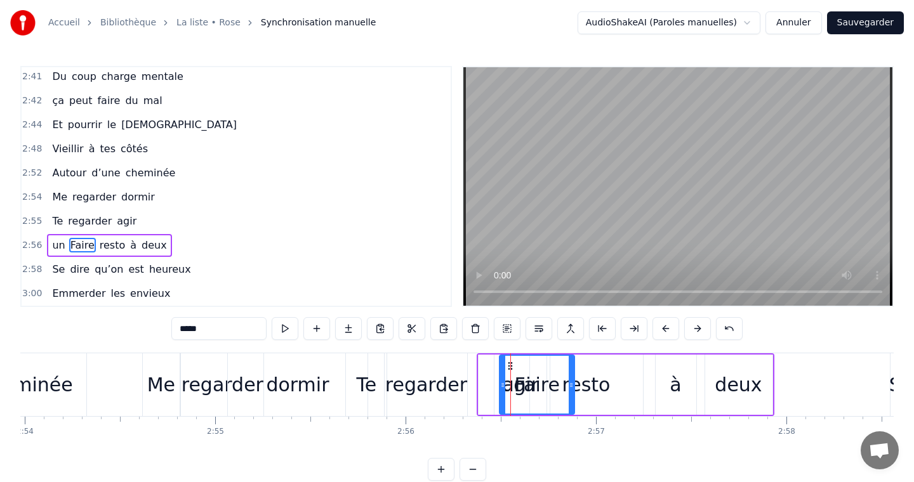
scroll to position [4, 0]
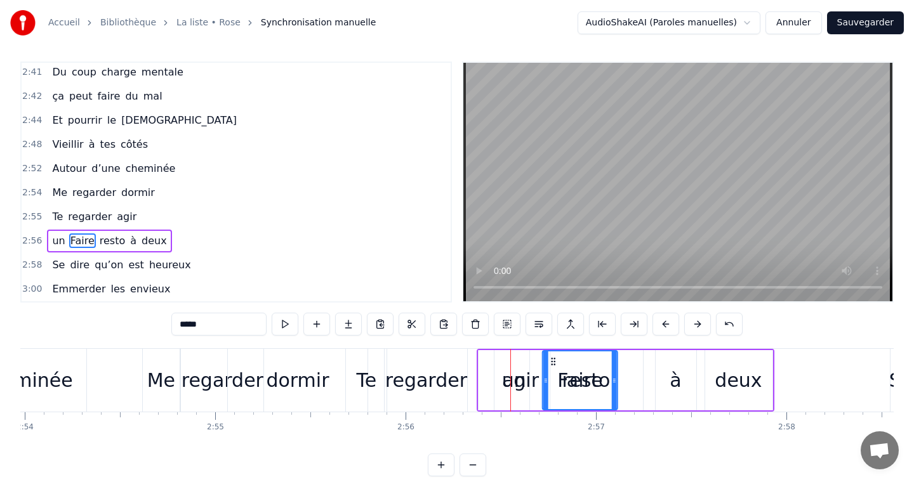
drag, startPoint x: 509, startPoint y: 361, endPoint x: 554, endPoint y: 364, distance: 45.1
click at [530, 379] on div "resto" at bounding box center [586, 380] width 113 height 60
click at [511, 381] on div "un" at bounding box center [514, 380] width 24 height 29
type input "**"
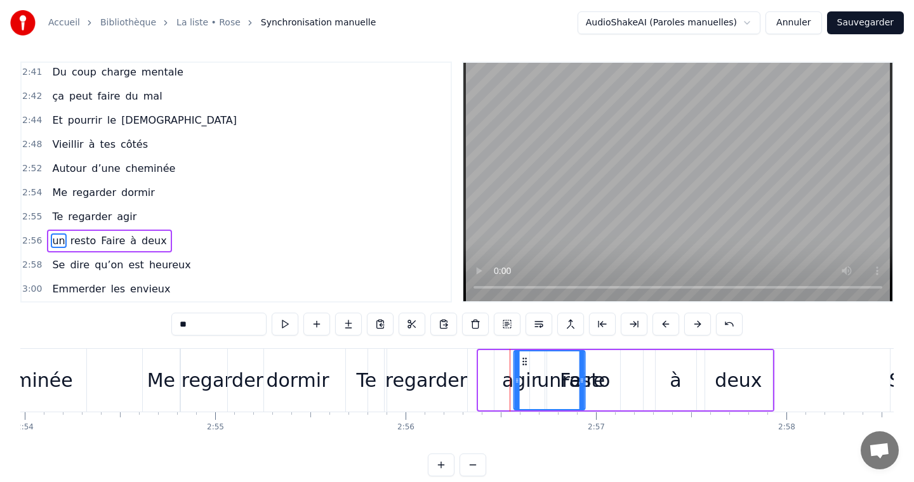
drag, startPoint x: 488, startPoint y: 361, endPoint x: 532, endPoint y: 367, distance: 44.8
click at [532, 367] on div "un" at bounding box center [549, 381] width 70 height 58
click at [510, 390] on div at bounding box center [510, 380] width 1 height 63
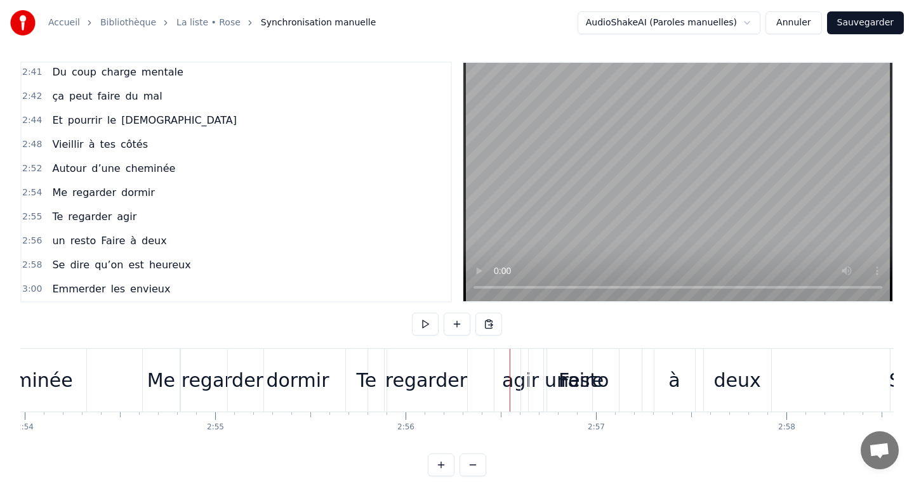
click at [511, 379] on div "agir" at bounding box center [520, 380] width 37 height 29
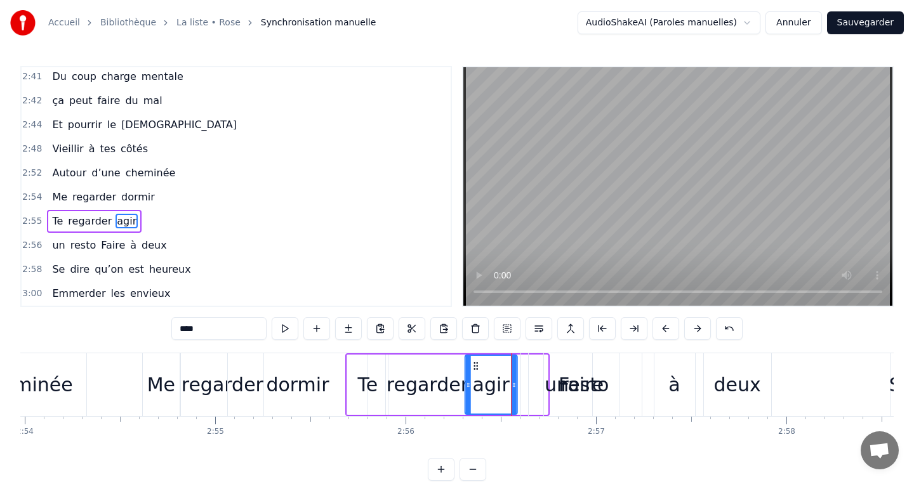
drag, startPoint x: 504, startPoint y: 362, endPoint x: 474, endPoint y: 364, distance: 30.6
click at [474, 364] on icon at bounding box center [476, 366] width 10 height 10
click at [584, 388] on div "Faire" at bounding box center [580, 385] width 45 height 29
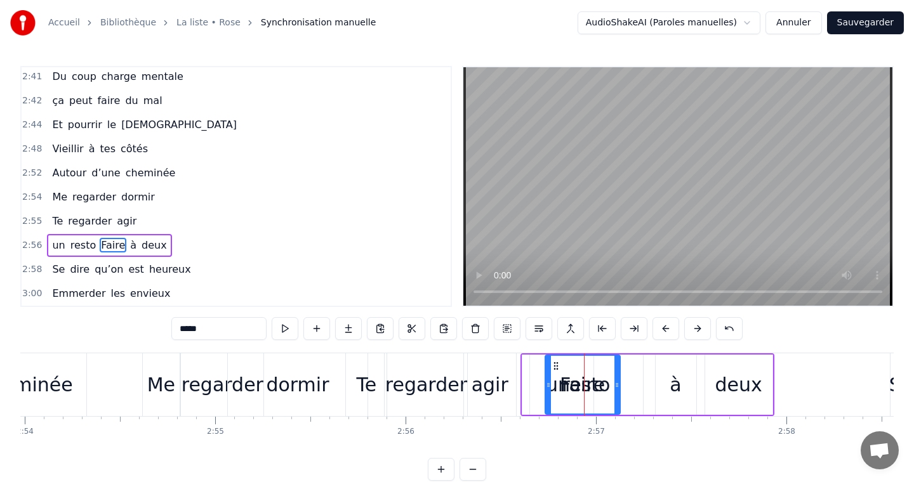
scroll to position [4, 0]
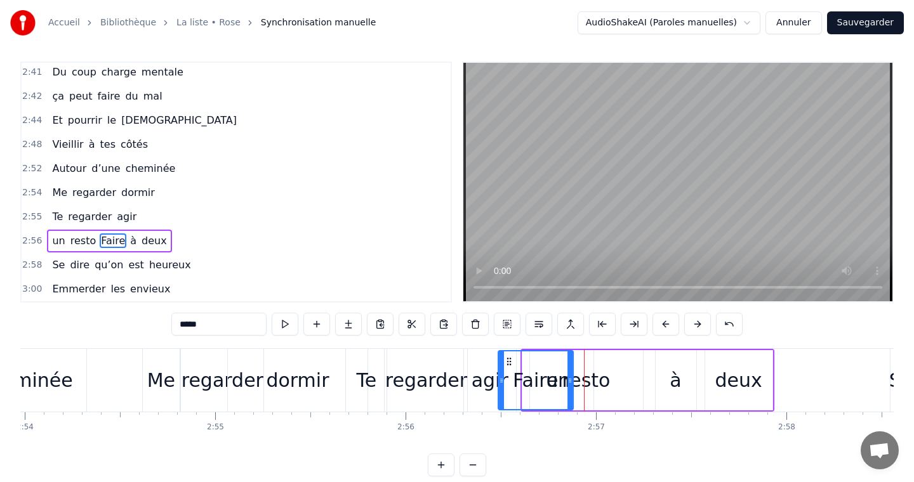
drag, startPoint x: 556, startPoint y: 361, endPoint x: 509, endPoint y: 364, distance: 47.1
click at [509, 364] on icon at bounding box center [509, 362] width 10 height 10
click at [598, 383] on div "resto" at bounding box center [586, 380] width 48 height 29
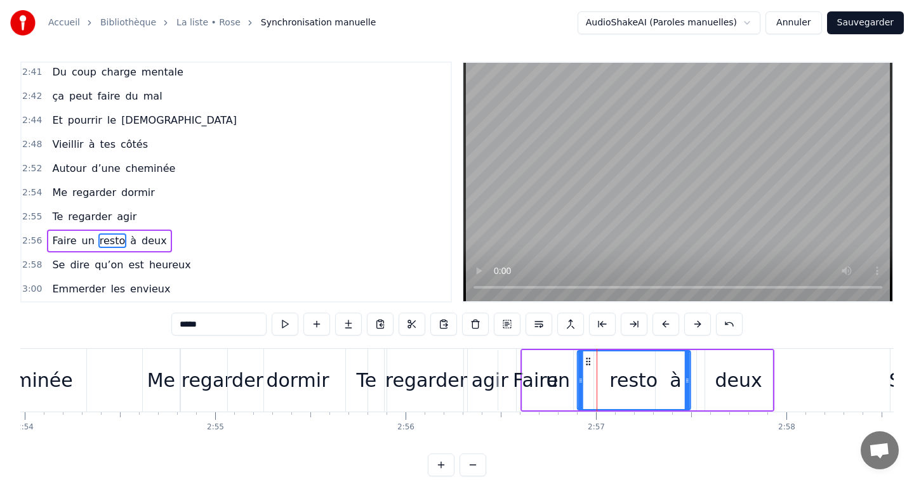
drag, startPoint x: 539, startPoint y: 360, endPoint x: 588, endPoint y: 360, distance: 48.2
click at [588, 360] on icon at bounding box center [587, 362] width 10 height 10
click at [554, 378] on div "un" at bounding box center [558, 380] width 24 height 29
type input "**"
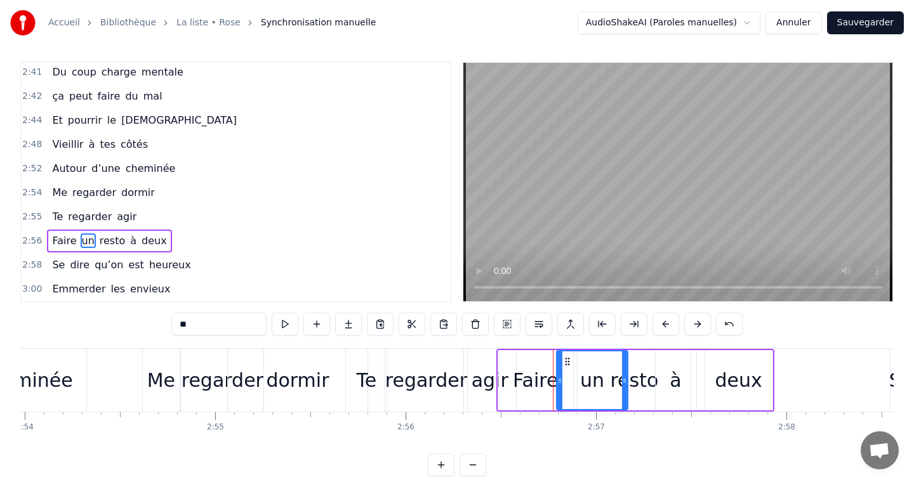
drag, startPoint x: 536, startPoint y: 362, endPoint x: 565, endPoint y: 363, distance: 29.2
click at [565, 363] on icon at bounding box center [567, 362] width 10 height 10
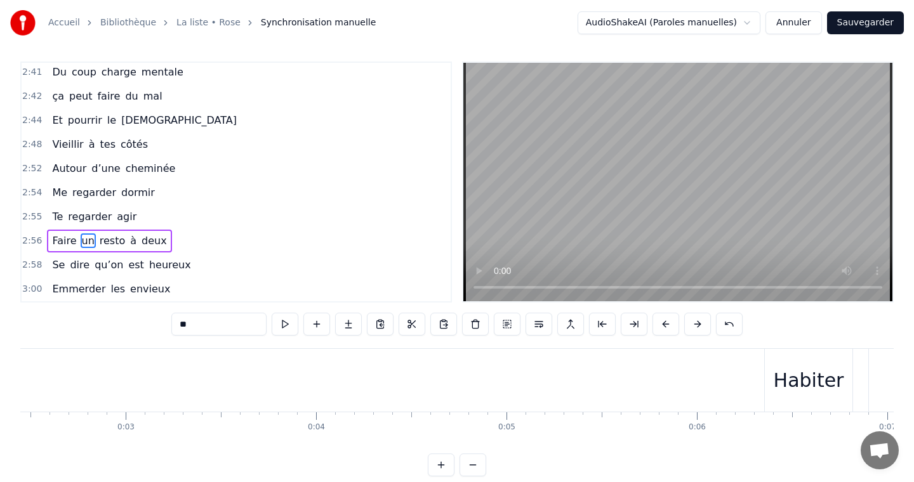
scroll to position [0, 0]
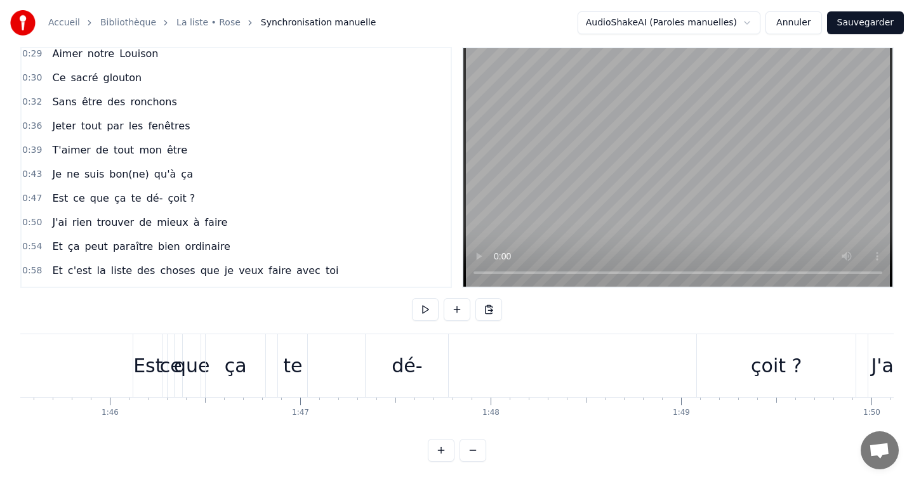
scroll to position [265, 0]
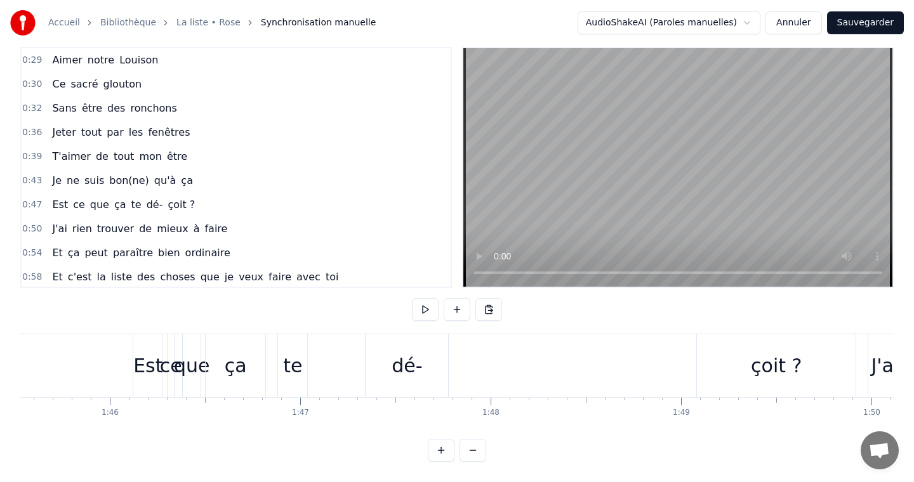
click at [126, 228] on span "trouver" at bounding box center [115, 228] width 39 height 15
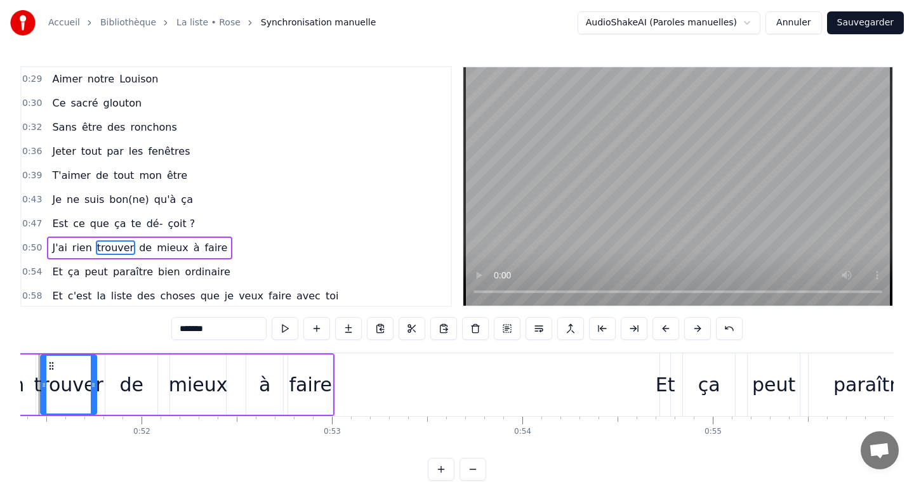
scroll to position [0, 9732]
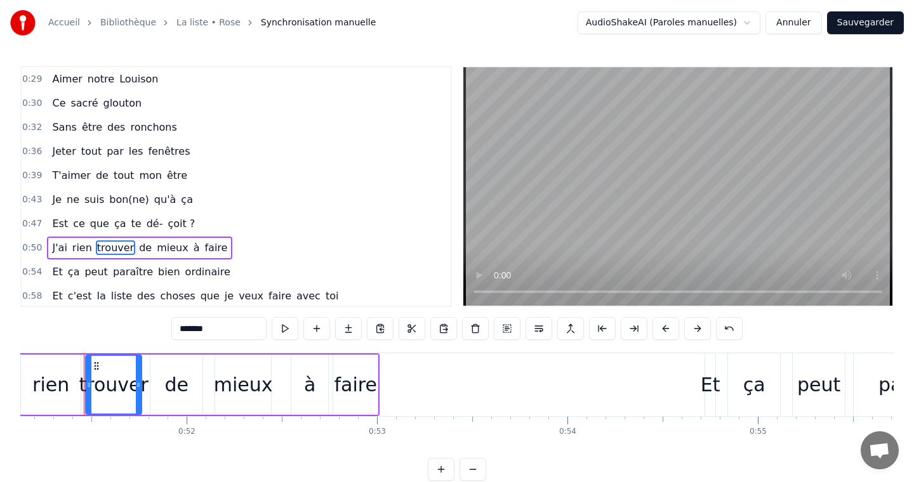
click at [125, 250] on span "trouver" at bounding box center [115, 247] width 39 height 15
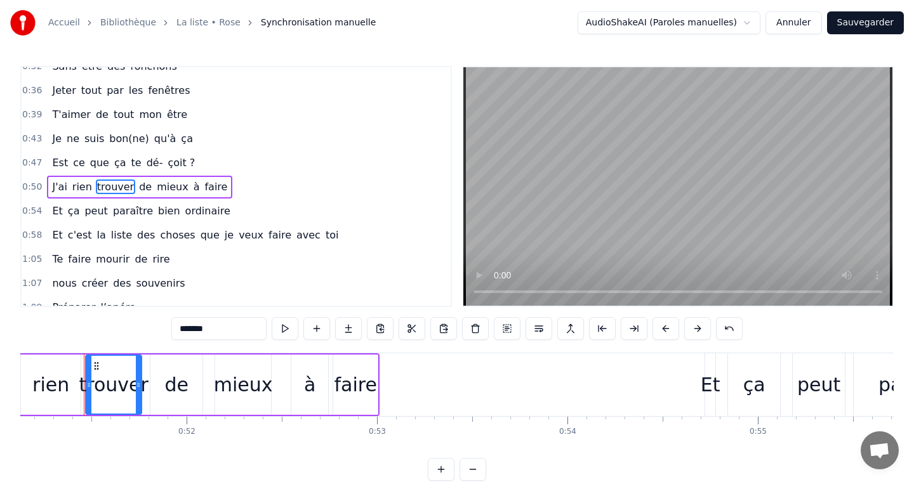
scroll to position [327, 0]
click at [121, 181] on span "trouver" at bounding box center [115, 186] width 39 height 15
click at [121, 182] on span "trouver" at bounding box center [115, 186] width 39 height 15
click at [121, 183] on span "trouver" at bounding box center [115, 186] width 39 height 15
click at [116, 392] on div "trouver" at bounding box center [113, 385] width 69 height 29
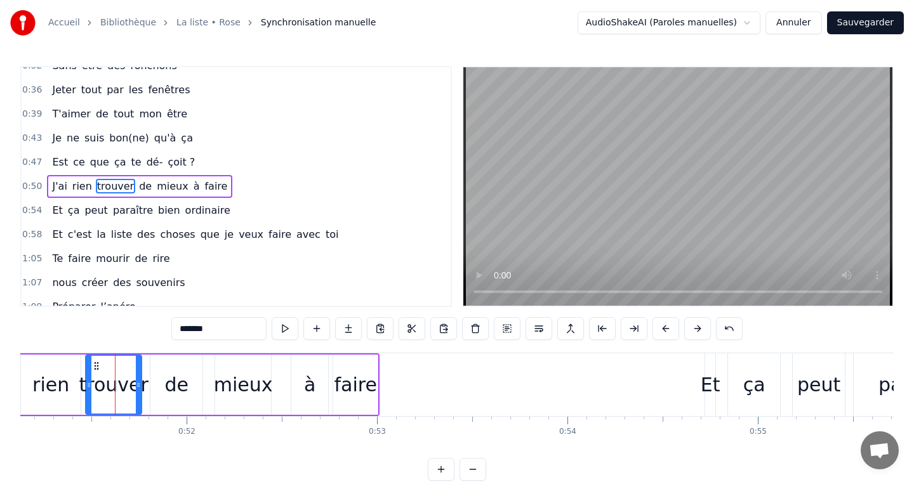
click at [121, 381] on div "trouver" at bounding box center [113, 385] width 69 height 29
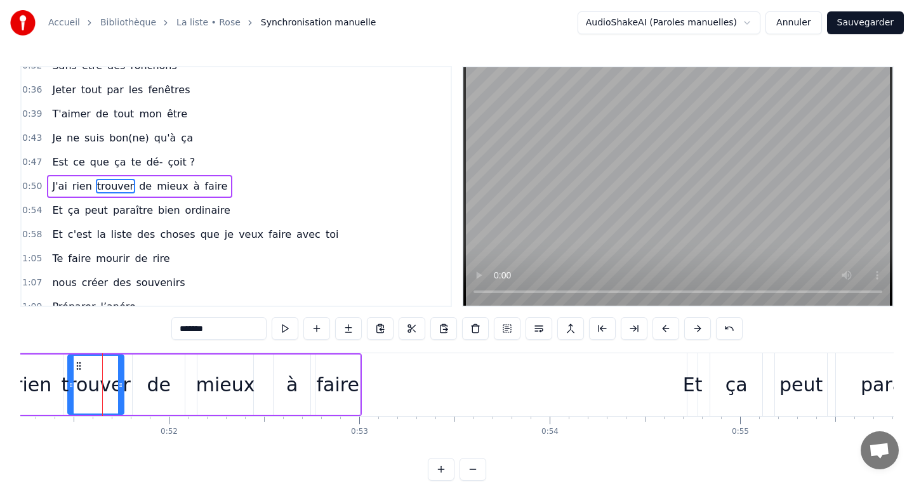
scroll to position [0, 9758]
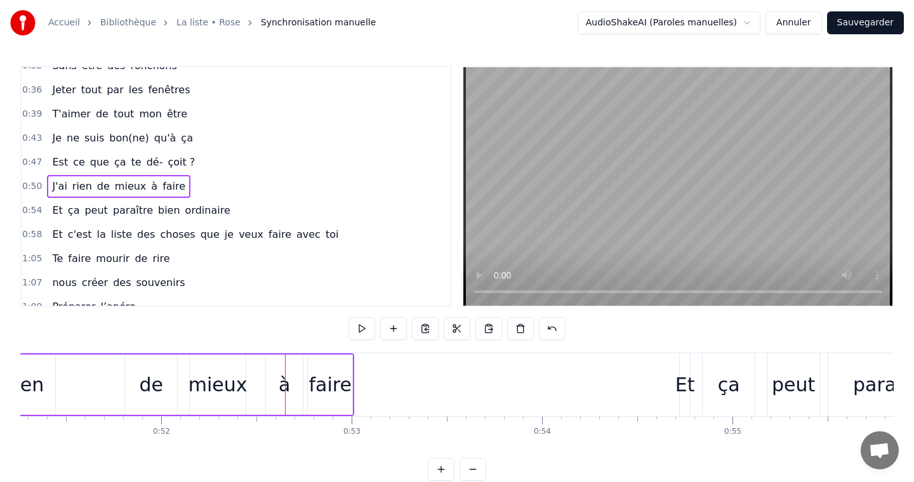
click at [97, 382] on div "J'ai rien de mieux à faire" at bounding box center [155, 384] width 398 height 63
click at [97, 383] on div at bounding box center [97, 384] width 1 height 63
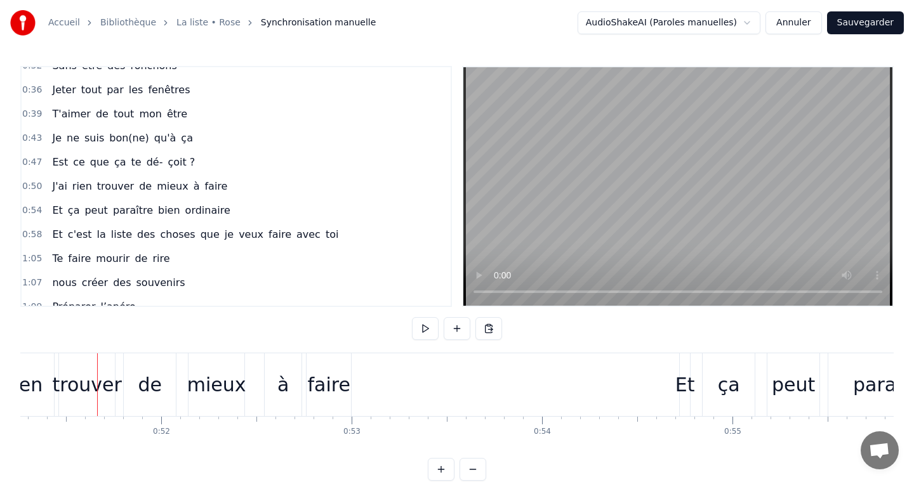
click at [77, 382] on div "trouver" at bounding box center [87, 385] width 69 height 29
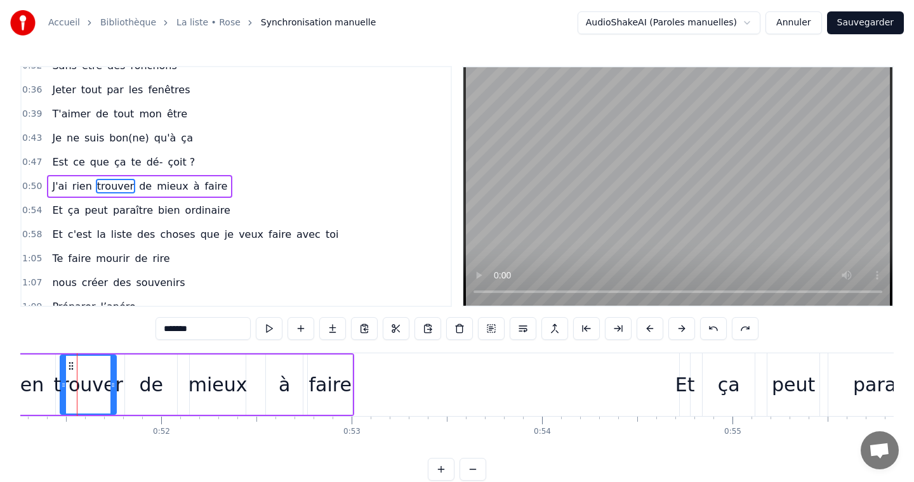
scroll to position [0, 9751]
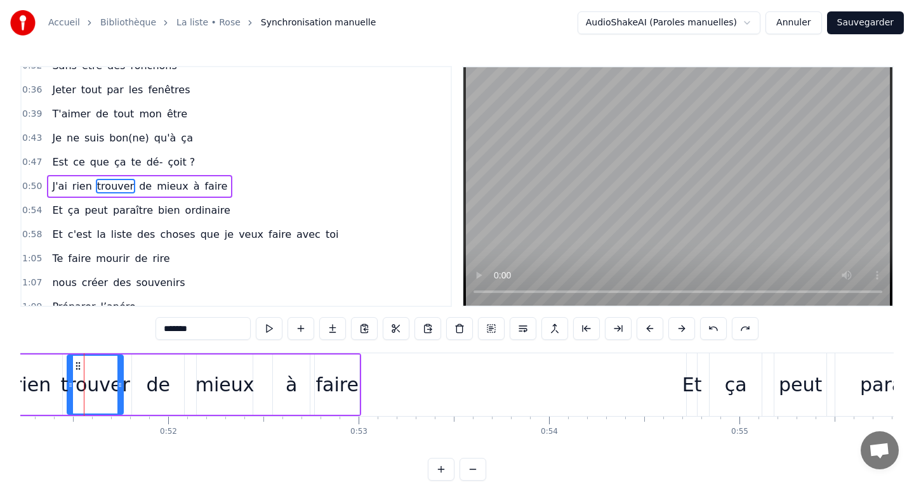
click at [74, 363] on icon at bounding box center [78, 366] width 10 height 10
click at [89, 387] on div "trouver" at bounding box center [95, 385] width 69 height 29
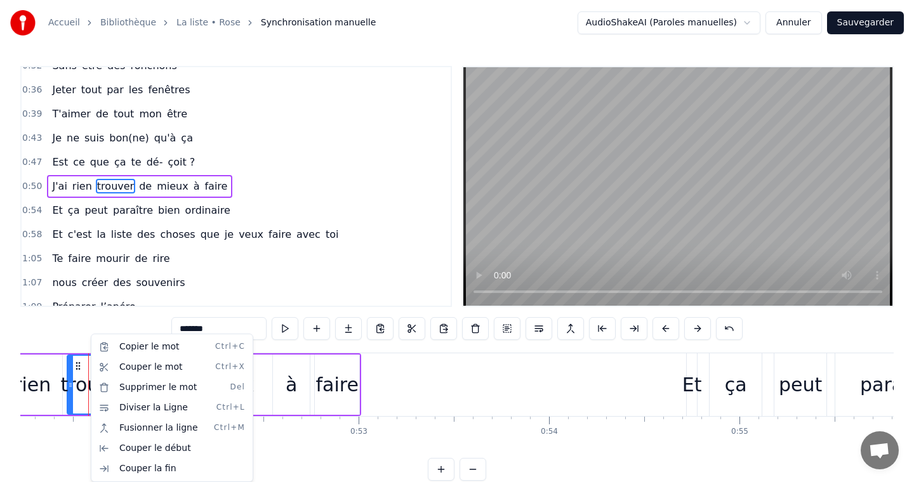
click at [394, 250] on html "Accueil Bibliothèque La liste • Rose Synchronisation manuelle AudioShakeAI (Par…" at bounding box center [457, 250] width 914 height 501
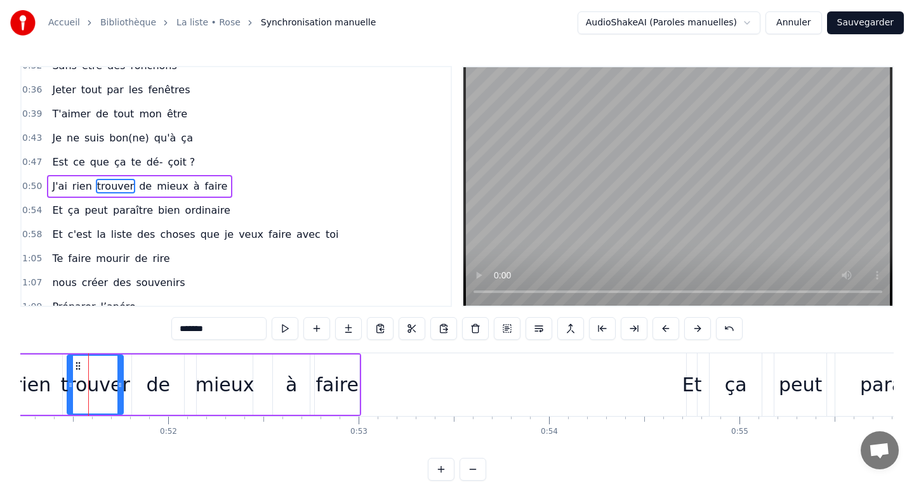
click at [207, 329] on input "*******" at bounding box center [218, 328] width 95 height 23
type input "******"
click at [352, 192] on div "0:50 J'ai rien trouvé de mieux à faire" at bounding box center [236, 186] width 429 height 24
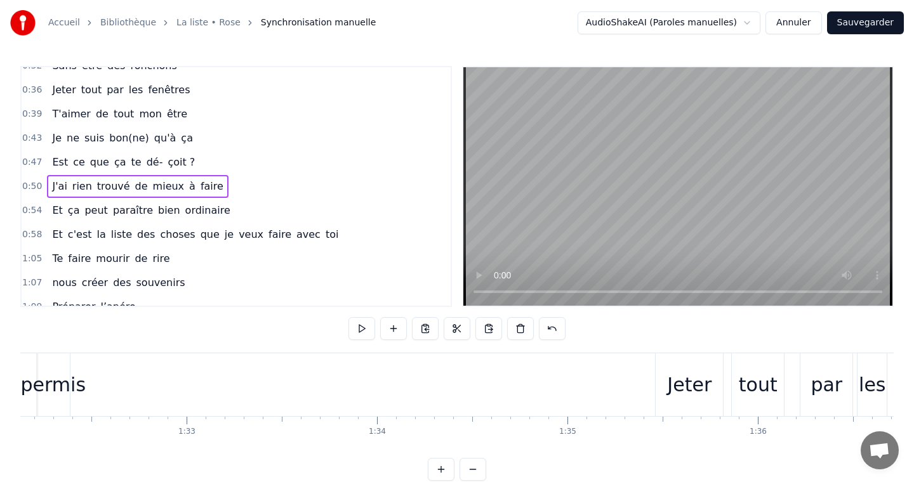
scroll to position [0, 17723]
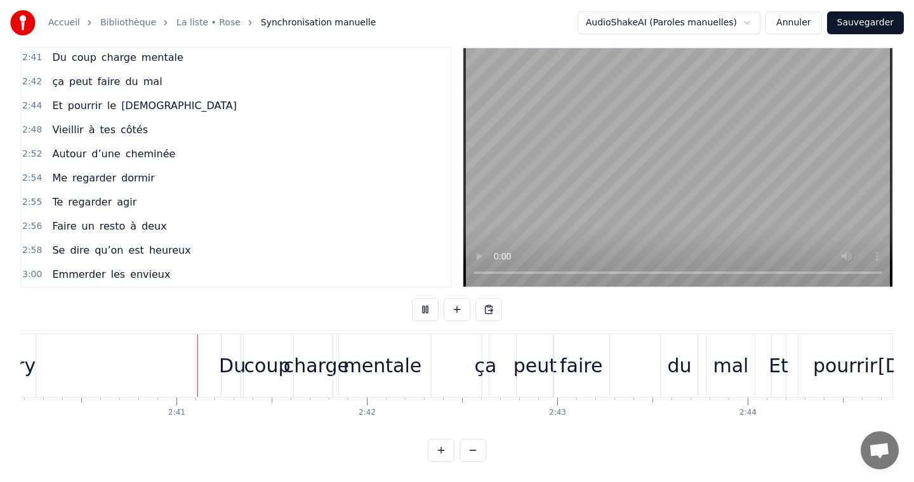
scroll to position [0, 30498]
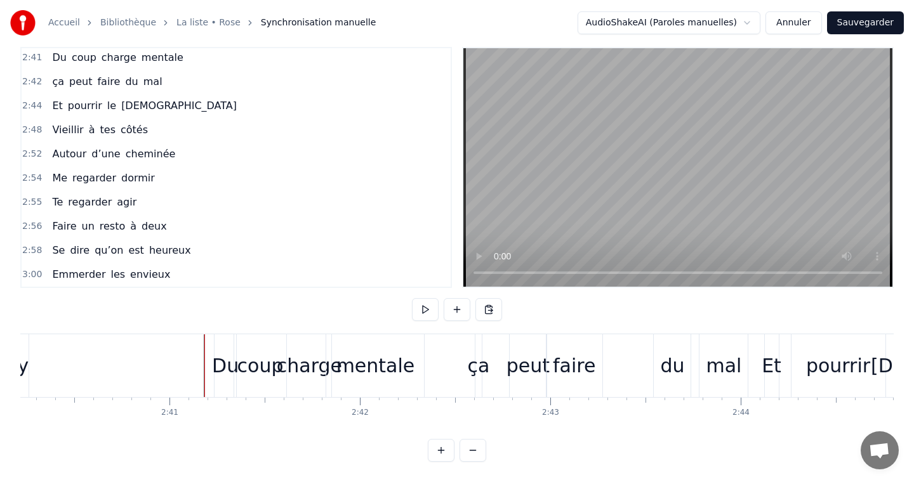
click at [371, 376] on div "mentale" at bounding box center [375, 366] width 79 height 29
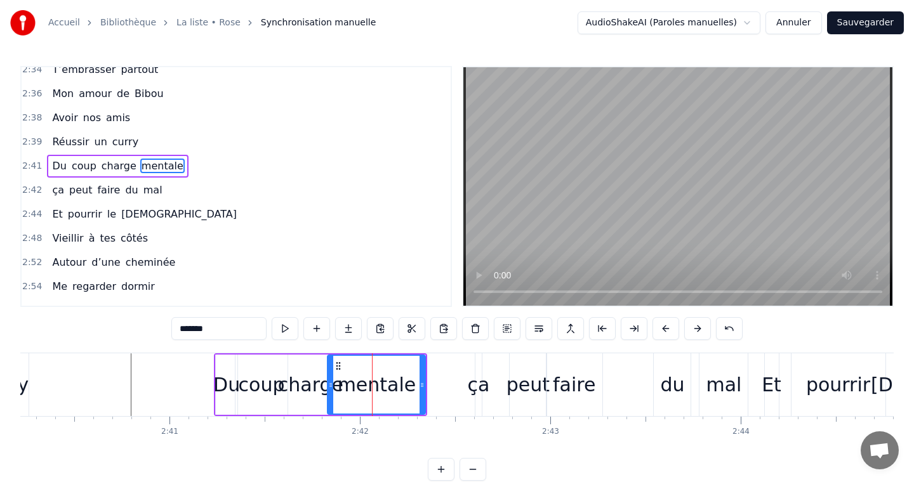
scroll to position [1171, 0]
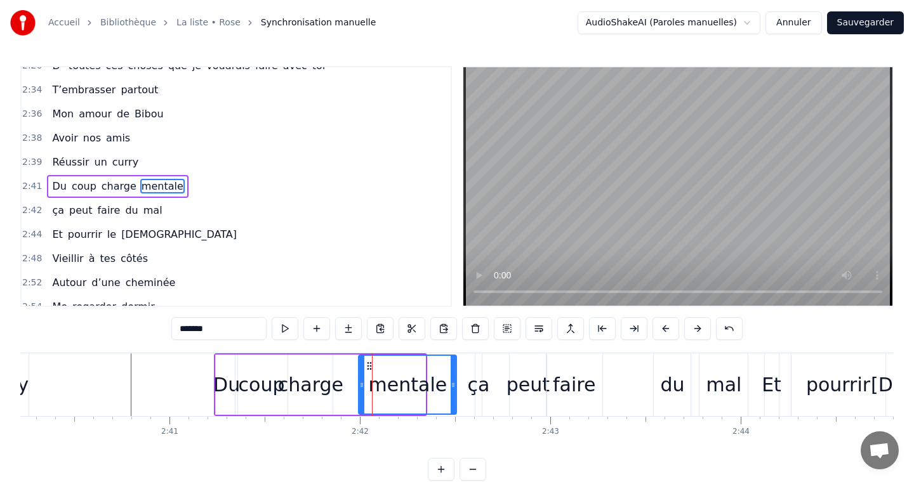
drag, startPoint x: 340, startPoint y: 365, endPoint x: 371, endPoint y: 364, distance: 31.1
click at [330, 378] on div "charge" at bounding box center [310, 385] width 65 height 29
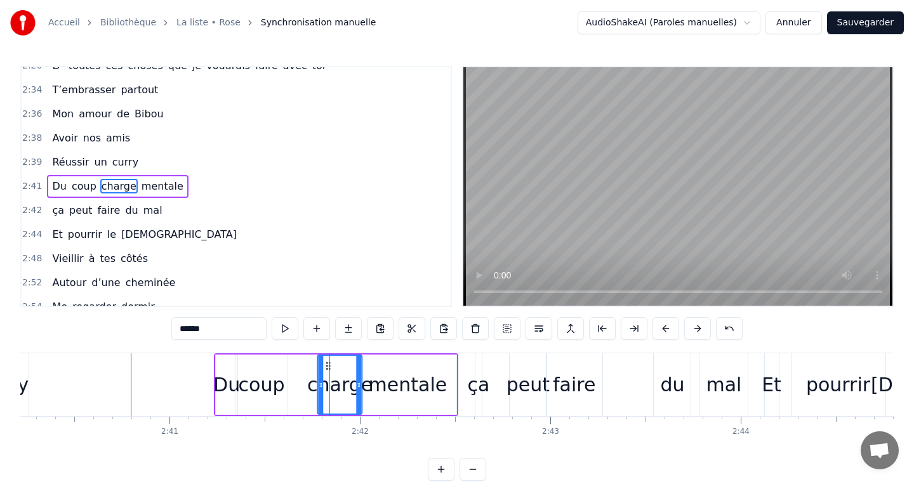
drag, startPoint x: 296, startPoint y: 365, endPoint x: 326, endPoint y: 366, distance: 29.2
click at [326, 366] on icon at bounding box center [329, 366] width 10 height 10
click at [264, 383] on div "coup" at bounding box center [262, 385] width 46 height 29
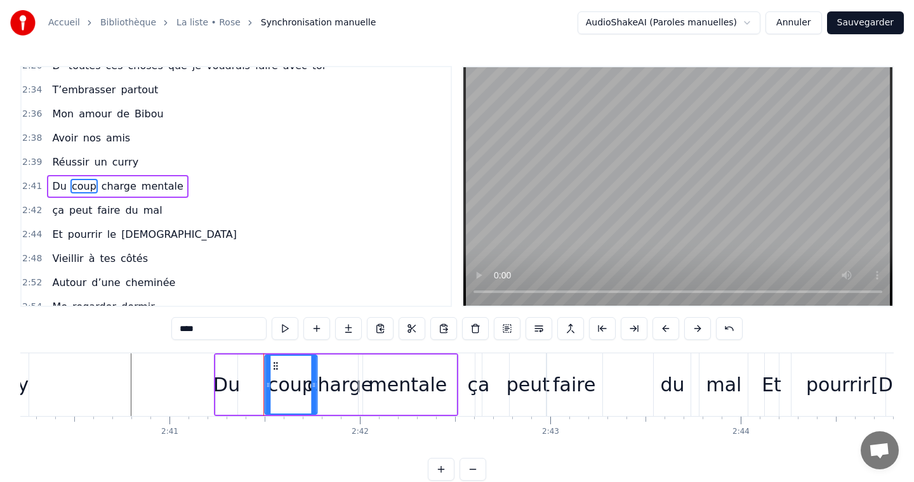
drag, startPoint x: 246, startPoint y: 366, endPoint x: 275, endPoint y: 369, distance: 29.9
click at [275, 369] on icon at bounding box center [275, 366] width 10 height 10
click at [233, 377] on div "Du" at bounding box center [226, 385] width 27 height 29
type input "**"
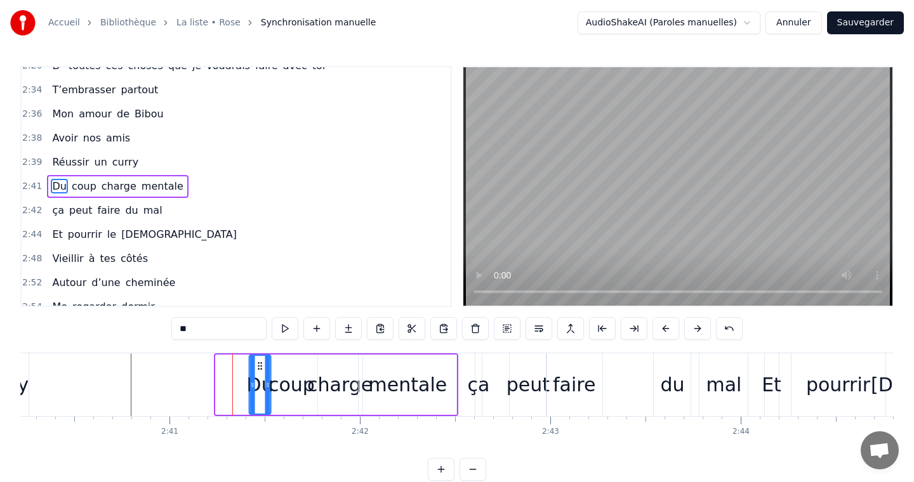
drag, startPoint x: 224, startPoint y: 365, endPoint x: 258, endPoint y: 368, distance: 33.8
click at [258, 368] on icon at bounding box center [260, 366] width 10 height 10
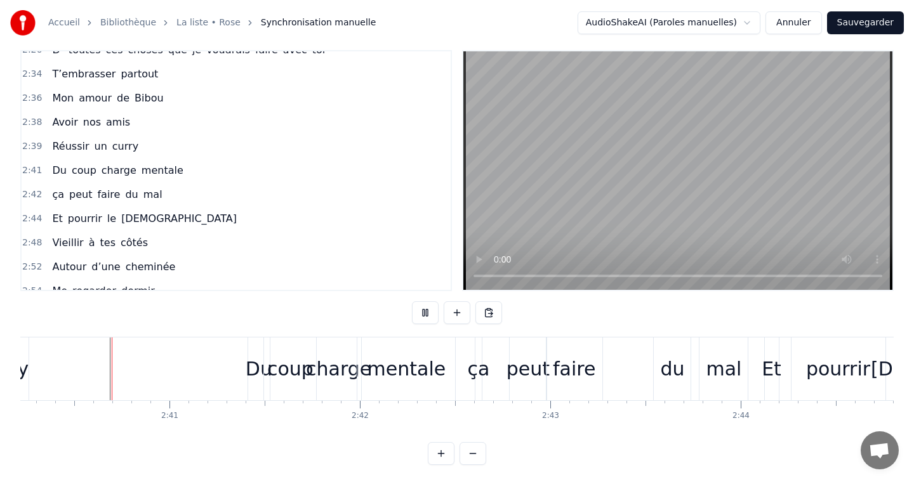
scroll to position [19, 0]
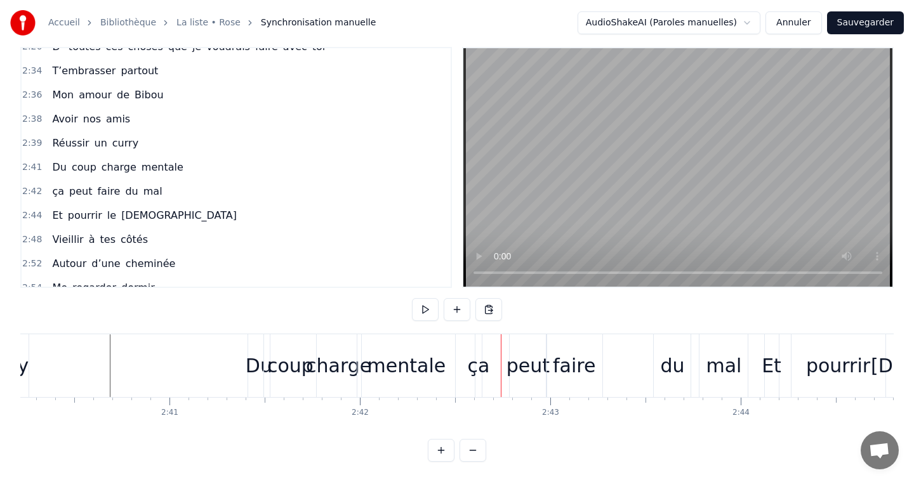
click at [378, 366] on div "mentale" at bounding box center [406, 366] width 79 height 29
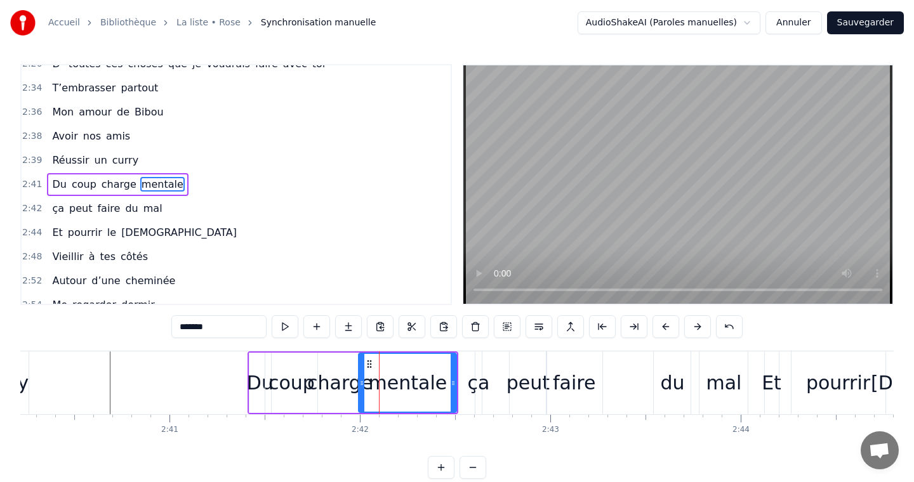
scroll to position [0, 0]
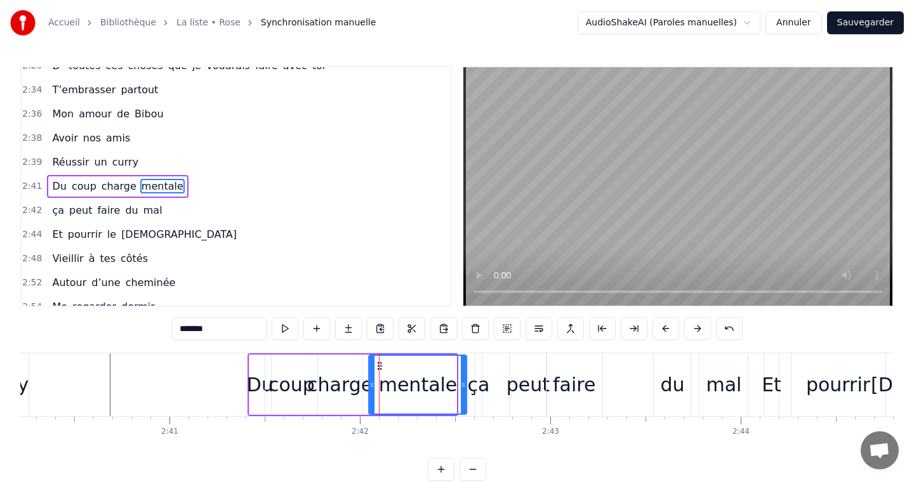
drag, startPoint x: 369, startPoint y: 364, endPoint x: 379, endPoint y: 364, distance: 10.2
click at [379, 364] on icon at bounding box center [380, 366] width 10 height 10
click at [575, 393] on div "faire" at bounding box center [574, 385] width 43 height 29
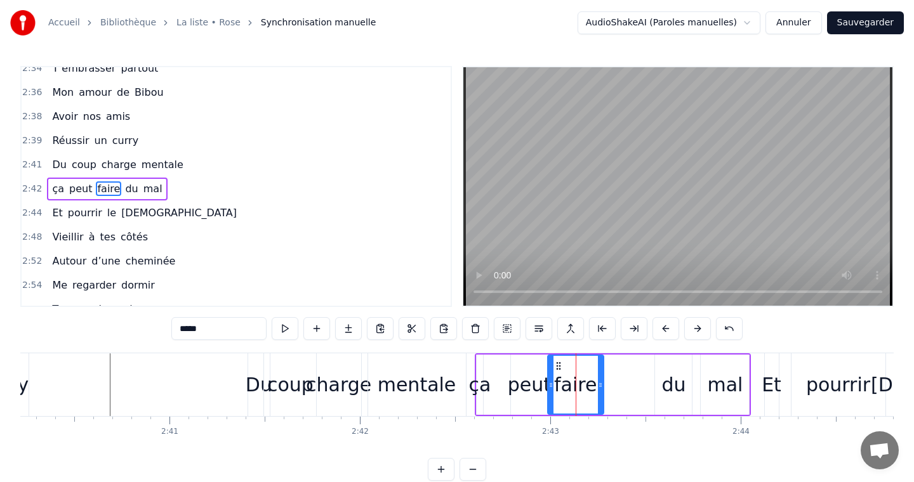
scroll to position [1195, 0]
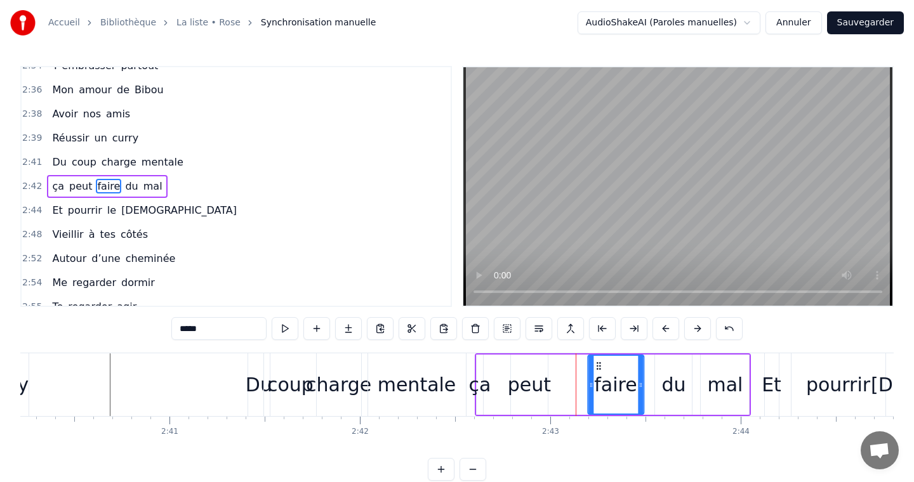
drag, startPoint x: 556, startPoint y: 365, endPoint x: 597, endPoint y: 365, distance: 40.6
click at [597, 365] on circle at bounding box center [596, 365] width 1 height 1
click at [536, 373] on div "peut" at bounding box center [529, 385] width 43 height 29
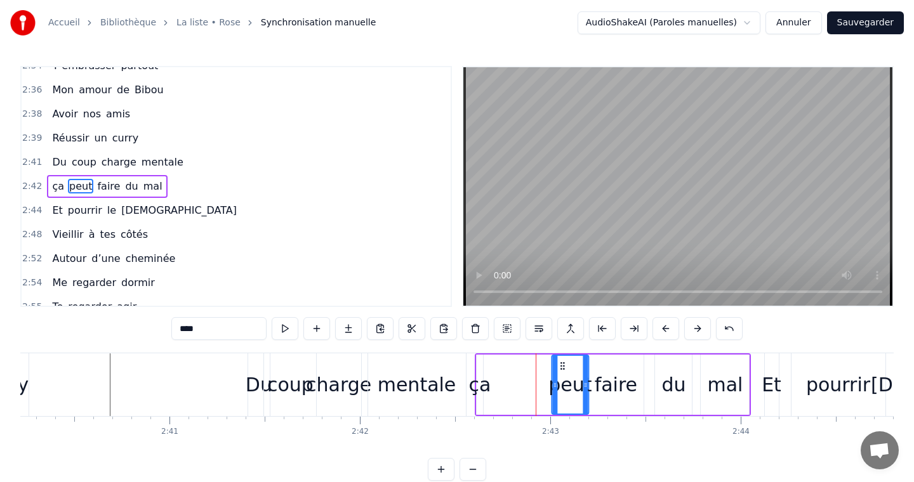
drag, startPoint x: 522, startPoint y: 364, endPoint x: 563, endPoint y: 365, distance: 40.6
click at [563, 365] on icon at bounding box center [562, 366] width 10 height 10
click at [483, 378] on div "ça" at bounding box center [480, 385] width 22 height 29
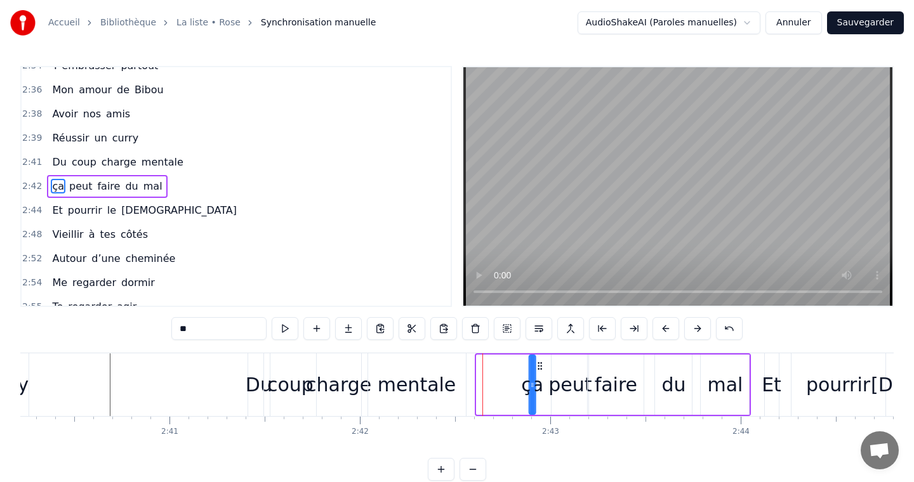
drag, startPoint x: 484, startPoint y: 362, endPoint x: 536, endPoint y: 362, distance: 52.7
click at [536, 362] on icon at bounding box center [540, 366] width 10 height 10
click at [447, 378] on div "mentale" at bounding box center [417, 385] width 79 height 29
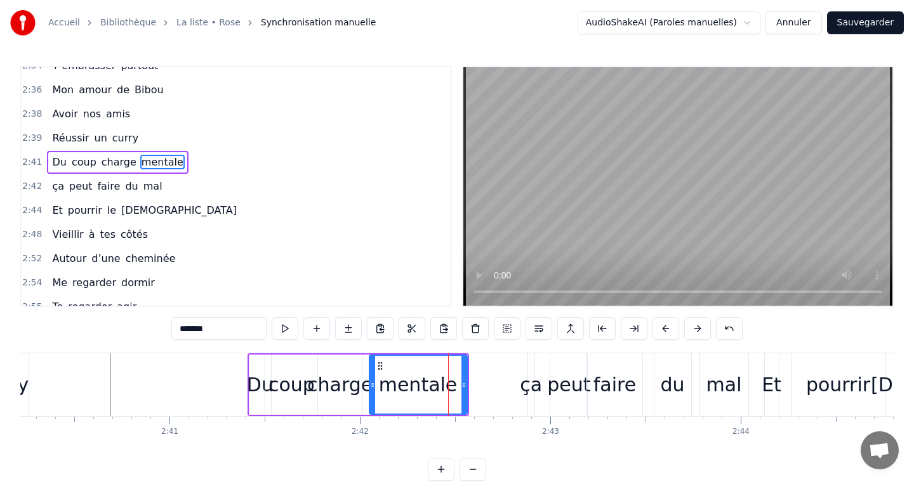
scroll to position [1171, 0]
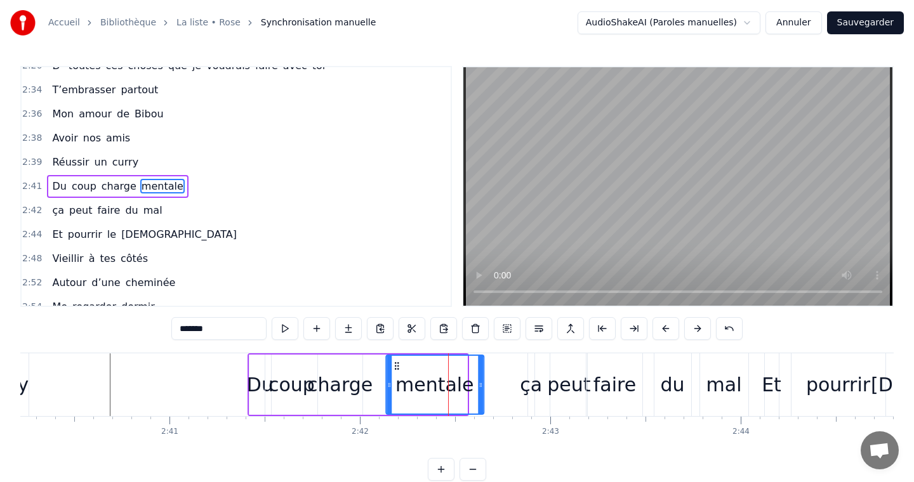
drag, startPoint x: 379, startPoint y: 366, endPoint x: 398, endPoint y: 367, distance: 19.1
click at [397, 367] on icon at bounding box center [396, 366] width 10 height 10
click at [330, 400] on div "charge" at bounding box center [340, 385] width 44 height 60
type input "******"
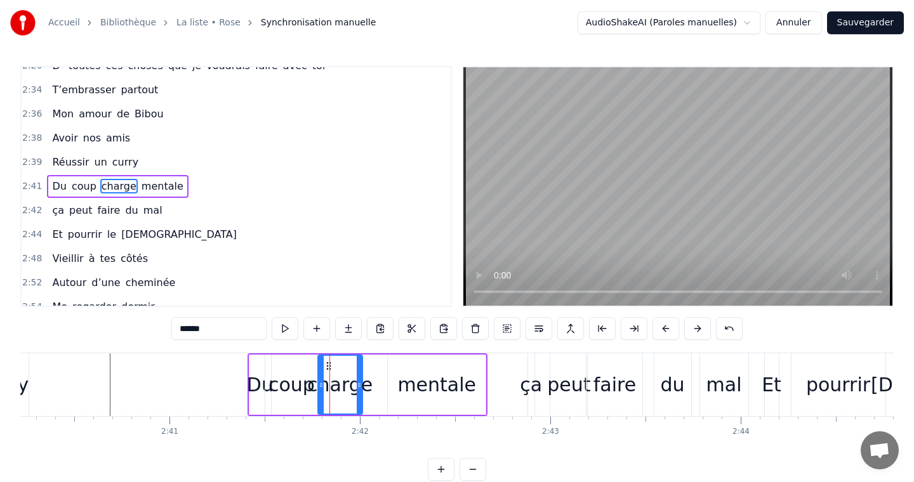
drag, startPoint x: 329, startPoint y: 364, endPoint x: 353, endPoint y: 365, distance: 24.1
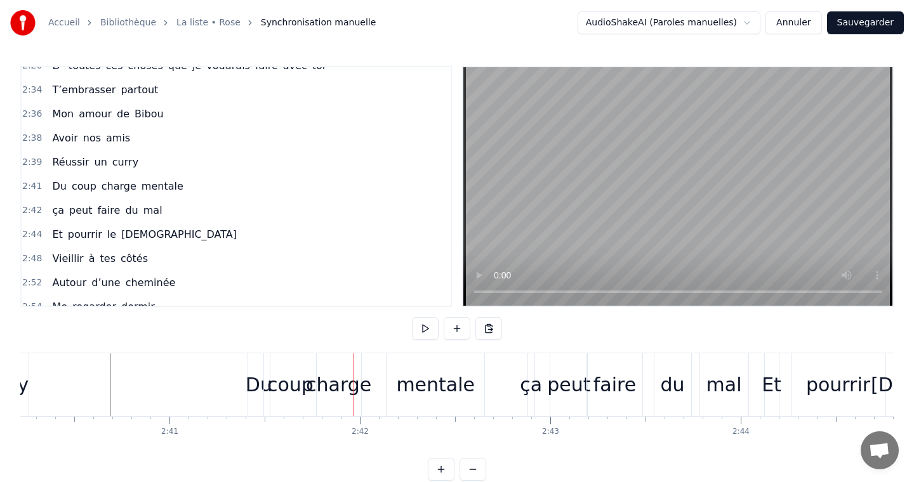
click at [357, 383] on div "charge" at bounding box center [338, 385] width 65 height 29
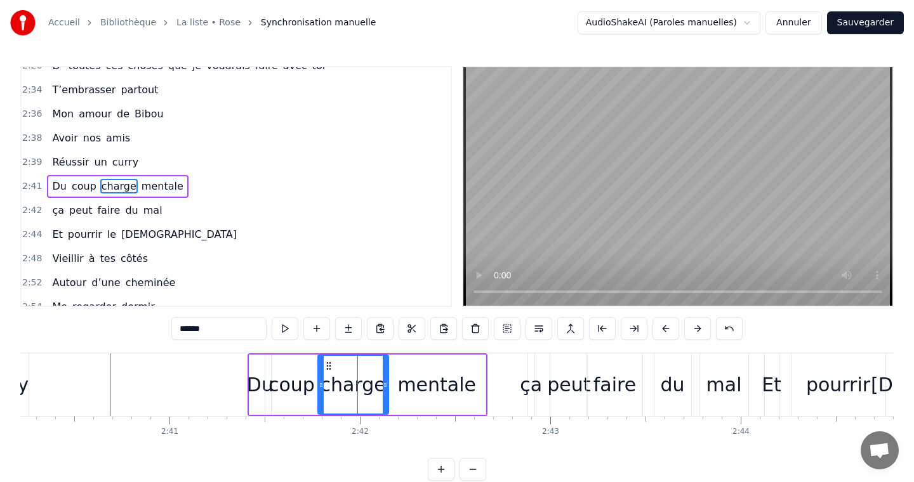
drag, startPoint x: 359, startPoint y: 385, endPoint x: 387, endPoint y: 385, distance: 27.9
click at [386, 385] on icon at bounding box center [385, 385] width 5 height 10
drag, startPoint x: 329, startPoint y: 367, endPoint x: 336, endPoint y: 368, distance: 7.0
click at [336, 368] on icon at bounding box center [337, 366] width 10 height 10
click at [294, 381] on div "coup" at bounding box center [291, 385] width 46 height 29
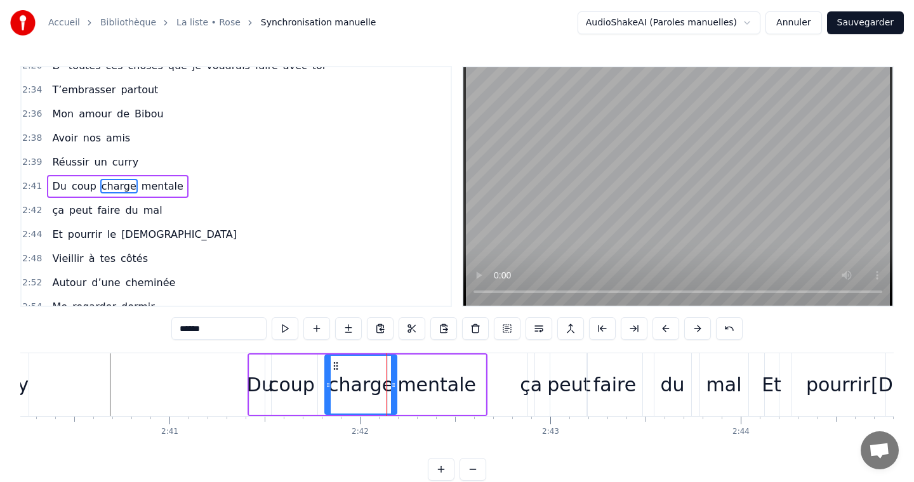
type input "****"
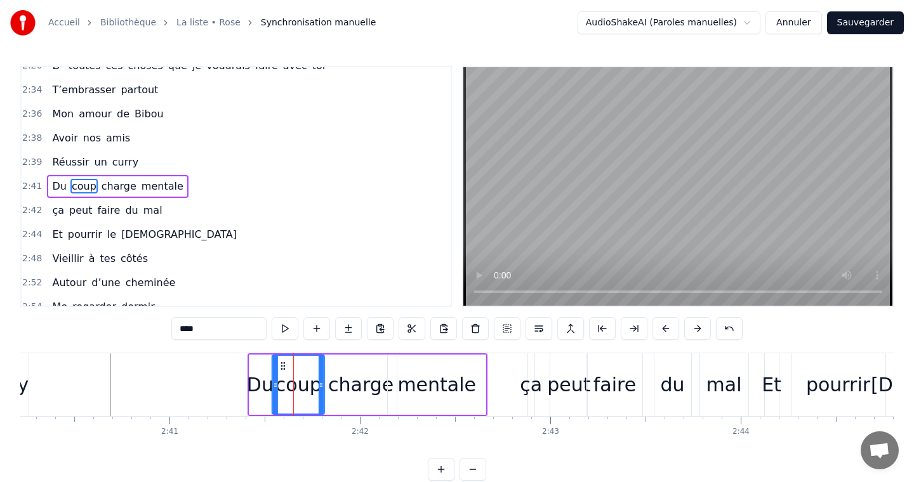
drag, startPoint x: 274, startPoint y: 363, endPoint x: 280, endPoint y: 364, distance: 6.4
click at [280, 364] on icon at bounding box center [283, 366] width 10 height 10
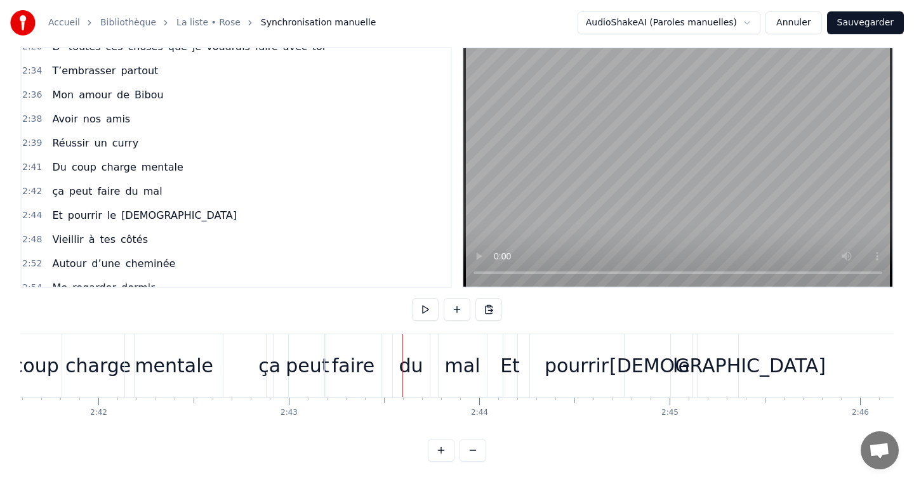
scroll to position [0, 30760]
click at [353, 365] on div "faire" at bounding box center [352, 366] width 43 height 29
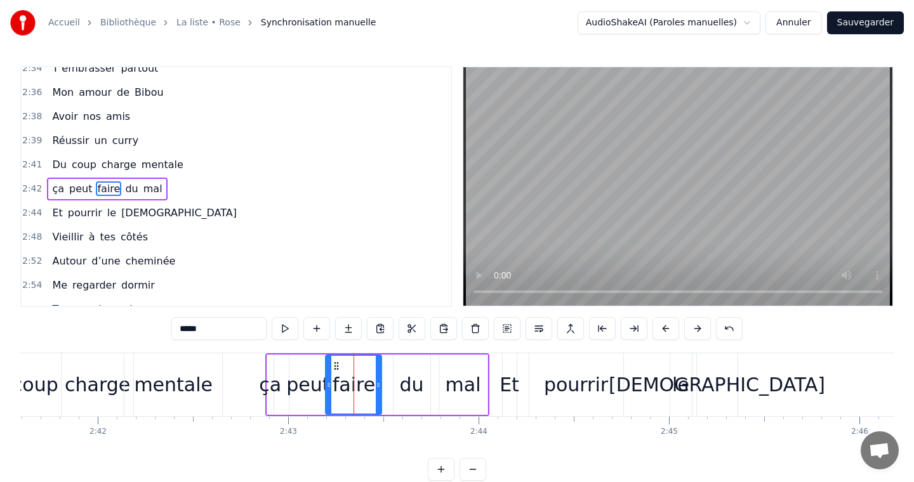
scroll to position [1195, 0]
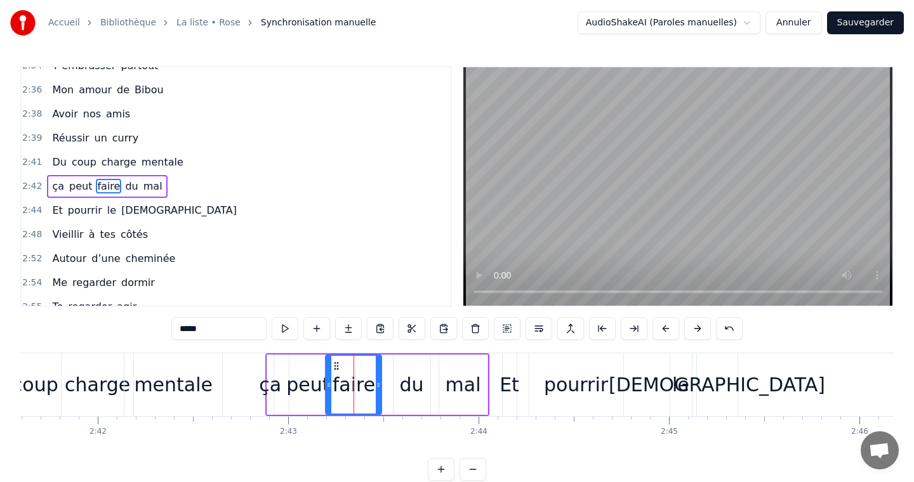
click at [330, 365] on div at bounding box center [328, 385] width 5 height 58
drag, startPoint x: 334, startPoint y: 365, endPoint x: 355, endPoint y: 365, distance: 21.6
click at [355, 365] on icon at bounding box center [358, 366] width 10 height 10
click at [304, 377] on div "peut" at bounding box center [307, 385] width 43 height 29
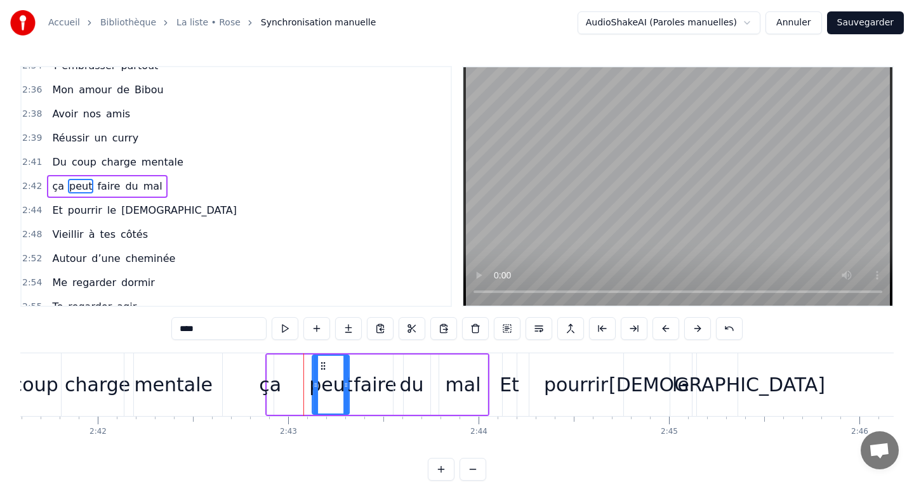
drag, startPoint x: 298, startPoint y: 364, endPoint x: 321, endPoint y: 364, distance: 23.5
click at [321, 364] on icon at bounding box center [323, 366] width 10 height 10
click at [268, 381] on div "ça" at bounding box center [270, 385] width 22 height 29
type input "**"
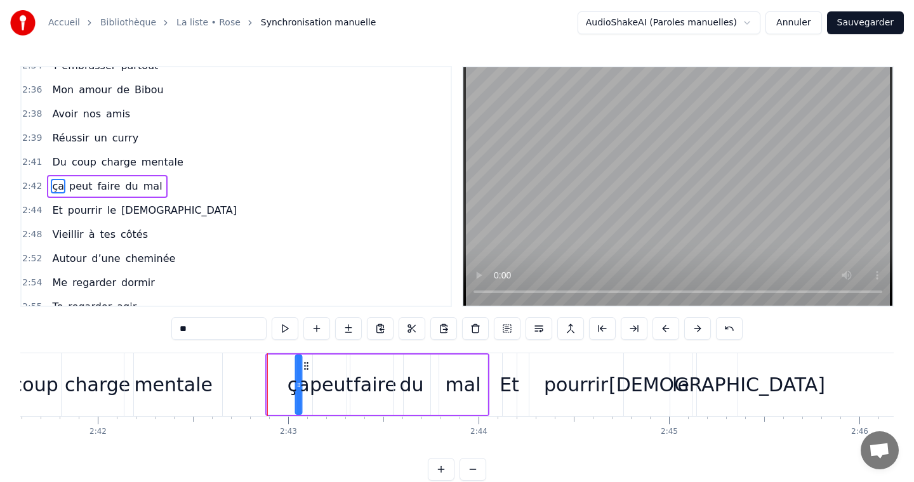
drag, startPoint x: 276, startPoint y: 365, endPoint x: 308, endPoint y: 364, distance: 31.8
click at [306, 364] on icon at bounding box center [306, 366] width 10 height 10
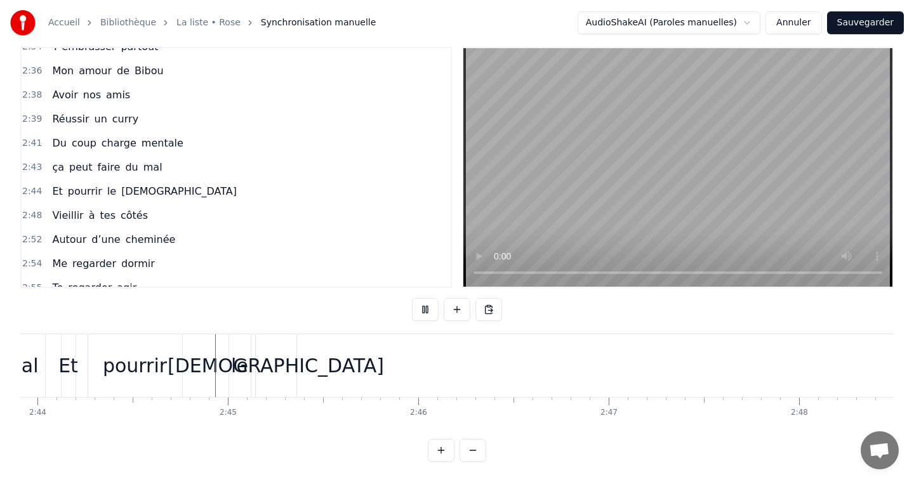
scroll to position [0, 31210]
click at [263, 367] on div "mâle" at bounding box center [267, 366] width 216 height 29
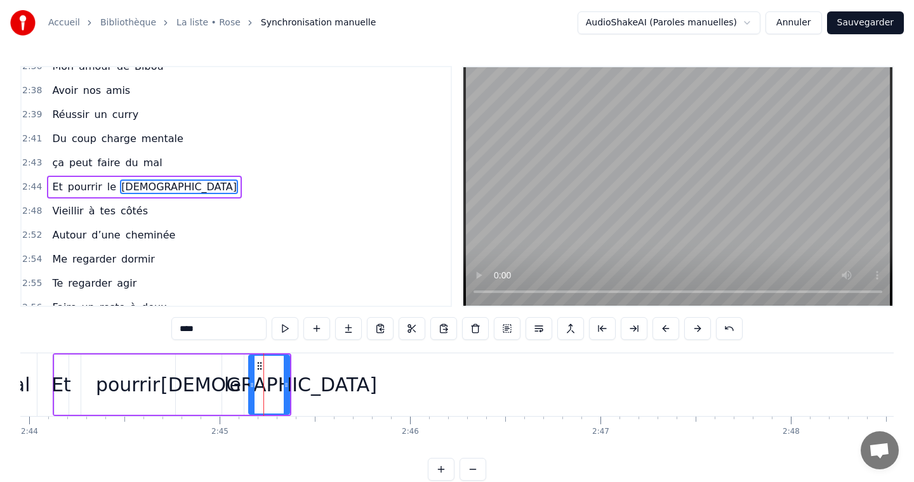
scroll to position [1219, 0]
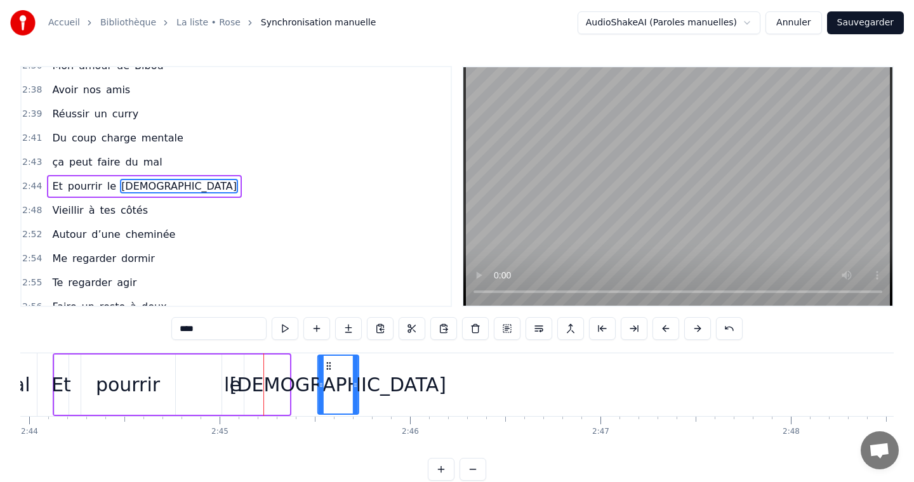
drag, startPoint x: 259, startPoint y: 364, endPoint x: 328, endPoint y: 367, distance: 69.3
click at [328, 367] on icon at bounding box center [328, 366] width 10 height 10
click at [228, 381] on div "le" at bounding box center [232, 385] width 17 height 29
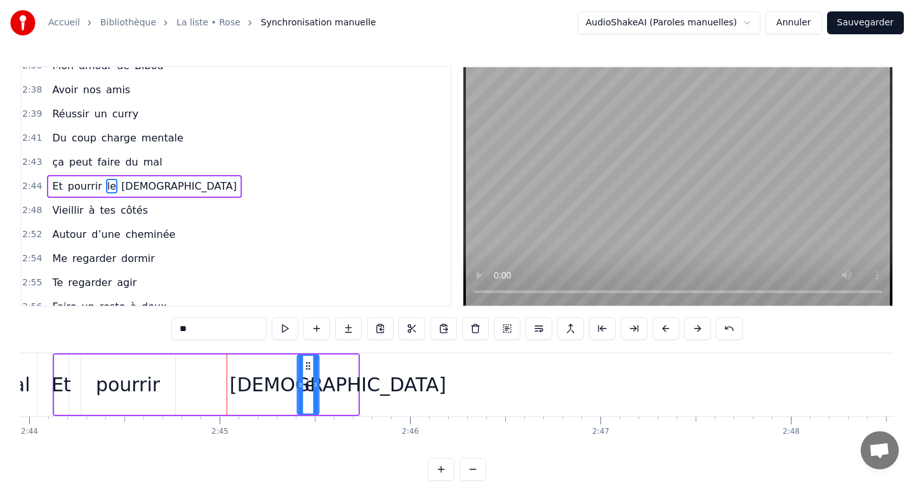
drag, startPoint x: 230, startPoint y: 365, endPoint x: 305, endPoint y: 365, distance: 74.9
click at [305, 365] on icon at bounding box center [308, 366] width 10 height 10
click at [138, 385] on div "pourrir" at bounding box center [128, 385] width 64 height 29
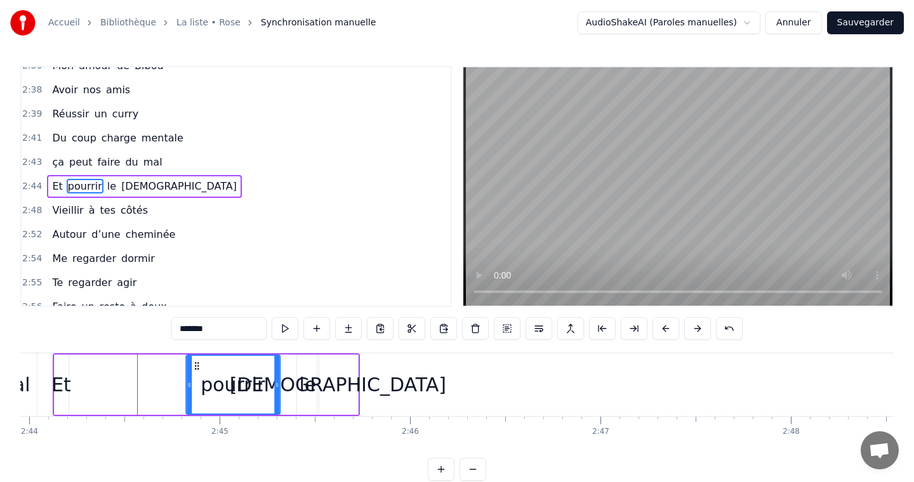
drag, startPoint x: 91, startPoint y: 366, endPoint x: 197, endPoint y: 371, distance: 105.4
click at [197, 371] on icon at bounding box center [197, 366] width 10 height 10
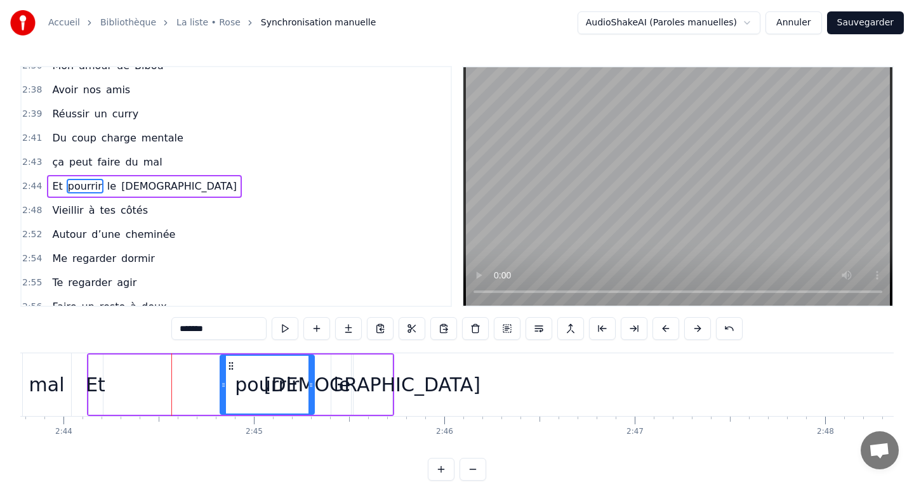
scroll to position [0, 31152]
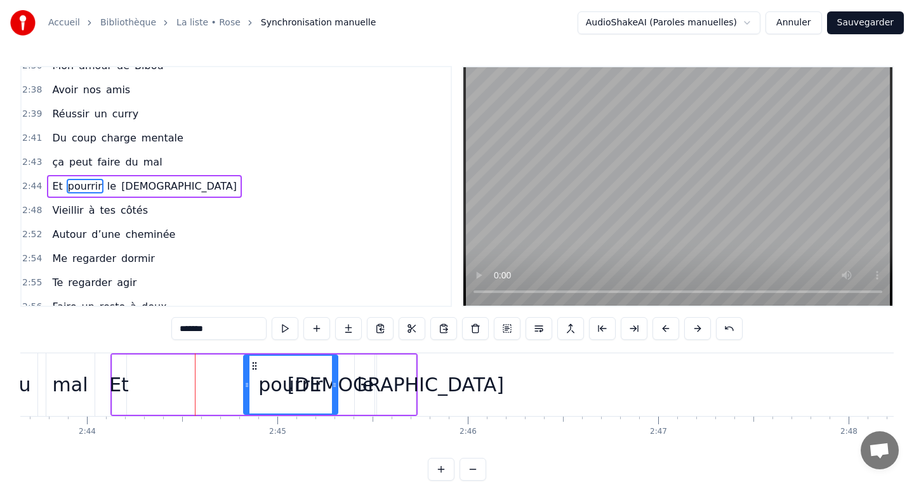
click at [117, 379] on div "Et" at bounding box center [119, 385] width 20 height 29
type input "**"
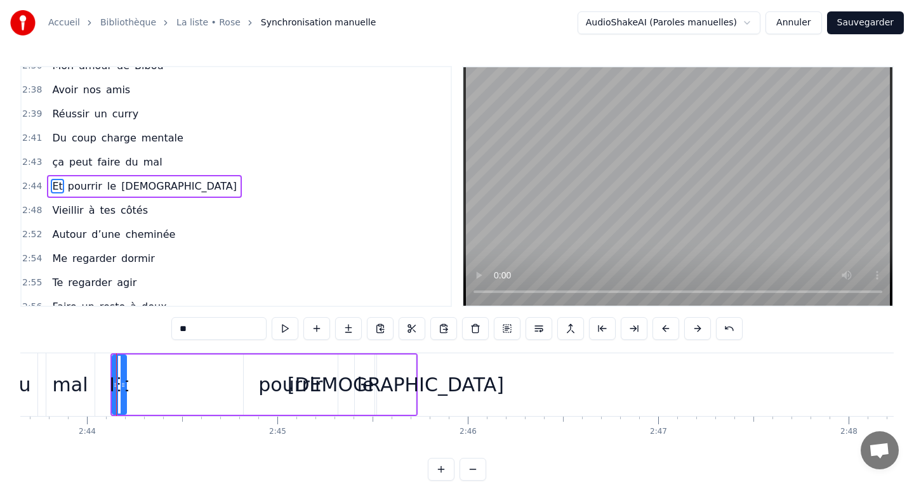
drag, startPoint x: 119, startPoint y: 381, endPoint x: 156, endPoint y: 381, distance: 37.4
click at [156, 381] on div "Et pourrir le mâle" at bounding box center [264, 384] width 308 height 63
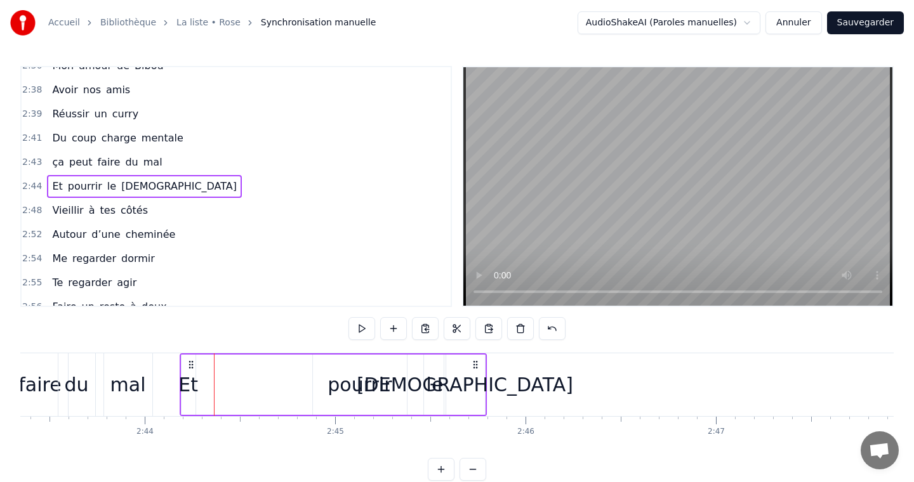
scroll to position [0, 31088]
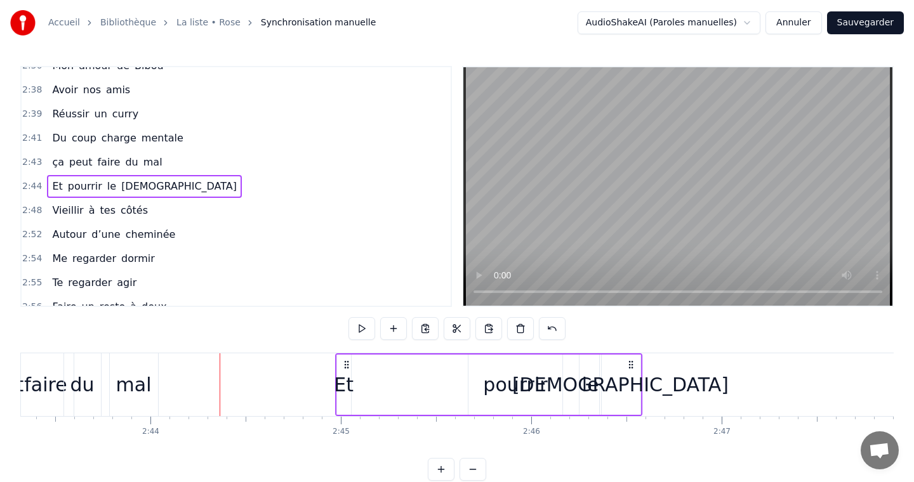
drag, startPoint x: 121, startPoint y: 366, endPoint x: 342, endPoint y: 374, distance: 220.9
click at [345, 374] on div "Et pourrir le mâle" at bounding box center [489, 384] width 308 height 63
click at [491, 382] on div "pourrir" at bounding box center [515, 385] width 64 height 29
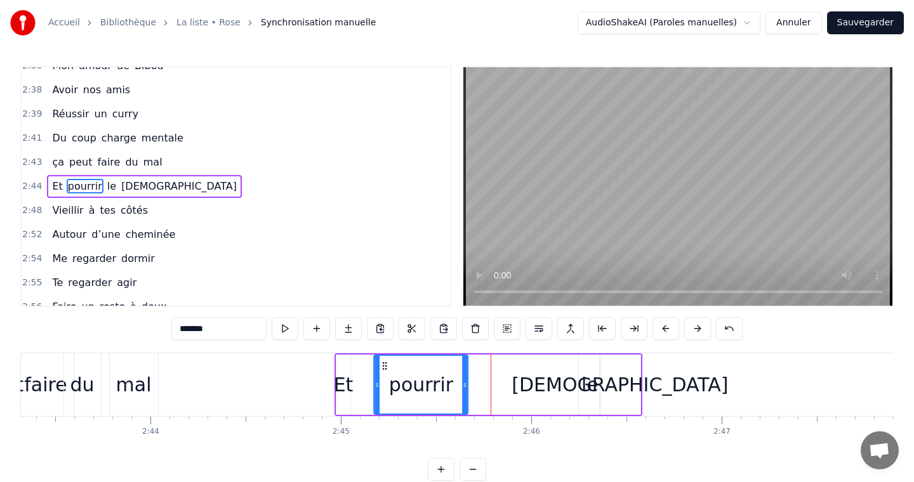
drag, startPoint x: 477, startPoint y: 363, endPoint x: 384, endPoint y: 367, distance: 93.4
click at [384, 367] on icon at bounding box center [384, 366] width 10 height 10
click at [582, 379] on div "le" at bounding box center [589, 385] width 17 height 29
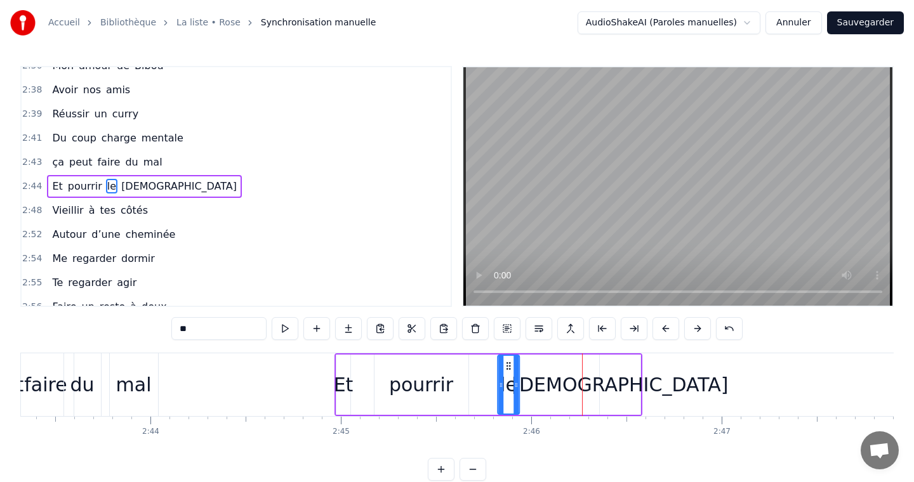
drag, startPoint x: 588, startPoint y: 362, endPoint x: 506, endPoint y: 364, distance: 81.9
click at [506, 364] on icon at bounding box center [509, 366] width 10 height 10
click at [625, 378] on div "mâle" at bounding box center [619, 385] width 216 height 29
type input "****"
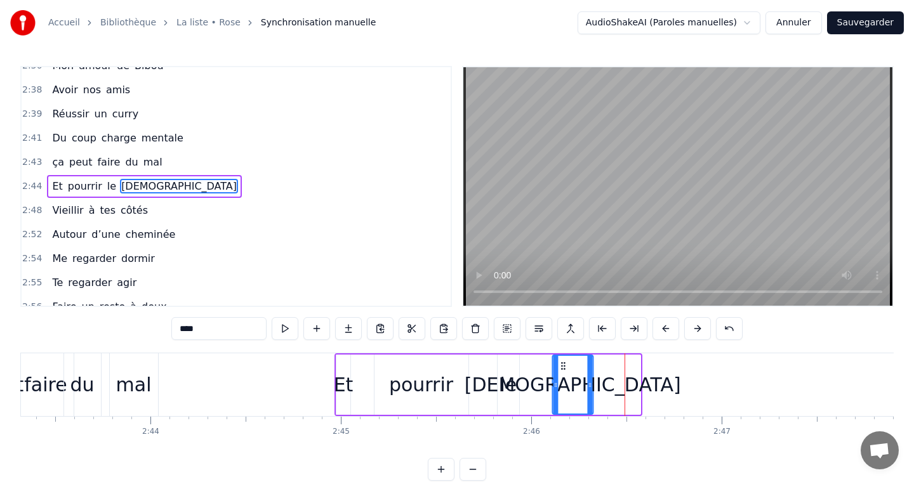
drag, startPoint x: 607, startPoint y: 363, endPoint x: 556, endPoint y: 362, distance: 50.8
click at [558, 362] on icon at bounding box center [563, 366] width 10 height 10
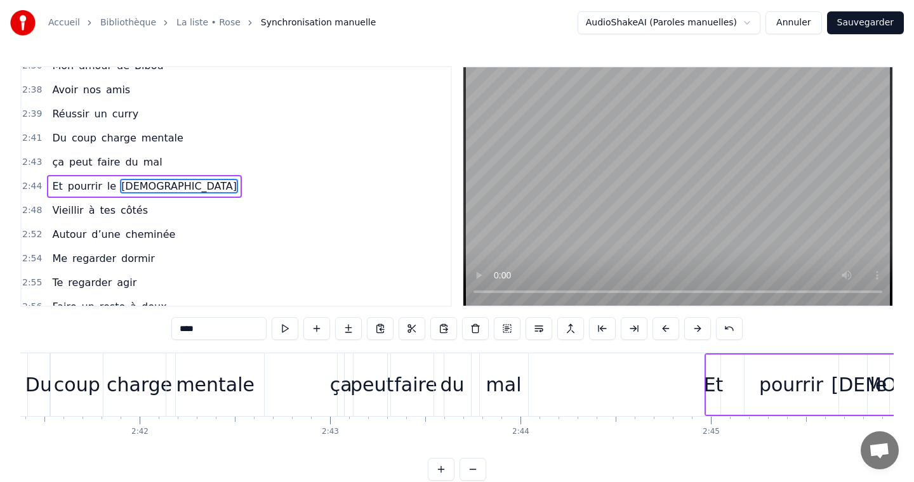
scroll to position [0, 30697]
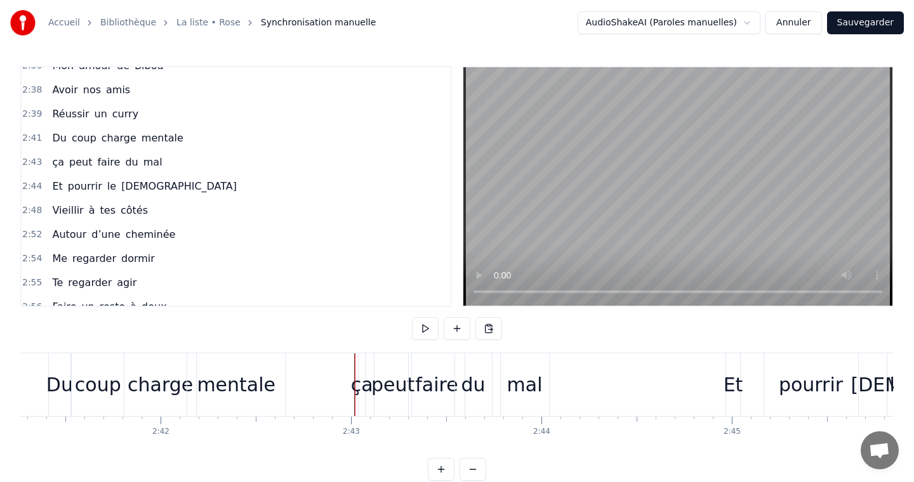
click at [359, 369] on div "ça" at bounding box center [362, 384] width 8 height 63
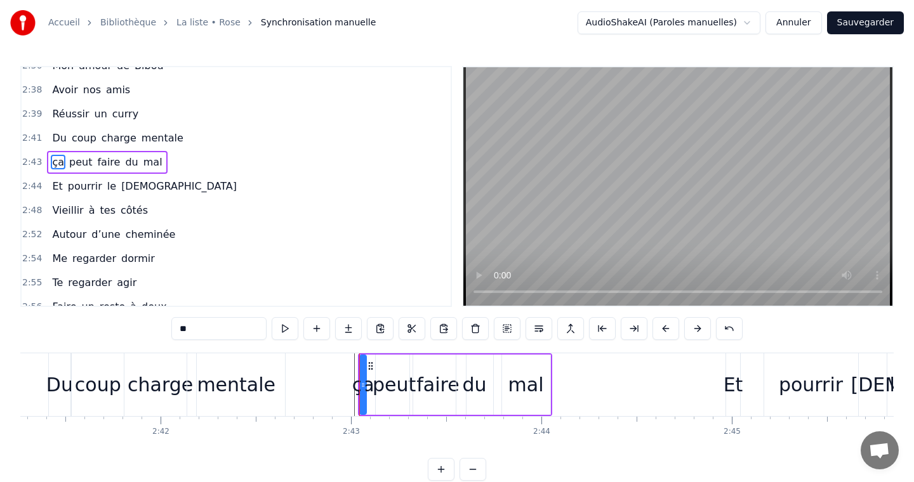
scroll to position [1195, 0]
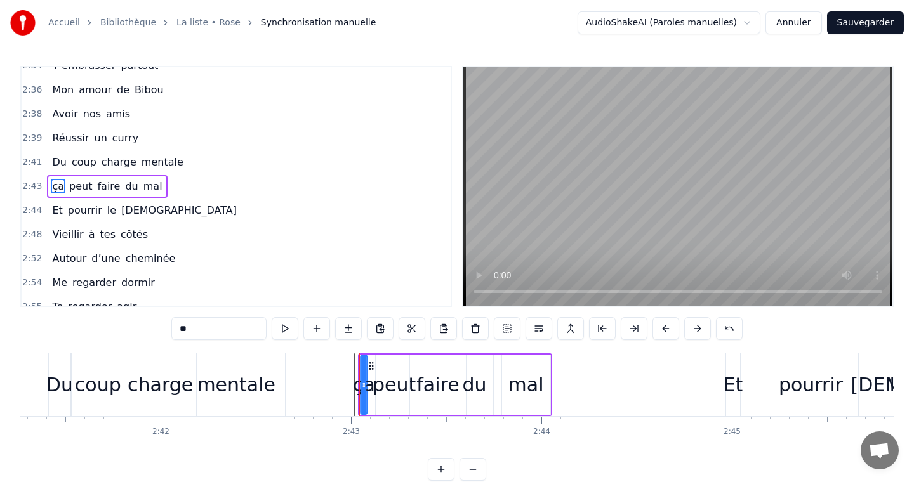
click at [371, 365] on icon at bounding box center [371, 366] width 10 height 10
click at [382, 355] on div "peut" at bounding box center [394, 385] width 38 height 60
type input "****"
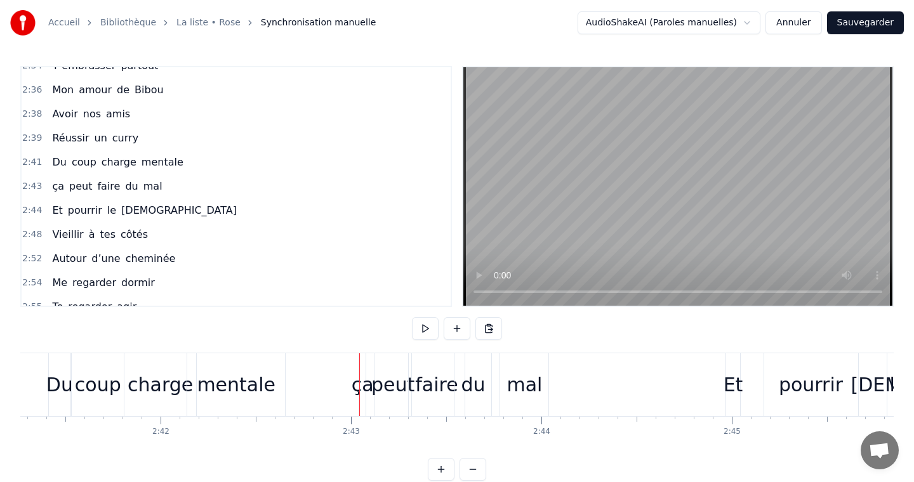
click at [362, 356] on div "ça" at bounding box center [362, 384] width 6 height 63
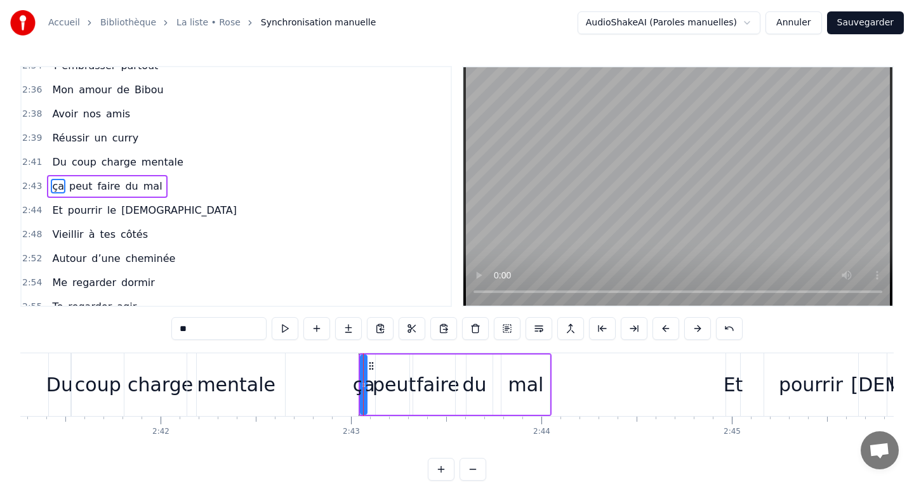
click at [372, 365] on icon at bounding box center [371, 366] width 10 height 10
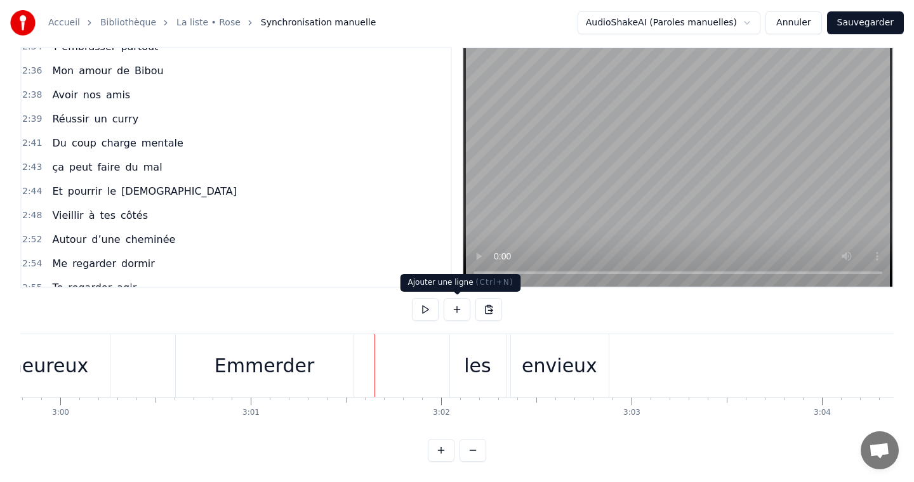
scroll to position [0, 34209]
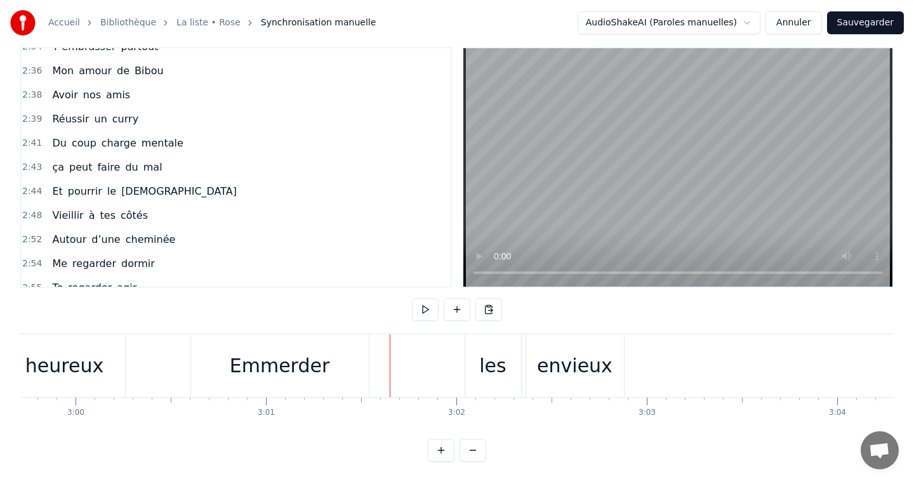
click at [538, 202] on video at bounding box center [677, 167] width 429 height 239
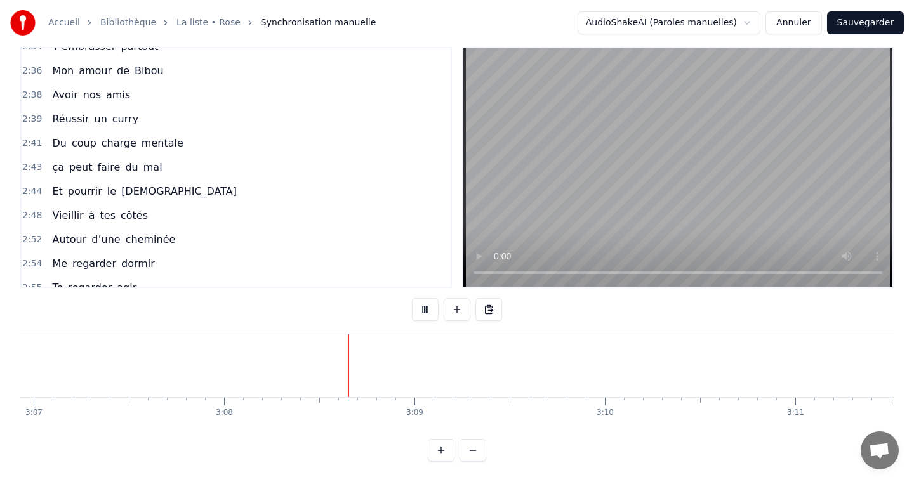
scroll to position [0, 35758]
click at [547, 214] on video at bounding box center [677, 167] width 429 height 239
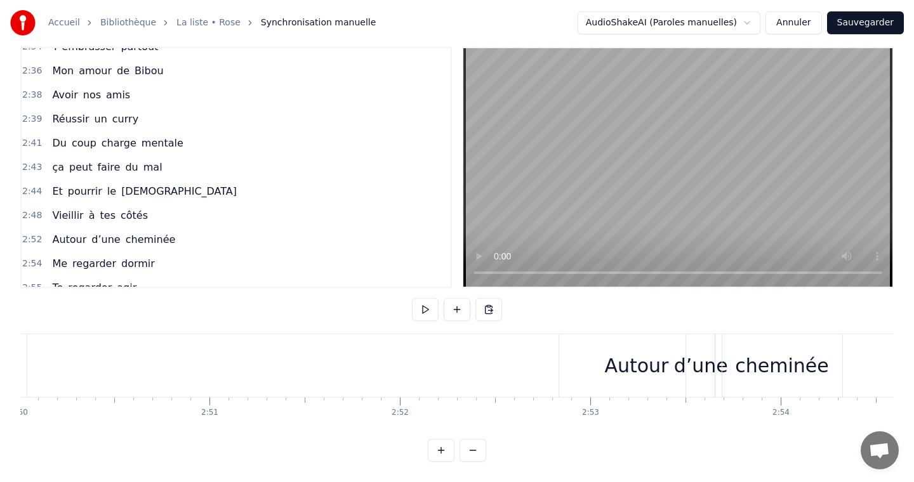
scroll to position [0, 32407]
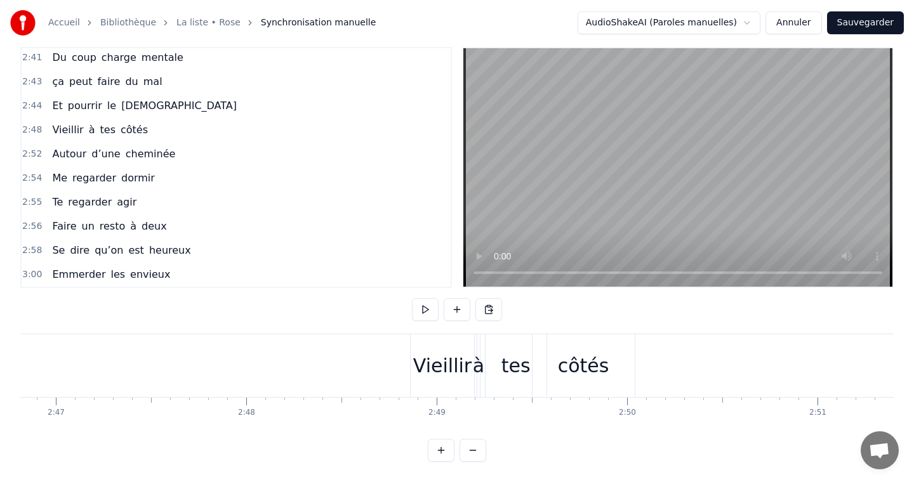
scroll to position [0, 31729]
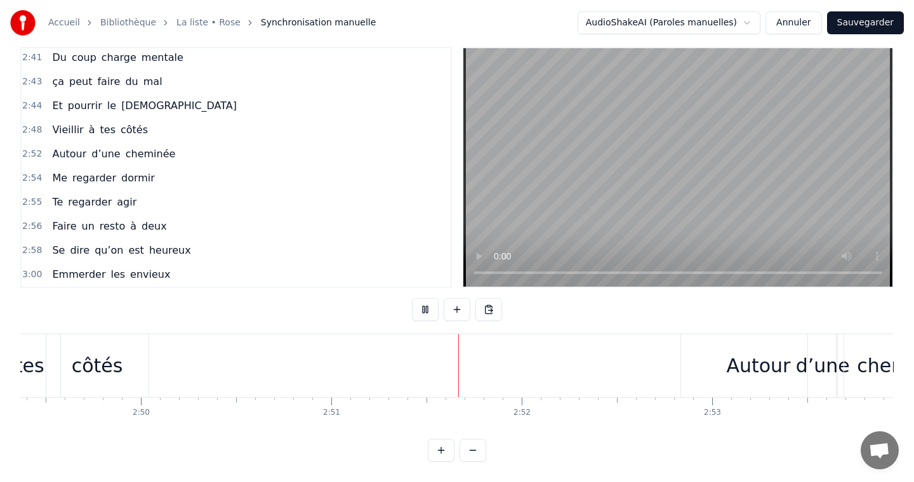
scroll to position [0, 32243]
click at [711, 365] on div "Autour" at bounding box center [755, 365] width 155 height 63
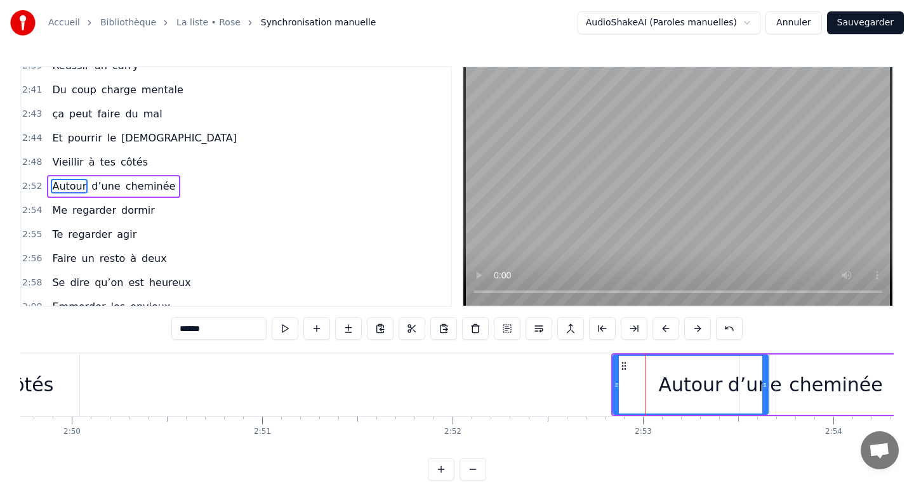
scroll to position [0, 32355]
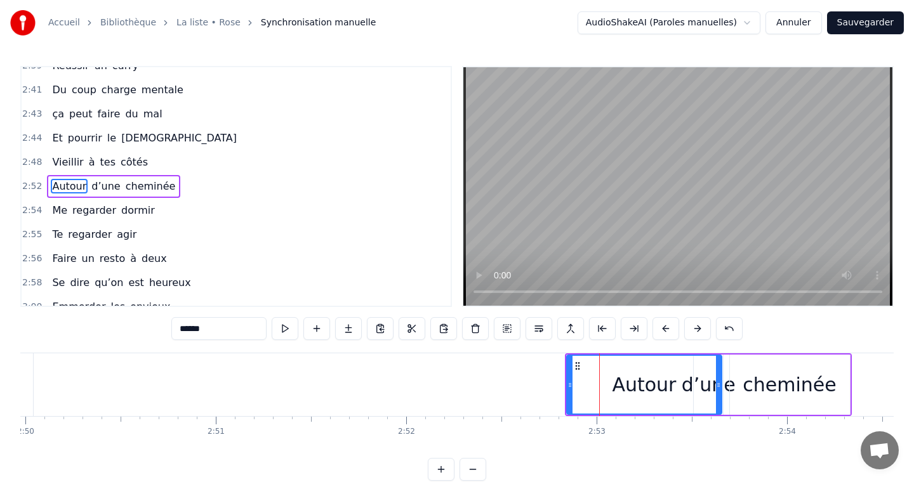
click at [165, 192] on div "Autour d’une cheminée" at bounding box center [113, 186] width 133 height 23
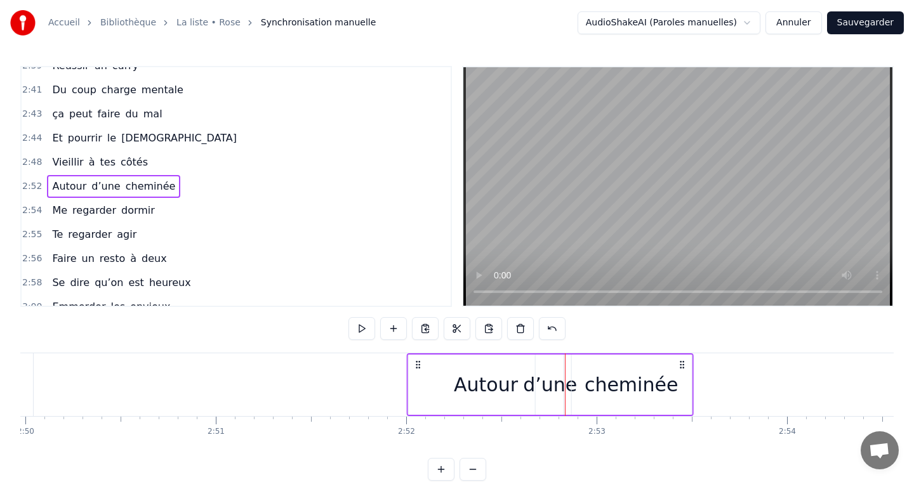
drag, startPoint x: 575, startPoint y: 367, endPoint x: 417, endPoint y: 369, distance: 158.0
click at [417, 369] on icon at bounding box center [418, 365] width 10 height 10
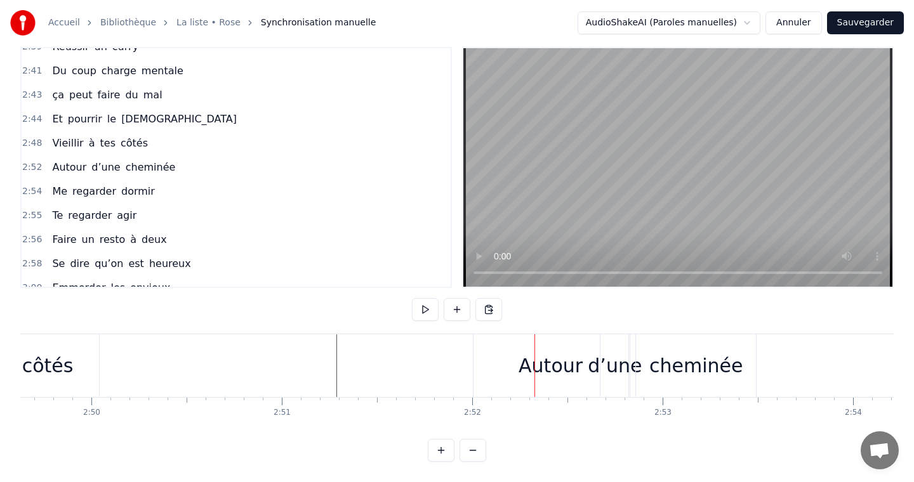
scroll to position [0, 32284]
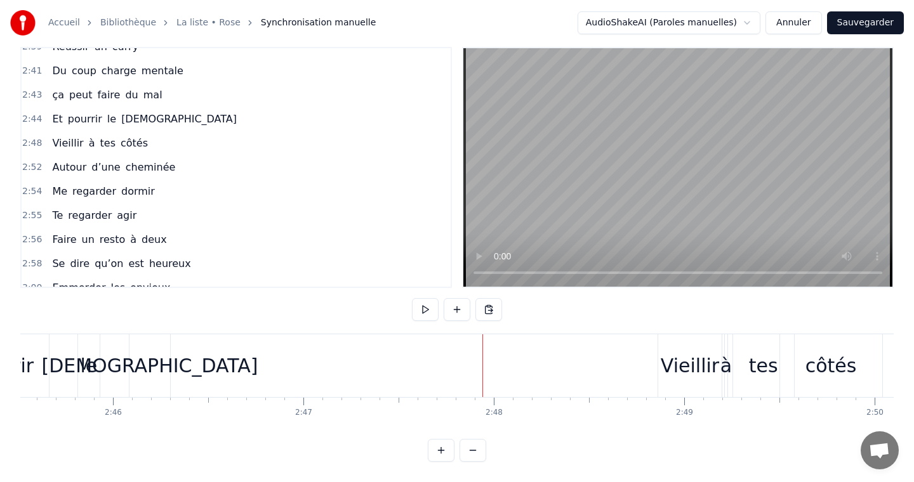
scroll to position [0, 31413]
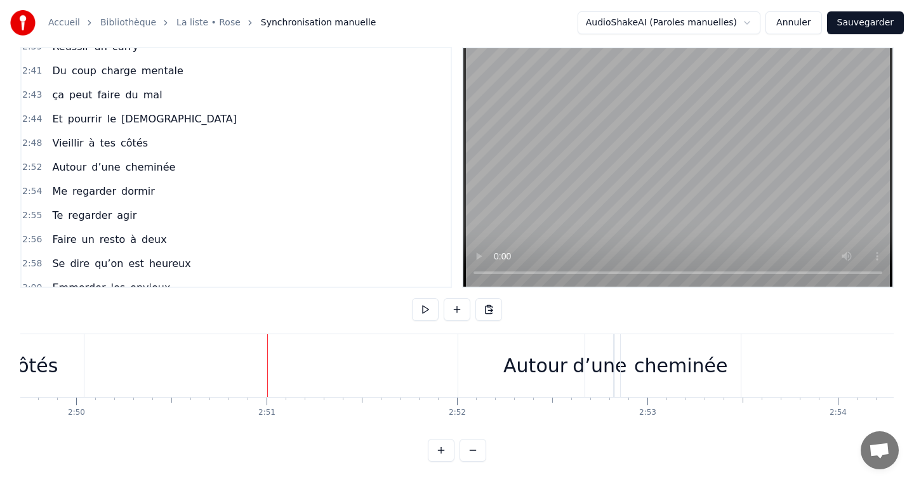
scroll to position [0, 32215]
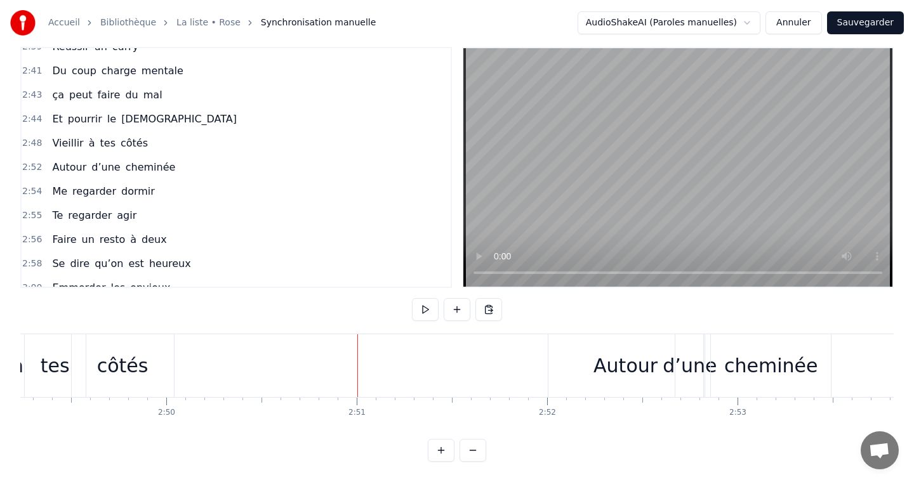
click at [594, 362] on div "Autour" at bounding box center [625, 365] width 155 height 63
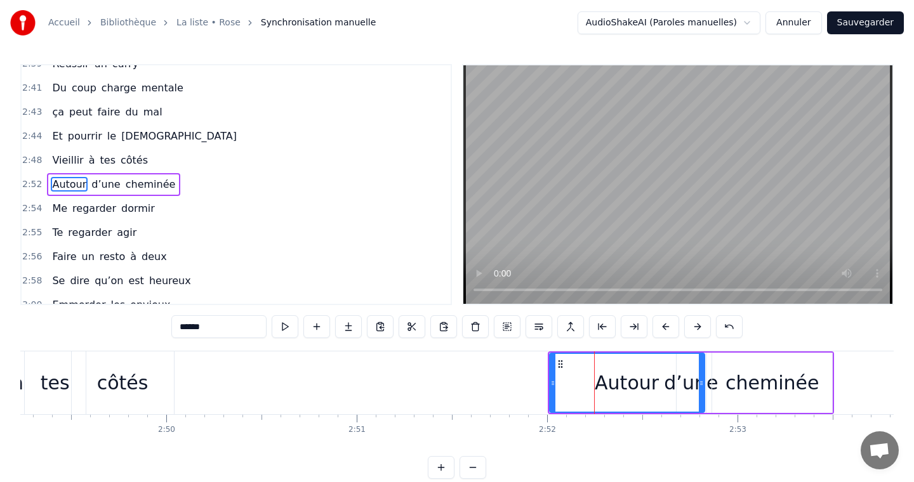
scroll to position [0, 0]
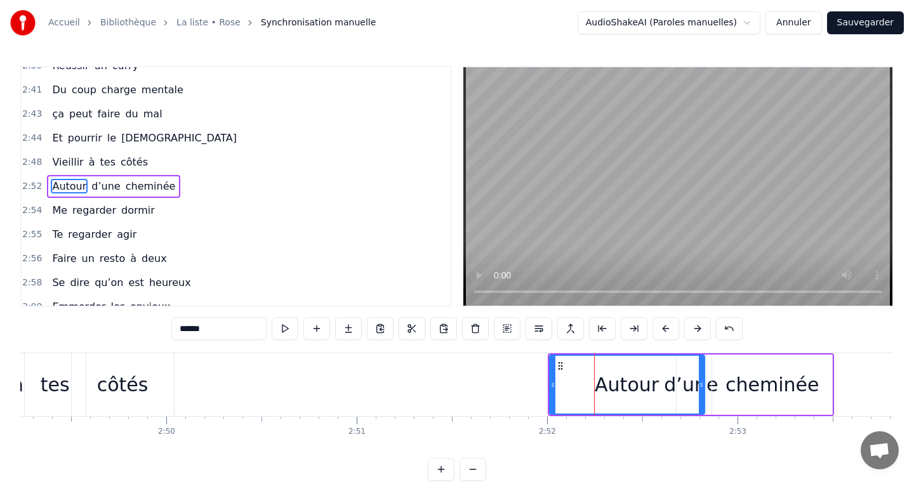
click at [163, 194] on div "Autour d’une cheminée" at bounding box center [113, 186] width 133 height 23
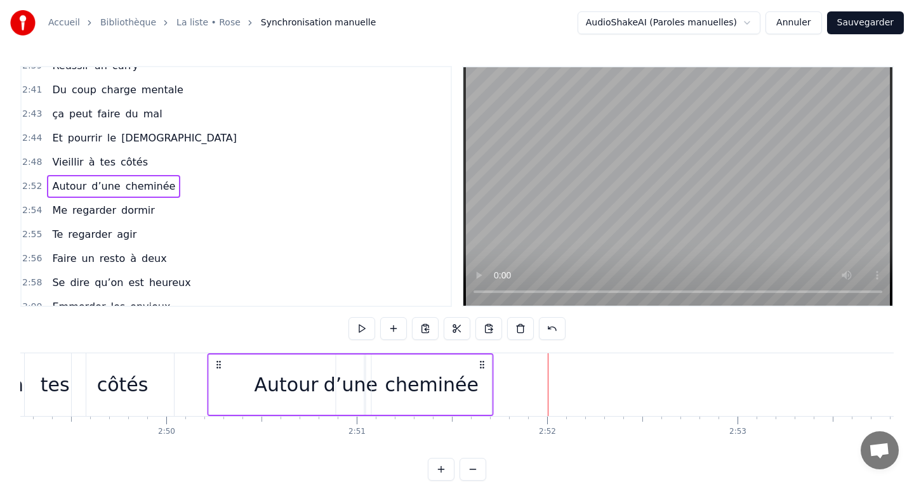
drag, startPoint x: 561, startPoint y: 364, endPoint x: 220, endPoint y: 365, distance: 341.4
click at [220, 365] on icon at bounding box center [218, 365] width 10 height 10
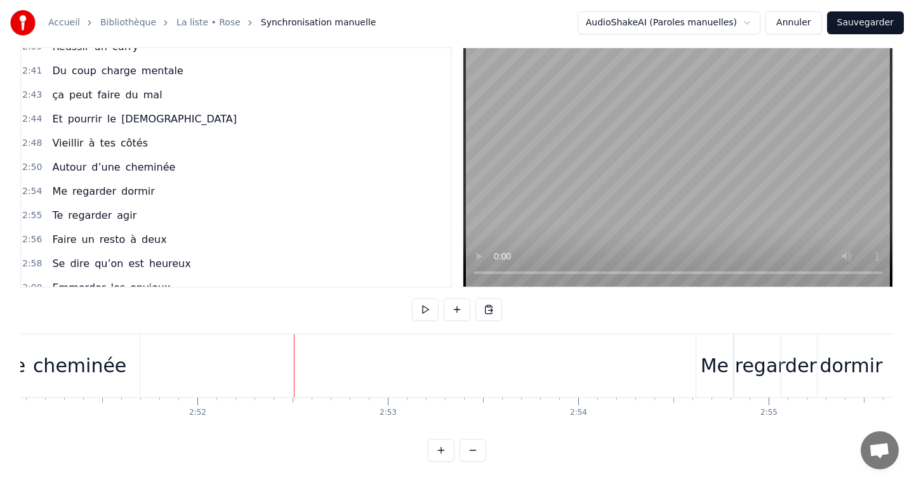
scroll to position [0, 32639]
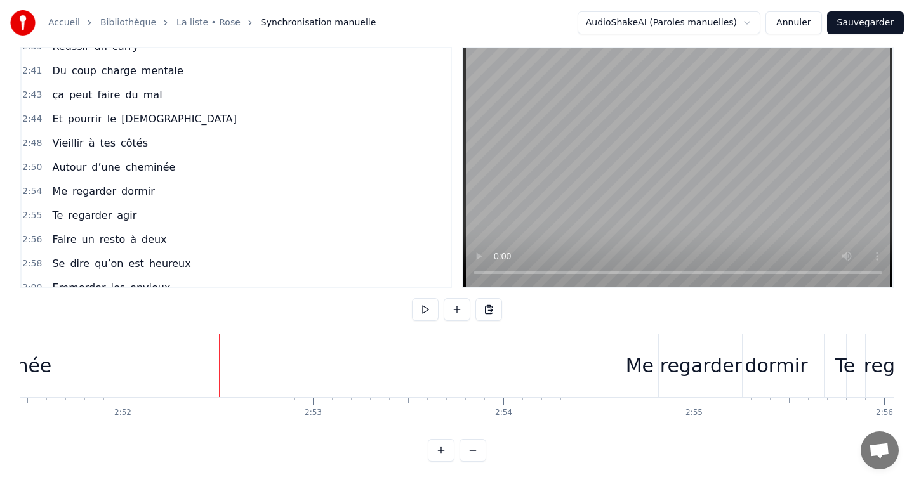
click at [657, 357] on div "Me" at bounding box center [640, 365] width 38 height 63
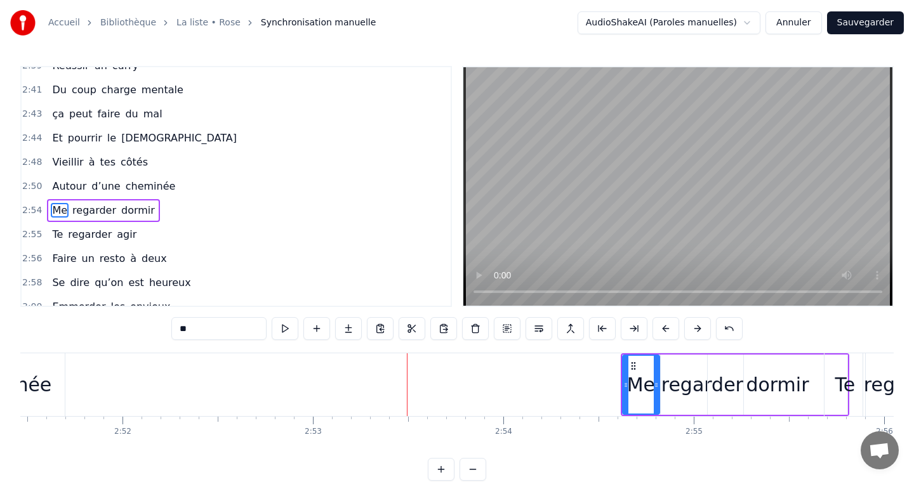
scroll to position [1280, 0]
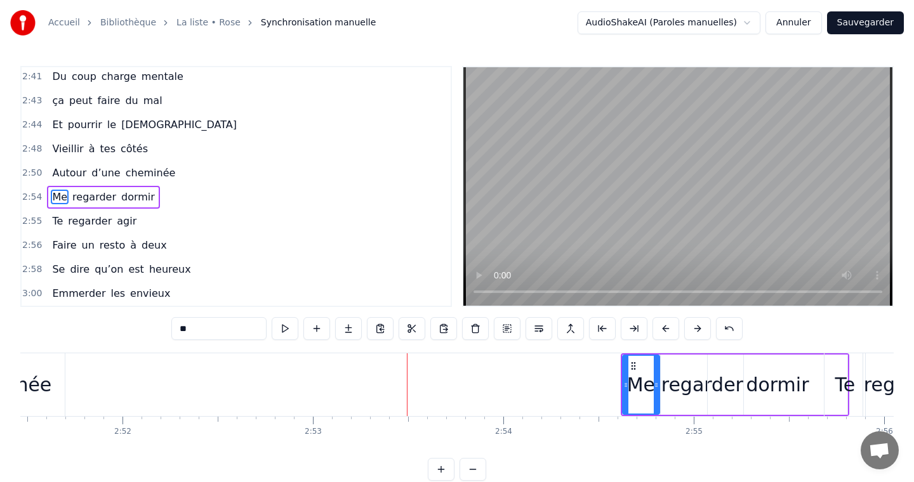
click at [49, 206] on div "Me regarder dormir" at bounding box center [103, 197] width 112 height 23
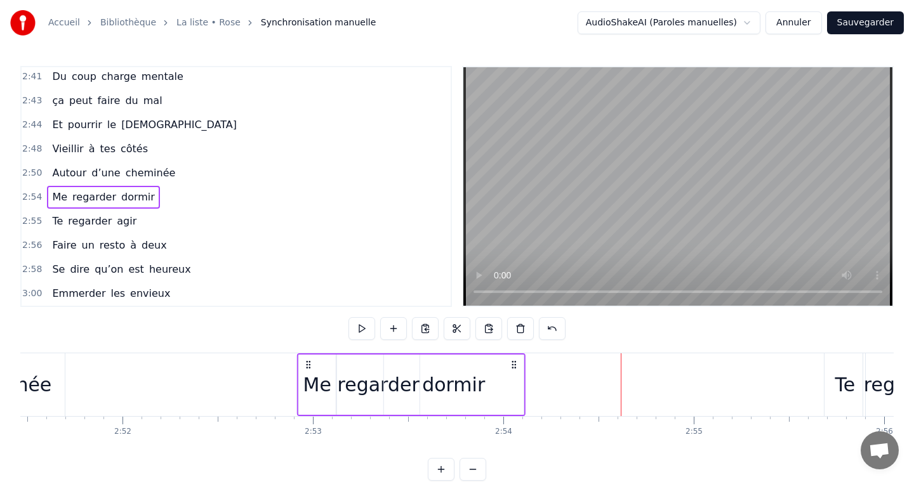
drag, startPoint x: 629, startPoint y: 363, endPoint x: 305, endPoint y: 369, distance: 324.3
click at [305, 369] on icon at bounding box center [308, 365] width 10 height 10
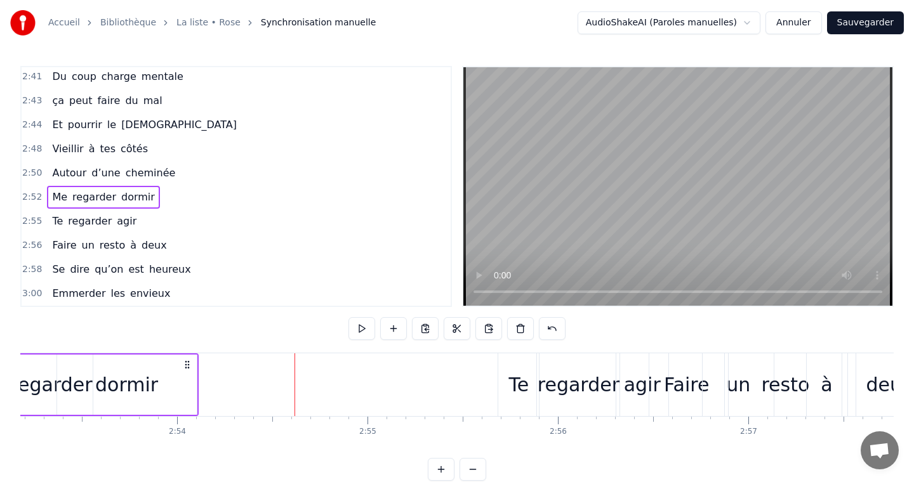
scroll to position [0, 32982]
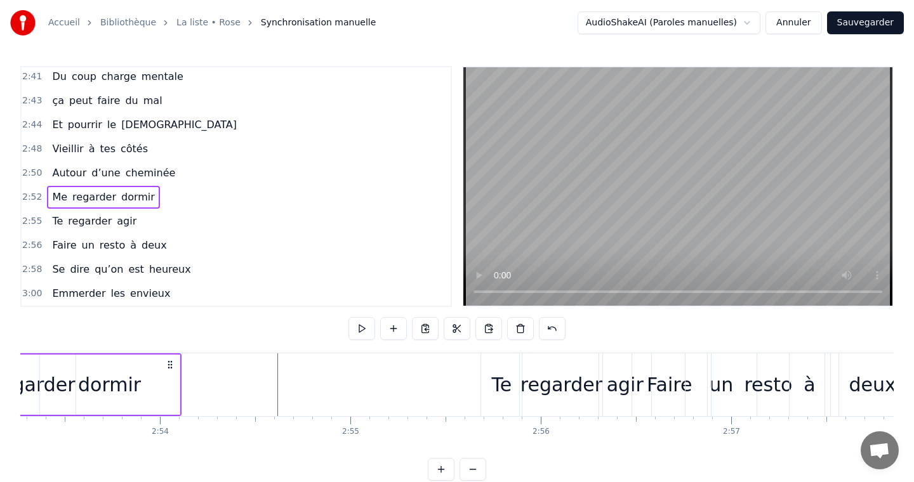
click at [495, 391] on div "Te" at bounding box center [502, 385] width 20 height 29
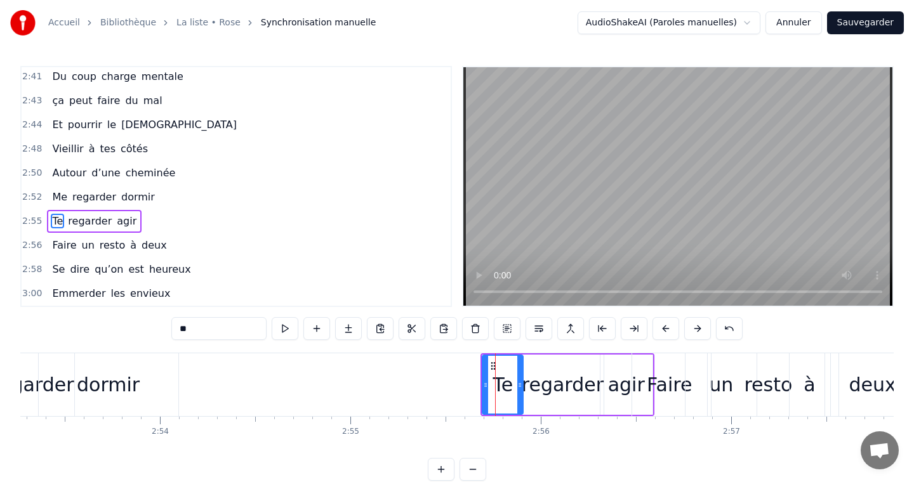
click at [46, 229] on div "2:55 Te regarder agir" at bounding box center [236, 221] width 429 height 24
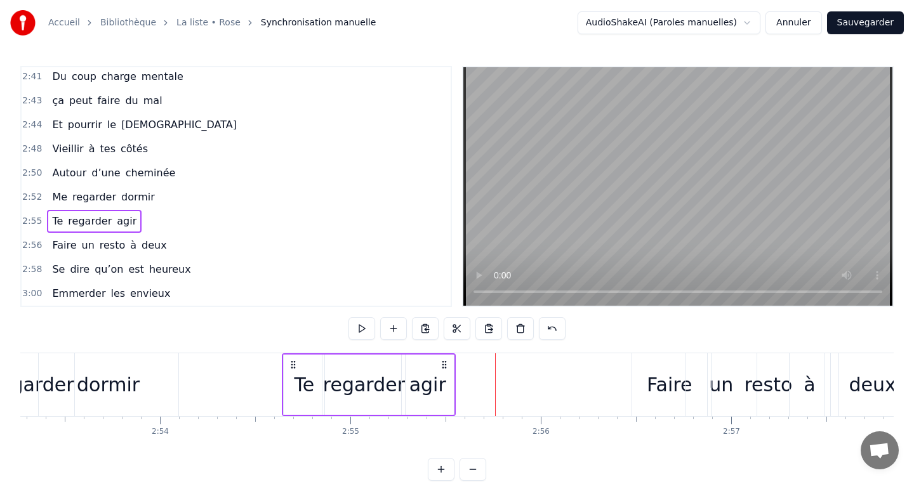
drag, startPoint x: 493, startPoint y: 364, endPoint x: 293, endPoint y: 363, distance: 199.9
click at [293, 363] on icon at bounding box center [293, 365] width 10 height 10
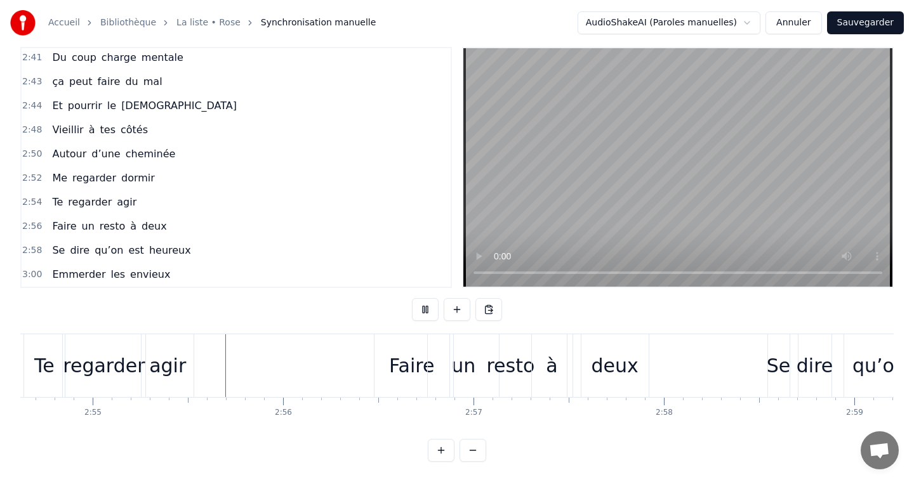
scroll to position [0, 33241]
click at [634, 383] on div "deux" at bounding box center [613, 365] width 67 height 63
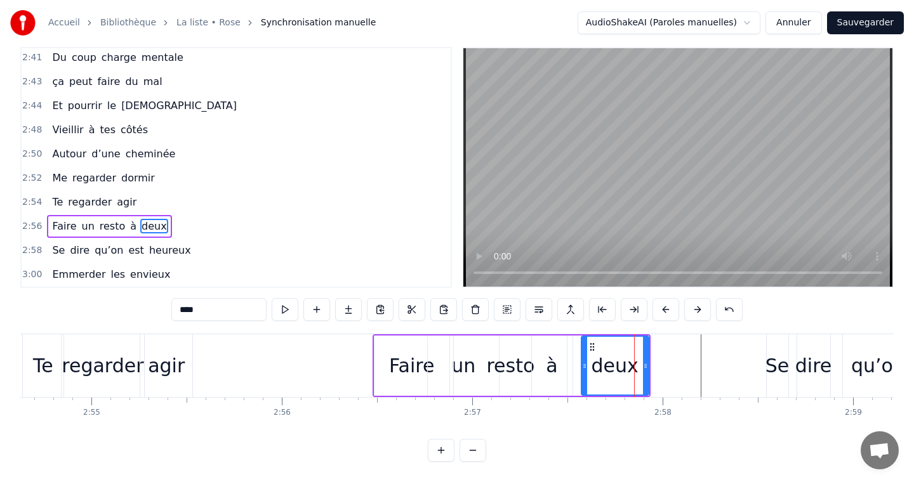
scroll to position [4, 0]
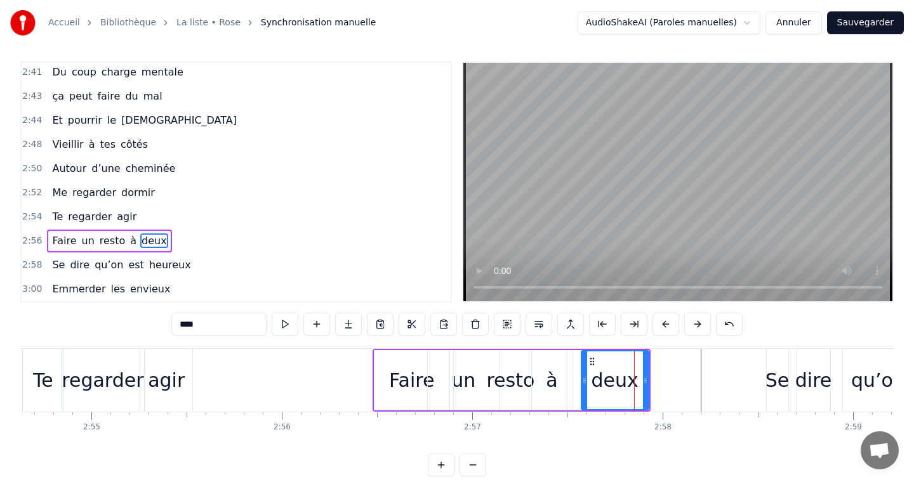
click at [93, 251] on div "Faire un resto à deux" at bounding box center [109, 241] width 124 height 23
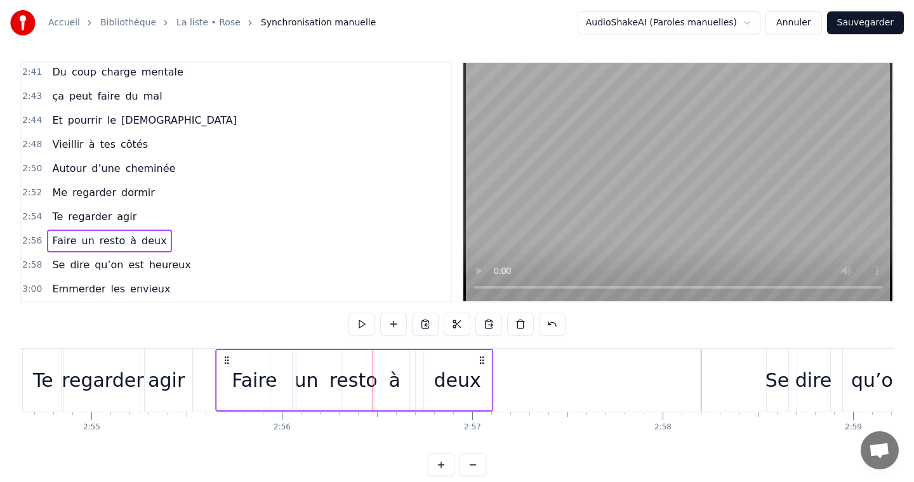
drag, startPoint x: 386, startPoint y: 358, endPoint x: 225, endPoint y: 368, distance: 160.9
click at [225, 368] on div "Faire un resto à deux" at bounding box center [354, 380] width 278 height 63
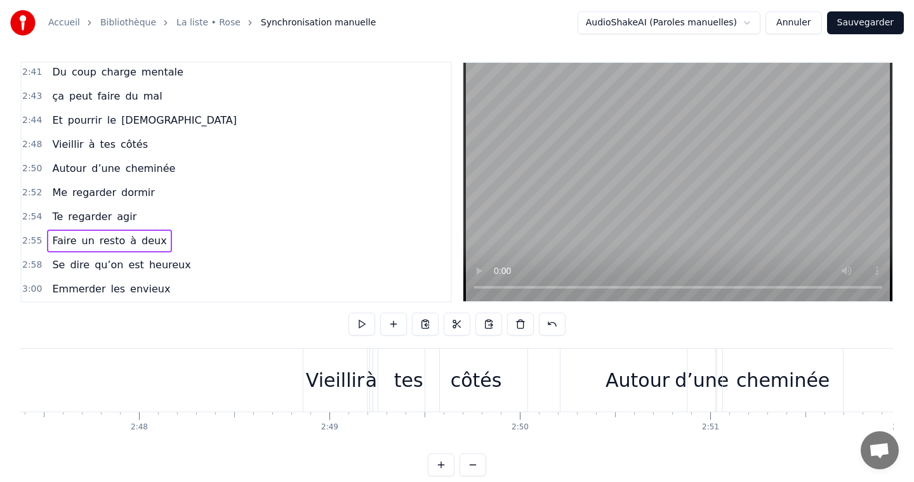
scroll to position [0, 31807]
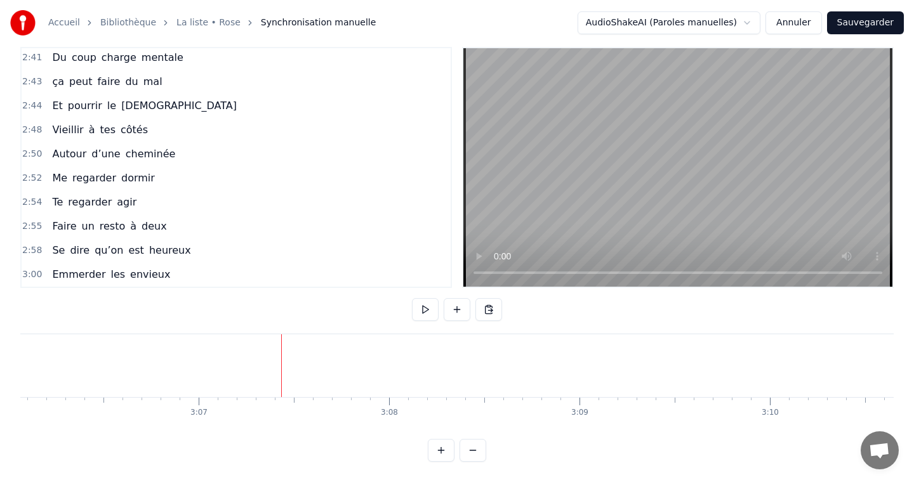
scroll to position [0, 35274]
click at [866, 18] on button "Sauvegarder" at bounding box center [865, 22] width 77 height 23
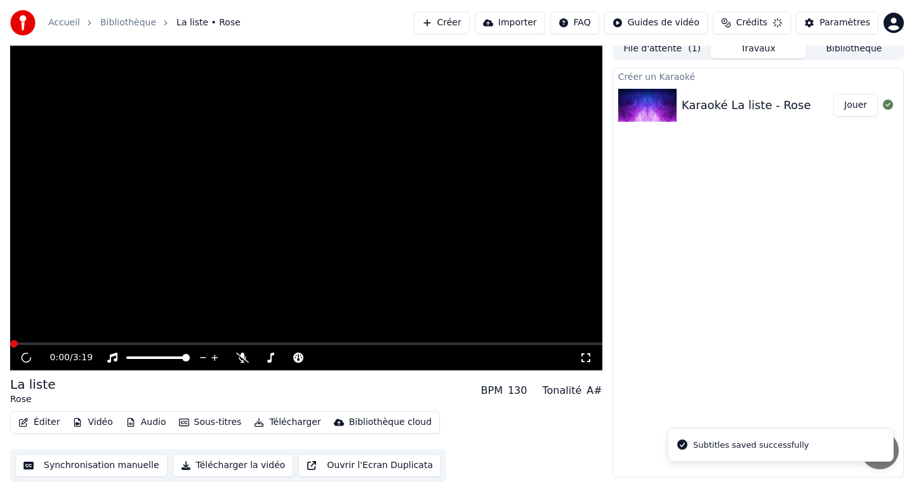
scroll to position [8, 0]
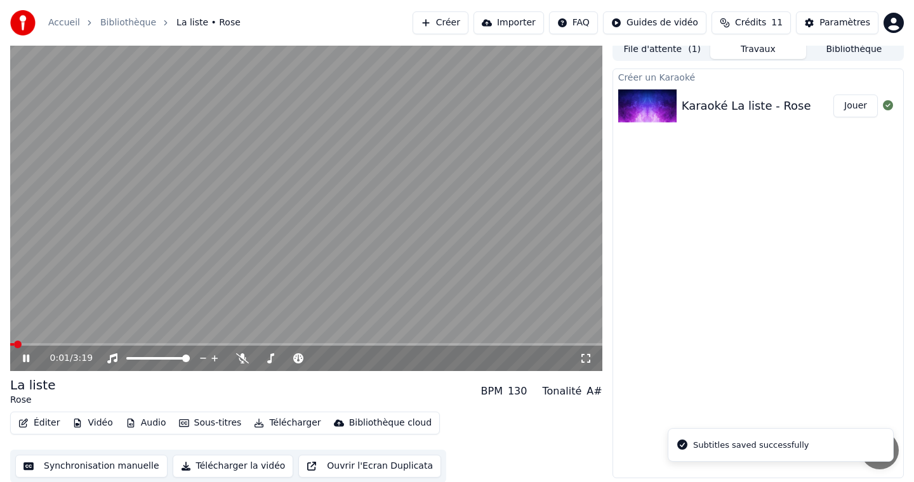
click at [294, 299] on video at bounding box center [306, 204] width 592 height 333
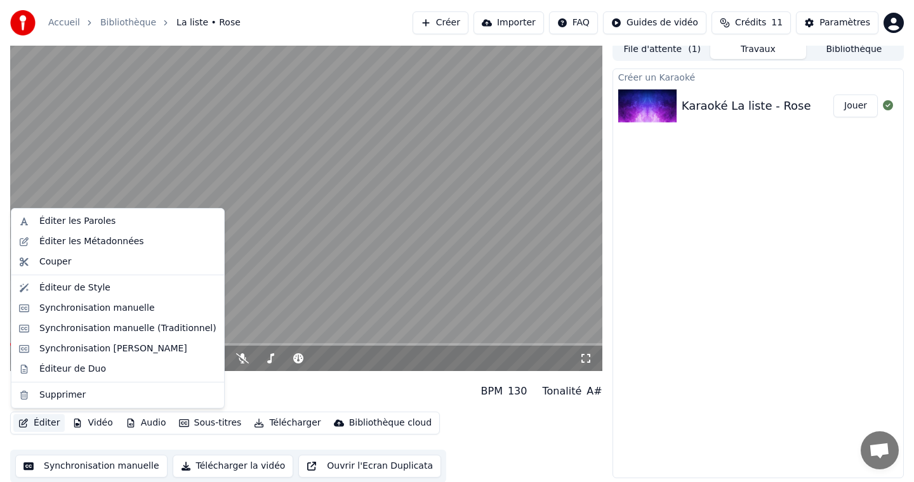
click at [38, 422] on button "Éditer" at bounding box center [38, 423] width 51 height 18
click at [110, 247] on div "Éditer les Métadonnées" at bounding box center [91, 241] width 105 height 13
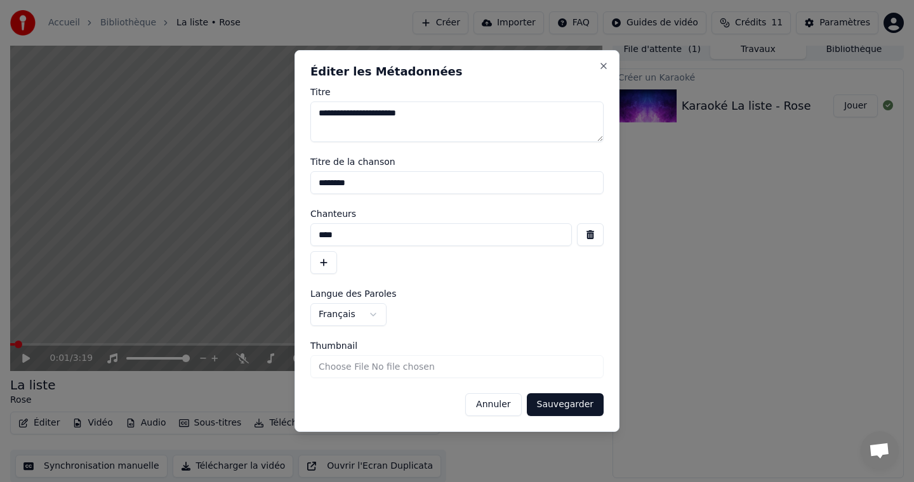
click at [365, 187] on input "********" at bounding box center [456, 182] width 293 height 23
click at [607, 64] on button "Close" at bounding box center [603, 66] width 10 height 10
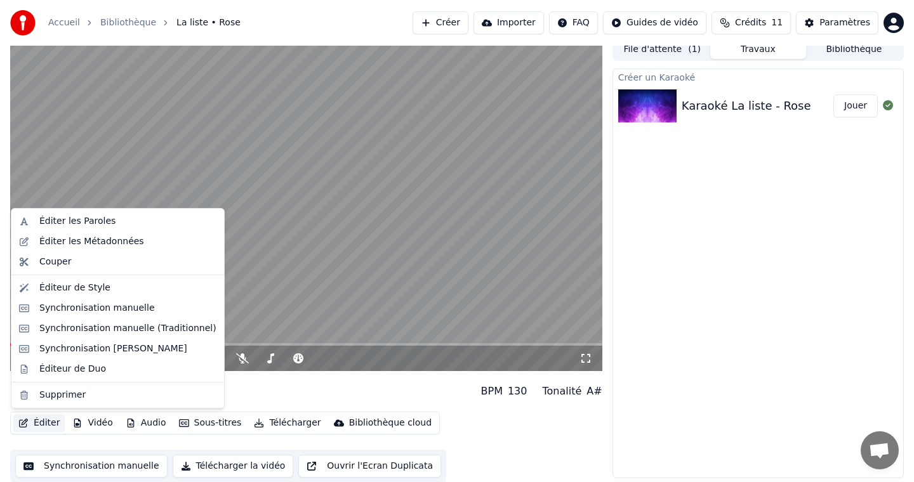
click at [34, 418] on button "Éditer" at bounding box center [38, 423] width 51 height 18
click at [106, 235] on div "Éditer les Métadonnées" at bounding box center [91, 241] width 105 height 13
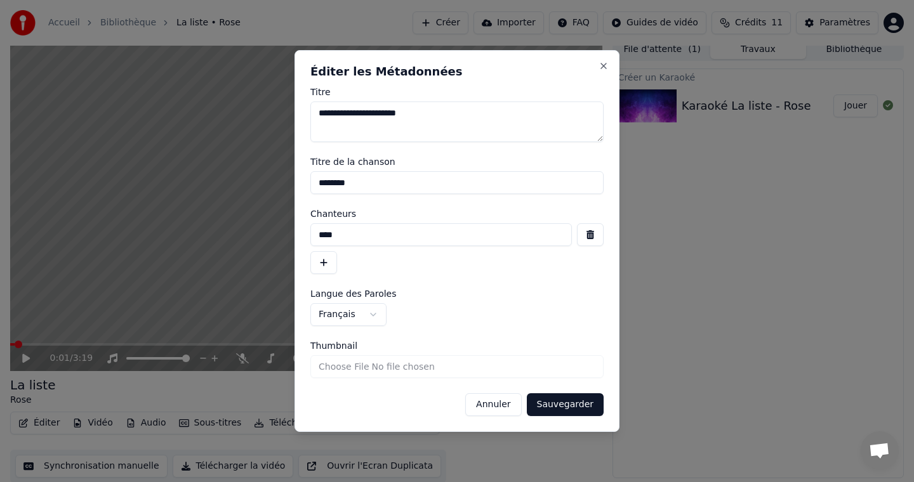
click at [358, 228] on input "****" at bounding box center [440, 234] width 261 height 23
type input "**"
click at [572, 298] on label "Langue des Paroles" at bounding box center [456, 293] width 293 height 9
drag, startPoint x: 442, startPoint y: 114, endPoint x: 303, endPoint y: 113, distance: 139.0
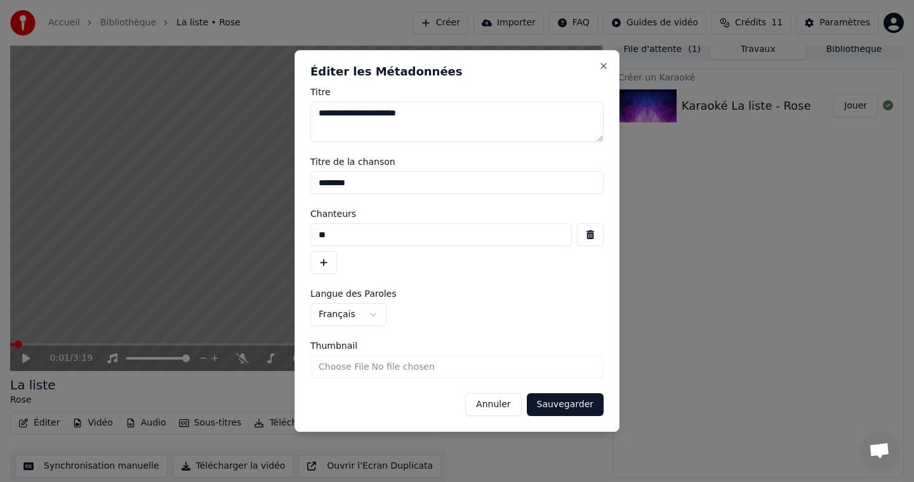
click at [303, 113] on div "**********" at bounding box center [456, 241] width 325 height 382
click at [574, 402] on button "Sauvegarder" at bounding box center [565, 404] width 77 height 23
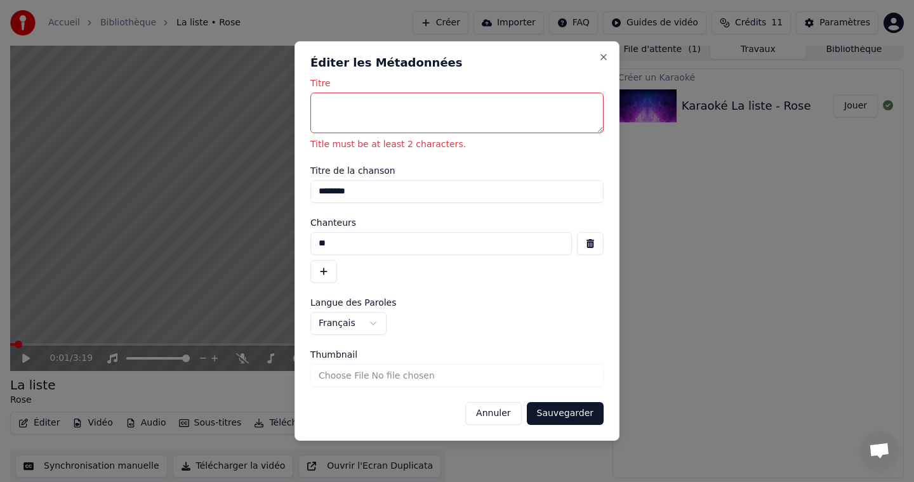
click at [444, 124] on textarea "Titre" at bounding box center [456, 113] width 293 height 41
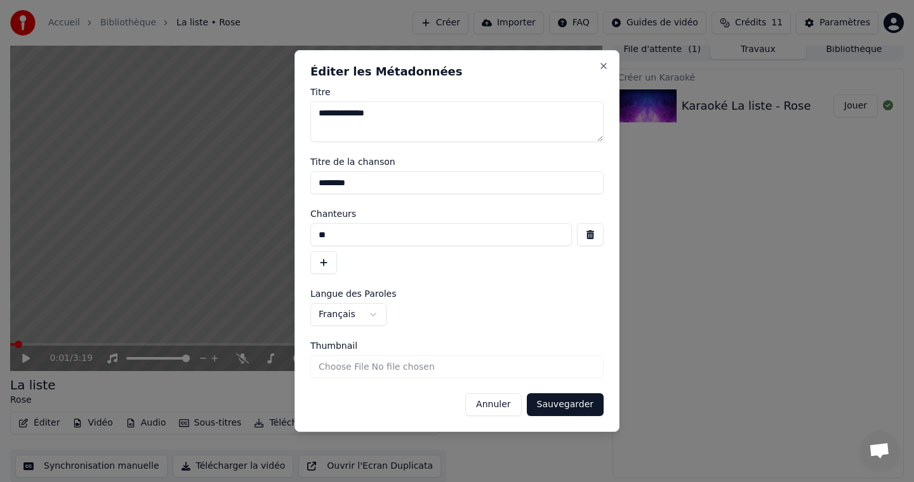
type textarea "**********"
click at [551, 407] on button "Sauvegarder" at bounding box center [565, 404] width 77 height 23
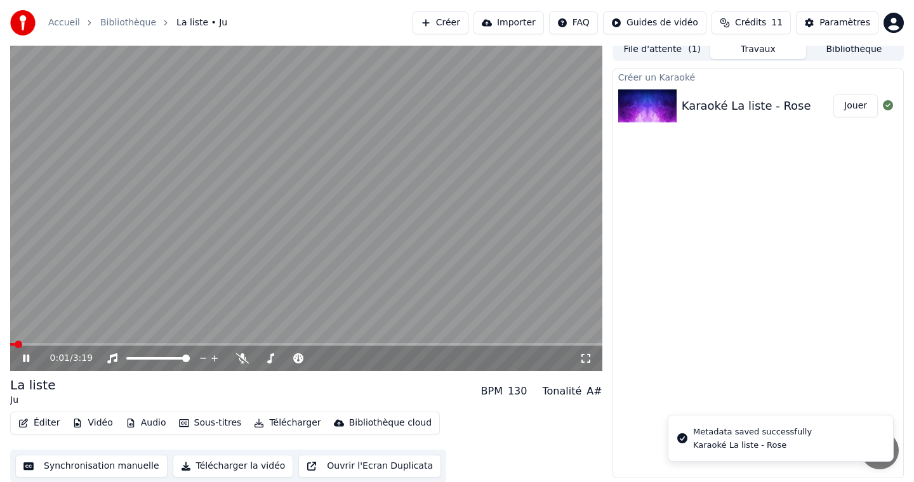
click at [103, 258] on video at bounding box center [306, 204] width 592 height 333
click at [139, 228] on video at bounding box center [306, 204] width 592 height 333
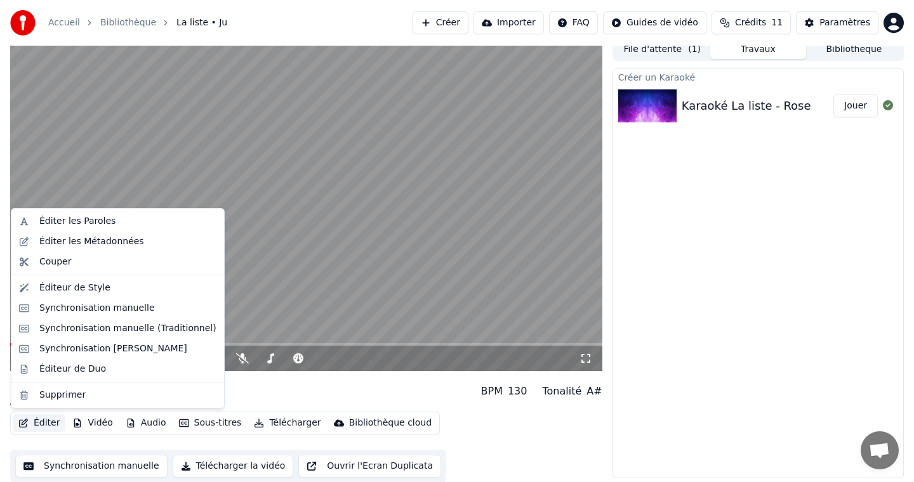
click at [45, 416] on button "Éditer" at bounding box center [38, 423] width 51 height 18
click at [124, 245] on div "Éditer les Métadonnées" at bounding box center [91, 241] width 105 height 13
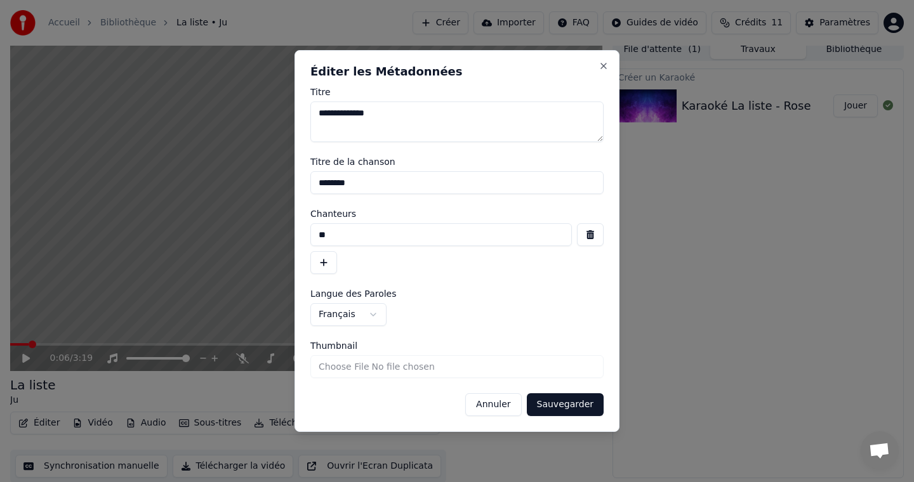
click at [335, 235] on input "**" at bounding box center [440, 234] width 261 height 23
type input "*****"
click at [572, 393] on button "Sauvegarder" at bounding box center [565, 404] width 77 height 23
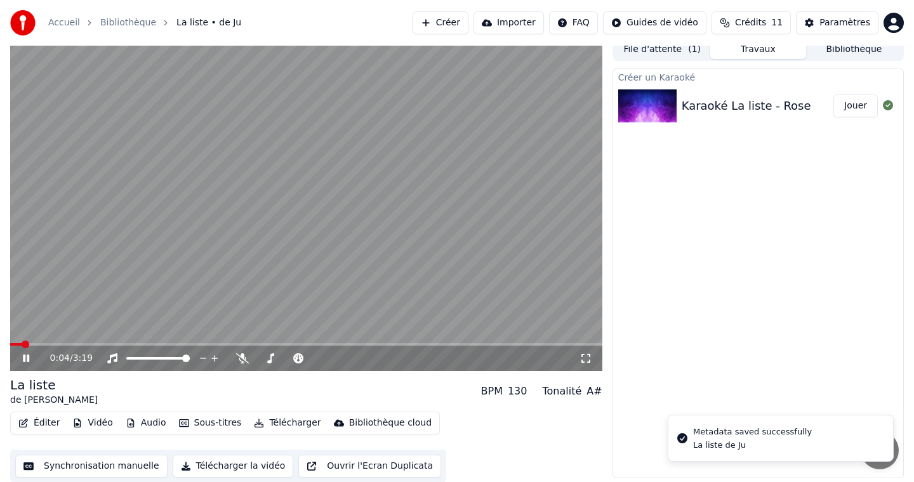
click at [22, 343] on span at bounding box center [26, 345] width 8 height 8
click at [11, 342] on span at bounding box center [14, 345] width 8 height 8
click at [27, 356] on icon at bounding box center [35, 358] width 30 height 10
click at [400, 359] on icon at bounding box center [400, 358] width 6 height 6
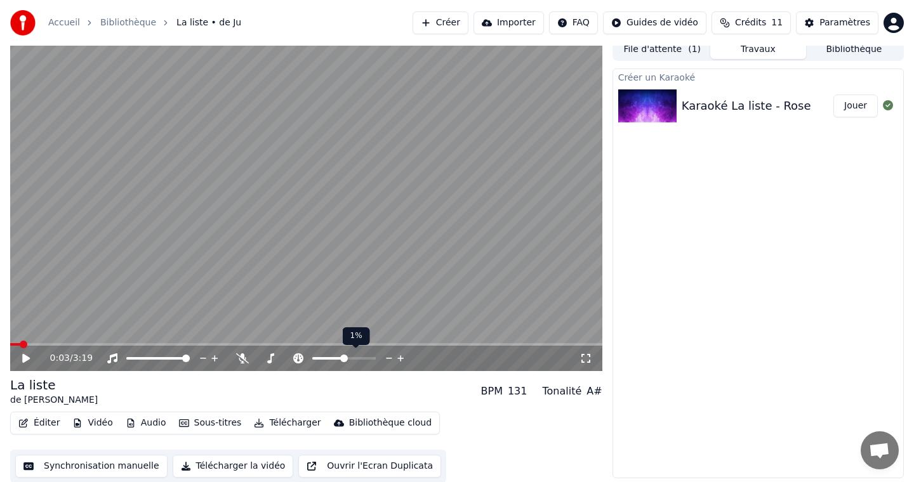
click at [400, 359] on icon at bounding box center [400, 358] width 6 height 6
click at [362, 357] on span at bounding box center [343, 358] width 63 height 3
click at [21, 367] on div "0:03 / 3:19" at bounding box center [306, 358] width 592 height 25
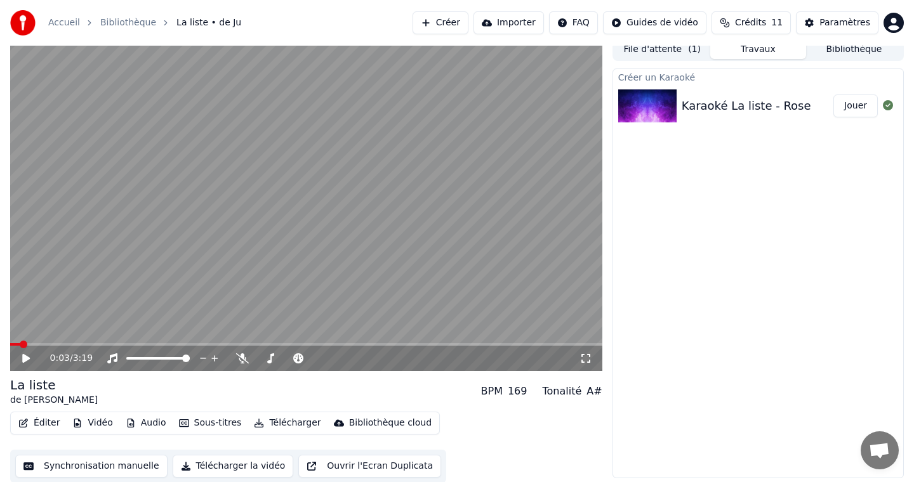
click at [23, 362] on icon at bounding box center [26, 358] width 8 height 9
click at [31, 355] on icon at bounding box center [35, 358] width 30 height 10
click at [300, 362] on icon at bounding box center [298, 358] width 13 height 10
click at [260, 383] on div "La liste de Ju BPM 130 Tonalité A#" at bounding box center [306, 391] width 592 height 30
click at [23, 356] on icon at bounding box center [26, 358] width 8 height 9
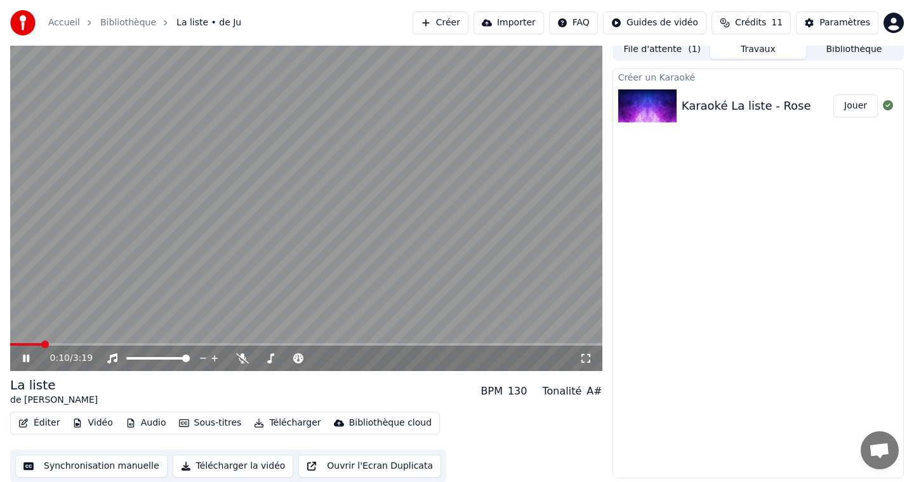
click at [23, 356] on icon at bounding box center [26, 359] width 6 height 8
click at [268, 360] on icon at bounding box center [270, 358] width 7 height 10
click at [266, 229] on video at bounding box center [306, 204] width 592 height 333
click at [718, 225] on div "Créer un Karaoké Karaoké La liste - Rose Jouer" at bounding box center [757, 274] width 291 height 410
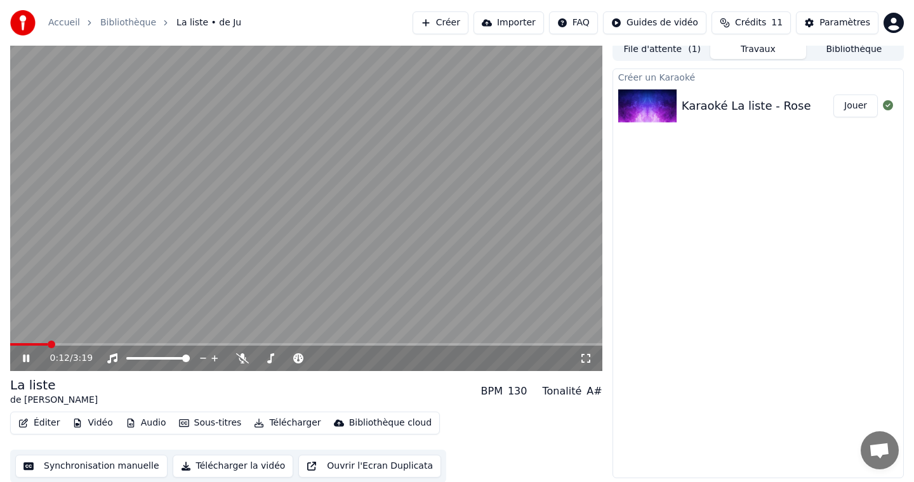
click at [397, 209] on video at bounding box center [306, 204] width 592 height 333
click at [33, 424] on button "Éditer" at bounding box center [38, 423] width 51 height 18
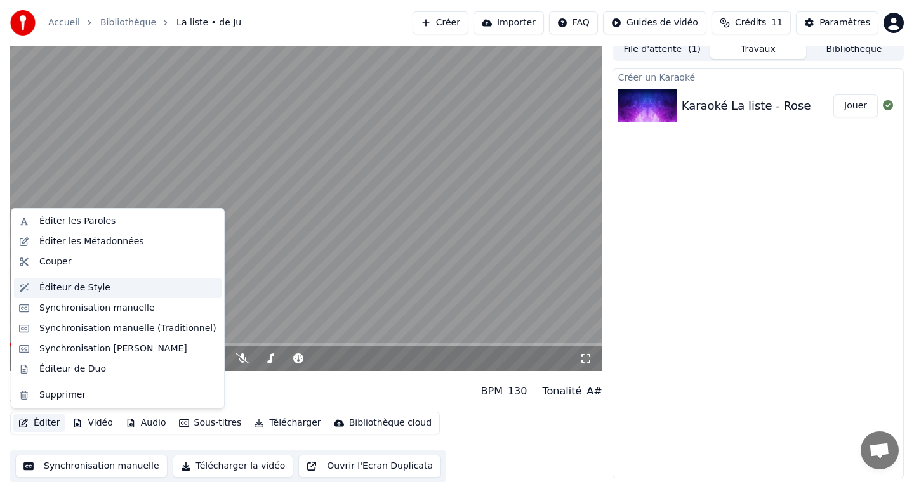
click at [95, 286] on div "Éditeur de Style" at bounding box center [74, 288] width 71 height 13
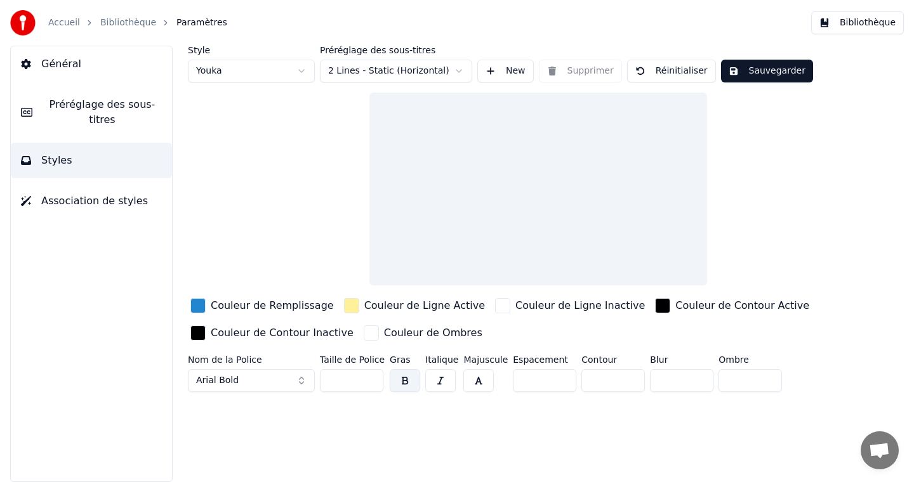
click at [324, 180] on div "Style Youka Préréglage des sous-titres 2 Lines - Static (Horizontal) New Suppri…" at bounding box center [538, 222] width 701 height 352
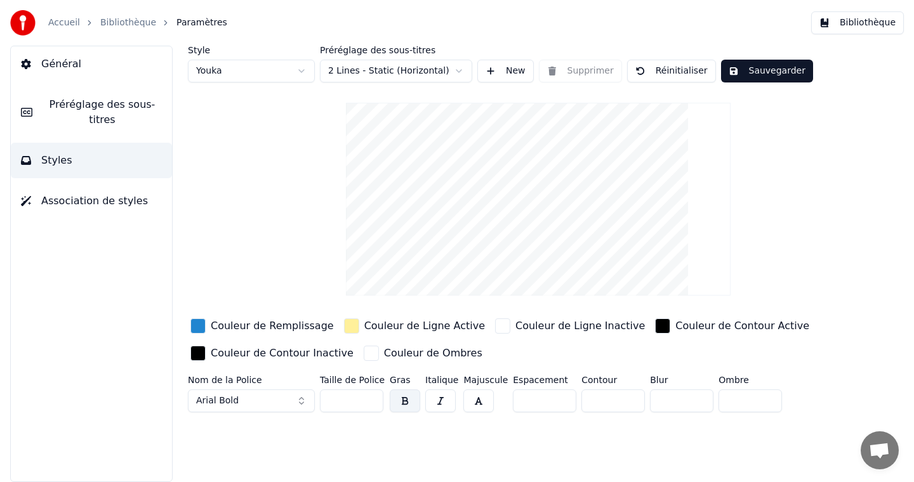
click at [487, 188] on video at bounding box center [538, 199] width 385 height 193
click at [266, 118] on div "Style Youka Préréglage des sous-titres 2 Lines - Static (Horizontal) New Suppri…" at bounding box center [538, 232] width 701 height 372
click at [508, 71] on button "New" at bounding box center [505, 71] width 56 height 23
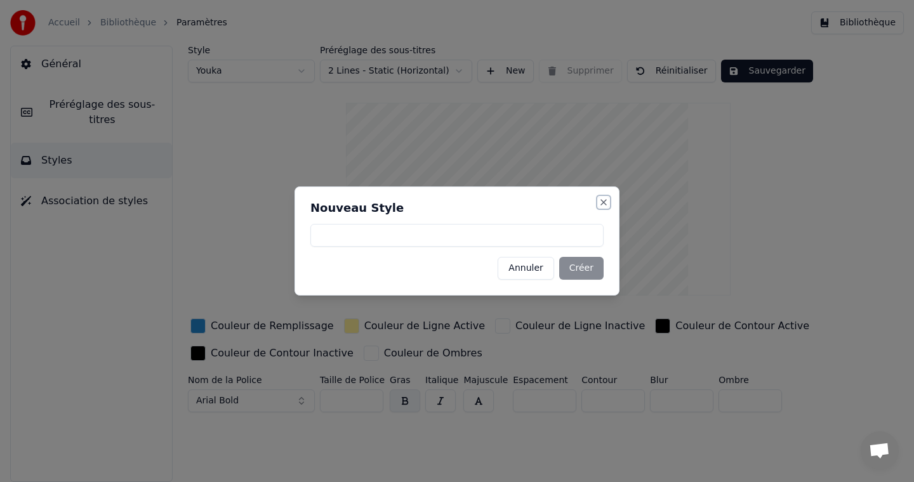
click at [603, 201] on button "Close" at bounding box center [603, 202] width 10 height 10
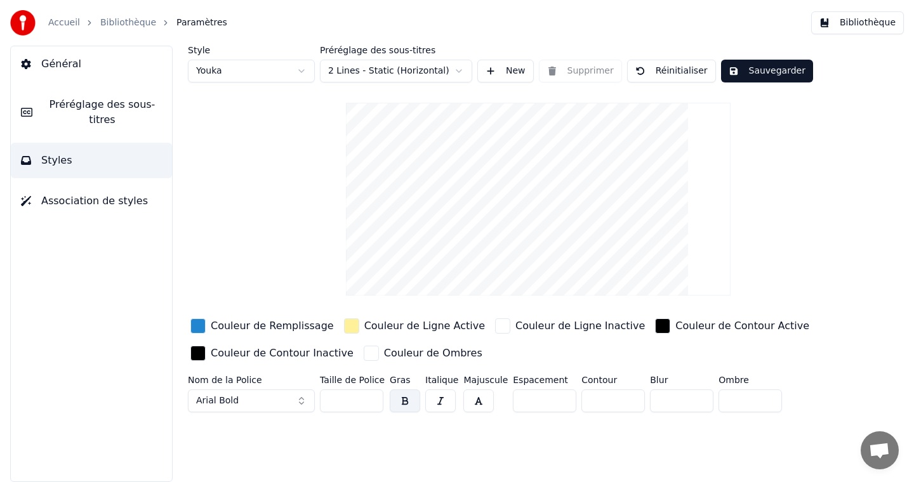
click at [284, 171] on div "Style Youka Préréglage des sous-titres 2 Lines - Static (Horizontal) New Suppri…" at bounding box center [538, 232] width 701 height 372
click at [71, 63] on span "Général" at bounding box center [61, 63] width 40 height 15
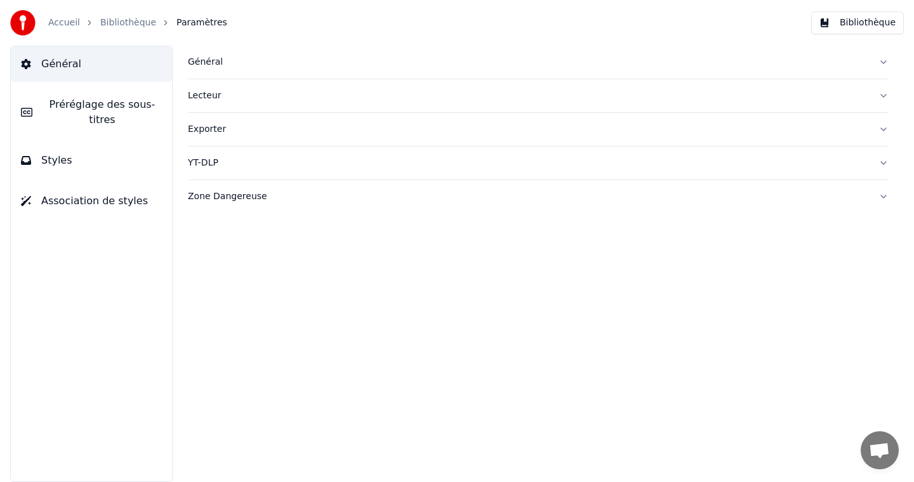
click at [249, 102] on button "Lecteur" at bounding box center [538, 95] width 701 height 33
click at [258, 248] on div "Exporter" at bounding box center [528, 243] width 680 height 13
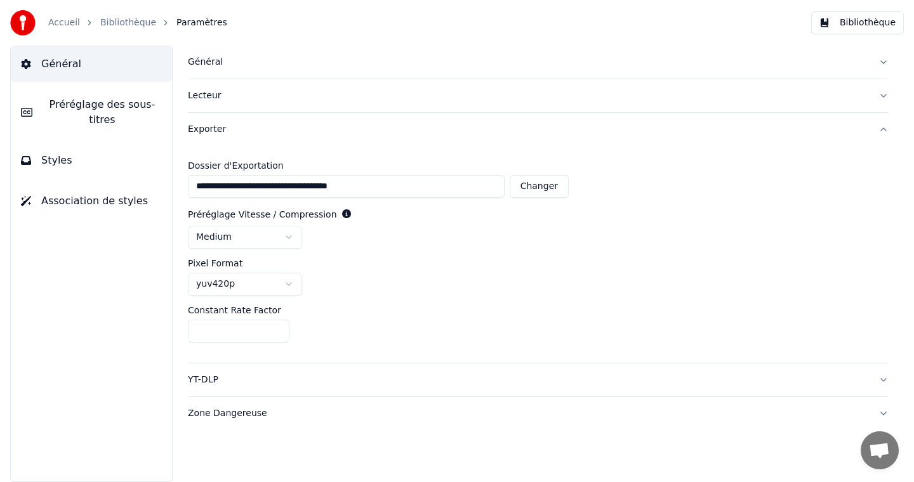
click at [257, 388] on button "YT-DLP" at bounding box center [538, 380] width 701 height 33
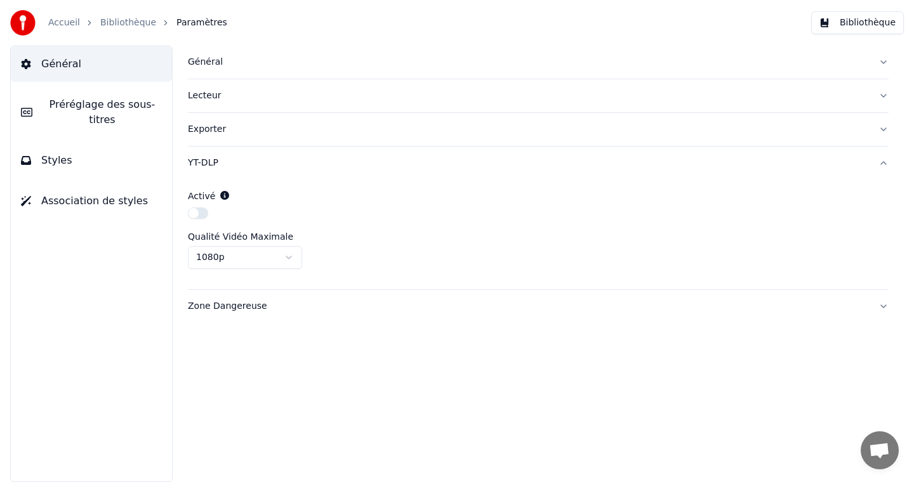
click at [275, 304] on div "Zone Dangereuse" at bounding box center [528, 306] width 680 height 13
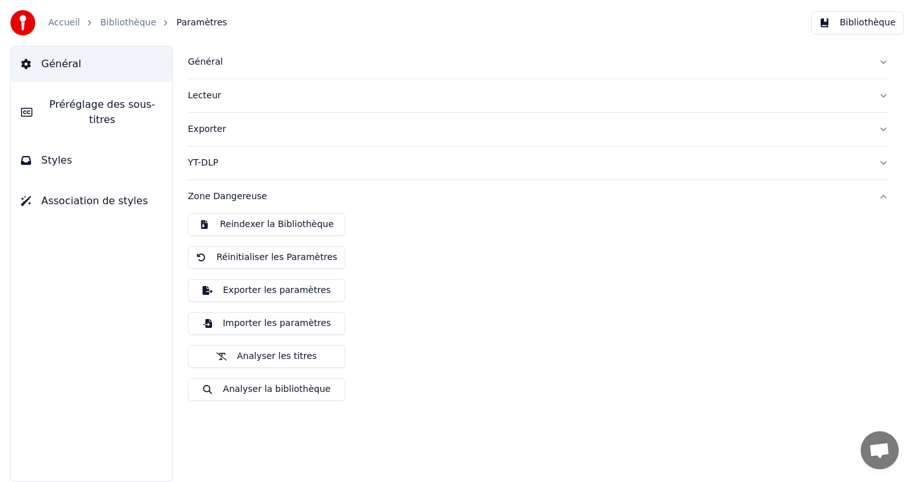
click at [257, 60] on div "Général" at bounding box center [528, 62] width 680 height 13
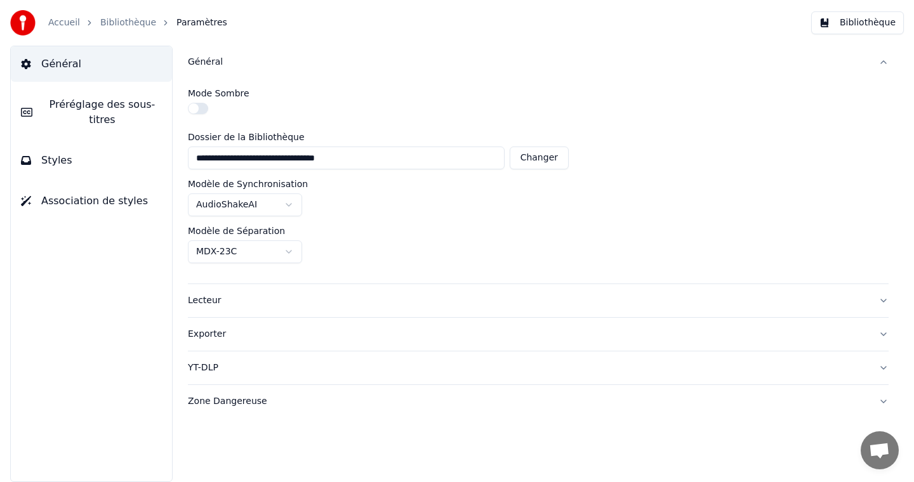
click at [229, 371] on div "YT-DLP" at bounding box center [528, 368] width 680 height 13
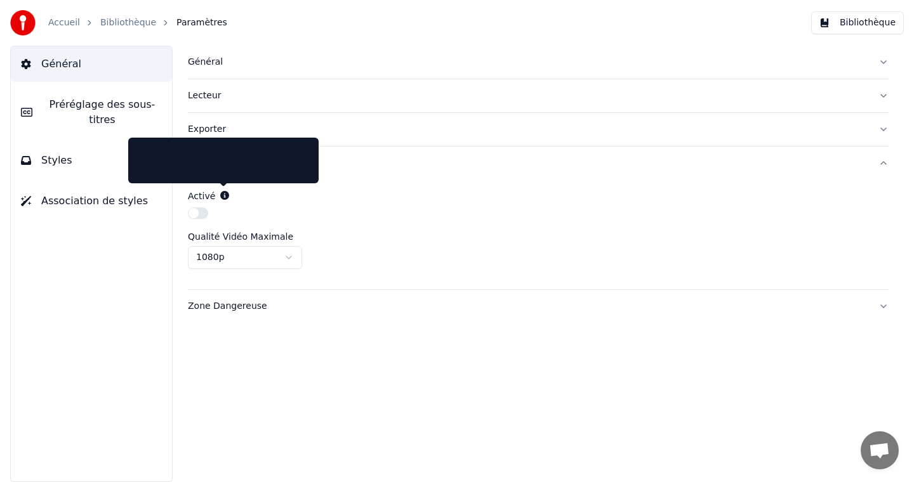
click at [223, 195] on icon at bounding box center [224, 195] width 9 height 9
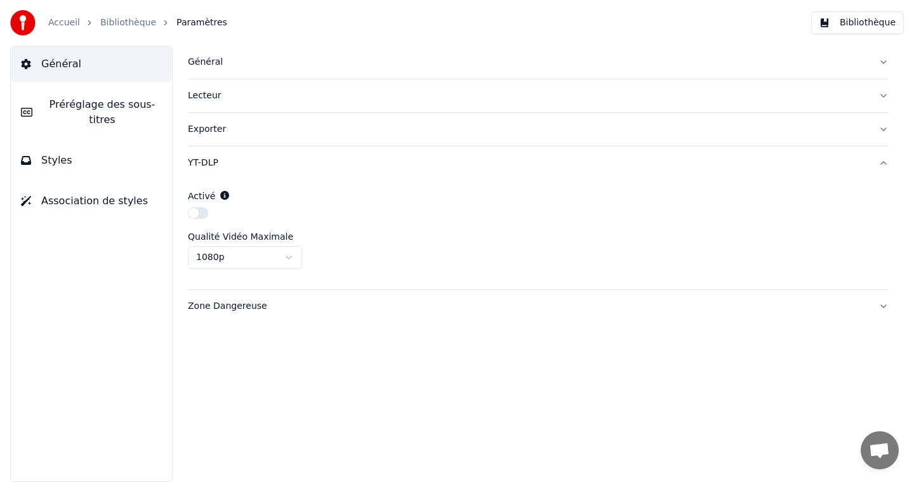
click at [103, 154] on button "Styles" at bounding box center [91, 161] width 161 height 36
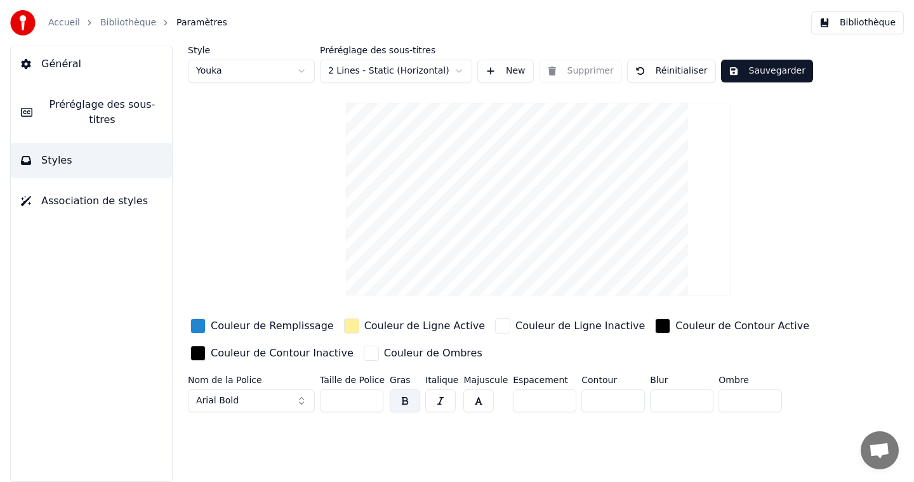
click at [559, 127] on video at bounding box center [538, 199] width 385 height 193
click at [96, 190] on button "Association de styles" at bounding box center [91, 201] width 161 height 36
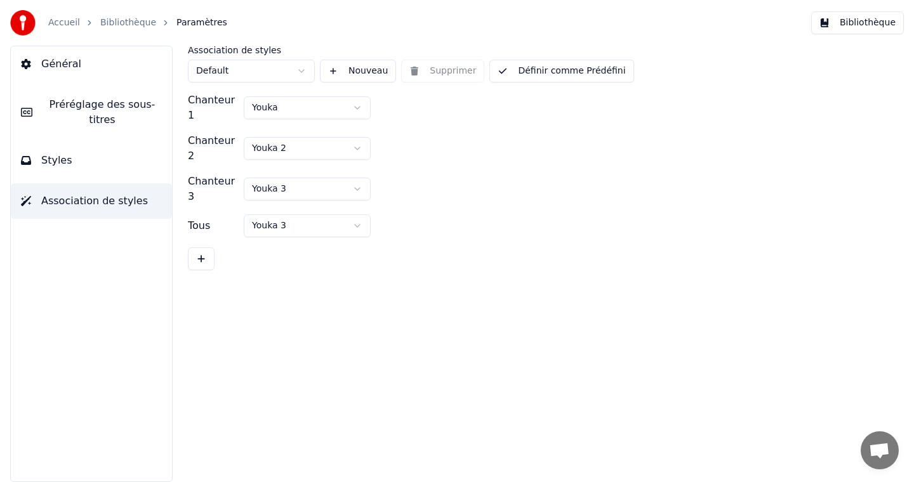
click at [558, 174] on div "Chanteur 3 Youka 3" at bounding box center [538, 189] width 701 height 30
click at [131, 13] on div "Accueil Bibliothèque Paramètres" at bounding box center [118, 22] width 217 height 25
click at [126, 24] on link "Bibliothèque" at bounding box center [128, 22] width 56 height 13
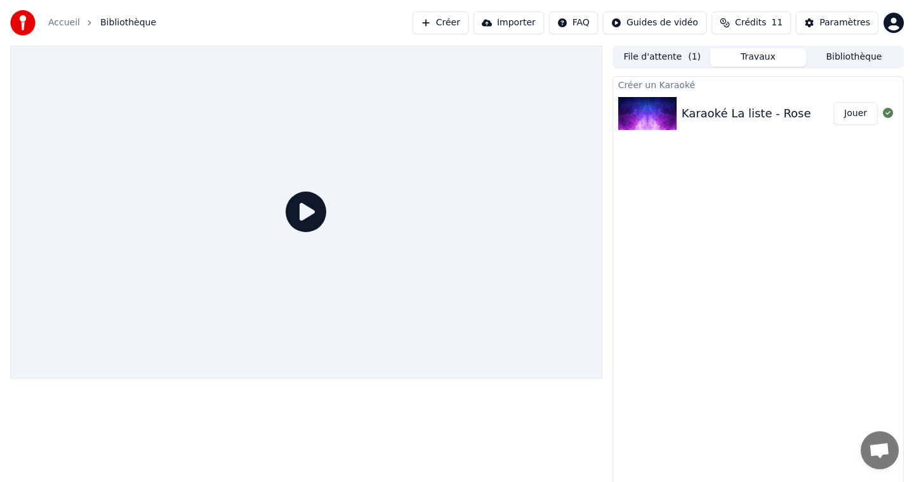
click at [650, 109] on img at bounding box center [647, 113] width 58 height 33
click at [716, 126] on div "Karaoké La liste - Rose Jouer" at bounding box center [758, 113] width 290 height 43
click at [735, 115] on div "Karaoké La liste - Rose" at bounding box center [745, 114] width 129 height 18
click at [837, 32] on button "Paramètres" at bounding box center [837, 22] width 82 height 23
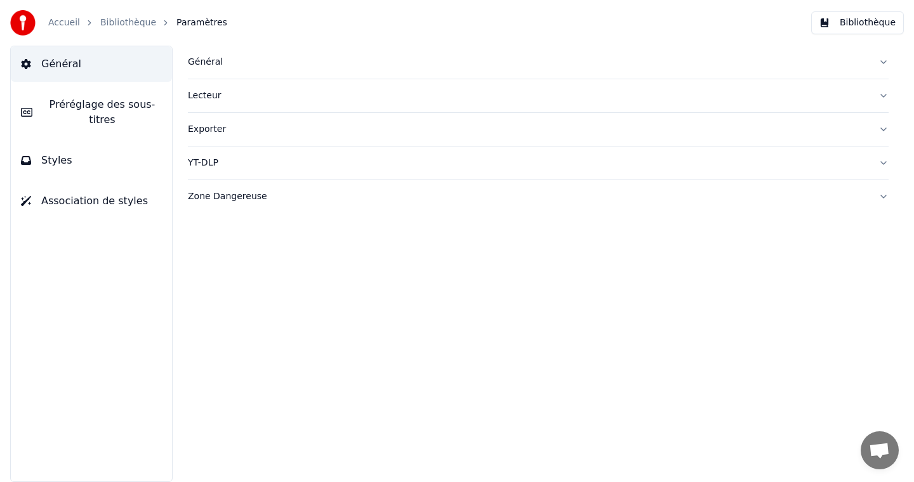
click at [848, 15] on button "Bibliothèque" at bounding box center [857, 22] width 93 height 23
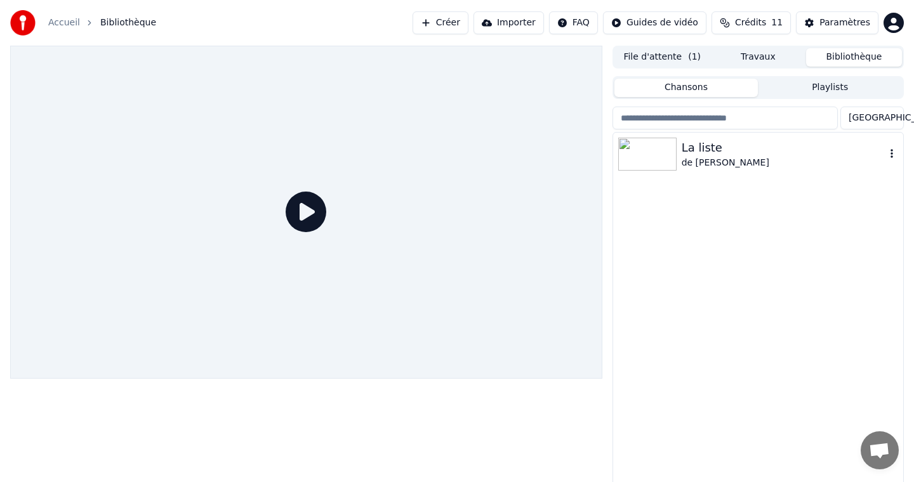
click at [815, 151] on div "La liste" at bounding box center [783, 148] width 204 height 18
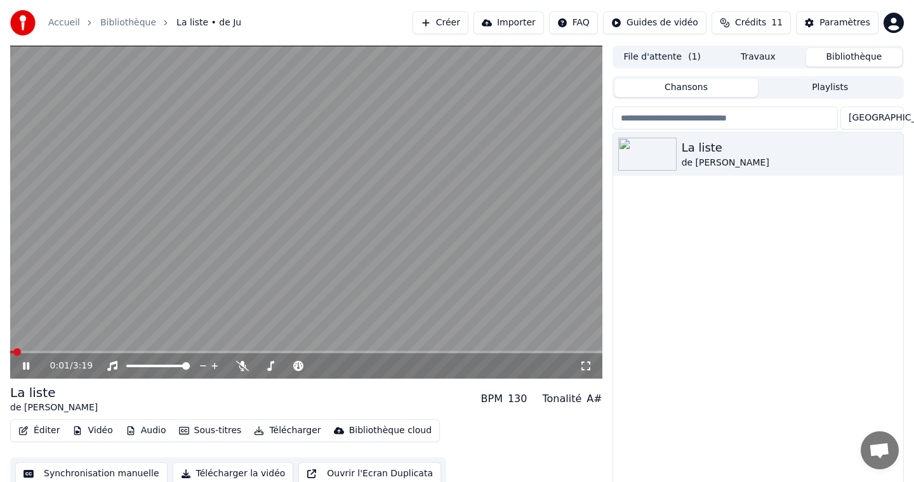
click at [261, 272] on video at bounding box center [306, 212] width 592 height 333
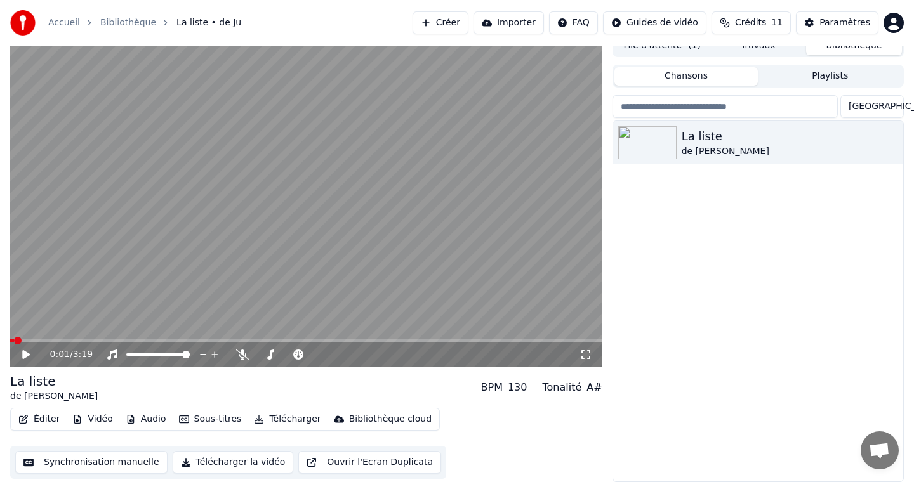
click at [38, 416] on button "Éditer" at bounding box center [38, 420] width 51 height 18
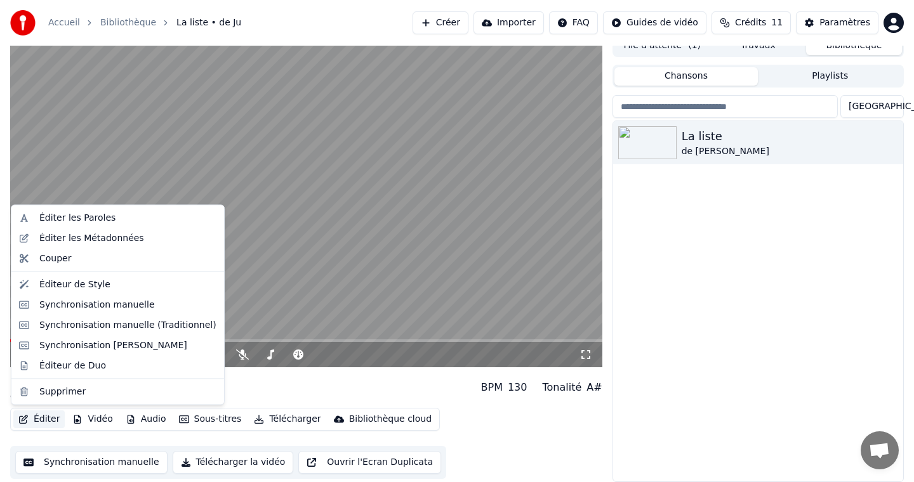
click at [698, 287] on div "La liste de Ju" at bounding box center [758, 301] width 290 height 360
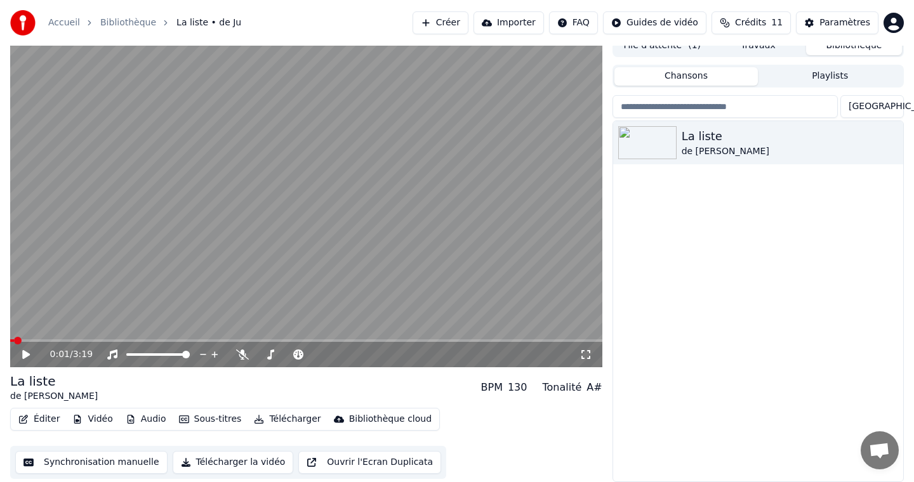
click at [744, 230] on div "La liste de Ju" at bounding box center [758, 301] width 290 height 360
click at [832, 71] on button "Playlists" at bounding box center [830, 76] width 144 height 18
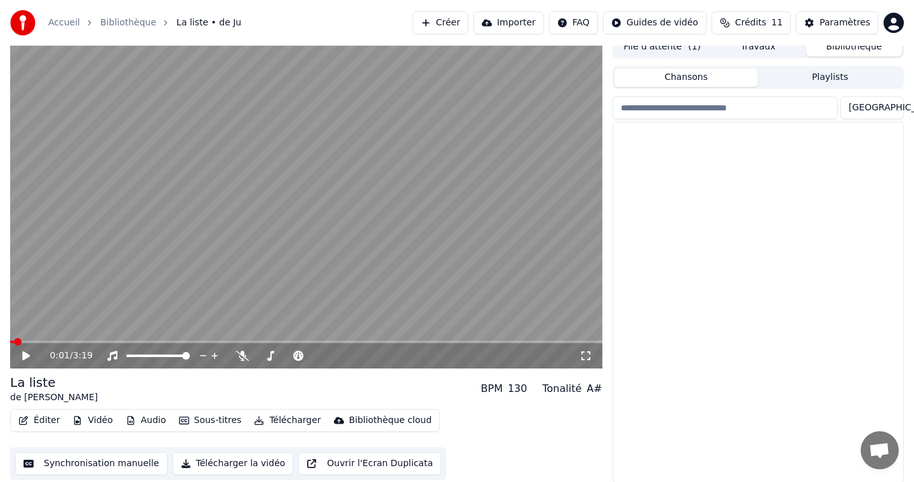
click at [728, 74] on button "Chansons" at bounding box center [686, 78] width 144 height 18
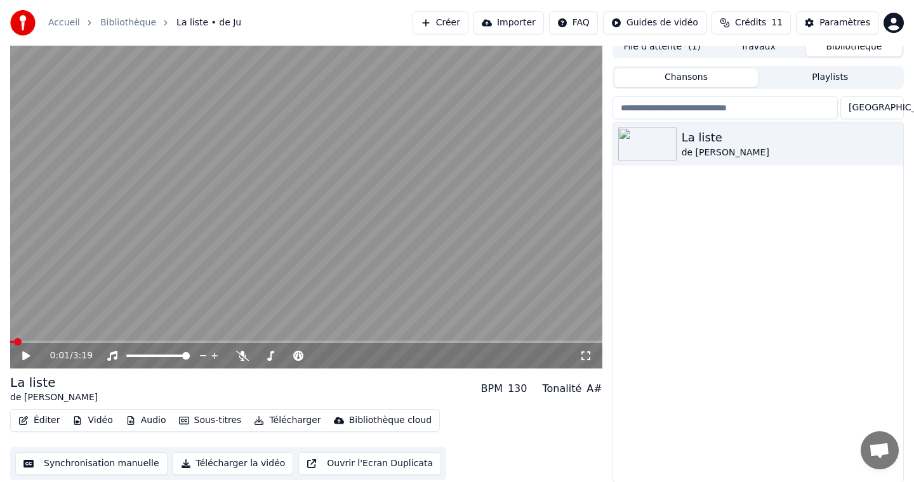
click at [767, 52] on button "Travaux" at bounding box center [758, 47] width 96 height 18
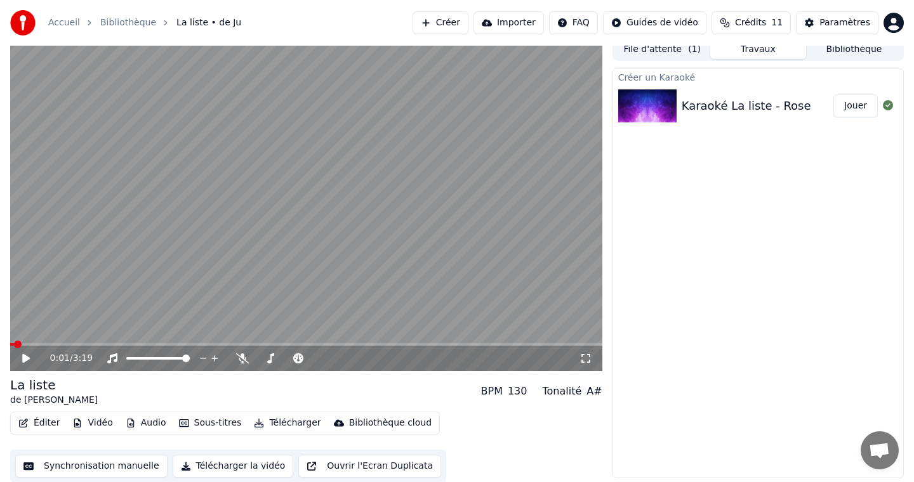
click at [669, 51] on button "File d'attente ( 1 )" at bounding box center [662, 50] width 96 height 18
click at [743, 48] on button "Travaux" at bounding box center [758, 50] width 96 height 18
click at [753, 159] on div "Créer un Karaoké Karaoké La liste - Rose Jouer" at bounding box center [757, 274] width 291 height 410
click at [50, 22] on link "Accueil" at bounding box center [64, 22] width 32 height 13
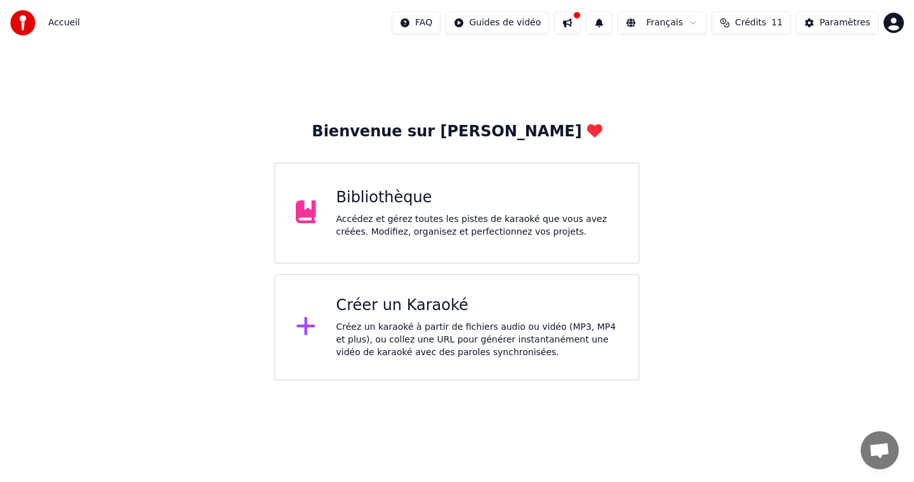
click at [438, 226] on div "Accédez et gérez toutes les pistes de karaoké que vous avez créées. Modifiez, o…" at bounding box center [477, 225] width 282 height 25
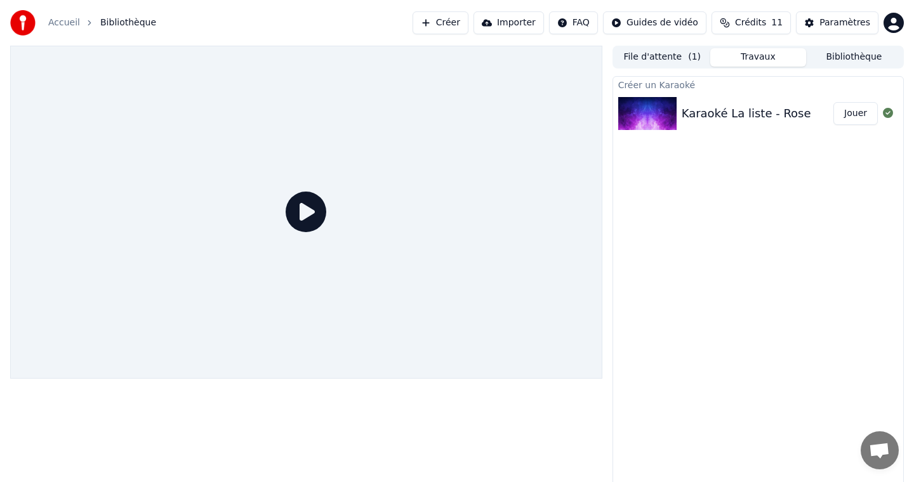
click at [725, 209] on div "Créer un Karaoké Karaoké La liste - Rose Jouer" at bounding box center [757, 281] width 291 height 410
click at [734, 109] on div "Karaoké La liste - Rose" at bounding box center [745, 114] width 129 height 18
click at [746, 133] on div "Karaoké La liste - Rose Jouer" at bounding box center [758, 113] width 290 height 43
click at [853, 111] on button "Jouer" at bounding box center [855, 113] width 44 height 23
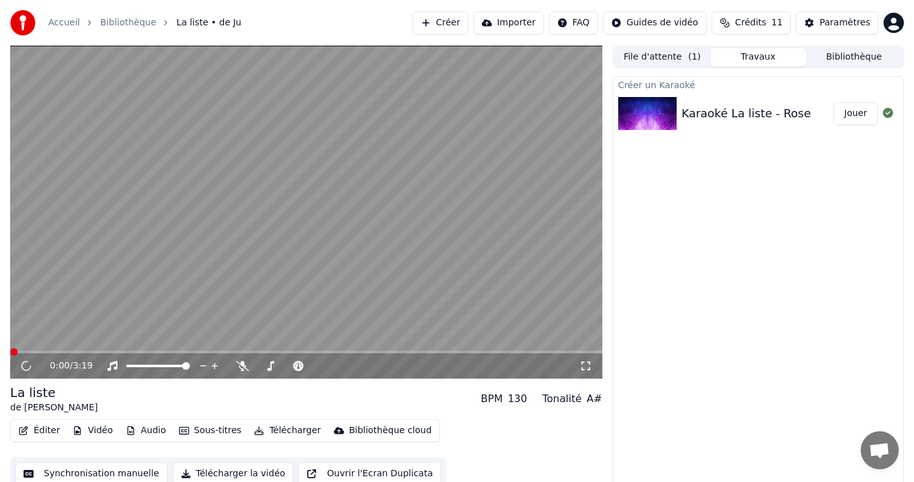
click at [275, 225] on video at bounding box center [306, 212] width 592 height 333
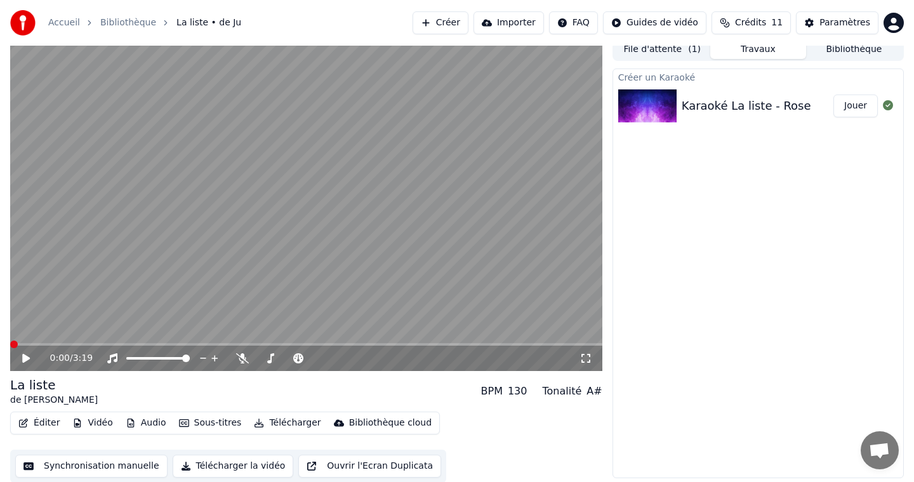
click at [96, 418] on button "Vidéo" at bounding box center [92, 423] width 50 height 18
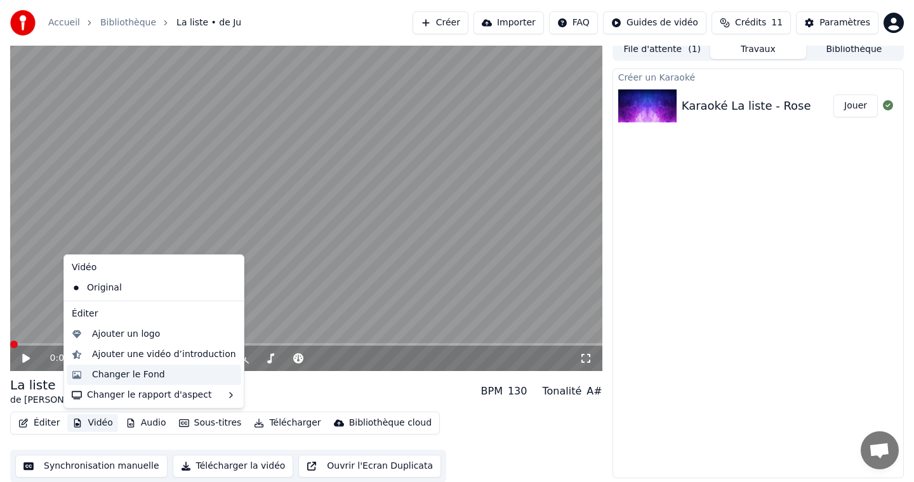
click at [167, 376] on div "Changer le Fond" at bounding box center [164, 375] width 144 height 13
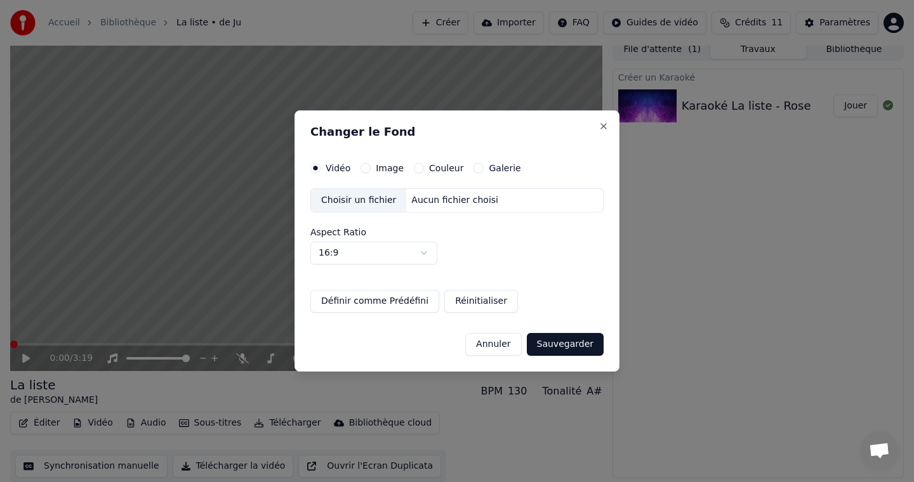
click at [383, 158] on div "Changer le Fond Vidéo Image Couleur Galerie Choisir un fichier Aucun fichier ch…" at bounding box center [456, 240] width 325 height 261
click at [385, 164] on label "Image" at bounding box center [390, 168] width 28 height 9
click at [371, 164] on button "Image" at bounding box center [365, 168] width 10 height 10
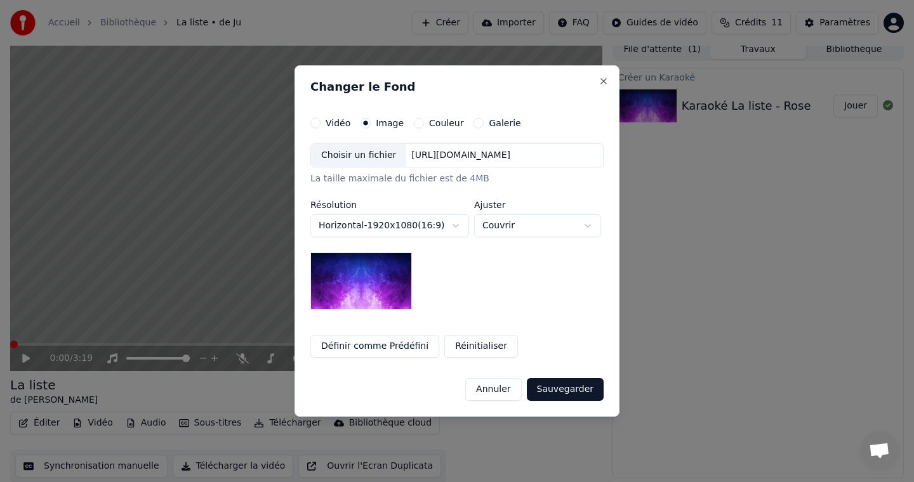
click at [355, 156] on div "Choisir un fichier" at bounding box center [358, 155] width 95 height 23
click at [364, 151] on div "Choisir un fichier" at bounding box center [358, 155] width 95 height 23
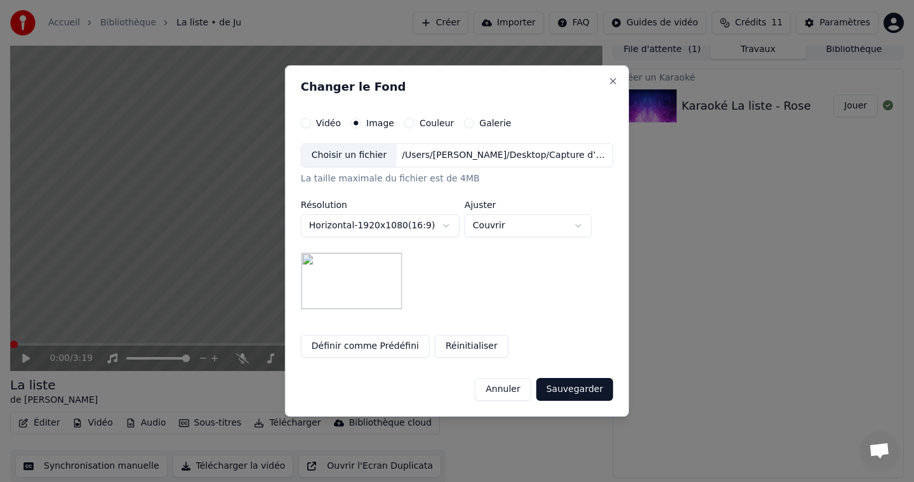
click at [579, 388] on button "Sauvegarder" at bounding box center [574, 389] width 77 height 23
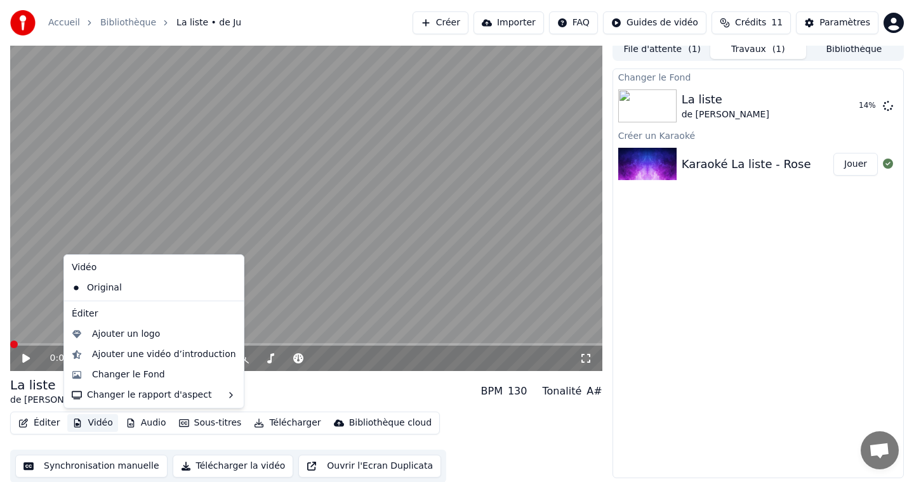
click at [82, 418] on button "Vidéo" at bounding box center [92, 423] width 50 height 18
click at [695, 287] on div "Changer le Fond La liste de Ju 17 % Créer un Karaoké Karaoké La liste - Rose J…" at bounding box center [757, 274] width 291 height 410
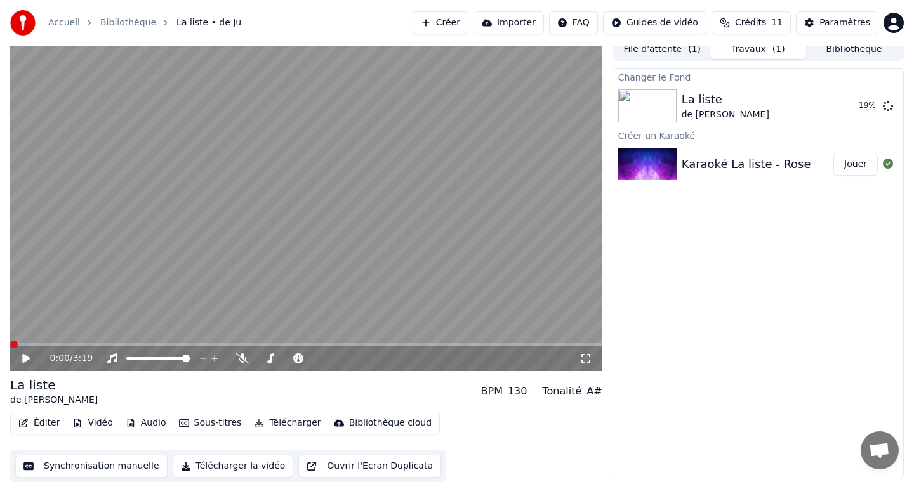
click at [773, 16] on button "Crédits 11" at bounding box center [750, 22] width 79 height 23
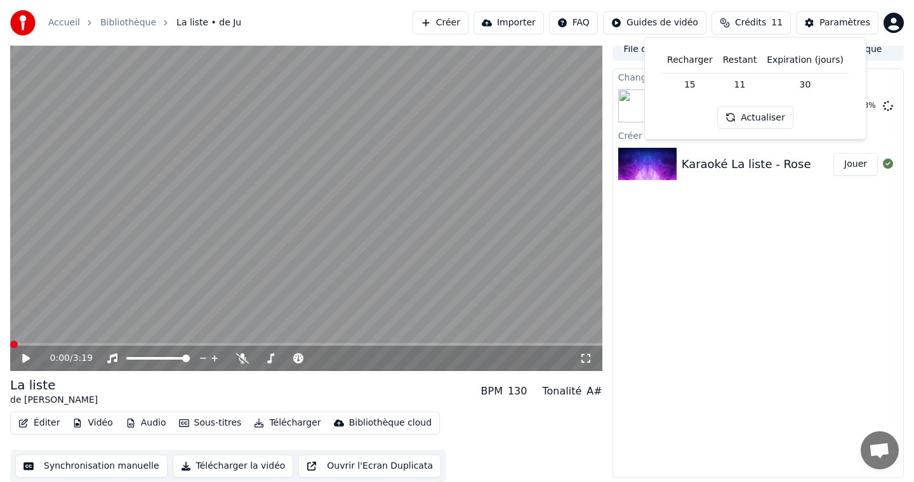
click at [807, 294] on div "Changer le Fond La liste de Ju 23 % Créer un Karaoké Karaoké La liste - Rose J…" at bounding box center [757, 274] width 291 height 410
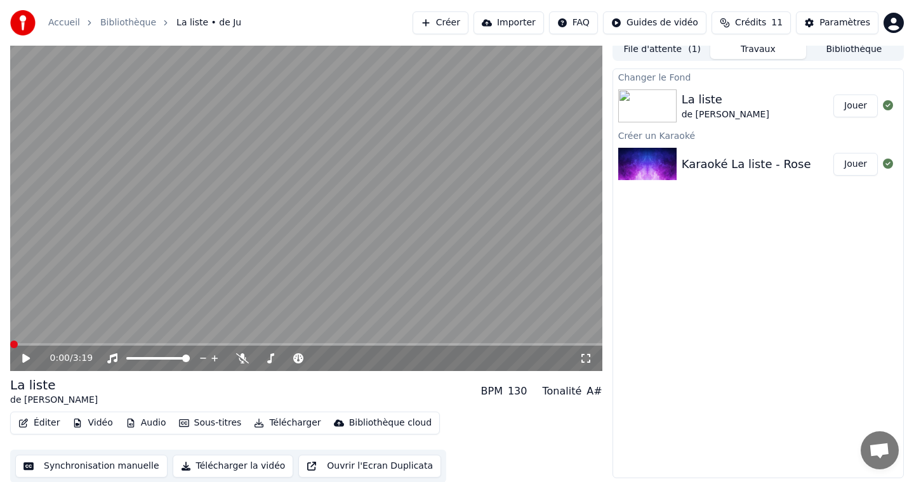
click at [710, 272] on div "Changer le Fond La liste de Ju Jouer Créer un Karaoké Karaoké La liste - Rose …" at bounding box center [757, 274] width 291 height 410
click at [848, 105] on button "Jouer" at bounding box center [855, 106] width 44 height 23
click at [584, 359] on icon at bounding box center [585, 358] width 13 height 10
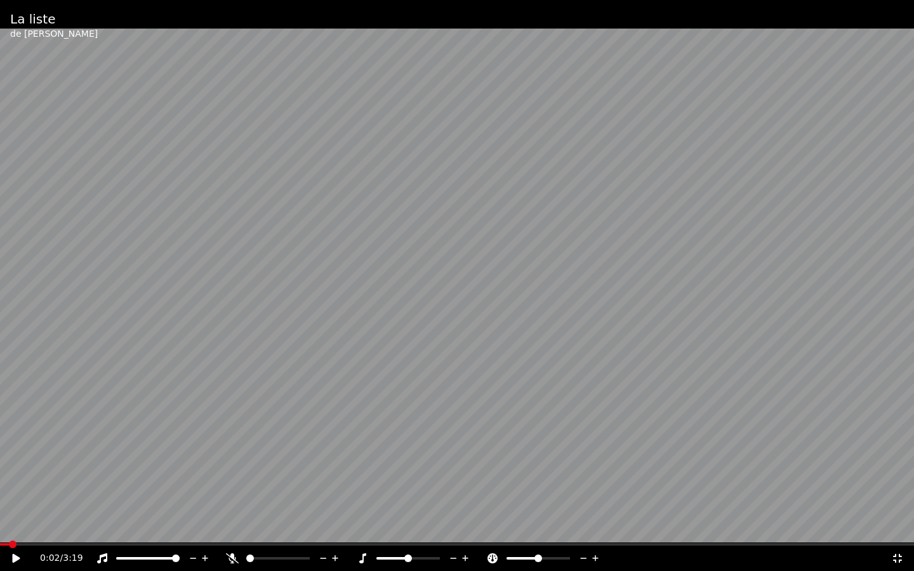
click at [0, 482] on span at bounding box center [4, 544] width 9 height 3
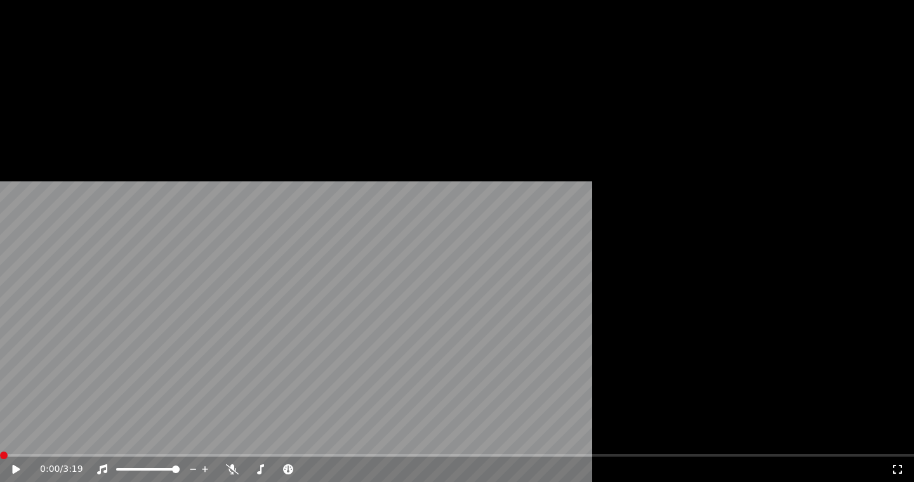
scroll to position [8, 0]
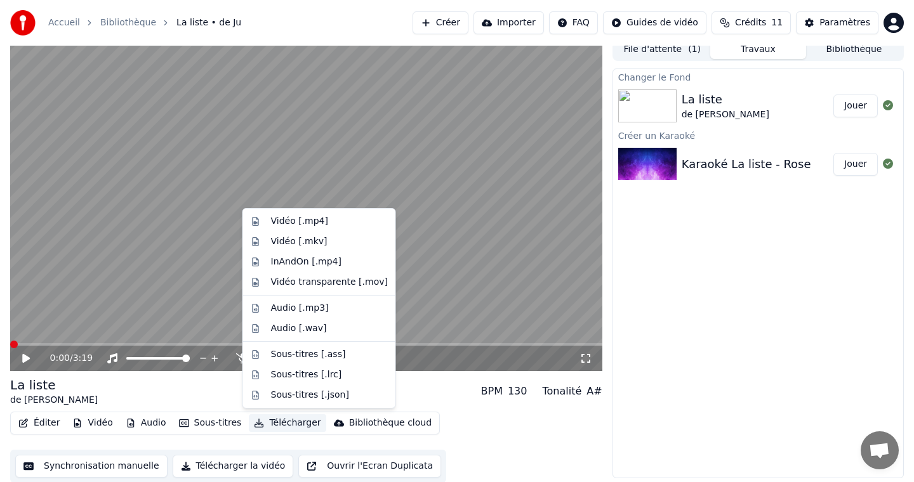
click at [265, 426] on button "Télécharger" at bounding box center [287, 423] width 77 height 18
click at [320, 225] on div "Vidéo [.mp4]" at bounding box center [299, 221] width 57 height 13
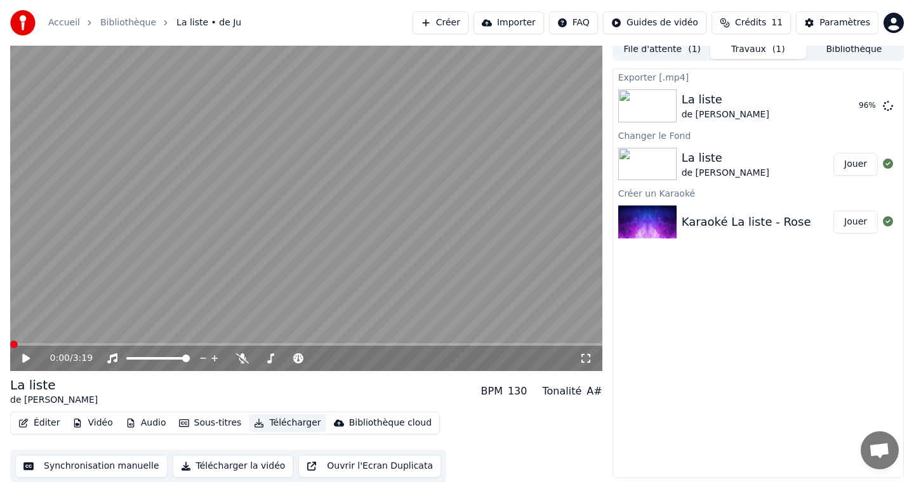
scroll to position [0, 0]
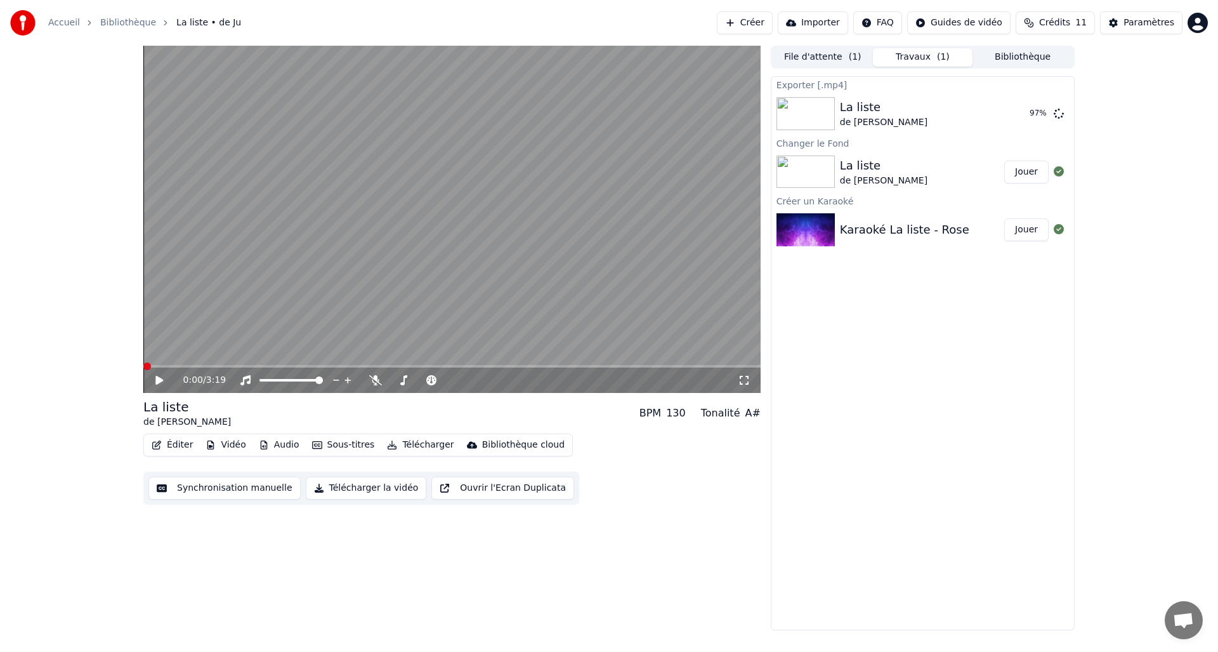
click at [853, 407] on div "Exporter [.mp4] La liste de Ju 97 % Changer le Fond La liste de Ju Jouer Créer …" at bounding box center [923, 353] width 304 height 554
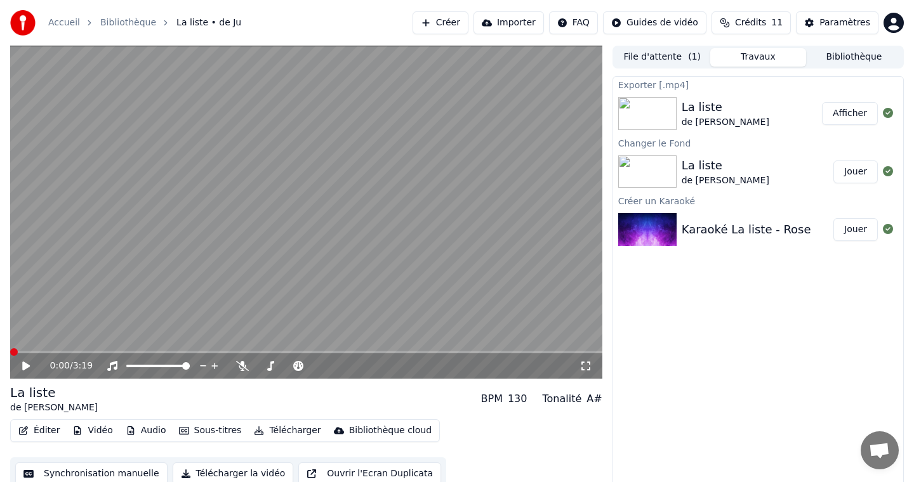
click at [856, 110] on button "Afficher" at bounding box center [850, 113] width 56 height 23
